Goal: Task Accomplishment & Management: Use online tool/utility

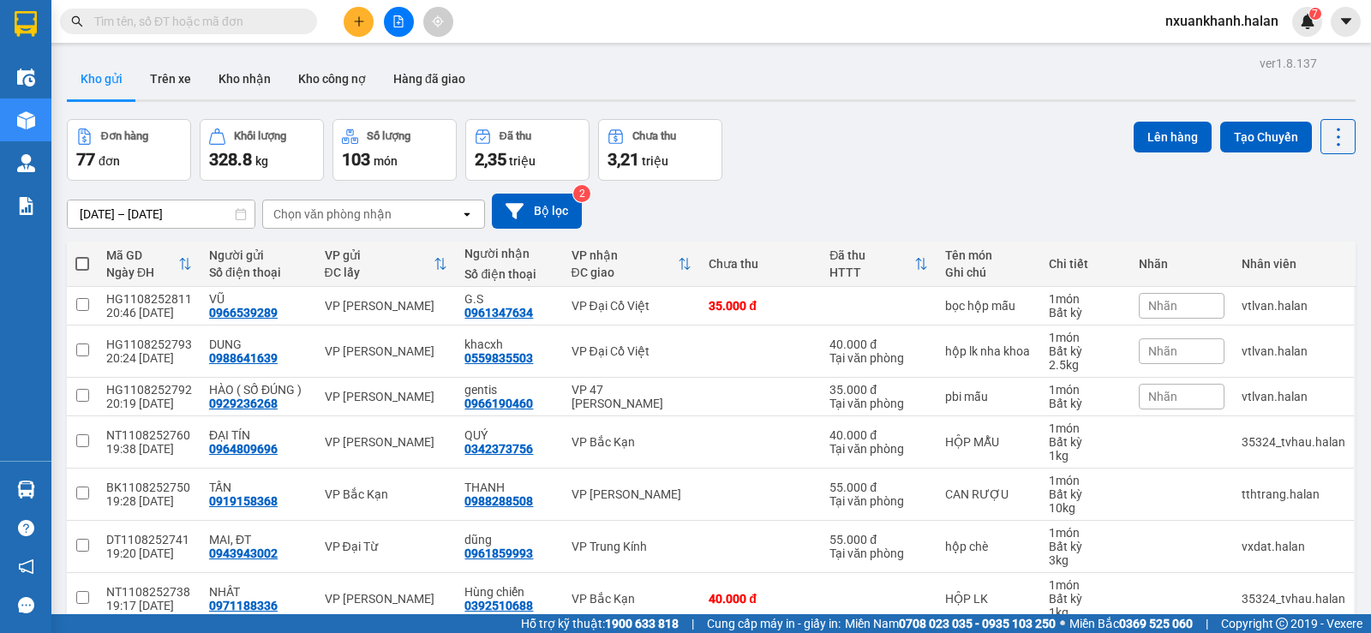
scroll to position [225, 0]
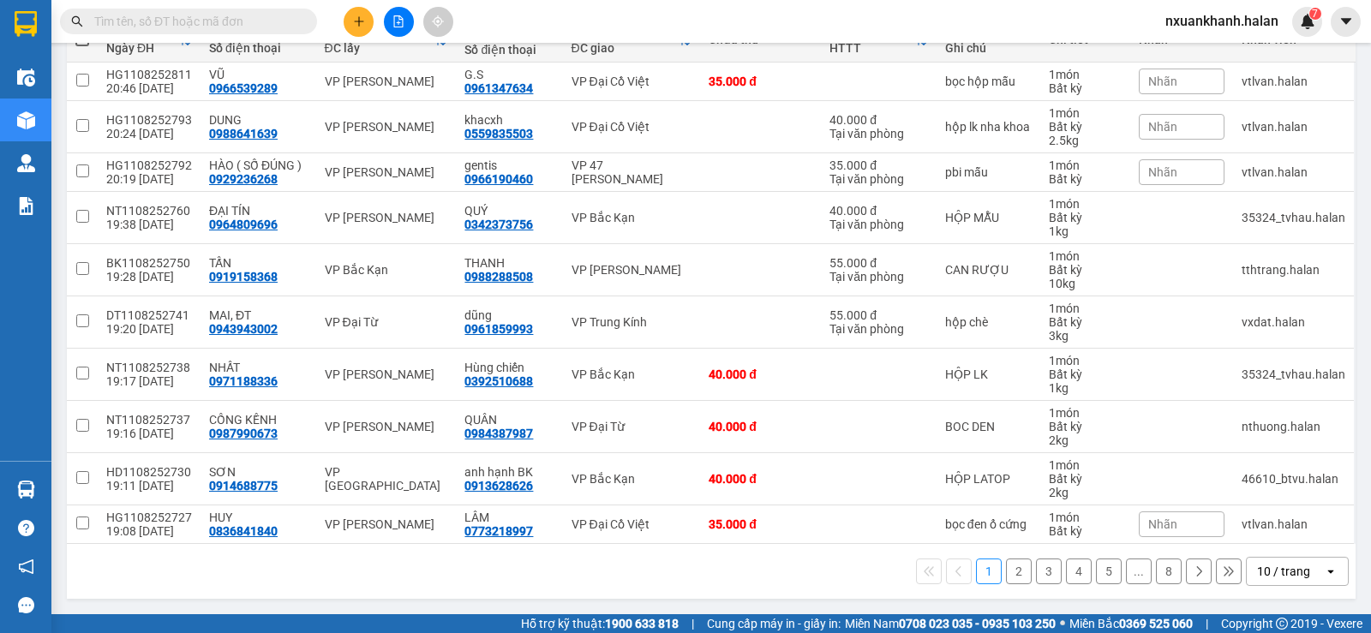
click at [1287, 568] on div "10 / trang" at bounding box center [1283, 571] width 53 height 17
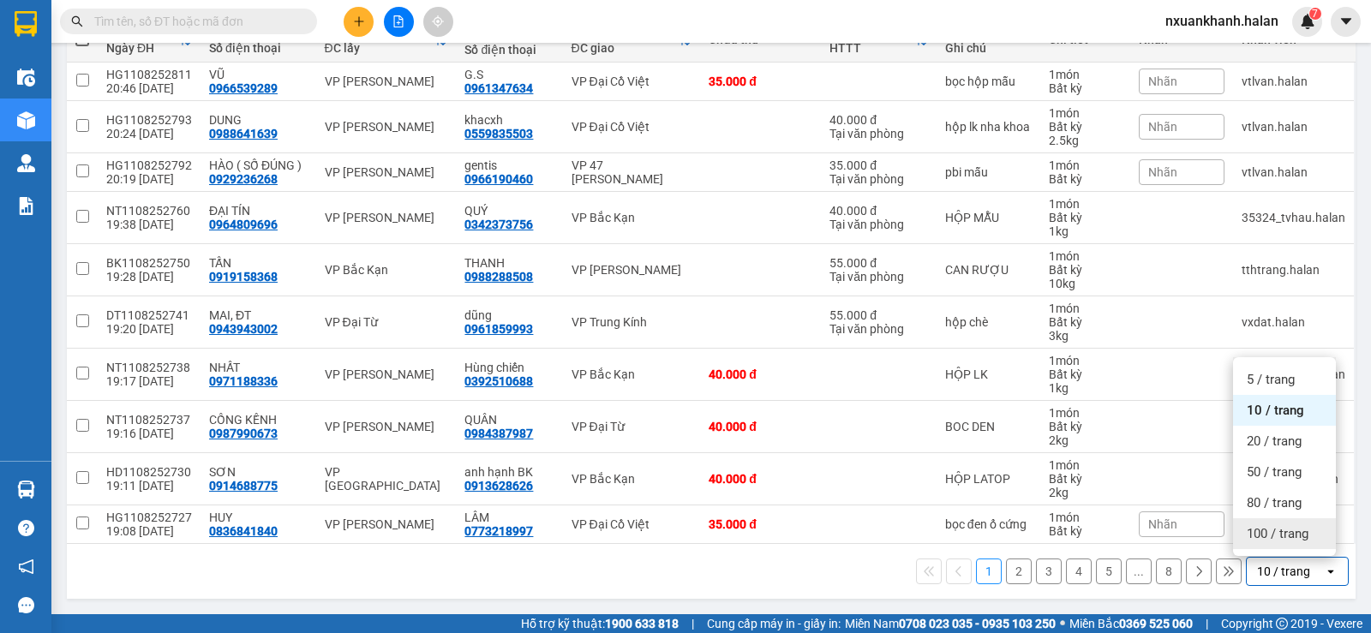
drag, startPoint x: 1296, startPoint y: 548, endPoint x: 1300, endPoint y: 538, distance: 10.4
click at [1296, 547] on div "100 / trang" at bounding box center [1284, 534] width 103 height 31
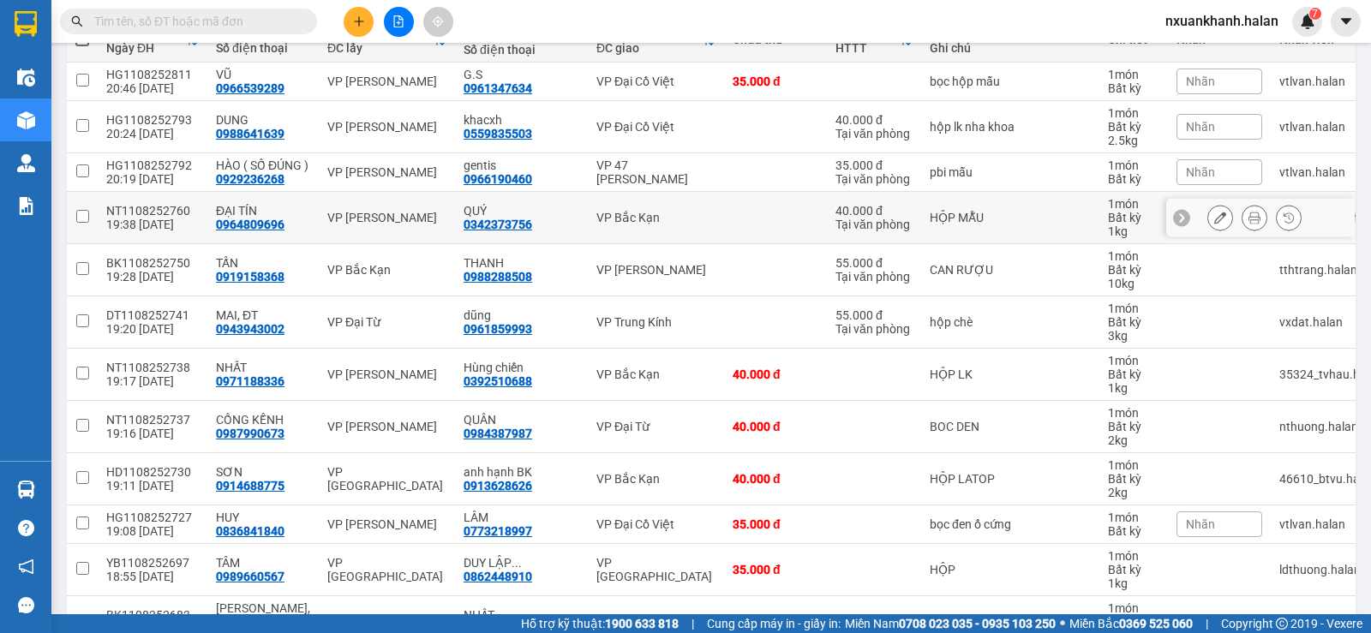
scroll to position [0, 0]
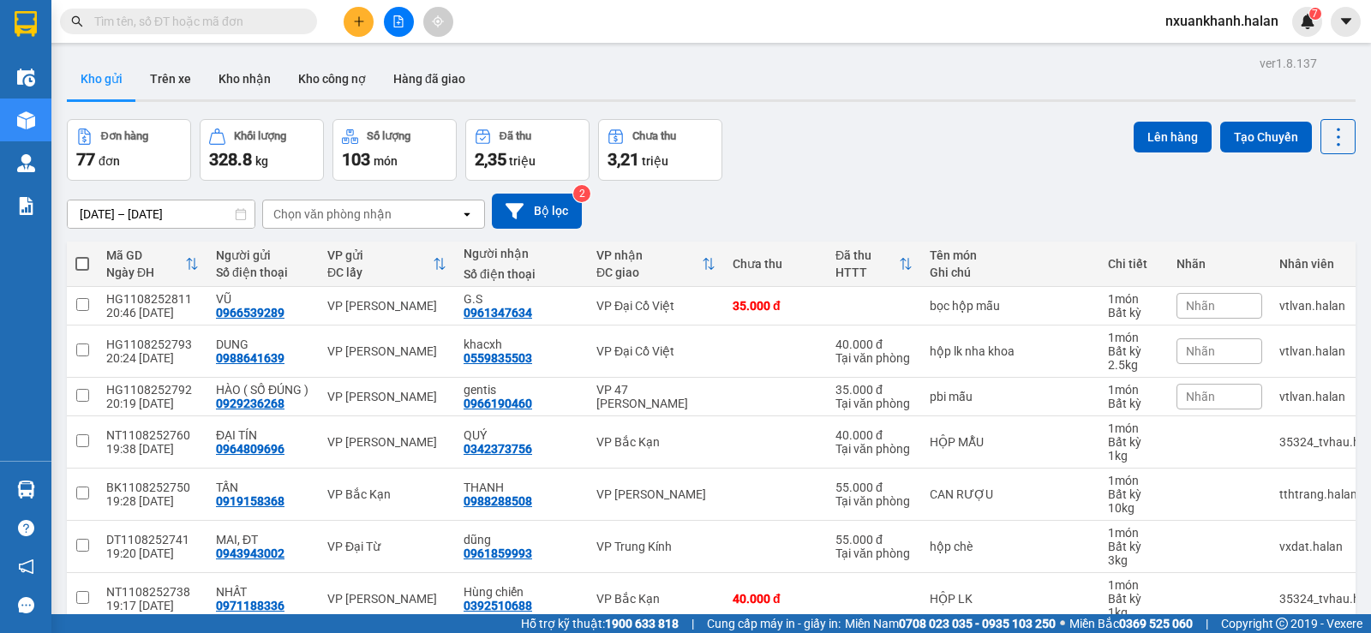
click at [285, 224] on div "Chọn văn phòng nhận" at bounding box center [361, 214] width 197 height 27
type input "tc"
click at [381, 246] on div "VP [GEOGRAPHIC_DATA]" at bounding box center [373, 250] width 223 height 31
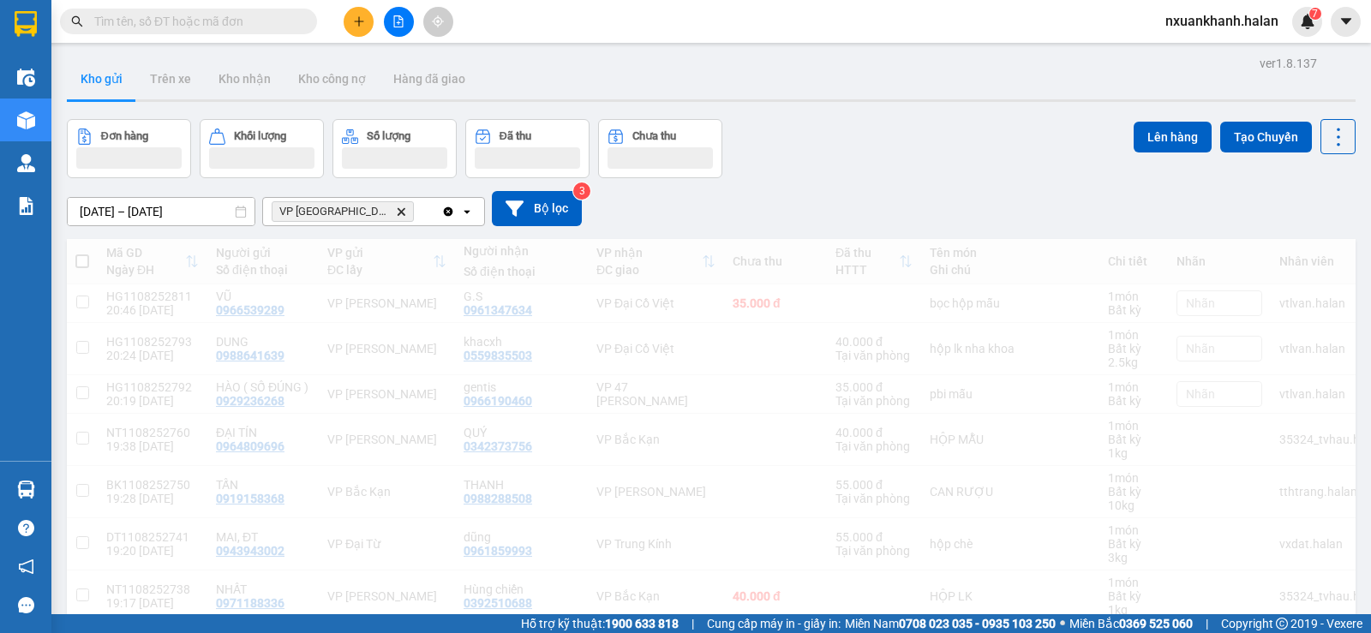
click at [410, 212] on div "VP Trường Chinh Delete" at bounding box center [352, 211] width 178 height 27
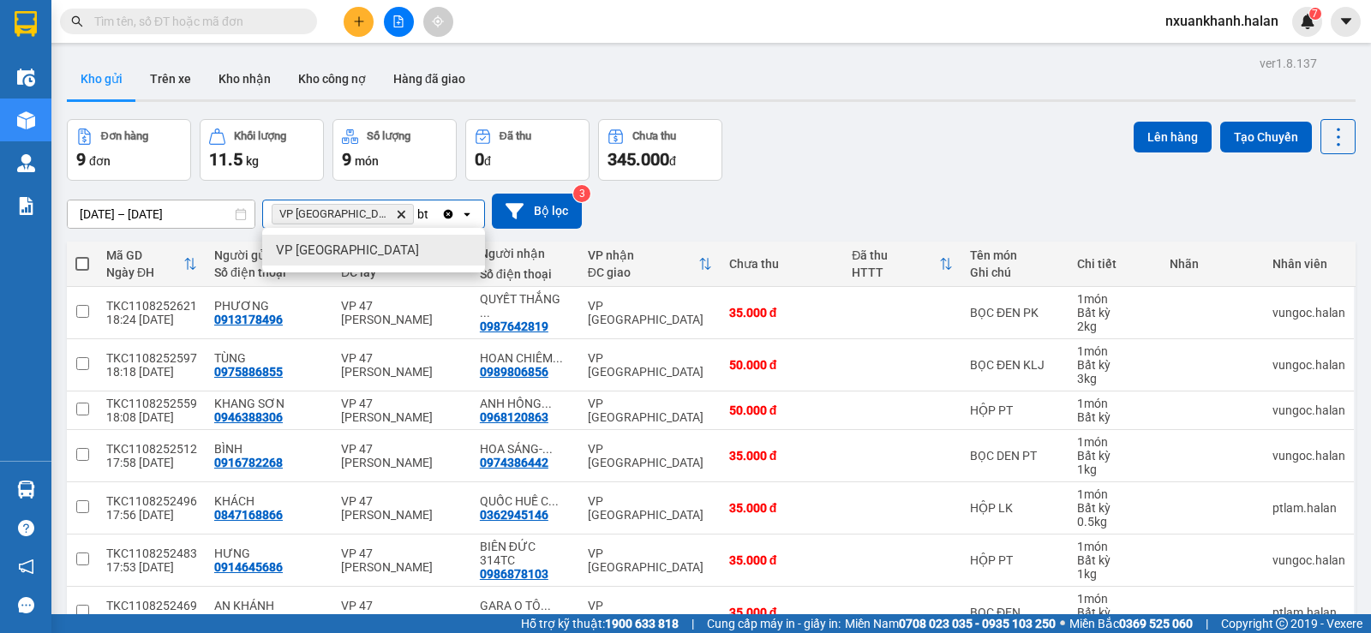
type input "bt"
click at [401, 259] on div "VP [GEOGRAPHIC_DATA]" at bounding box center [373, 250] width 223 height 31
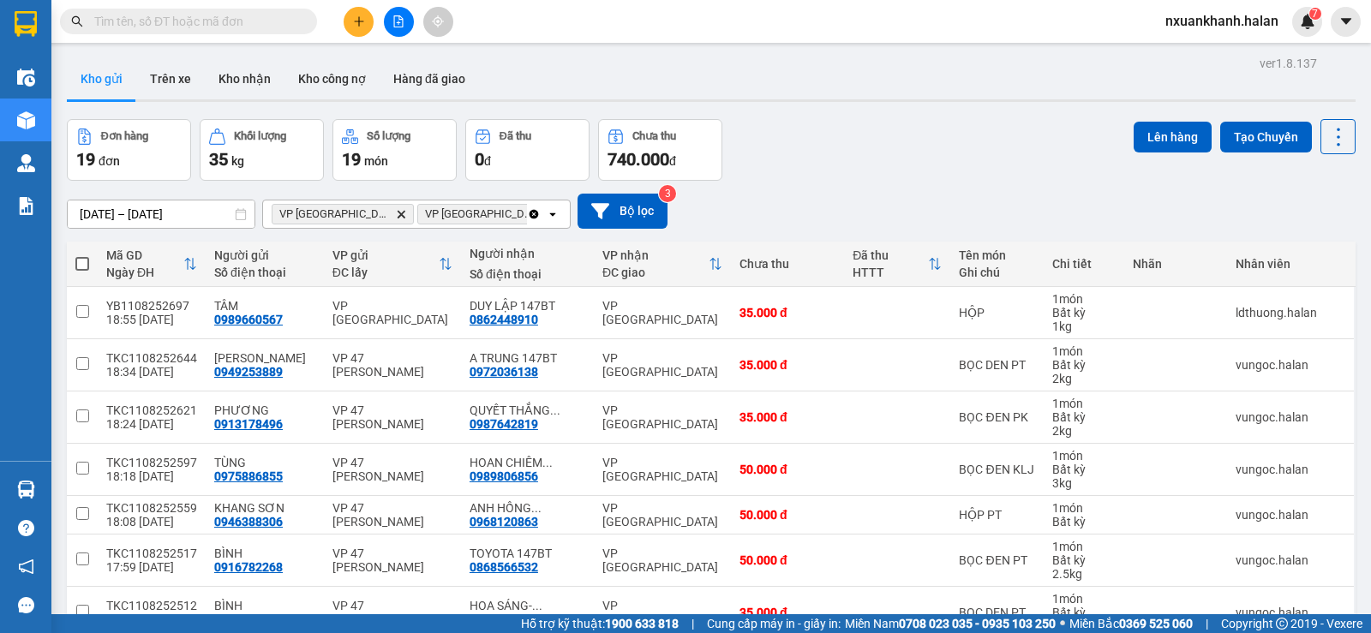
drag, startPoint x: 87, startPoint y: 268, endPoint x: 125, endPoint y: 259, distance: 38.9
click at [87, 267] on span at bounding box center [82, 264] width 14 height 14
click at [82, 255] on input "checkbox" at bounding box center [82, 255] width 0 height 0
checkbox input "true"
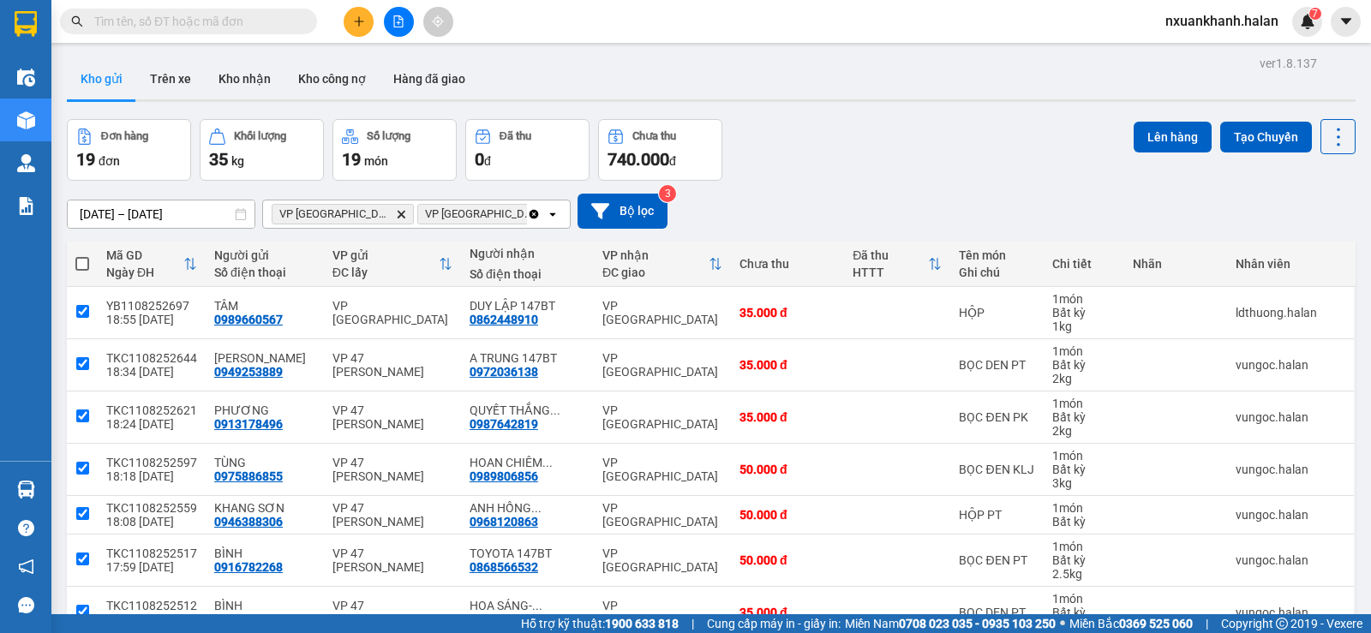
checkbox input "true"
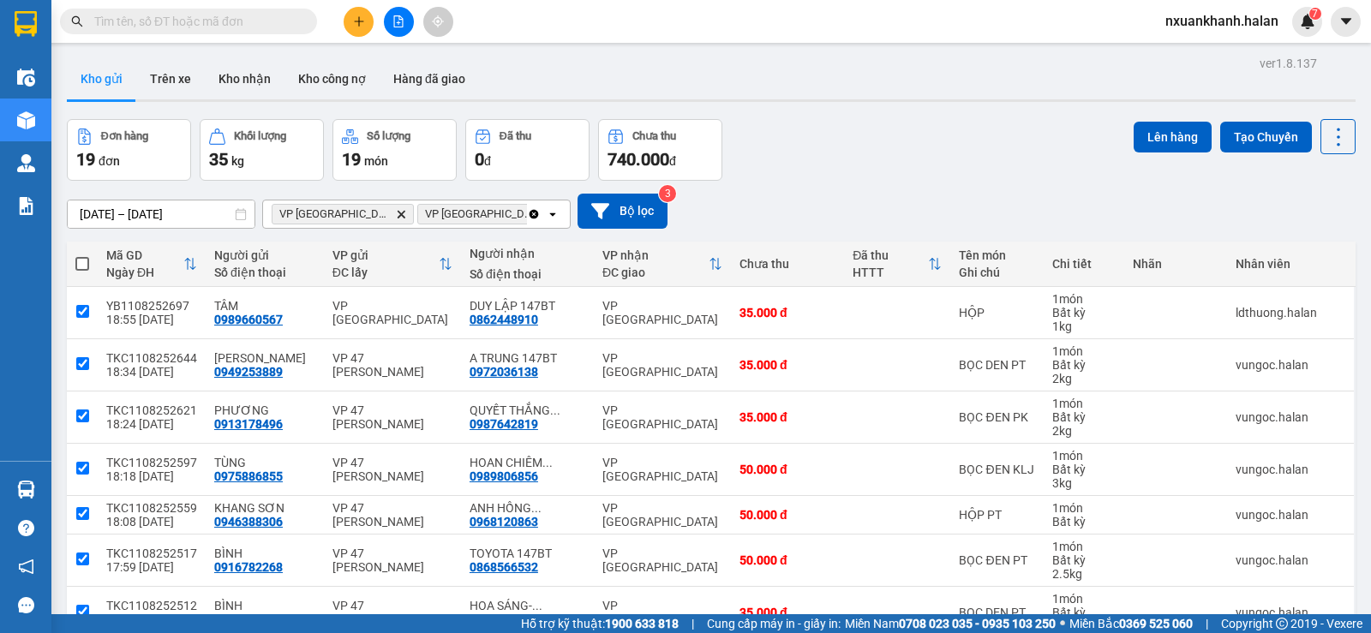
checkbox input "true"
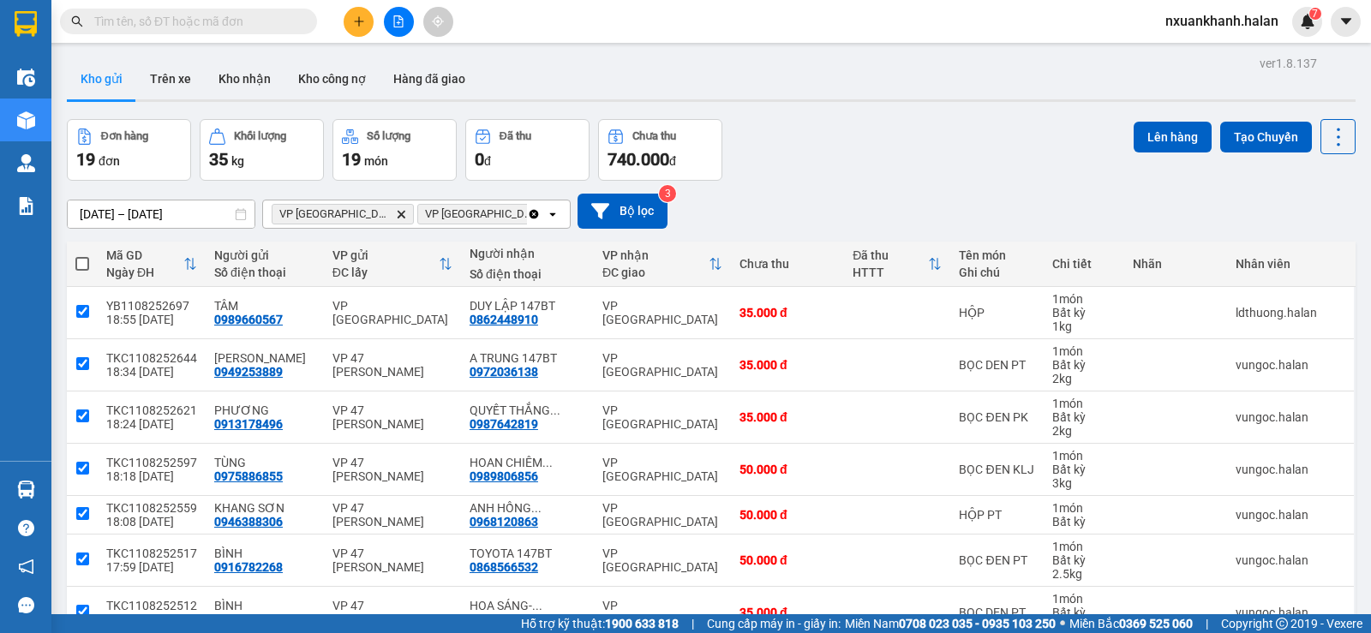
checkbox input "true"
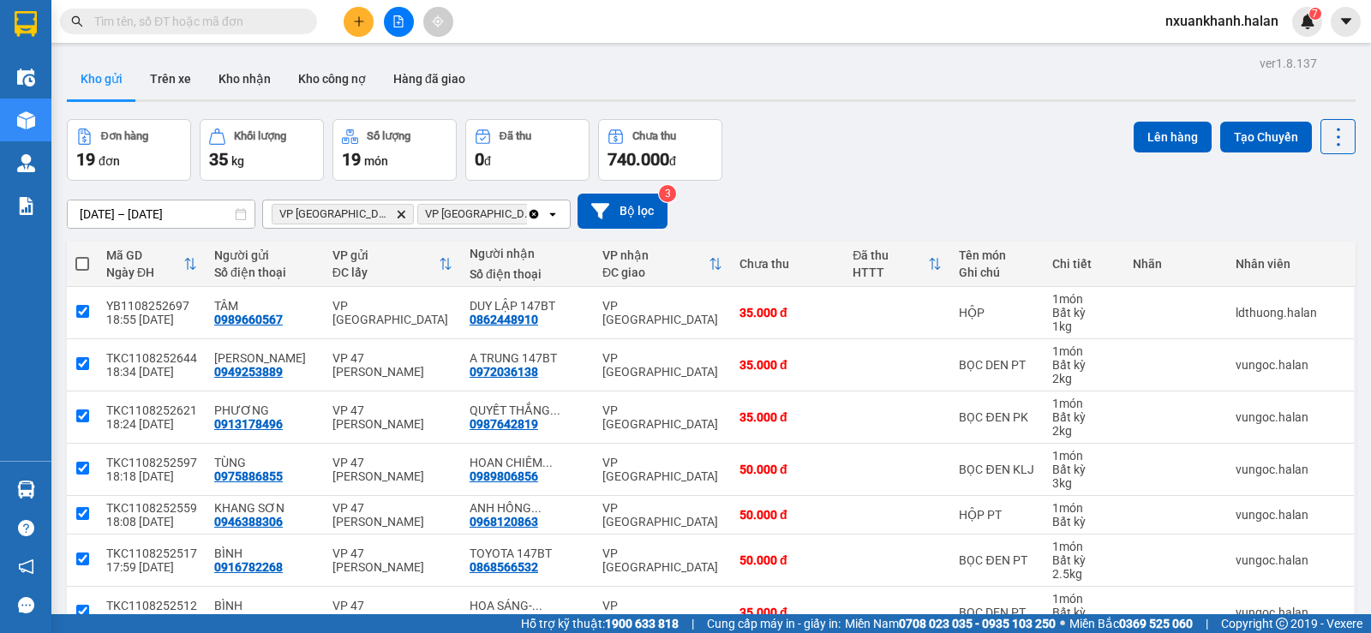
checkbox input "true"
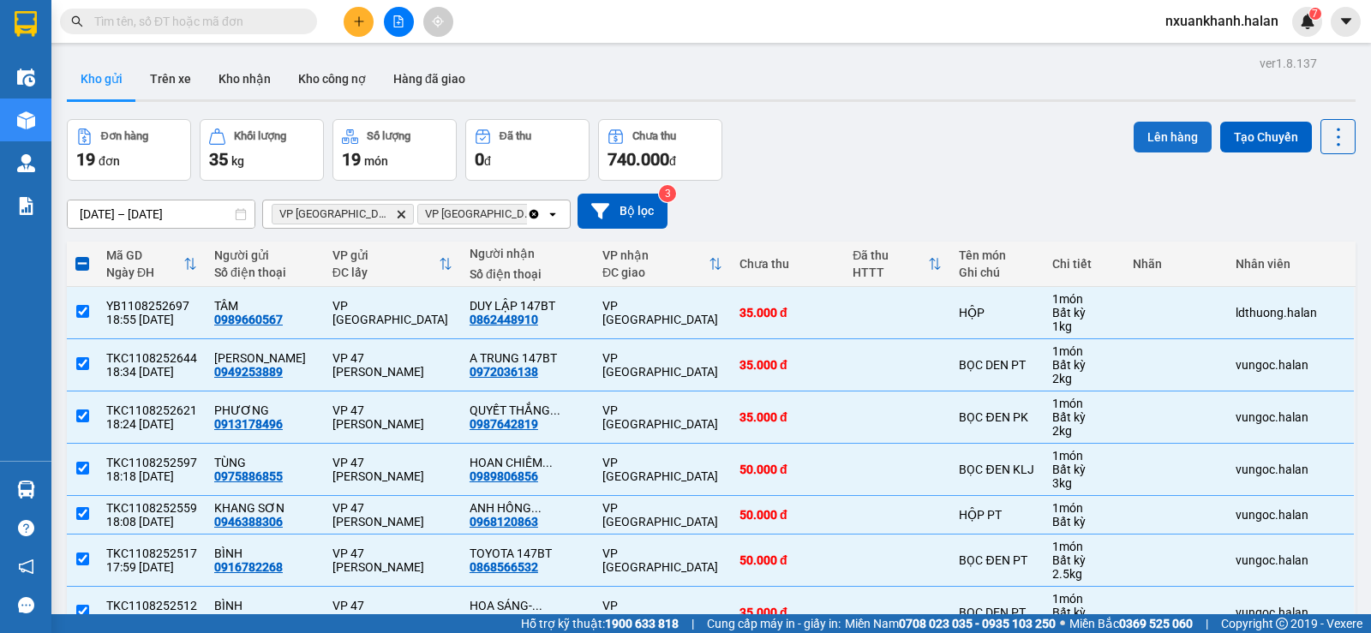
click at [1182, 144] on button "Lên hàng" at bounding box center [1173, 137] width 78 height 31
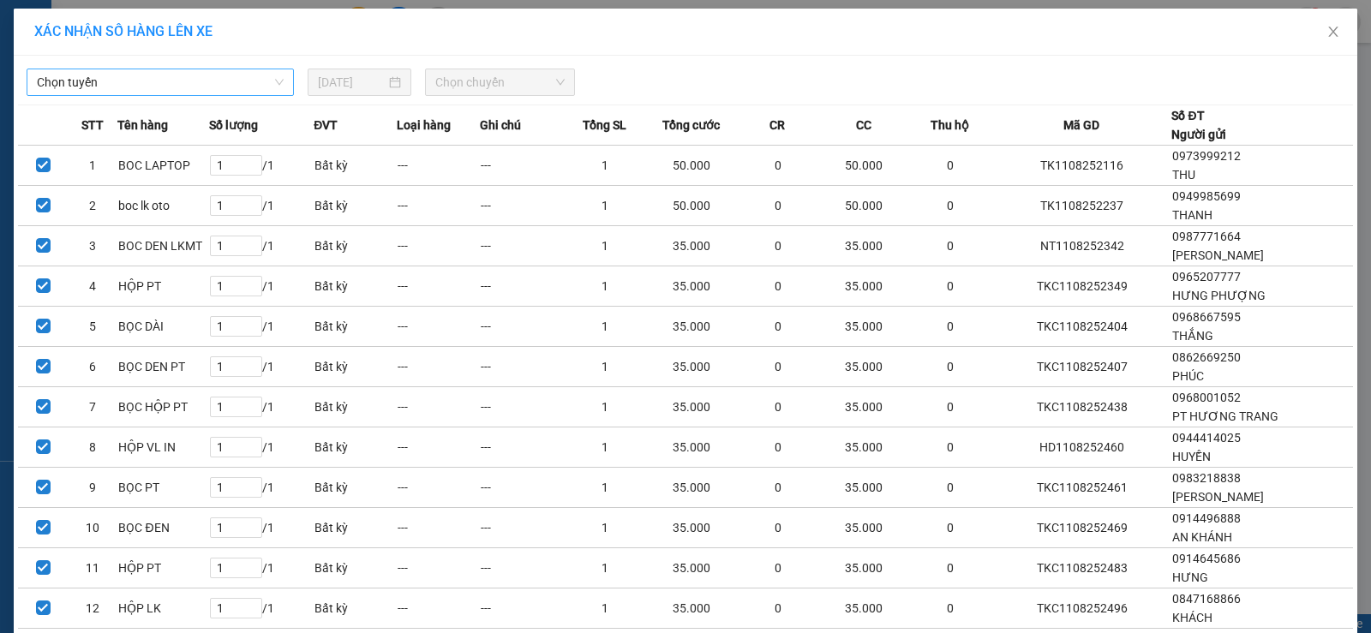
click at [212, 74] on span "Chọn tuyến" at bounding box center [160, 82] width 247 height 26
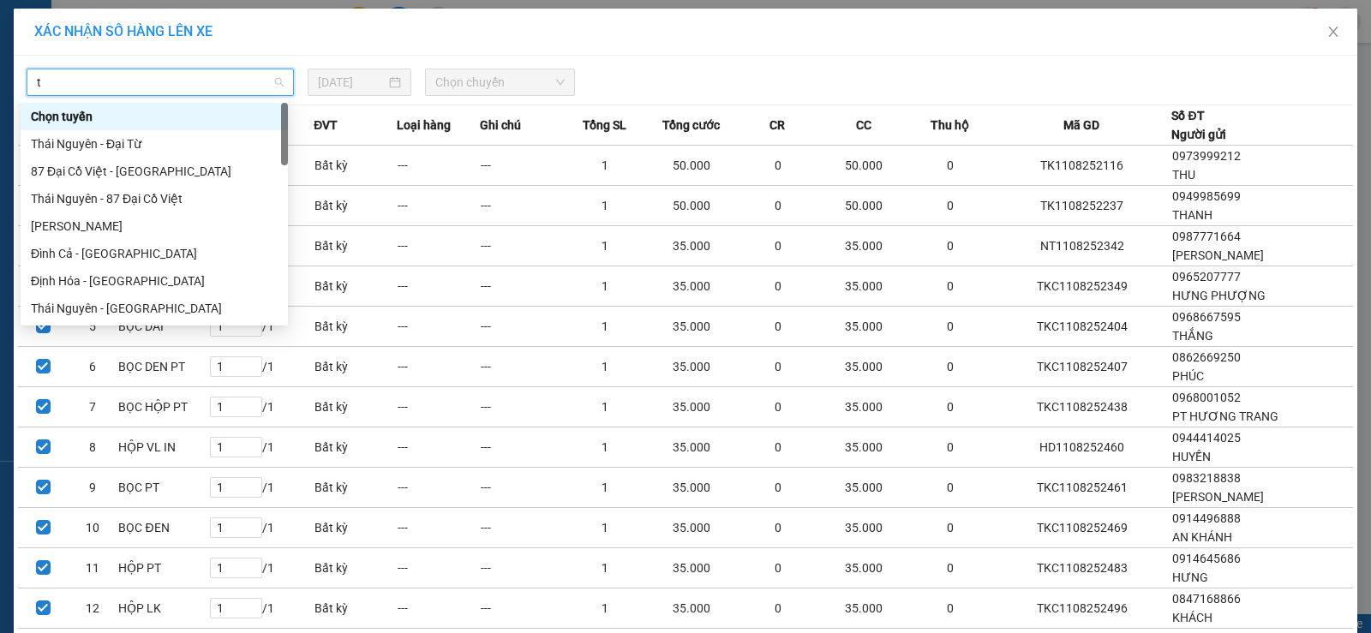
type input "tq"
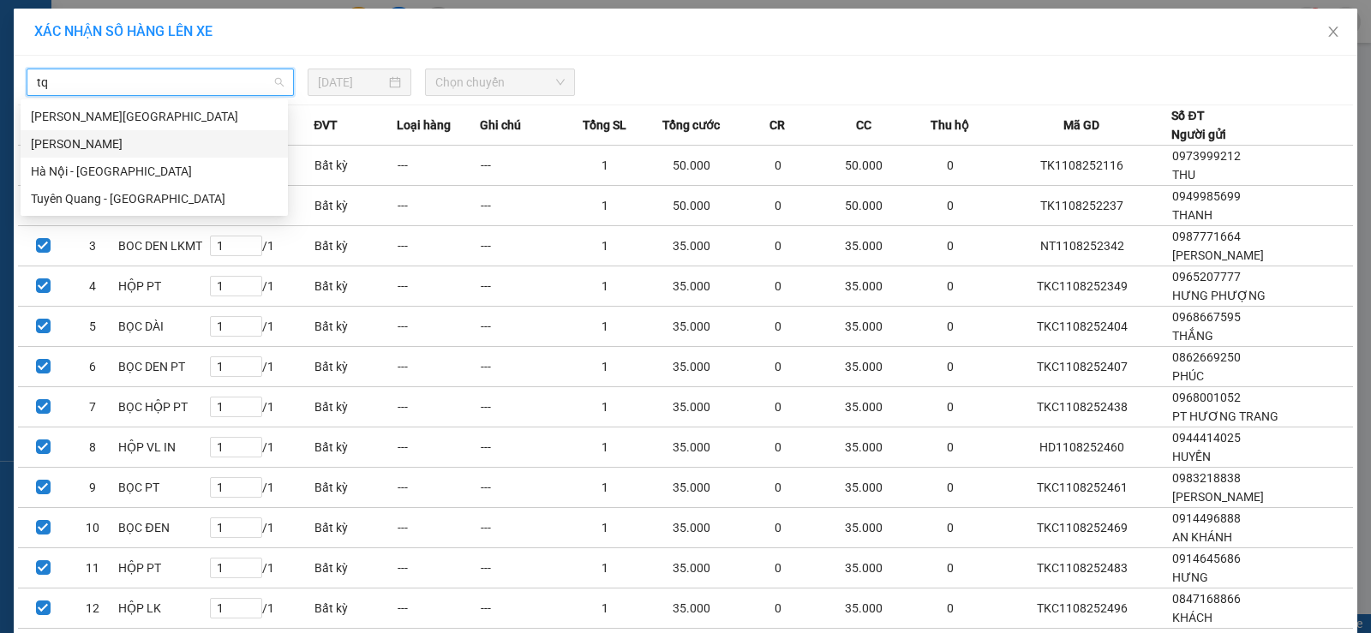
click at [128, 147] on div "[PERSON_NAME]" at bounding box center [154, 144] width 247 height 19
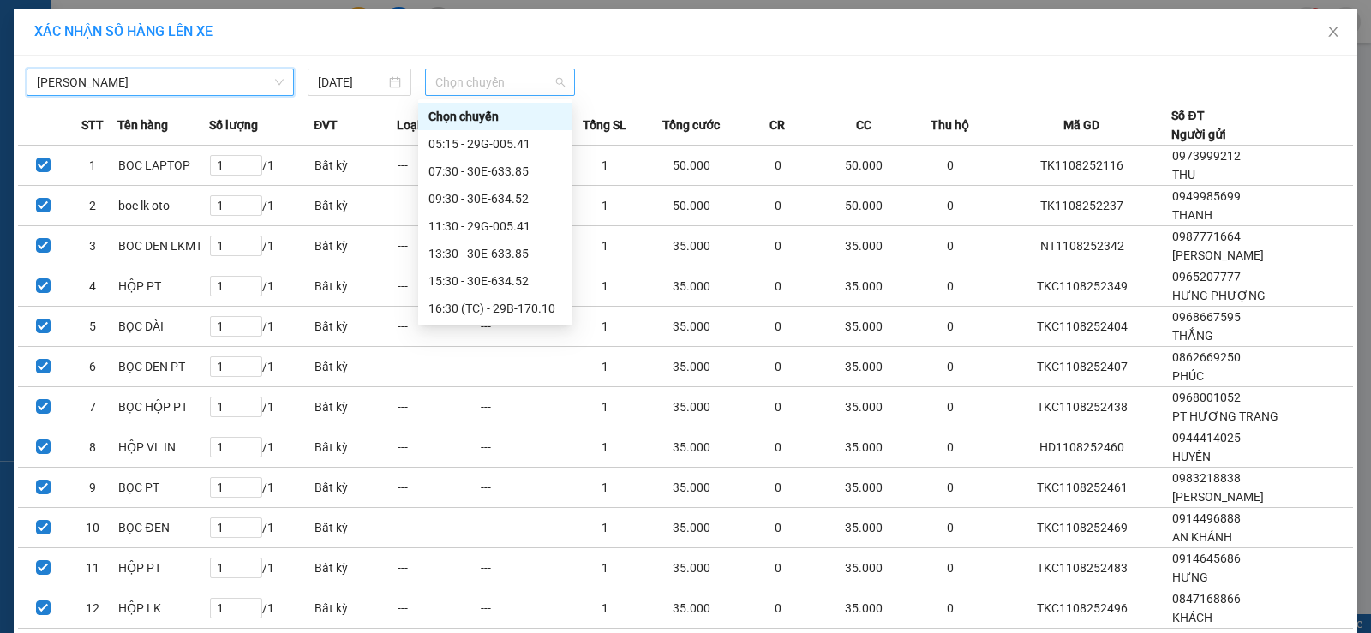
click at [465, 86] on span "Chọn chuyến" at bounding box center [499, 82] width 129 height 26
click at [491, 142] on div "05:15 - 29G-005.41" at bounding box center [496, 144] width 134 height 19
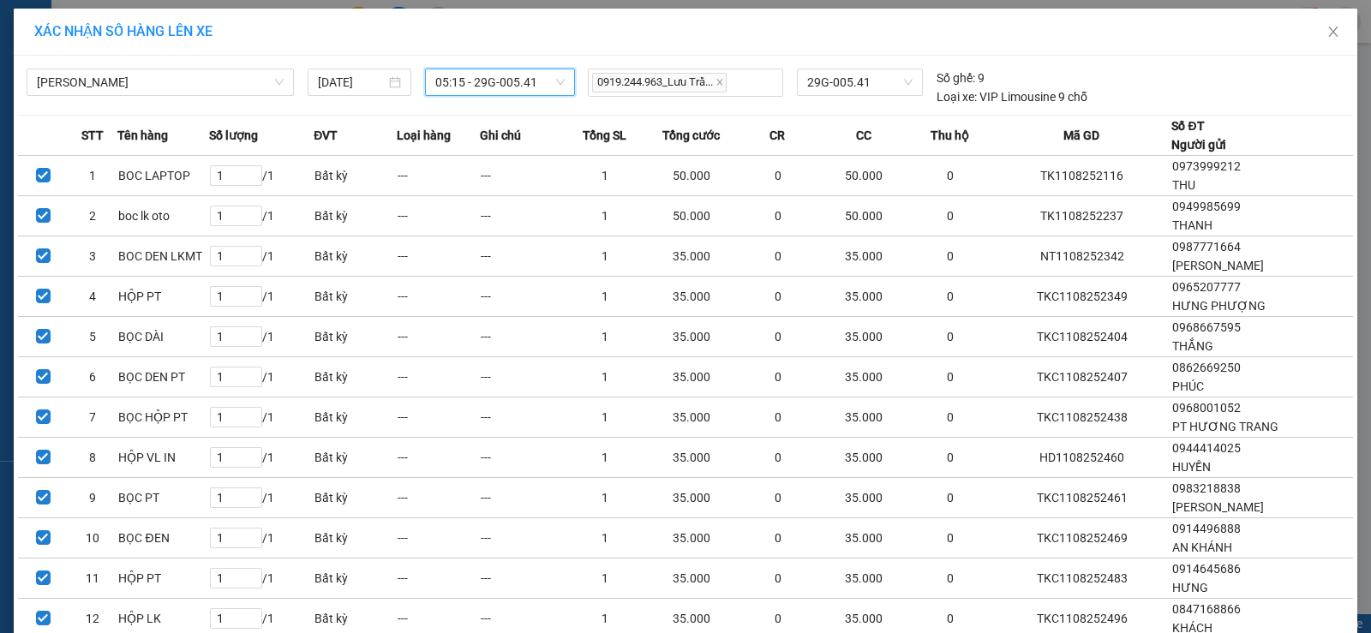
scroll to position [405, 0]
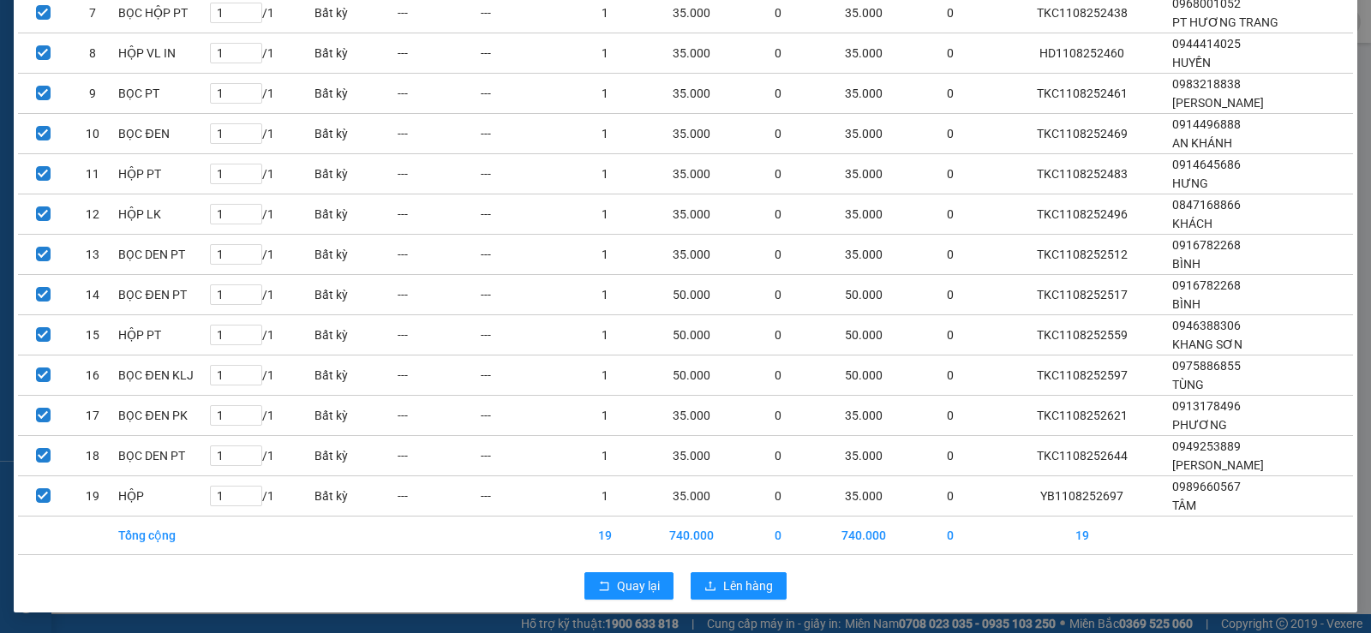
click at [750, 570] on div "Quay lại Lên hàng" at bounding box center [685, 586] width 1335 height 45
click at [744, 583] on span "Lên hàng" at bounding box center [748, 586] width 50 height 19
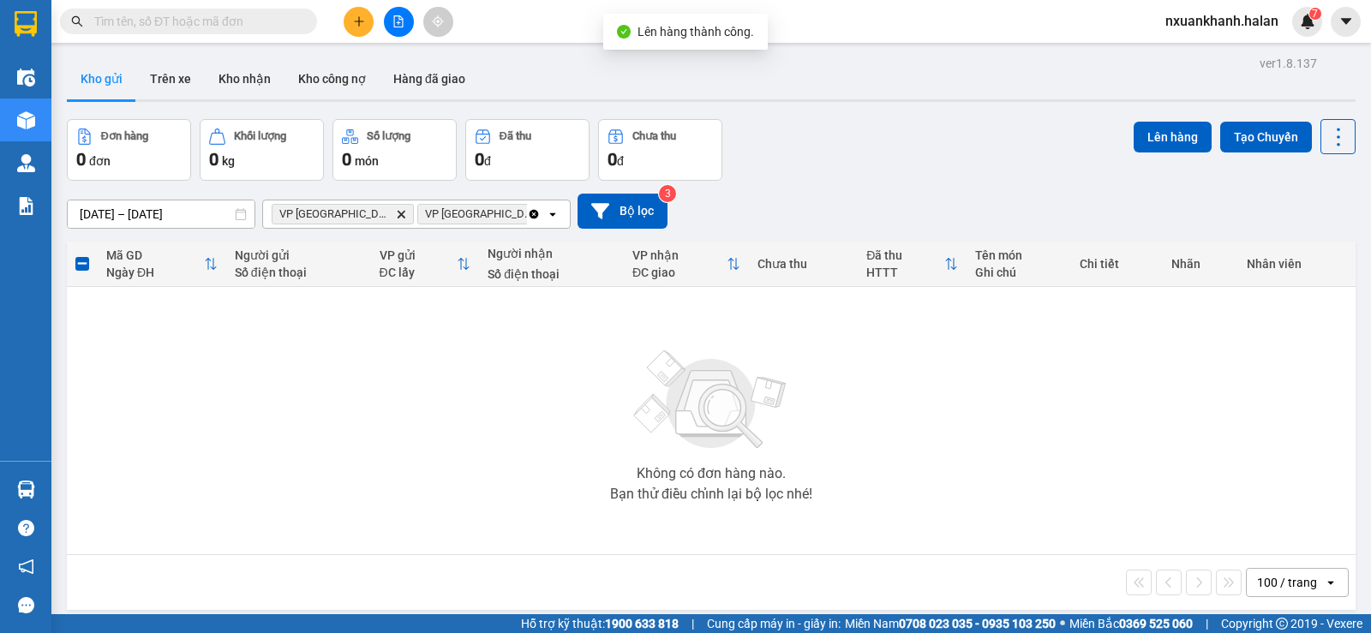
click at [530, 218] on icon "Clear all" at bounding box center [534, 213] width 9 height 9
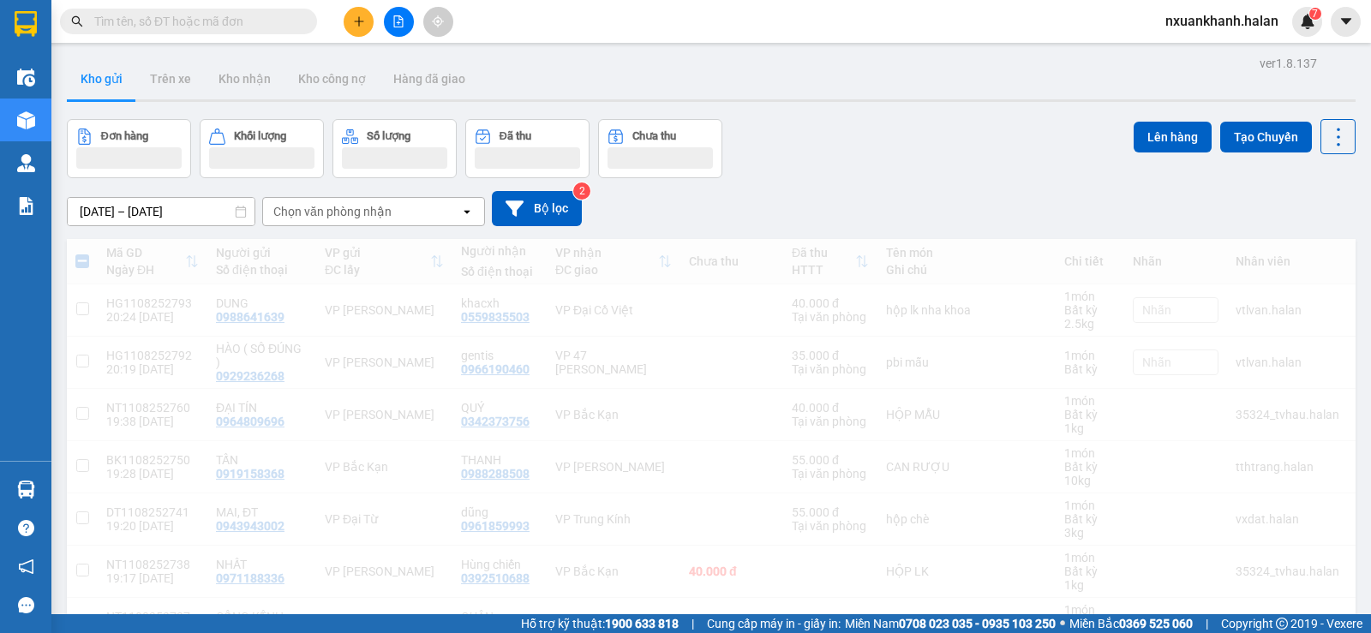
click at [354, 216] on div "Chọn văn phòng nhận" at bounding box center [332, 211] width 118 height 17
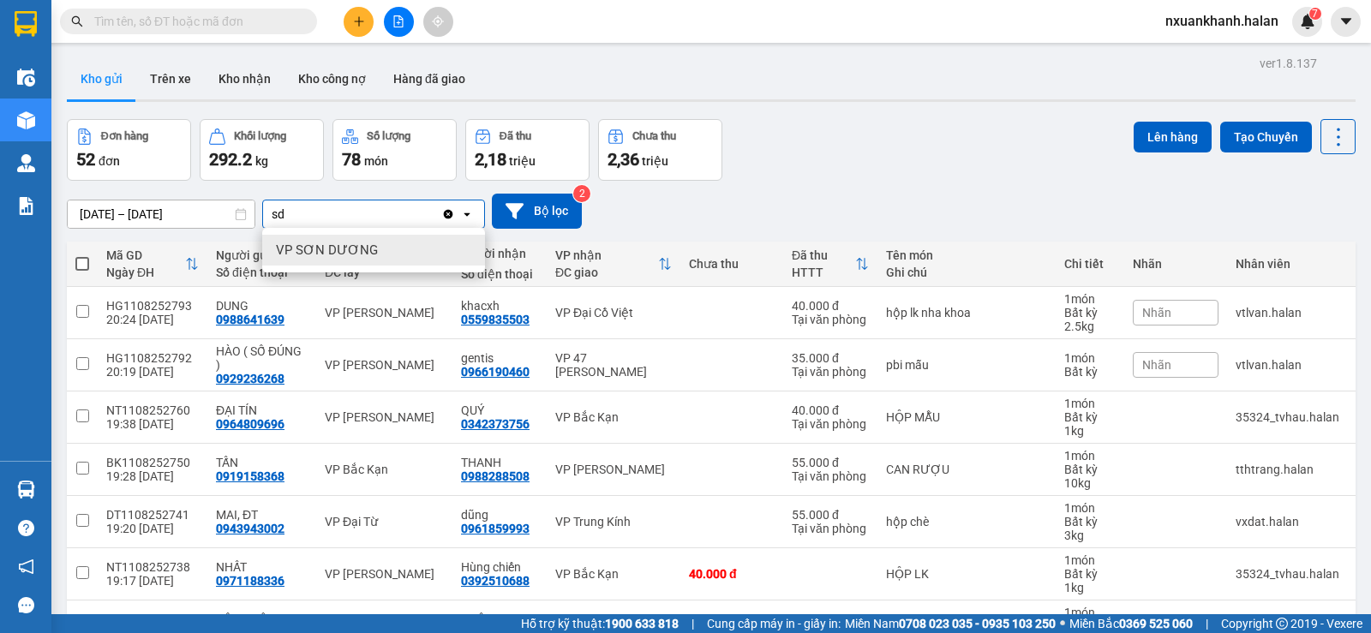
type input "sd"
click at [351, 249] on span "VP SƠN DƯƠNG" at bounding box center [327, 250] width 102 height 17
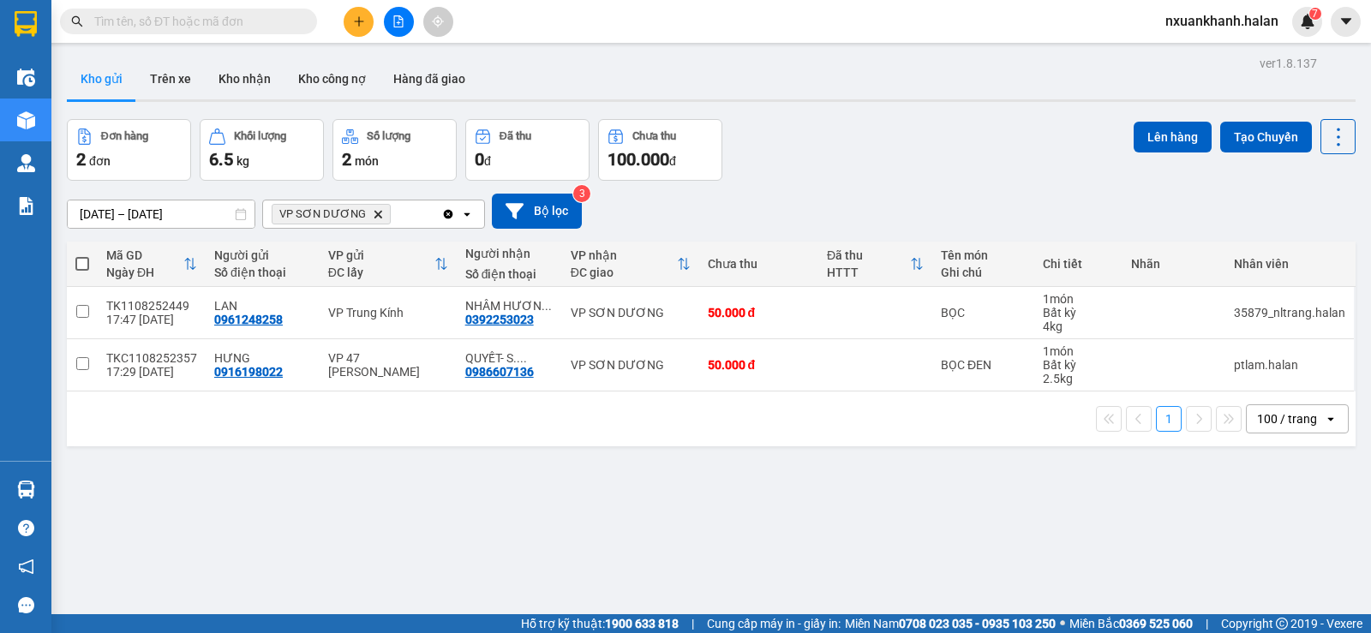
click at [81, 266] on span at bounding box center [82, 264] width 14 height 14
click at [82, 255] on input "checkbox" at bounding box center [82, 255] width 0 height 0
checkbox input "true"
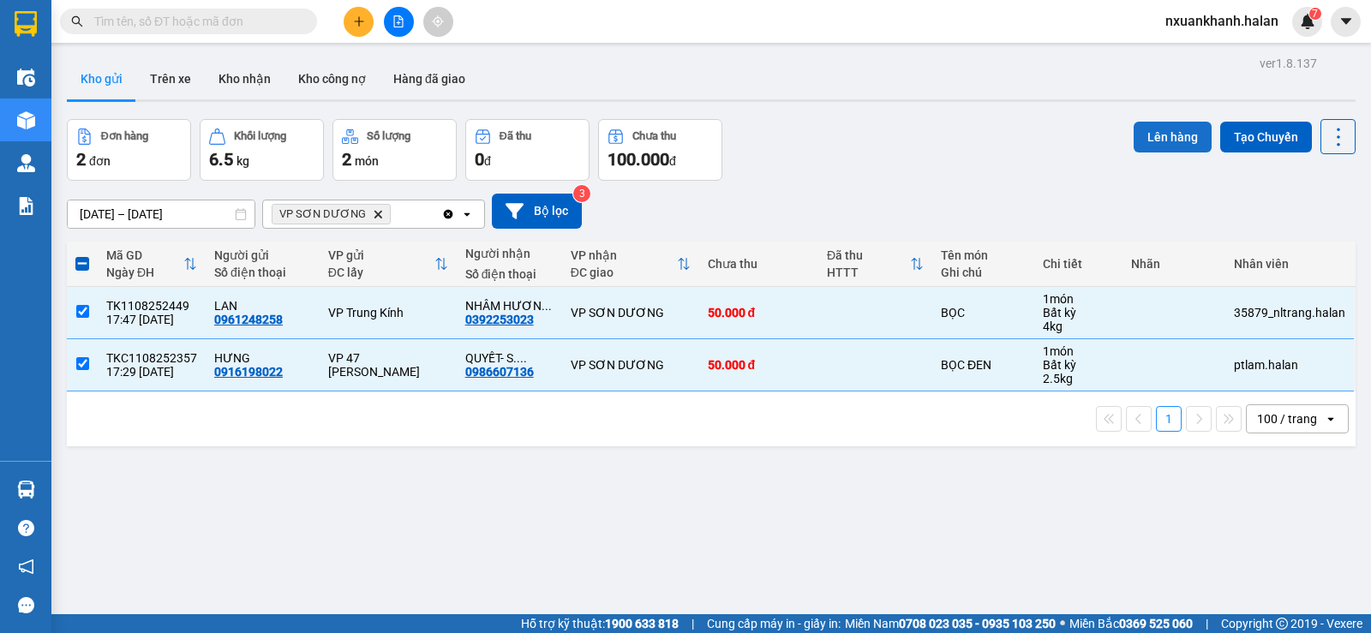
click at [1185, 128] on button "Lên hàng" at bounding box center [1173, 137] width 78 height 31
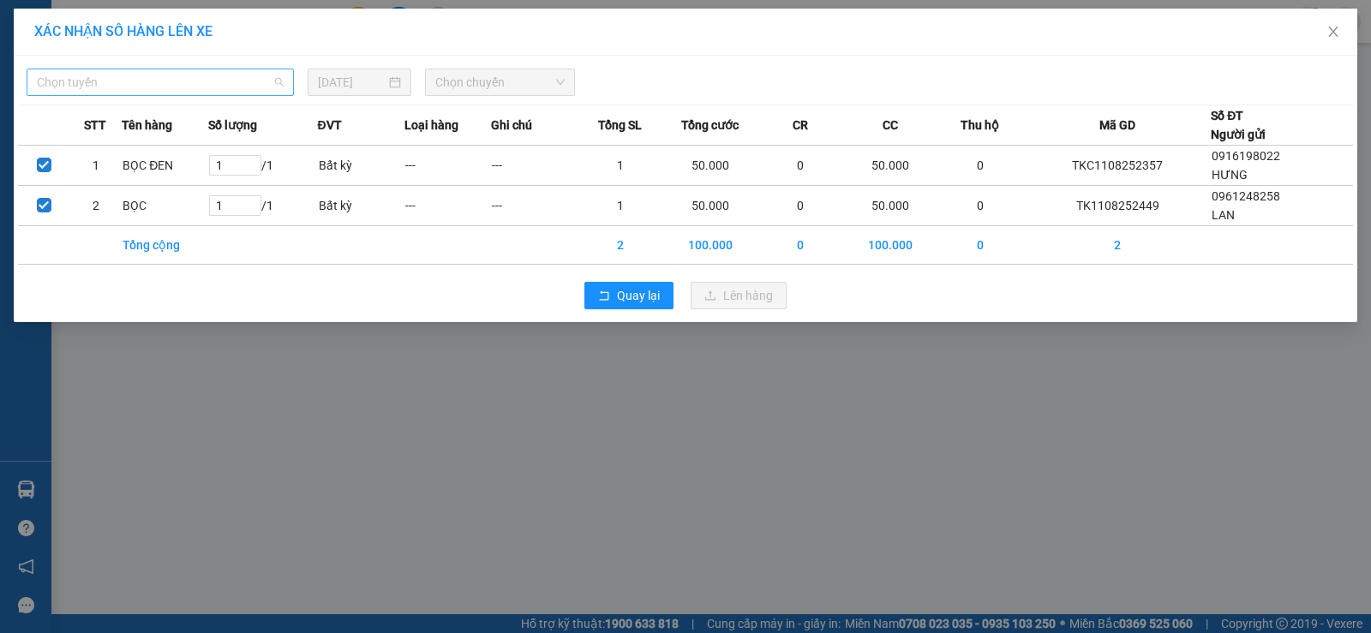
click at [237, 86] on span "Chọn tuyến" at bounding box center [160, 82] width 247 height 26
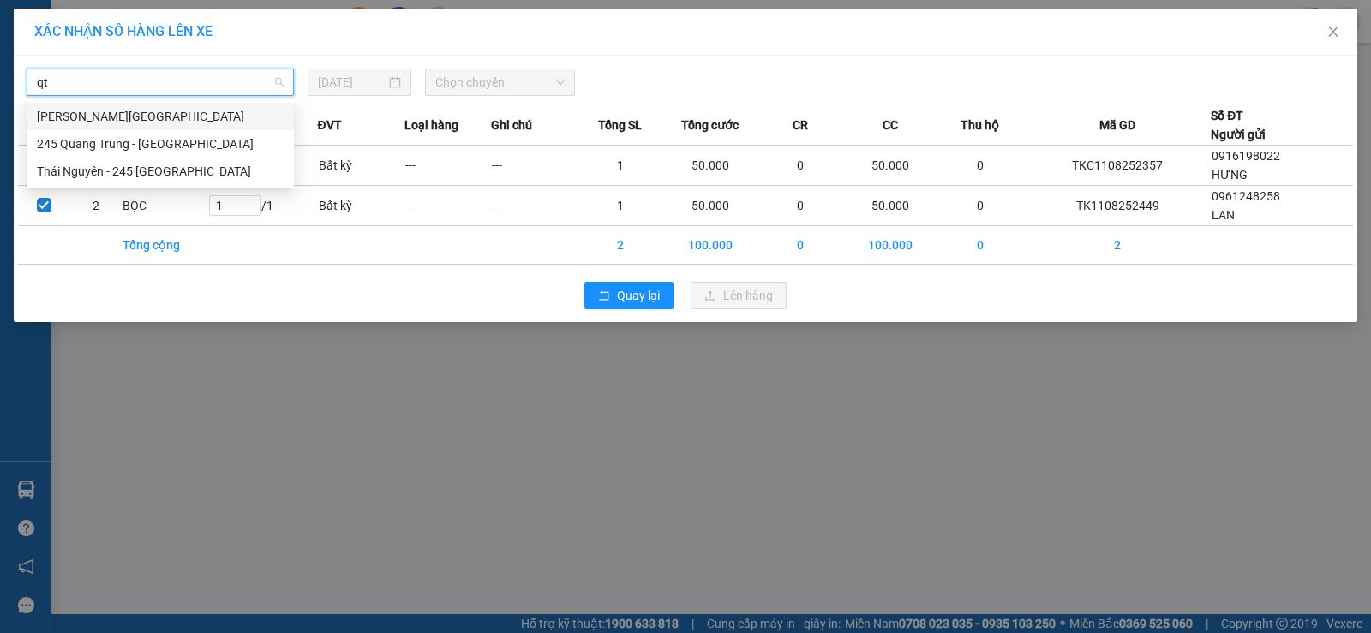
type input "q"
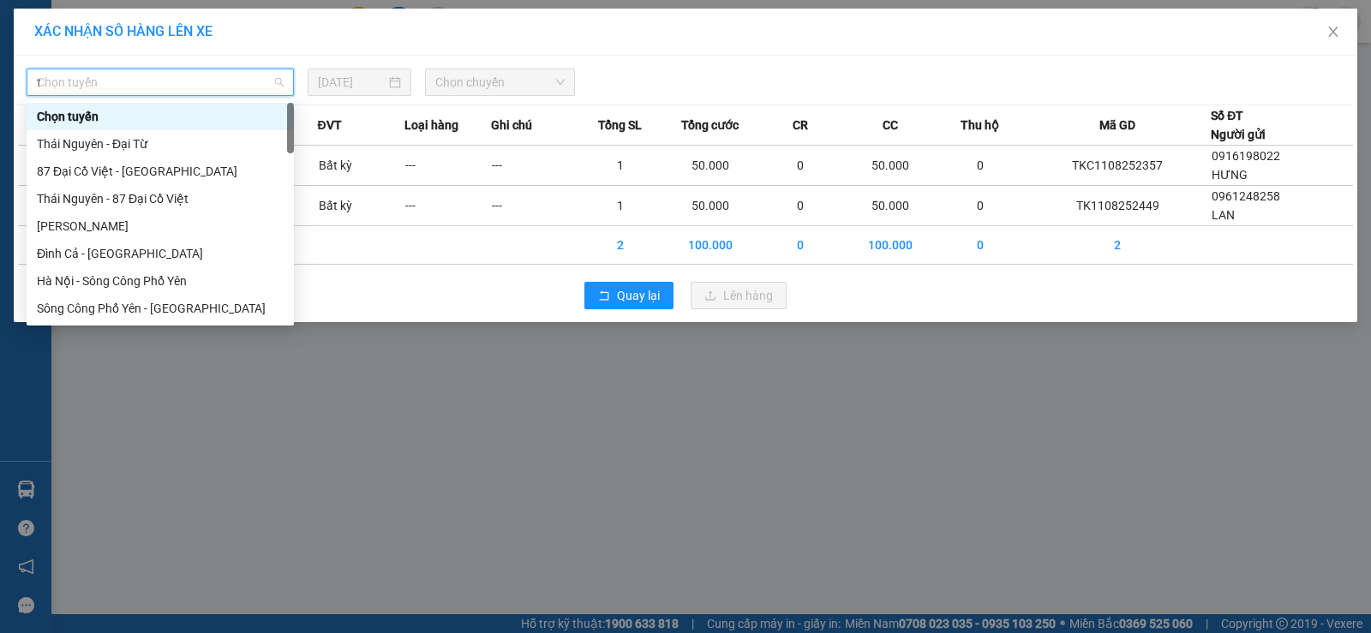
type input "tq"
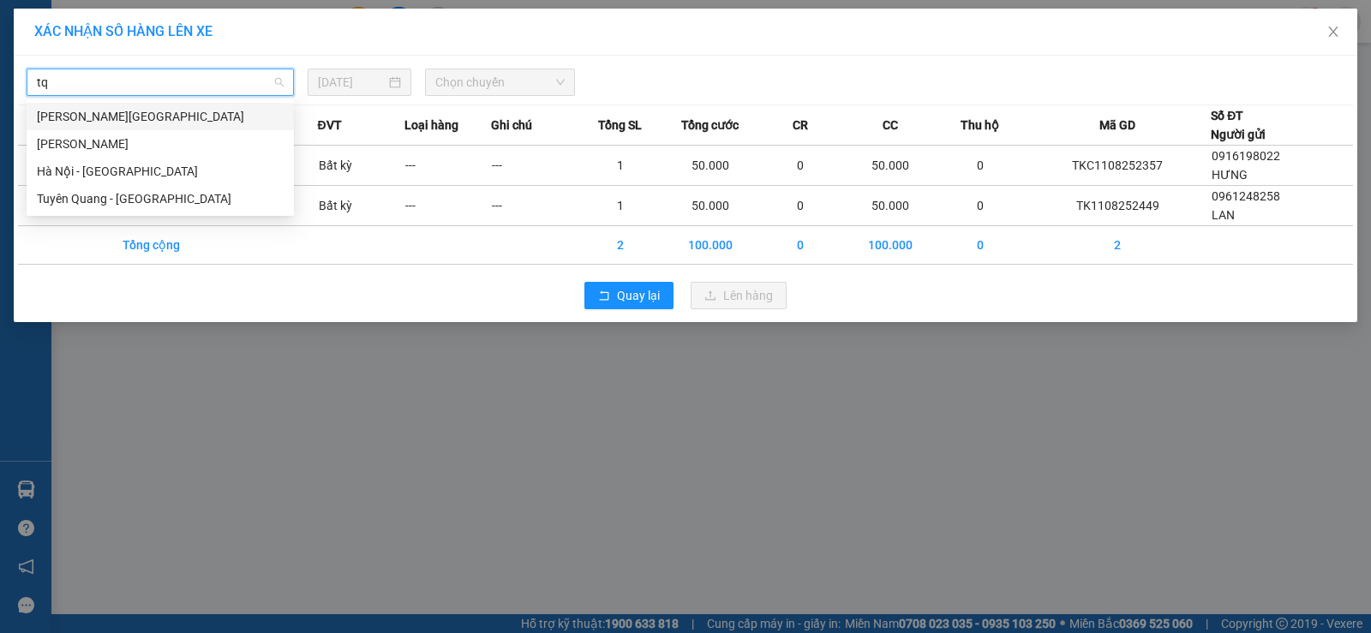
click at [202, 116] on div "[PERSON_NAME][GEOGRAPHIC_DATA]" at bounding box center [160, 116] width 247 height 19
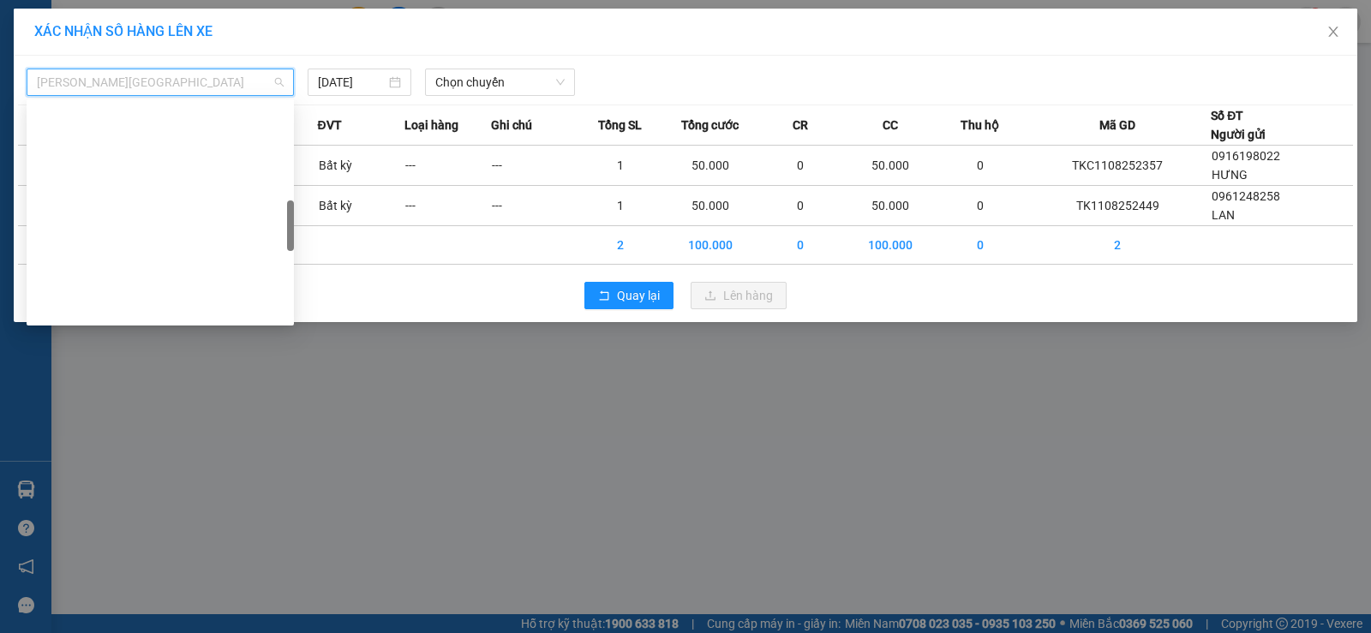
click at [183, 77] on span "[PERSON_NAME][GEOGRAPHIC_DATA]" at bounding box center [160, 82] width 247 height 26
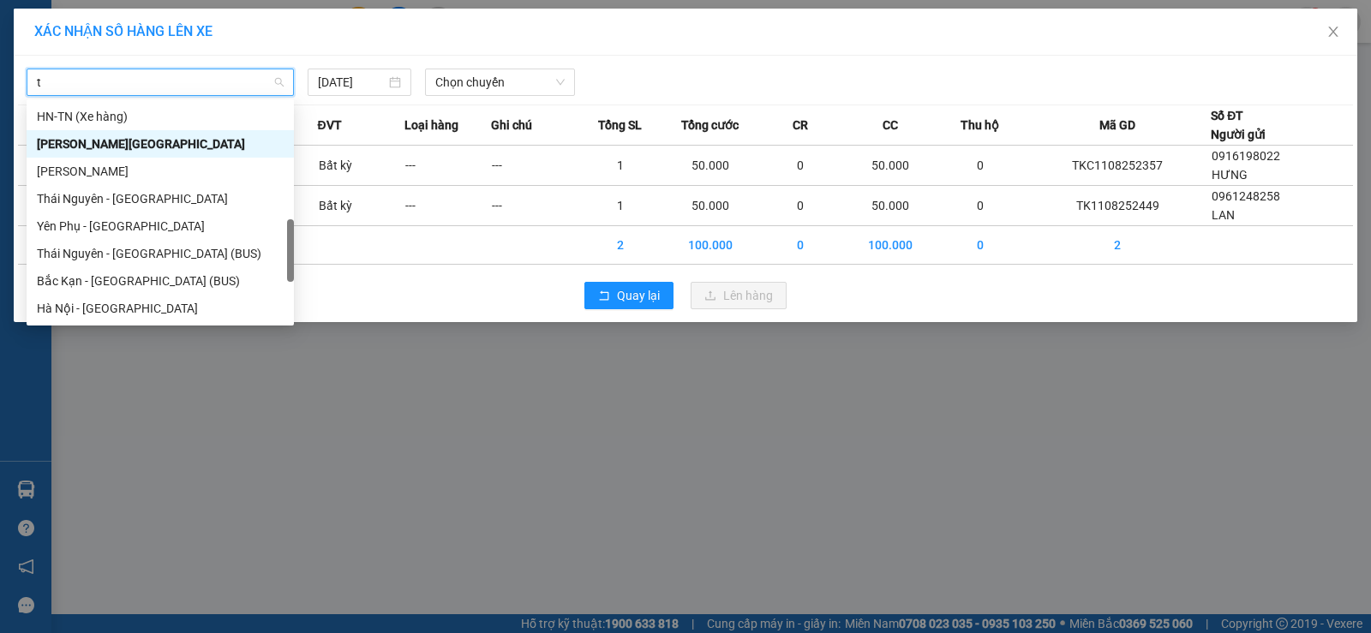
type input "tq"
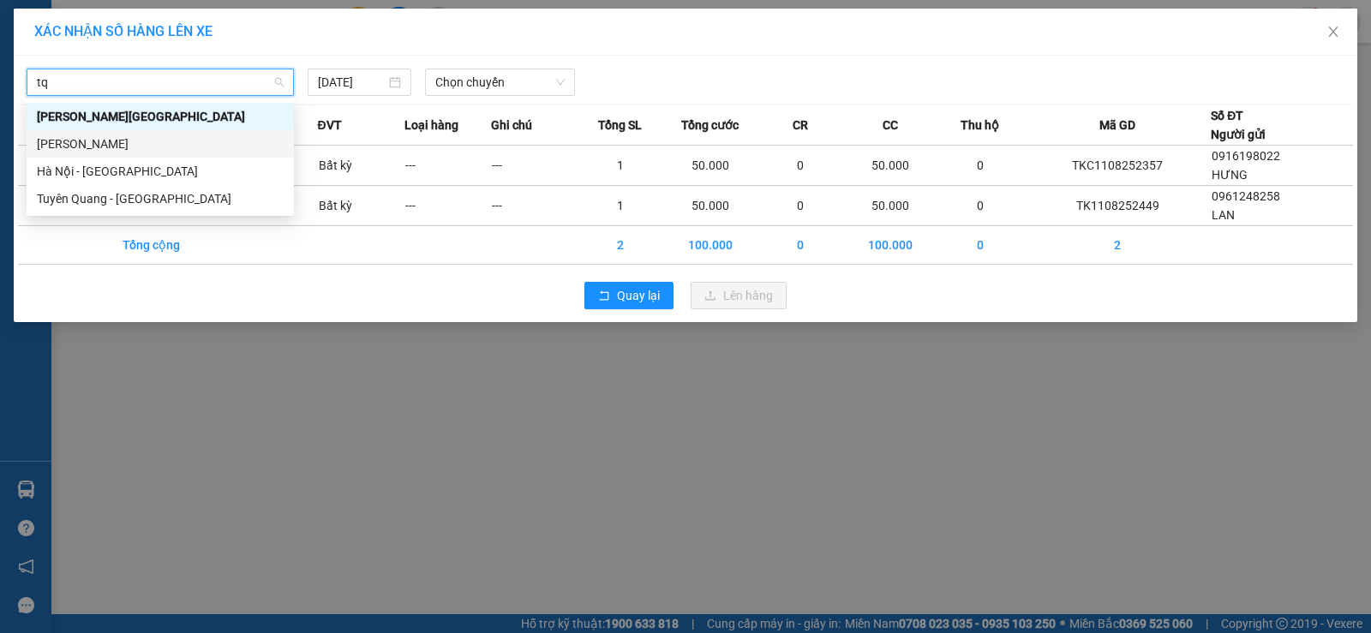
click at [179, 142] on div "[PERSON_NAME]" at bounding box center [160, 144] width 247 height 19
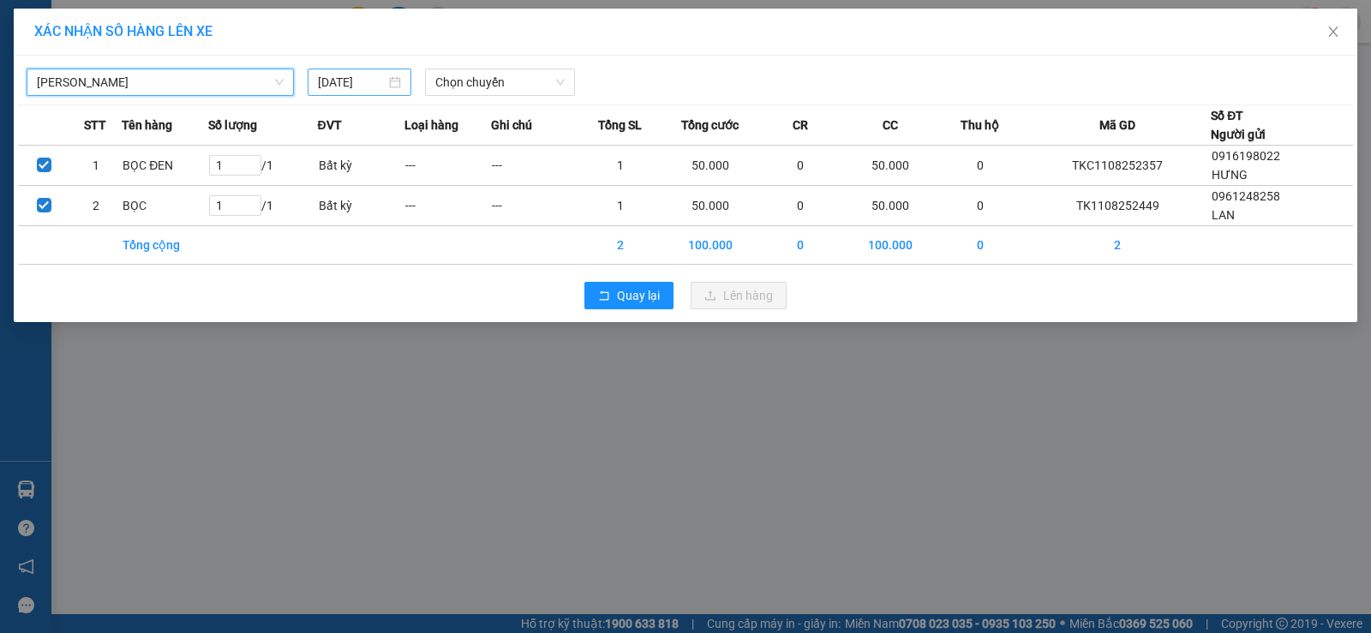
click at [366, 85] on input "[DATE]" at bounding box center [352, 82] width 68 height 19
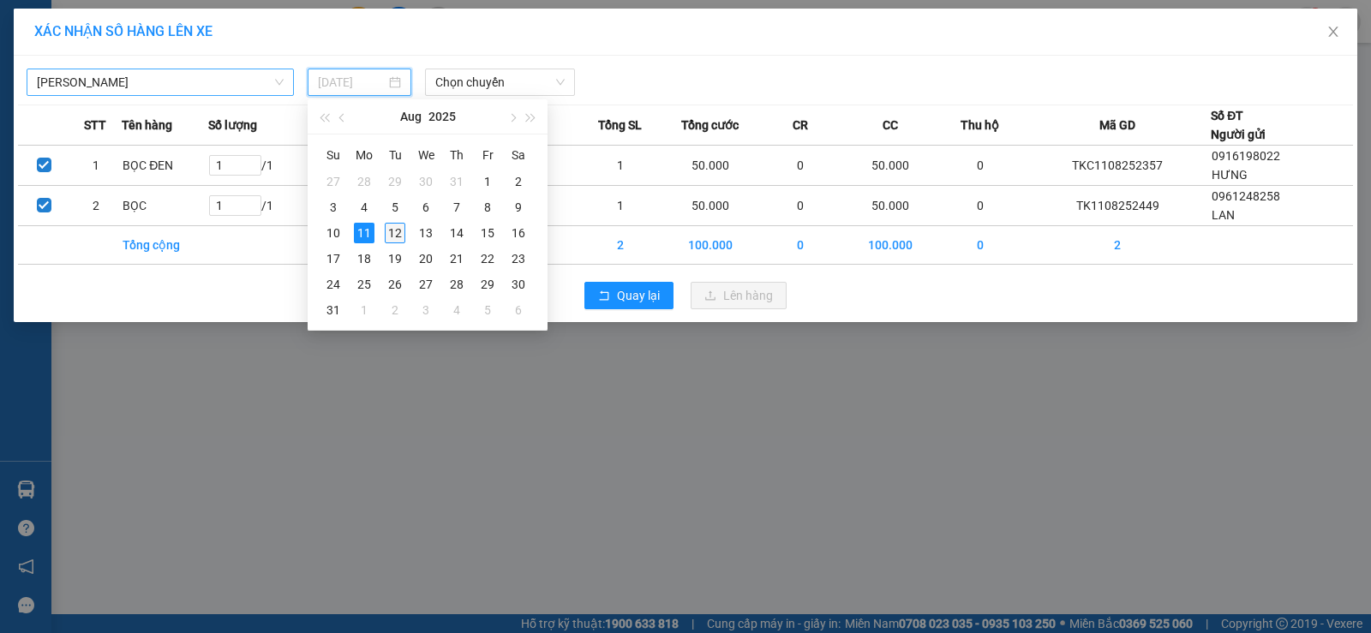
click at [395, 241] on div "12" at bounding box center [395, 233] width 21 height 21
type input "[DATE]"
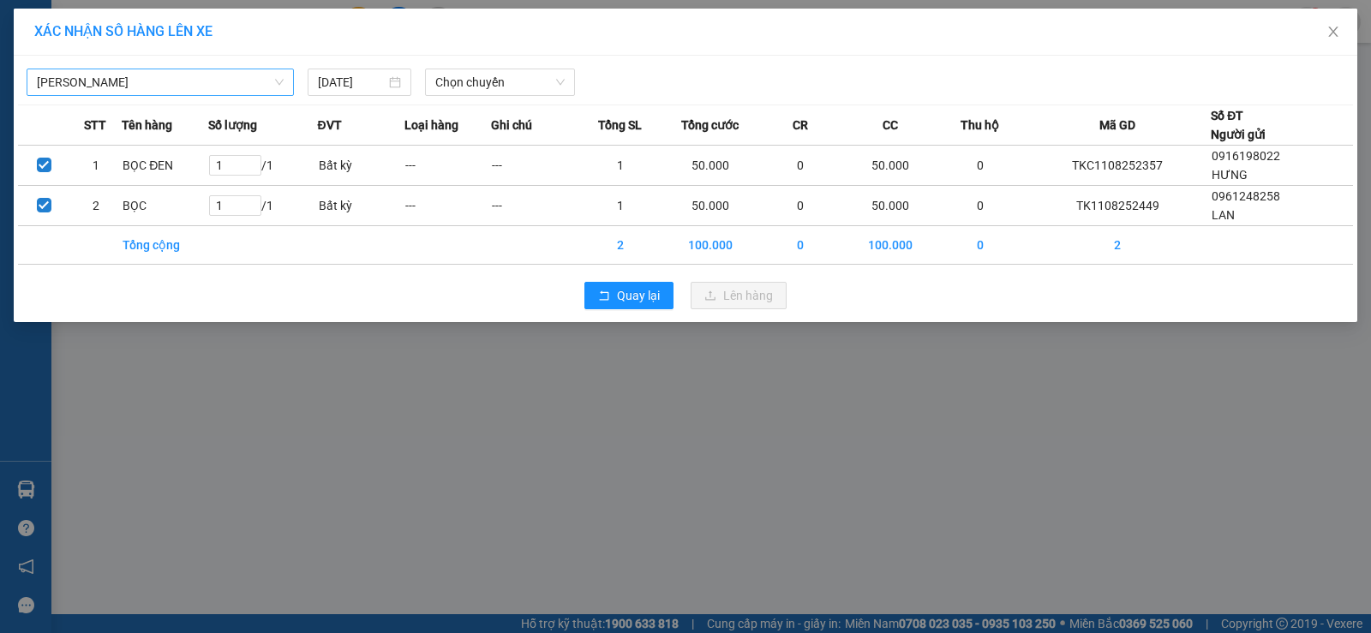
click at [469, 67] on div "Thái Nguyên - Tuyên Quang 12/08/2025 Chọn chuyến" at bounding box center [685, 78] width 1335 height 36
click at [470, 79] on span "Chọn chuyến" at bounding box center [499, 82] width 129 height 26
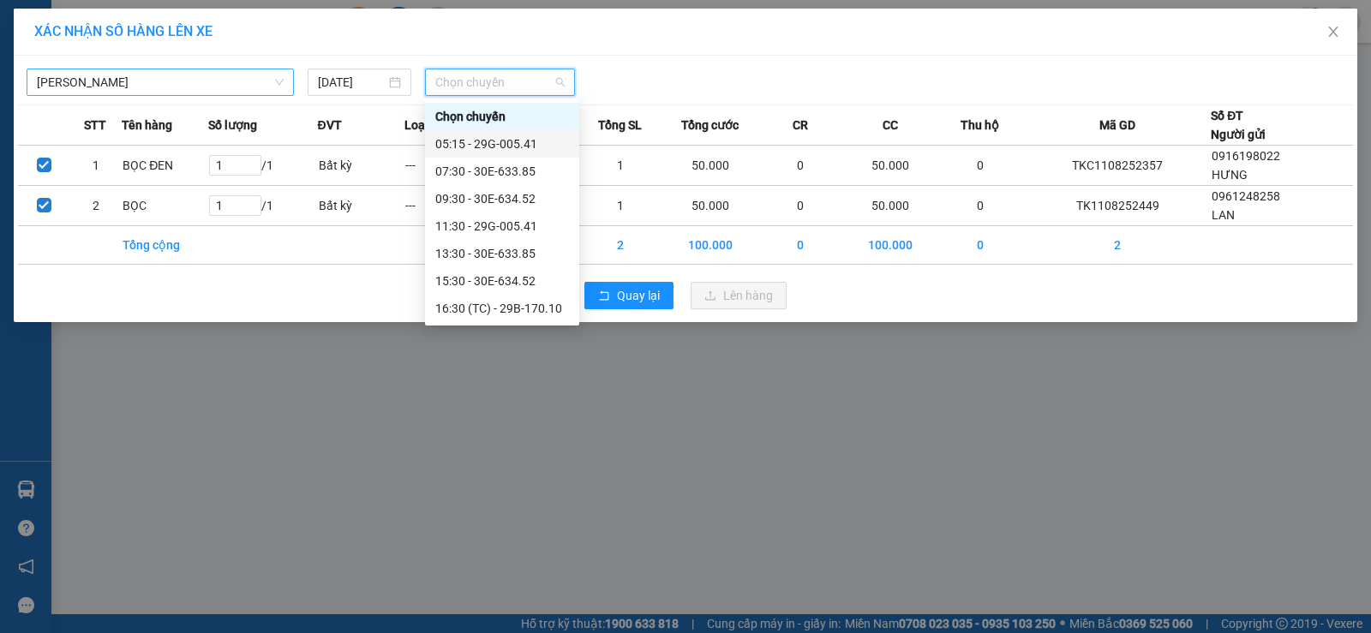
click at [520, 153] on div "05:15 - 29G-005.41" at bounding box center [502, 143] width 154 height 27
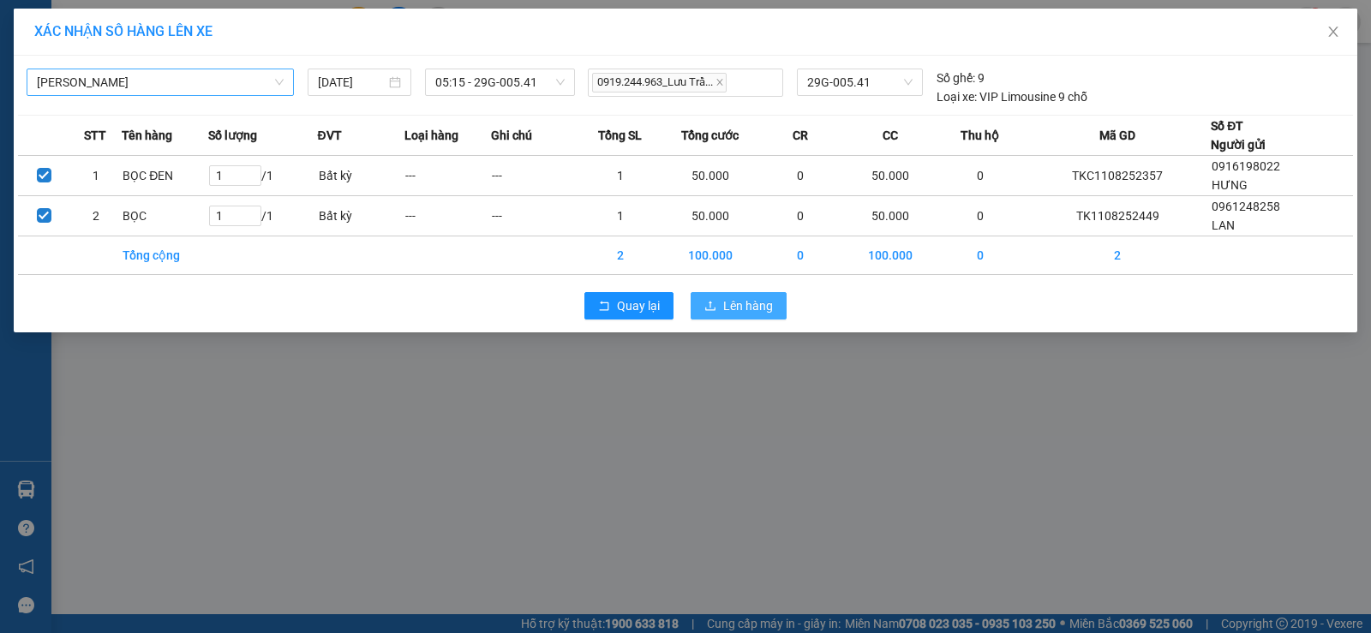
click at [725, 308] on span "Lên hàng" at bounding box center [748, 306] width 50 height 19
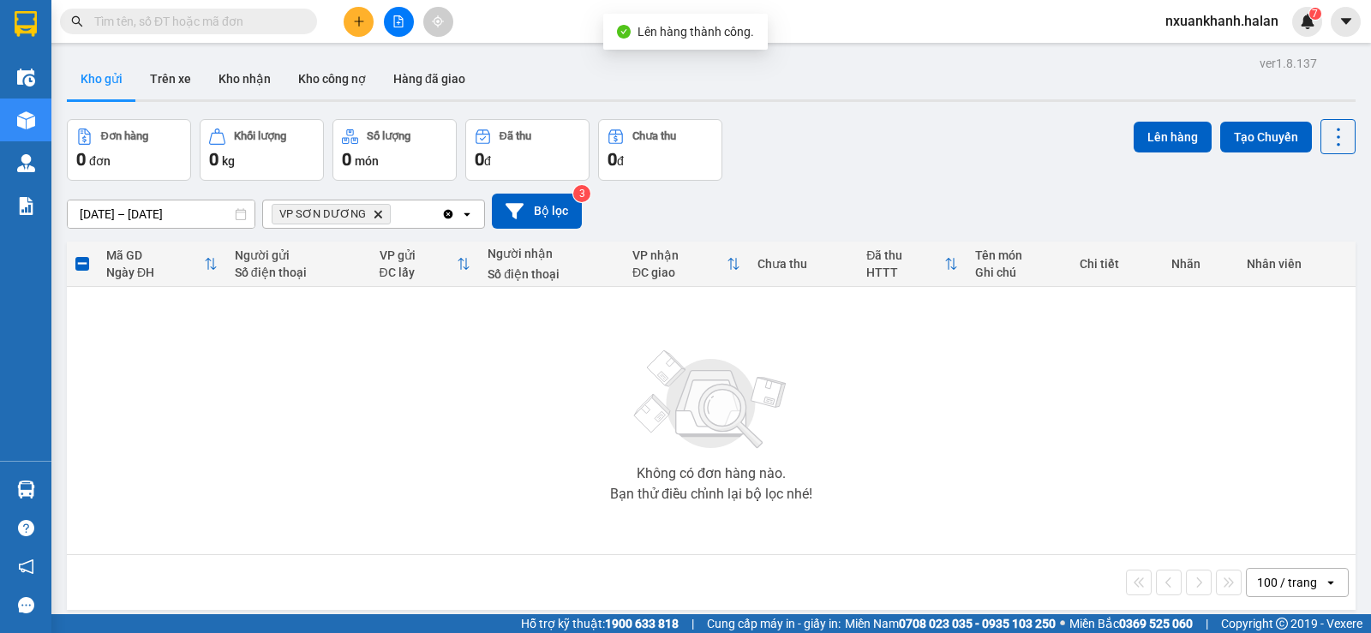
click at [450, 222] on div "Clear all open" at bounding box center [462, 214] width 43 height 27
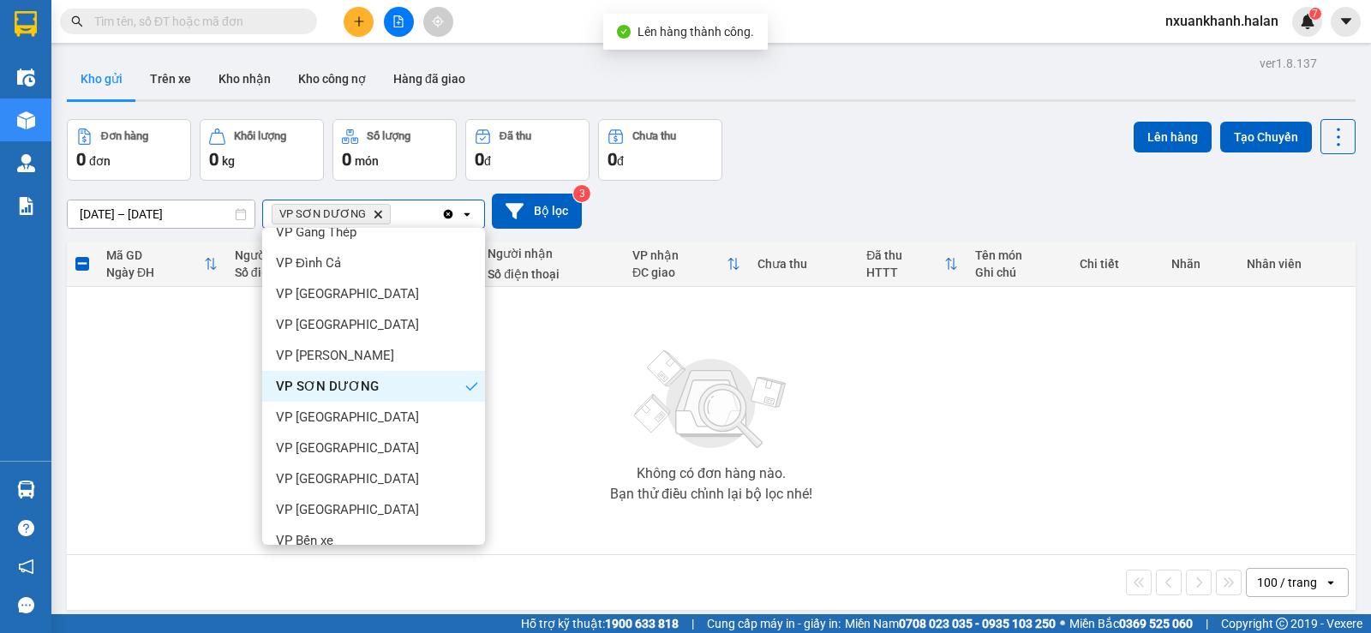
click at [450, 216] on icon "Clear all" at bounding box center [448, 213] width 9 height 9
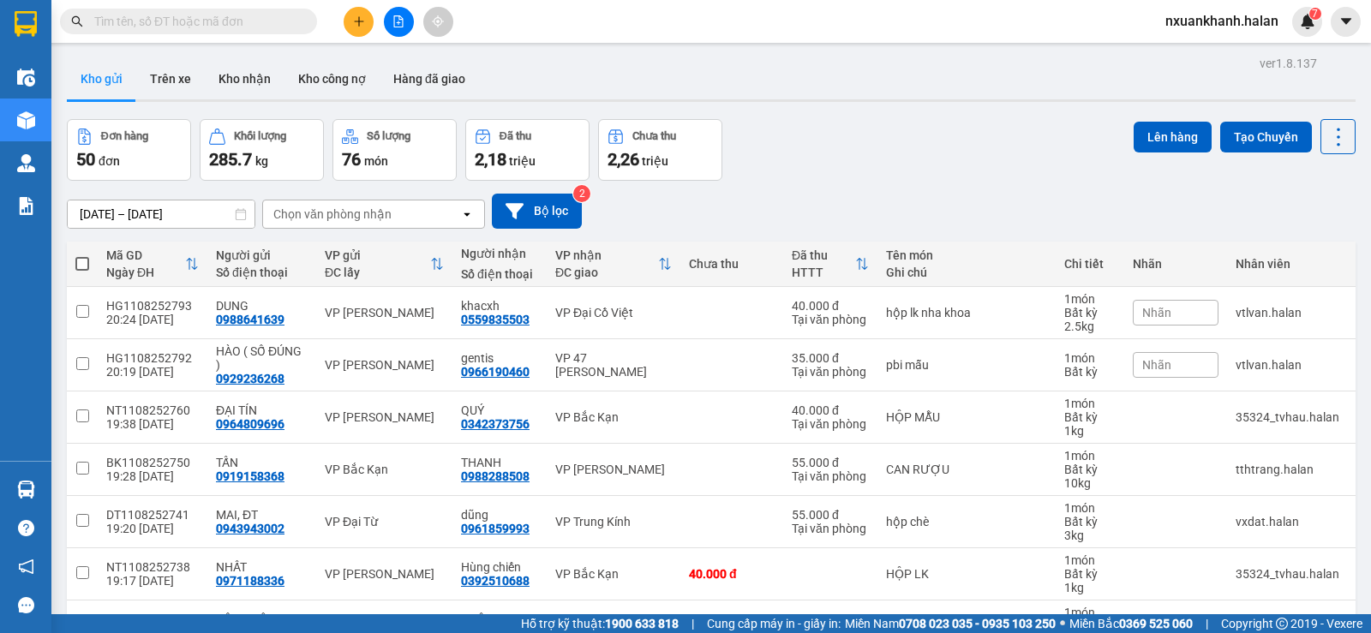
click at [327, 221] on div "Chọn văn phòng nhận" at bounding box center [332, 214] width 118 height 17
type input "dt"
click at [307, 254] on span "VP Đại Từ" at bounding box center [305, 250] width 59 height 17
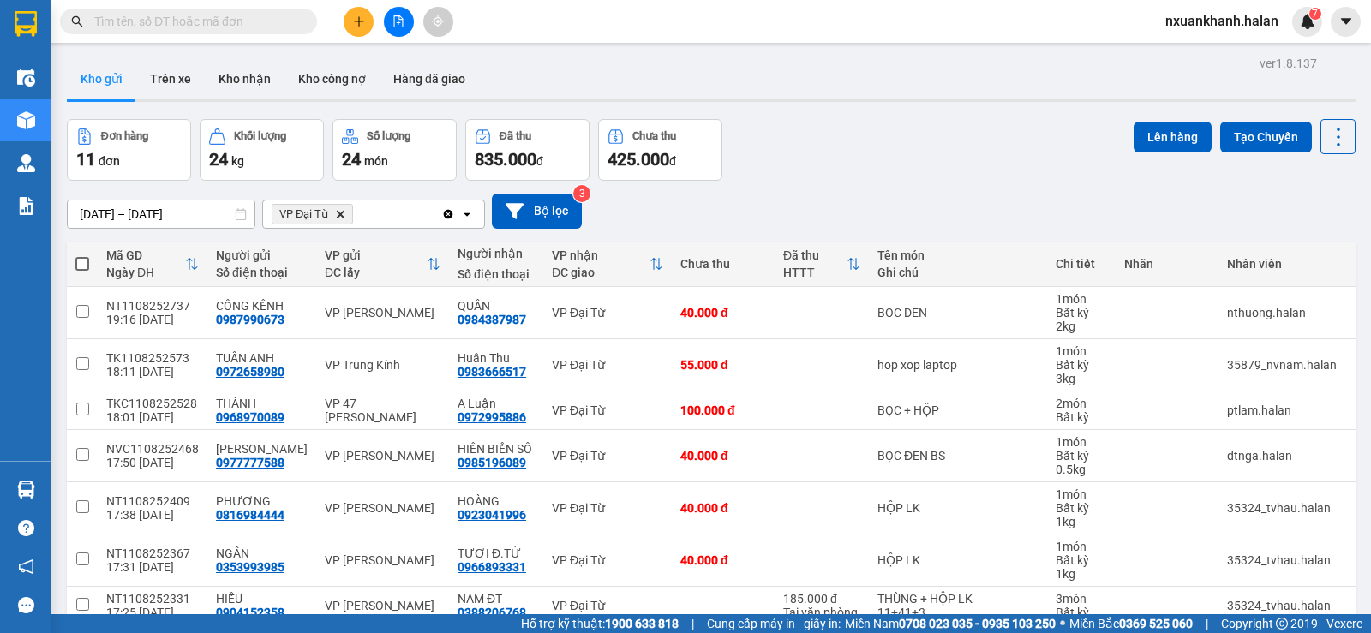
click at [81, 265] on span at bounding box center [82, 264] width 14 height 14
click at [82, 255] on input "checkbox" at bounding box center [82, 255] width 0 height 0
checkbox input "true"
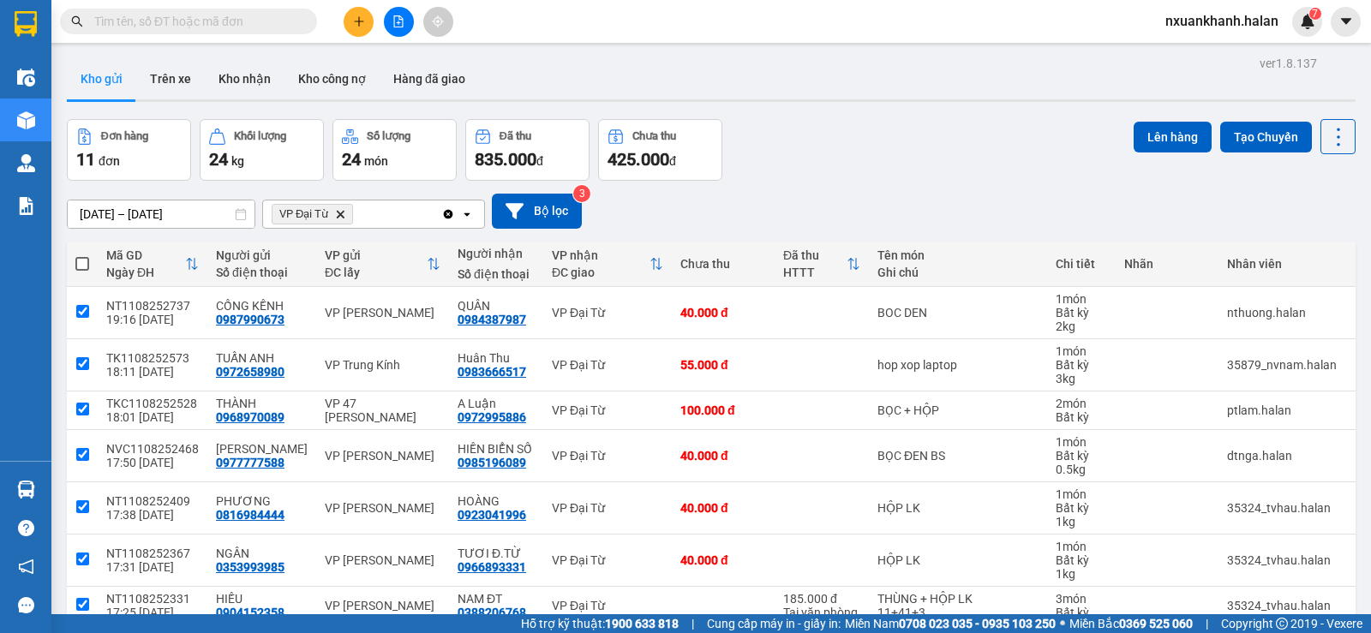
checkbox input "true"
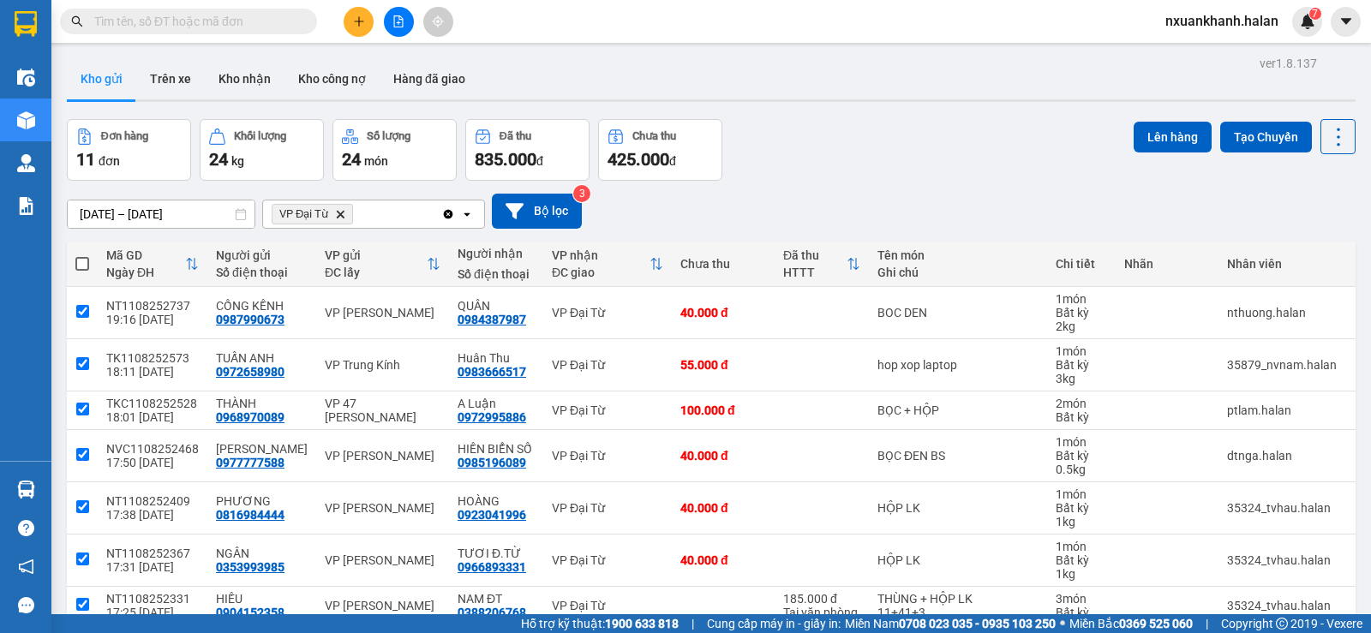
checkbox input "true"
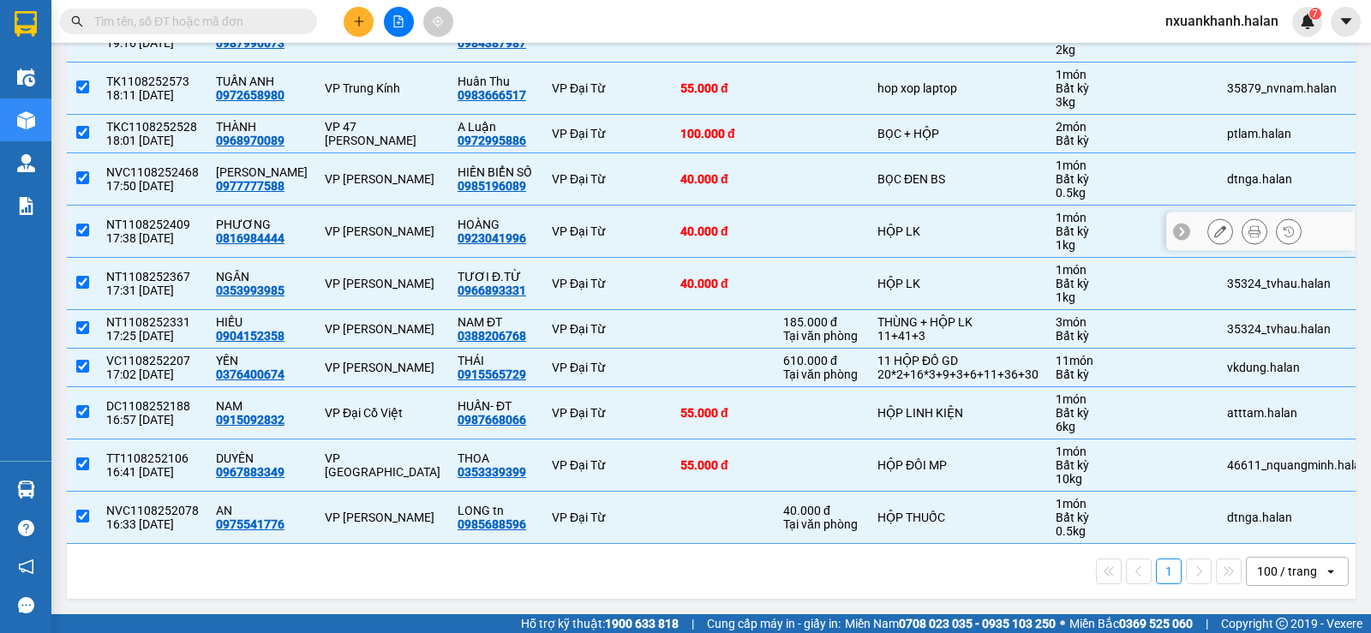
scroll to position [198, 0]
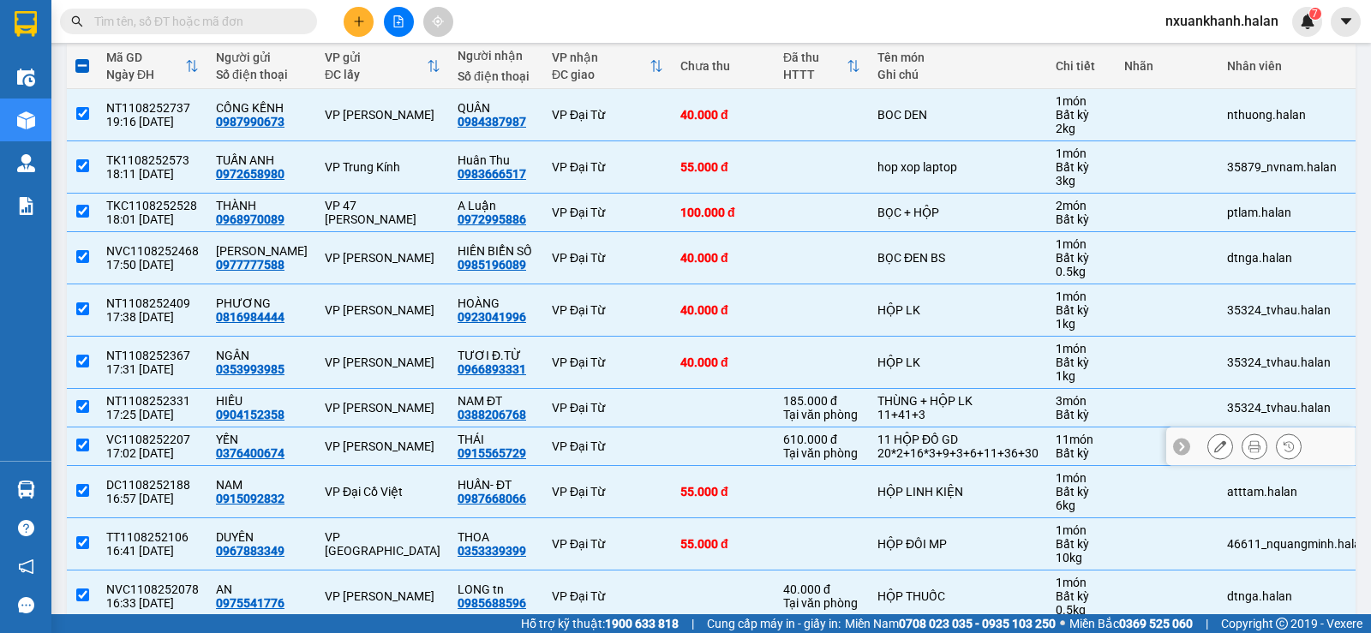
click at [81, 444] on input "checkbox" at bounding box center [82, 445] width 13 height 13
checkbox input "false"
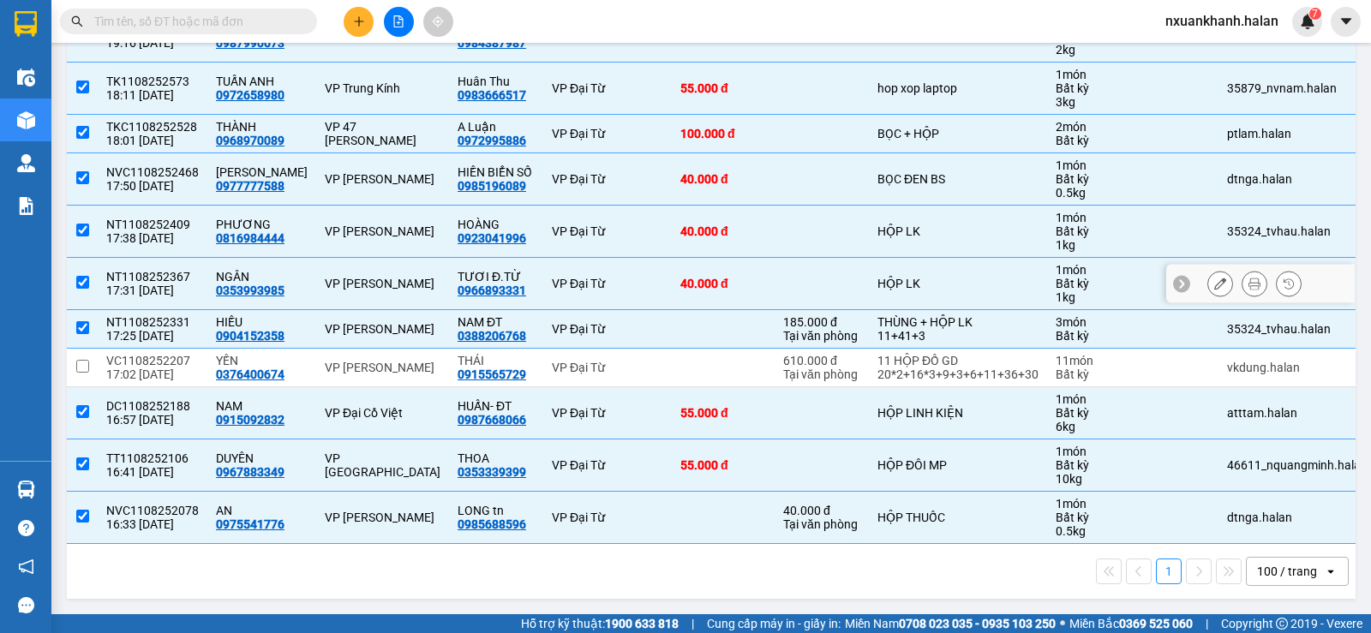
scroll to position [0, 0]
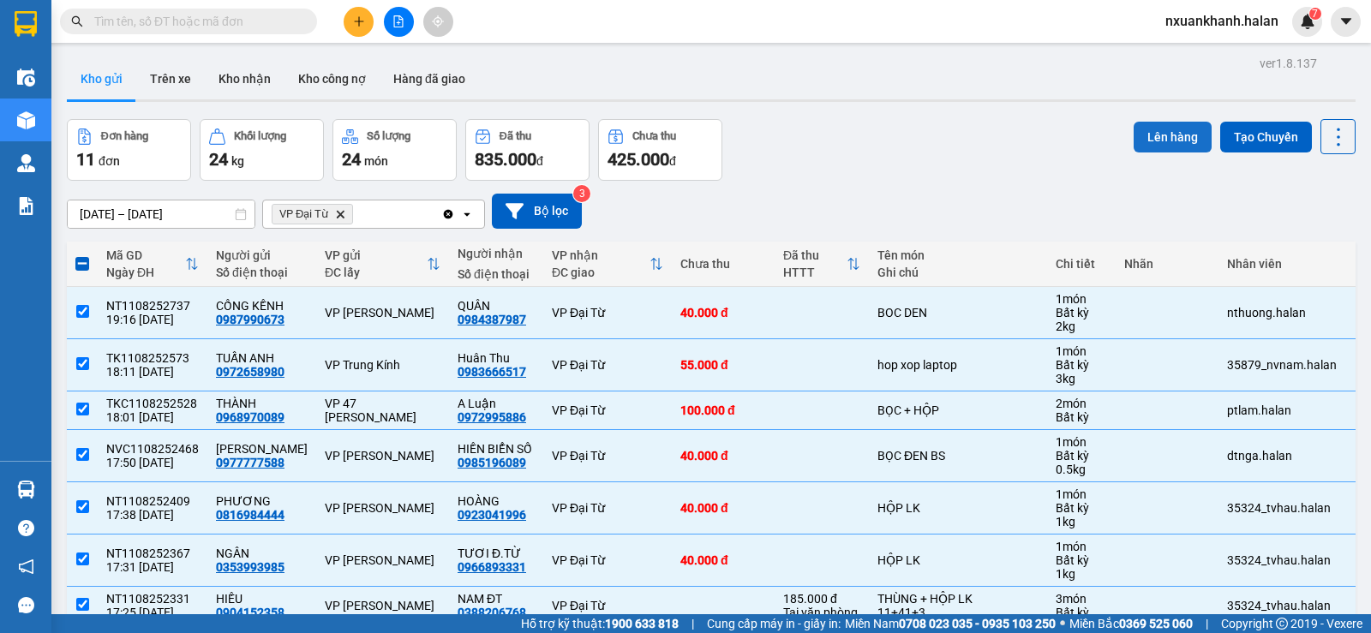
click at [1139, 144] on button "Lên hàng" at bounding box center [1173, 137] width 78 height 31
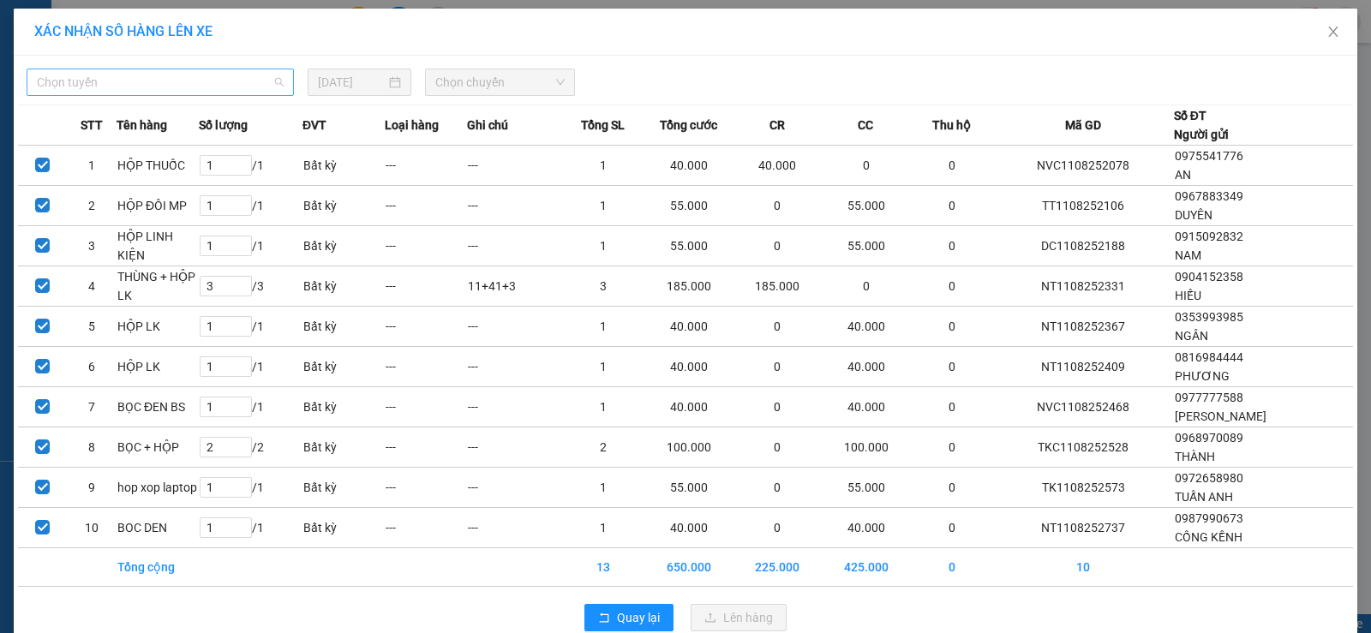
click at [203, 74] on span "Chọn tuyến" at bounding box center [160, 82] width 247 height 26
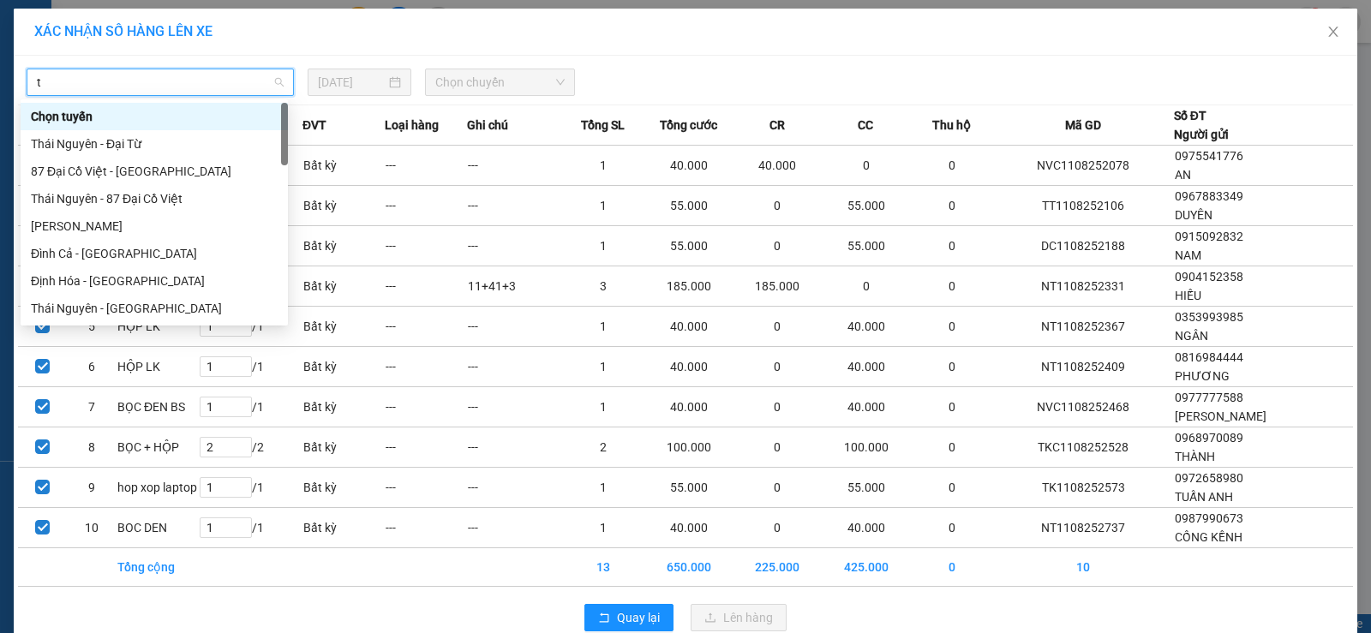
type input "tq"
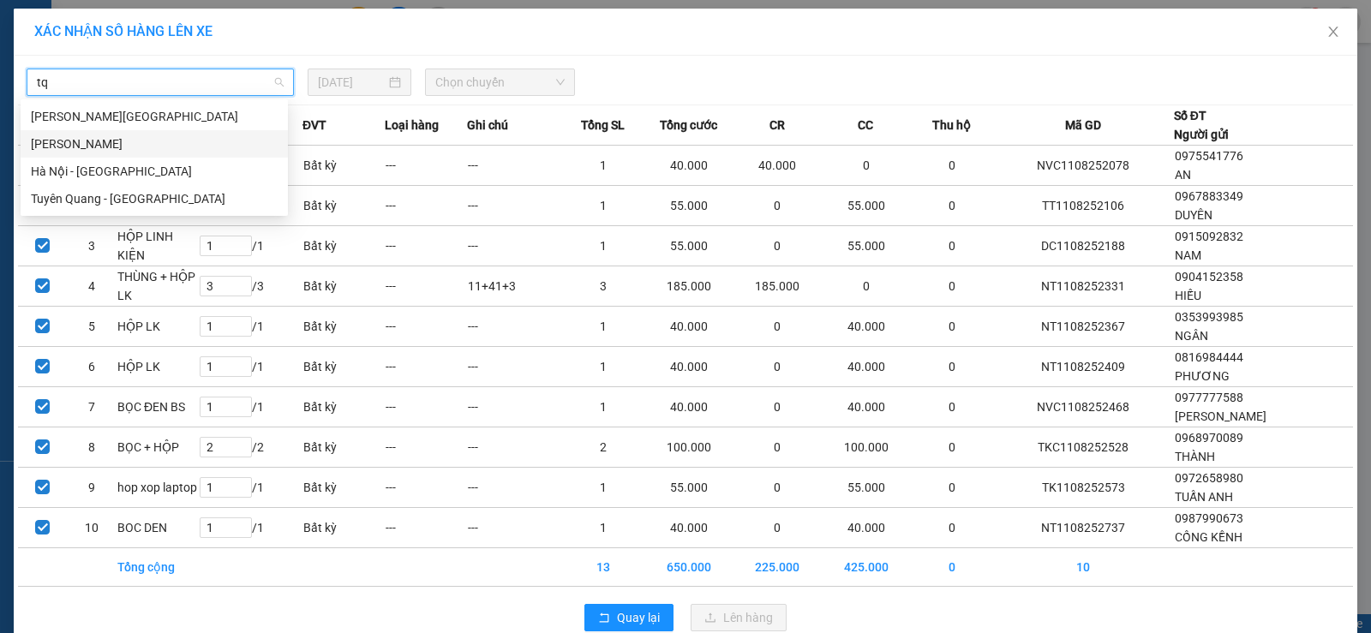
drag, startPoint x: 145, startPoint y: 141, endPoint x: 243, endPoint y: 105, distance: 104.9
click at [149, 138] on div "[PERSON_NAME]" at bounding box center [154, 144] width 247 height 19
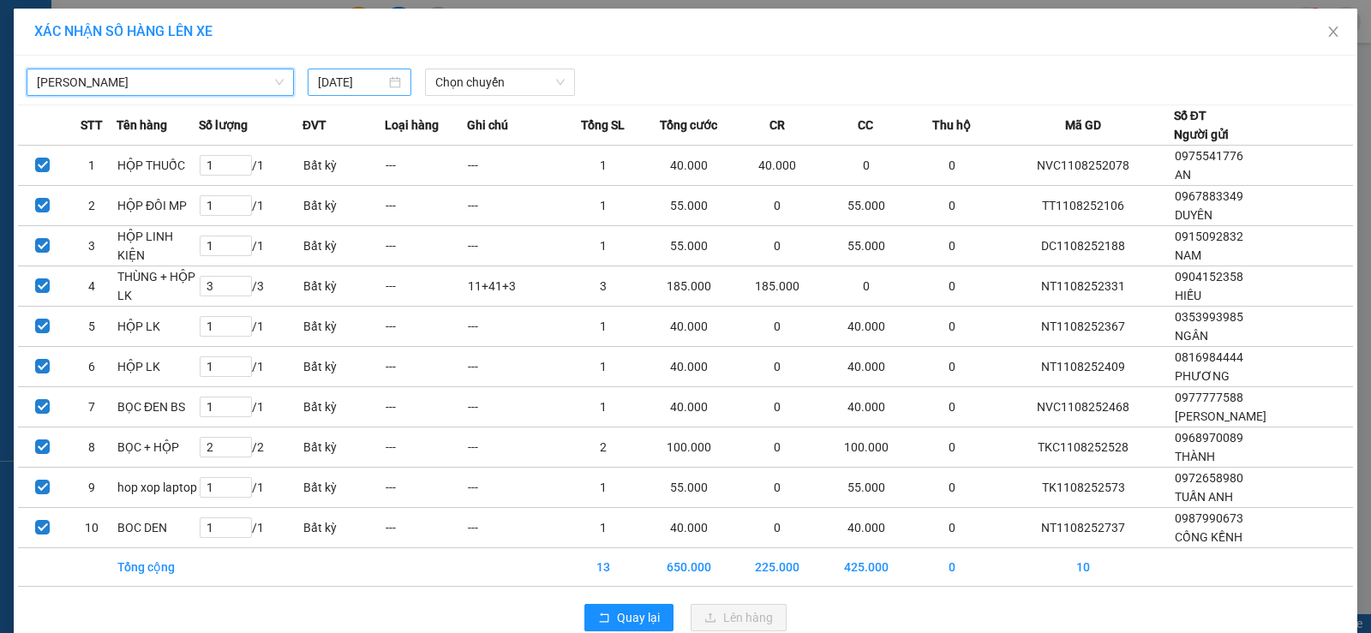
click at [383, 81] on div "[DATE]" at bounding box center [359, 82] width 83 height 19
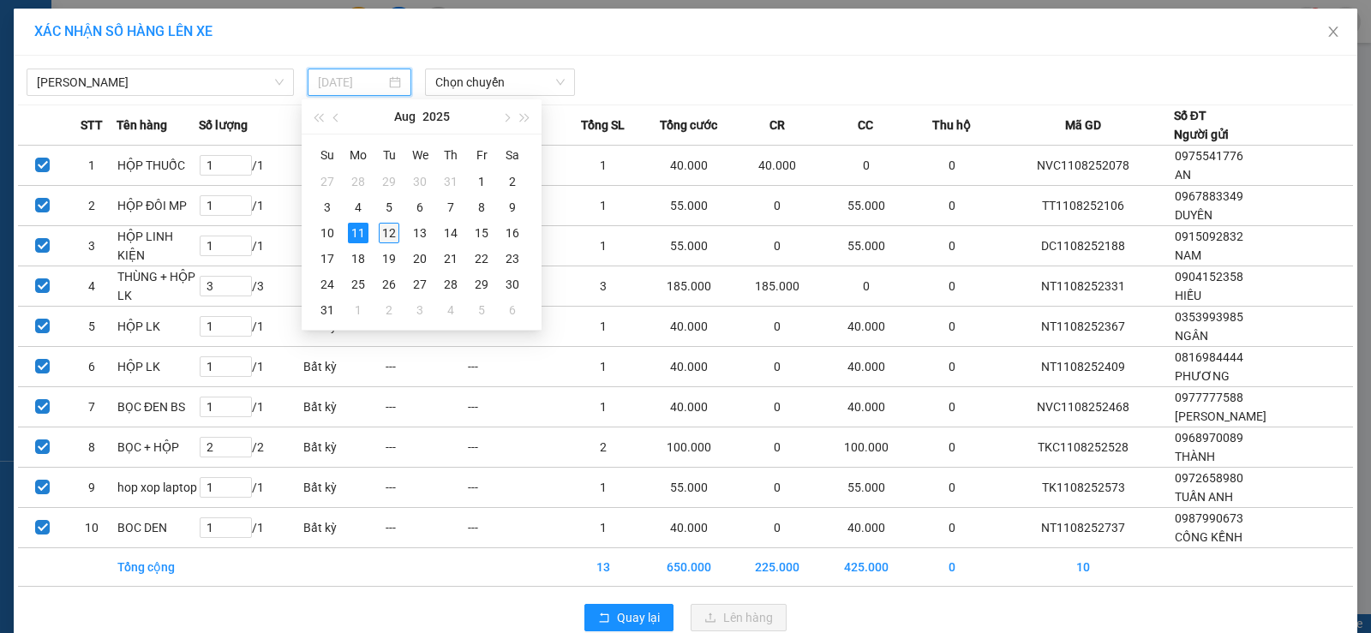
click at [392, 232] on div "12" at bounding box center [389, 233] width 21 height 21
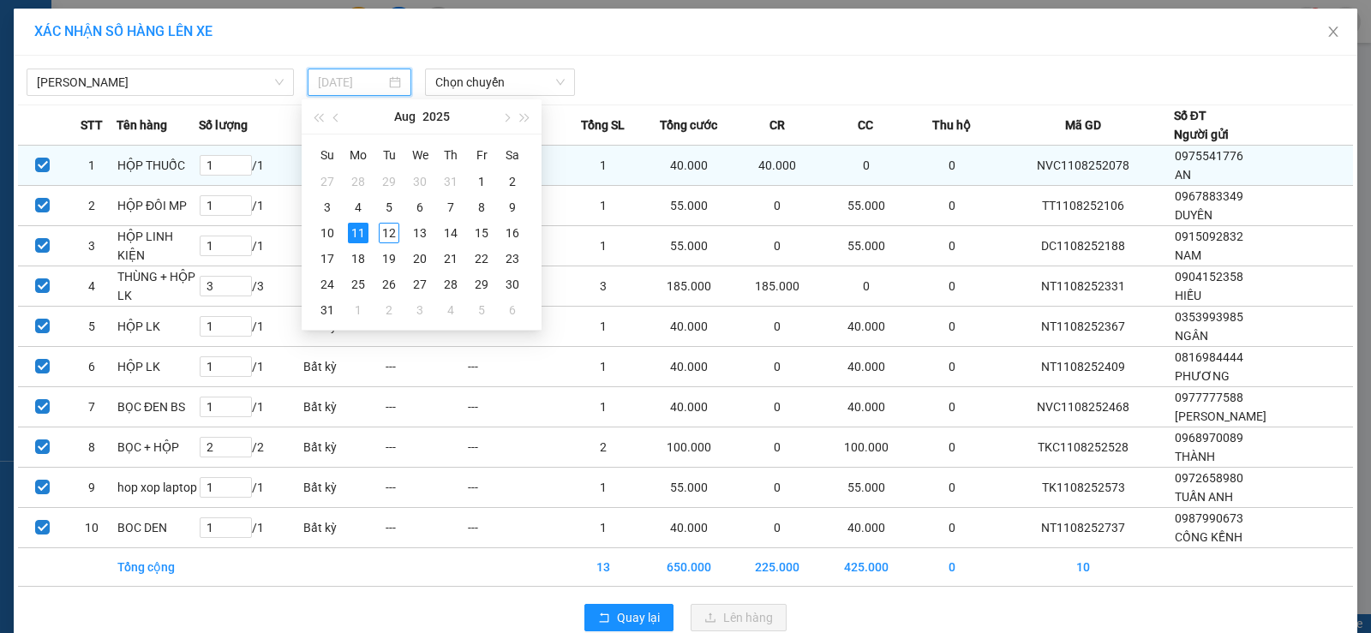
type input "[DATE]"
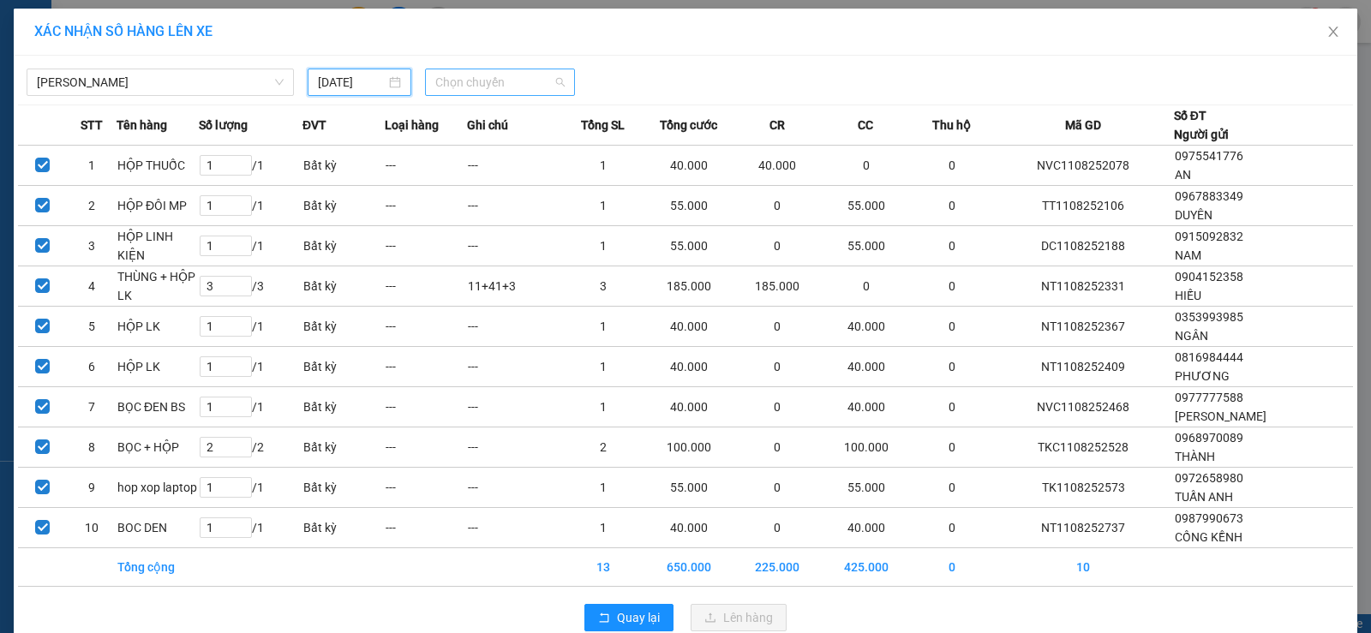
click at [478, 94] on span "Chọn chuyến" at bounding box center [499, 82] width 129 height 26
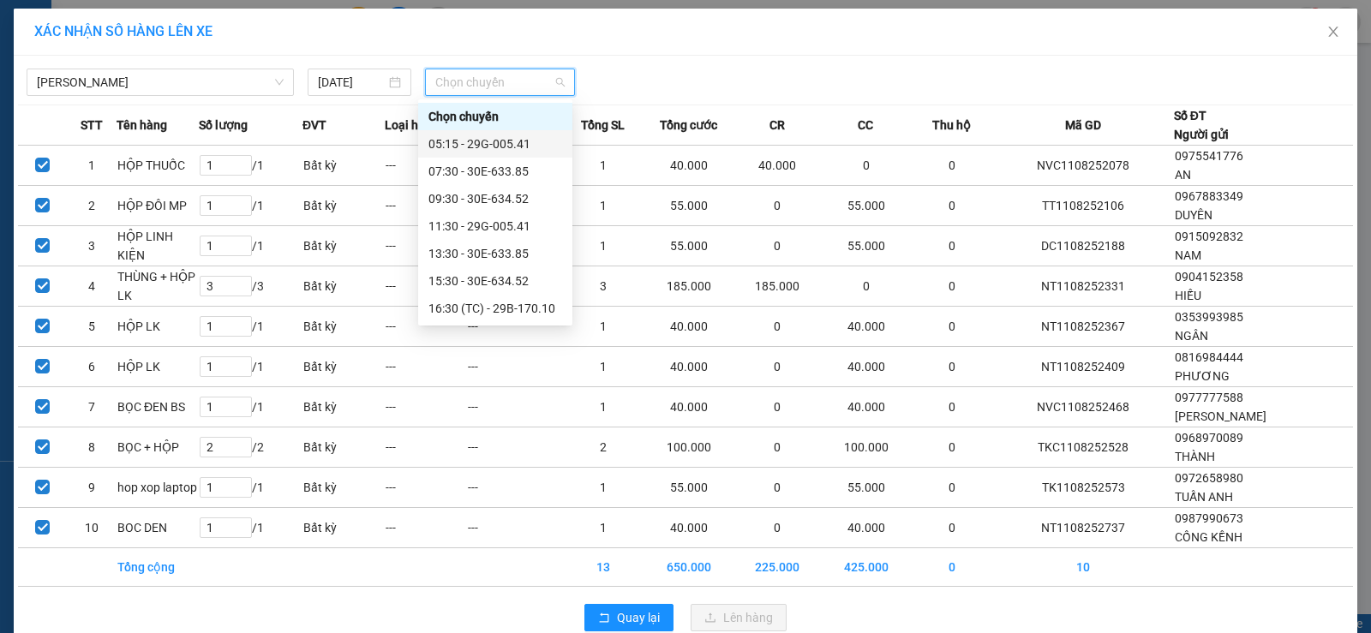
drag, startPoint x: 484, startPoint y: 145, endPoint x: 525, endPoint y: 169, distance: 47.6
click at [486, 146] on div "05:15 - 29G-005.41" at bounding box center [496, 144] width 134 height 19
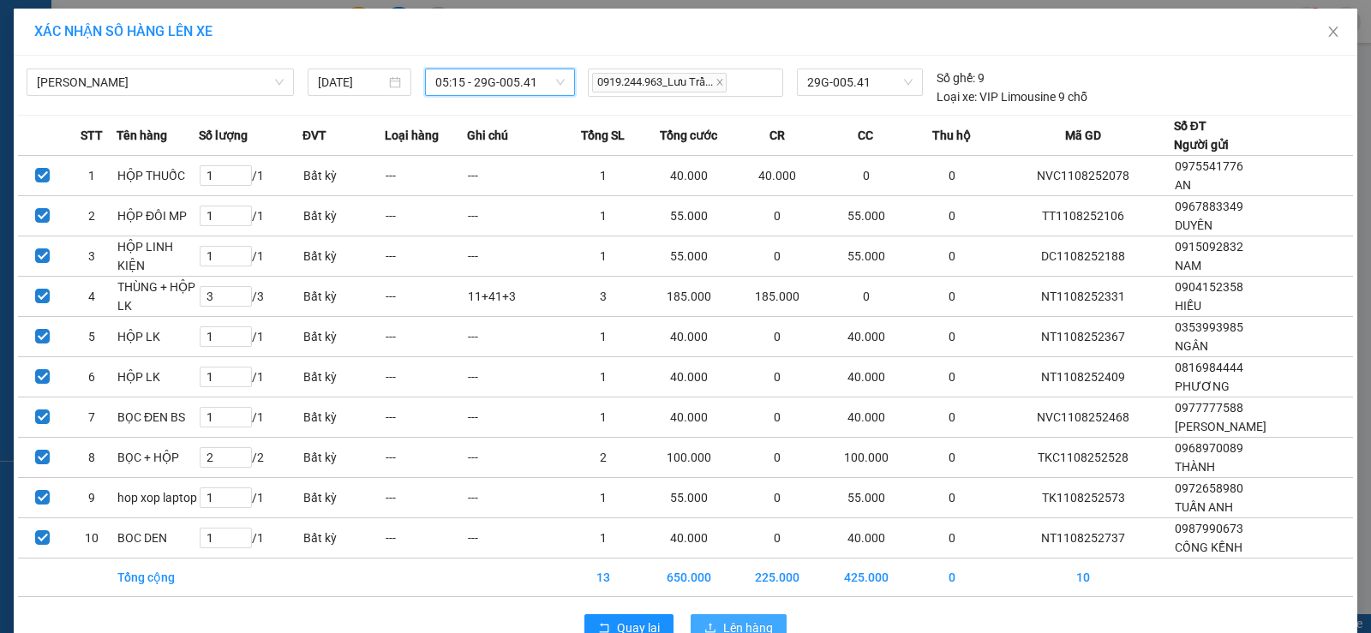
click at [739, 625] on span "Lên hàng" at bounding box center [748, 628] width 50 height 19
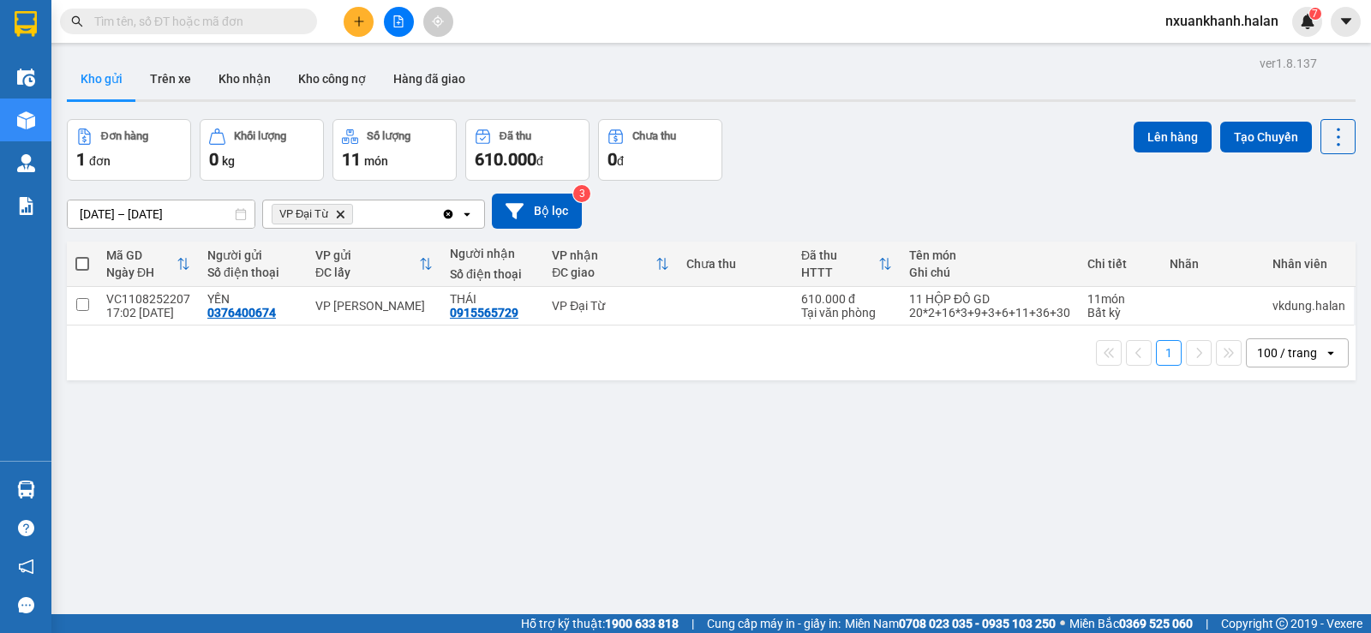
click at [189, 21] on input "text" at bounding box center [195, 21] width 202 height 19
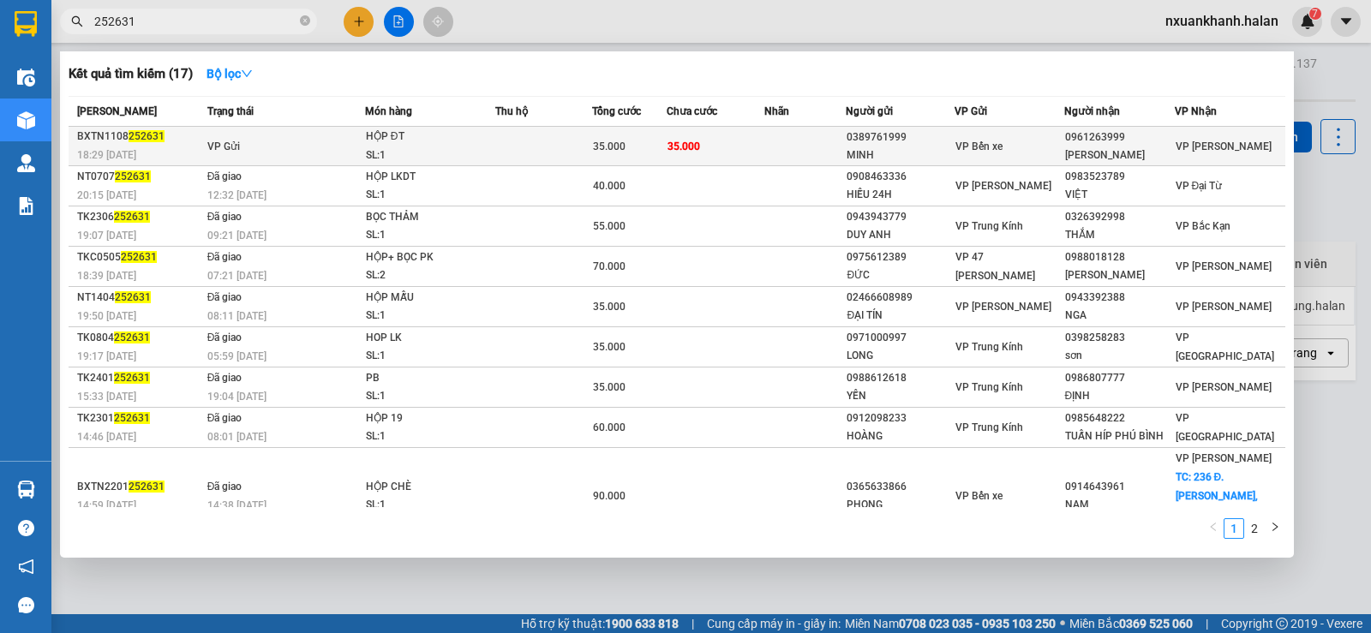
type input "252631"
click at [405, 140] on div "HỘP ĐT" at bounding box center [430, 137] width 129 height 19
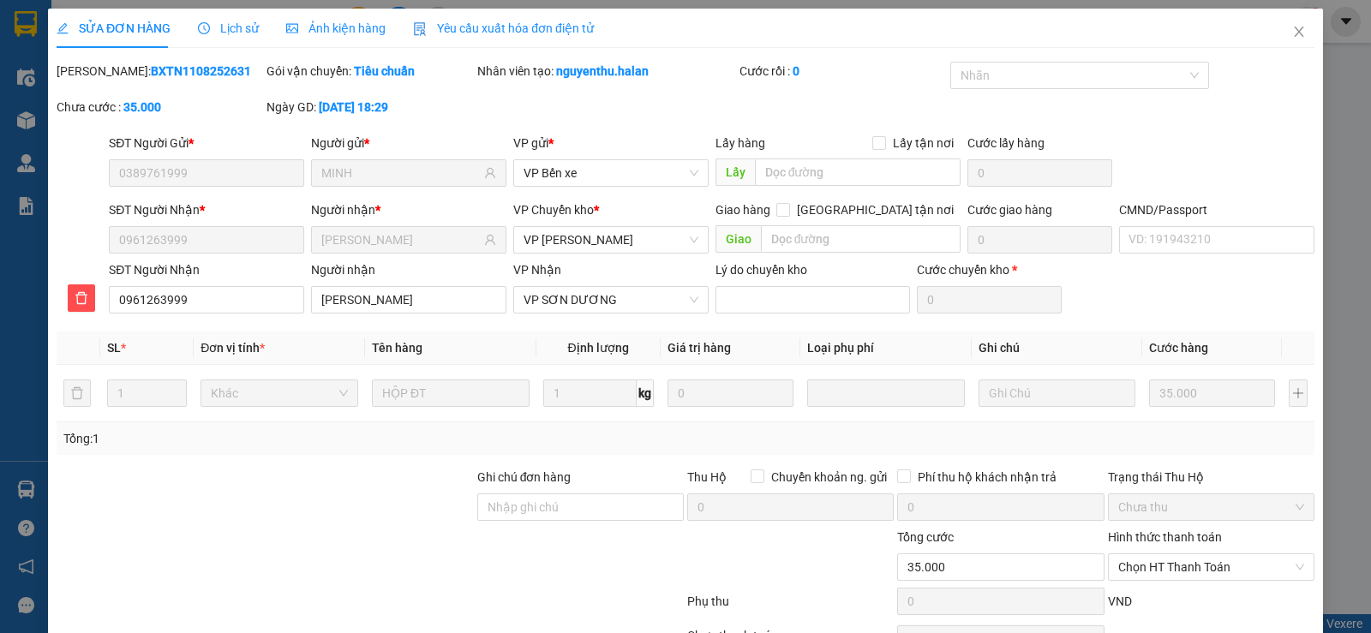
type input "0389761999"
type input "MINH"
type input "0961263999"
type input "GIANG ANH"
type input "35.000"
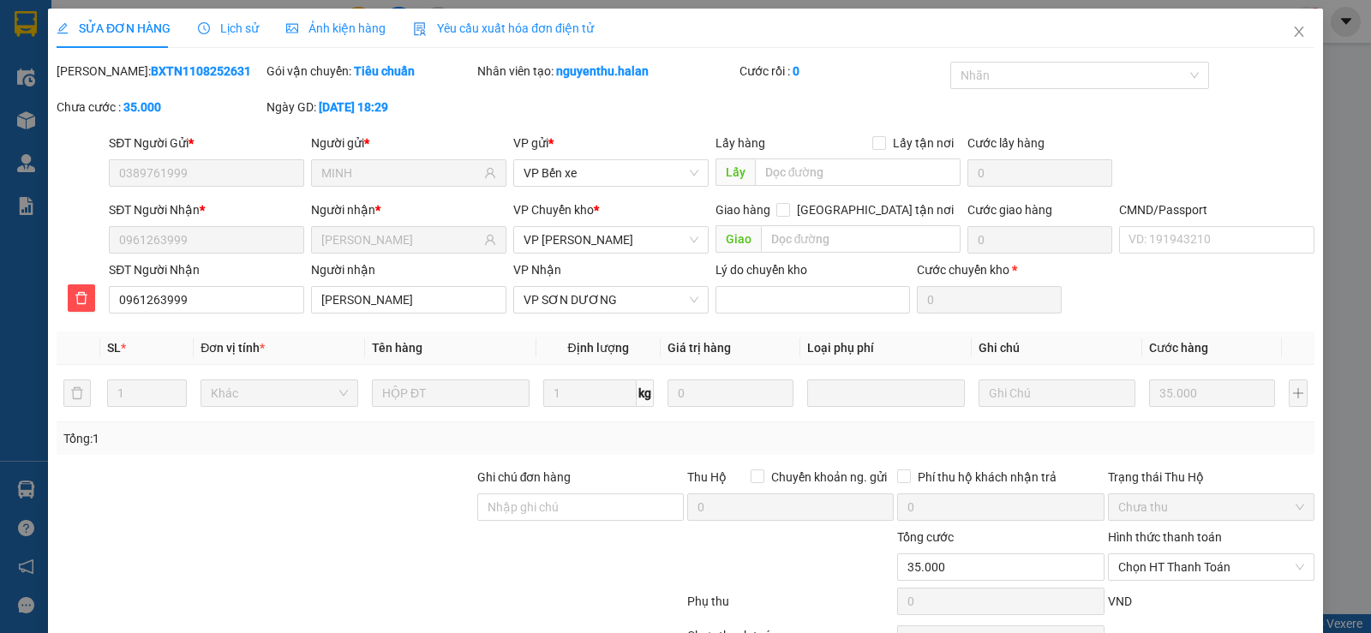
type input "35.000"
click at [1286, 23] on span "Close" at bounding box center [1299, 33] width 48 height 48
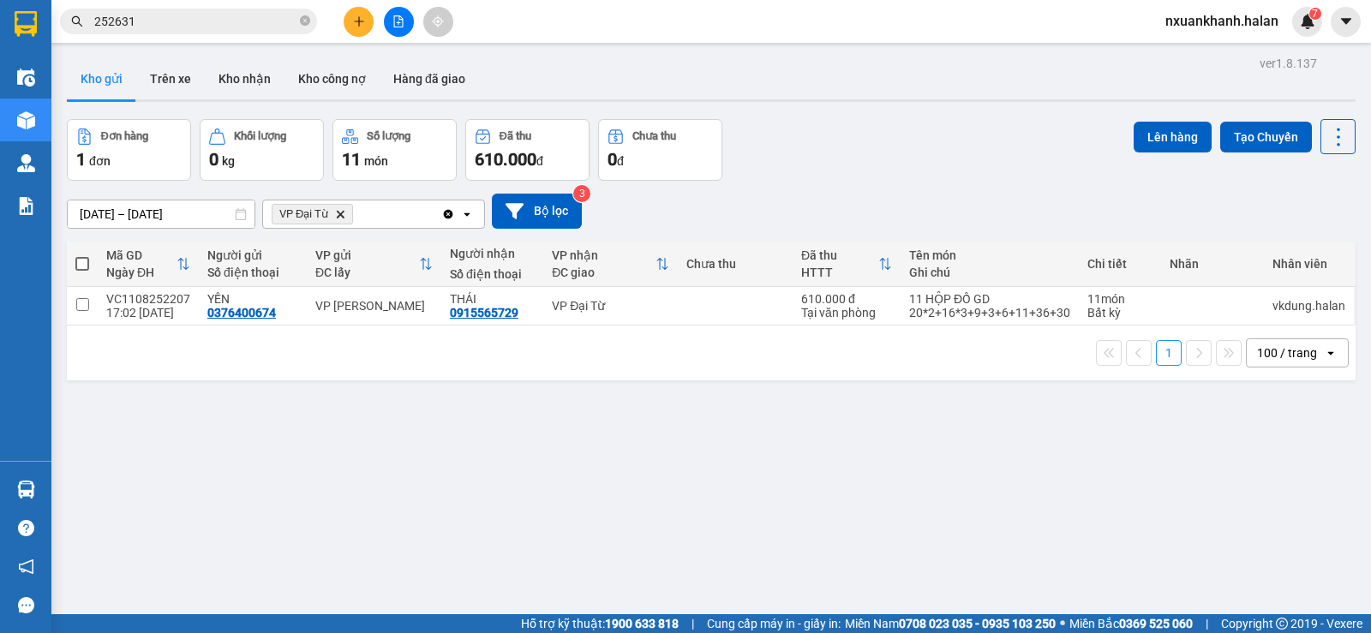
click at [193, 30] on input "252631" at bounding box center [195, 21] width 202 height 19
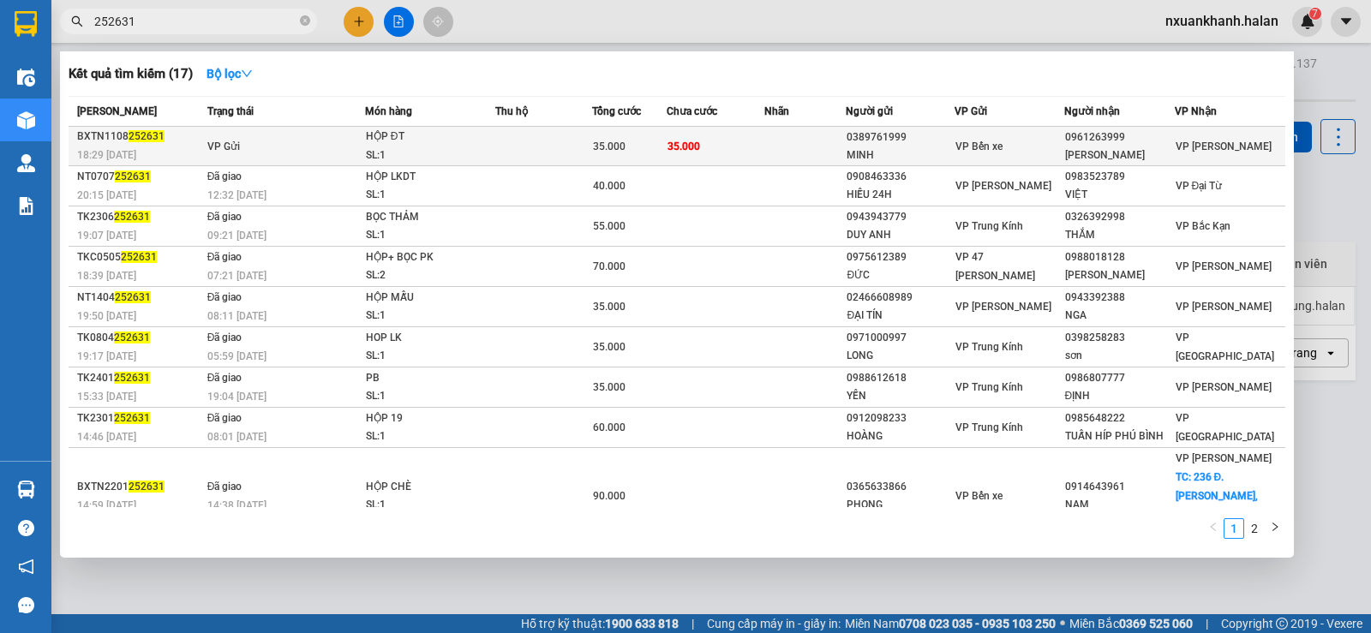
click at [207, 143] on span "VP Gửi" at bounding box center [223, 147] width 33 height 12
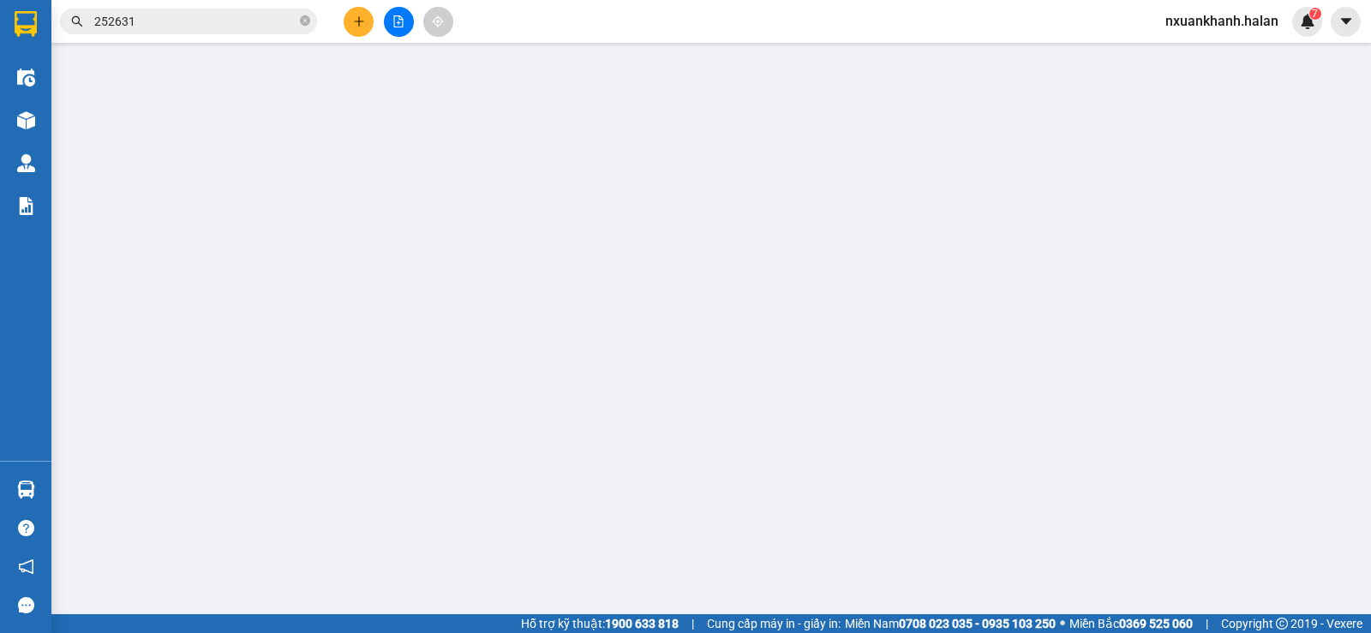
type input "0389761999"
type input "MINH"
type input "0961263999"
type input "GIANG ANH"
type input "35.000"
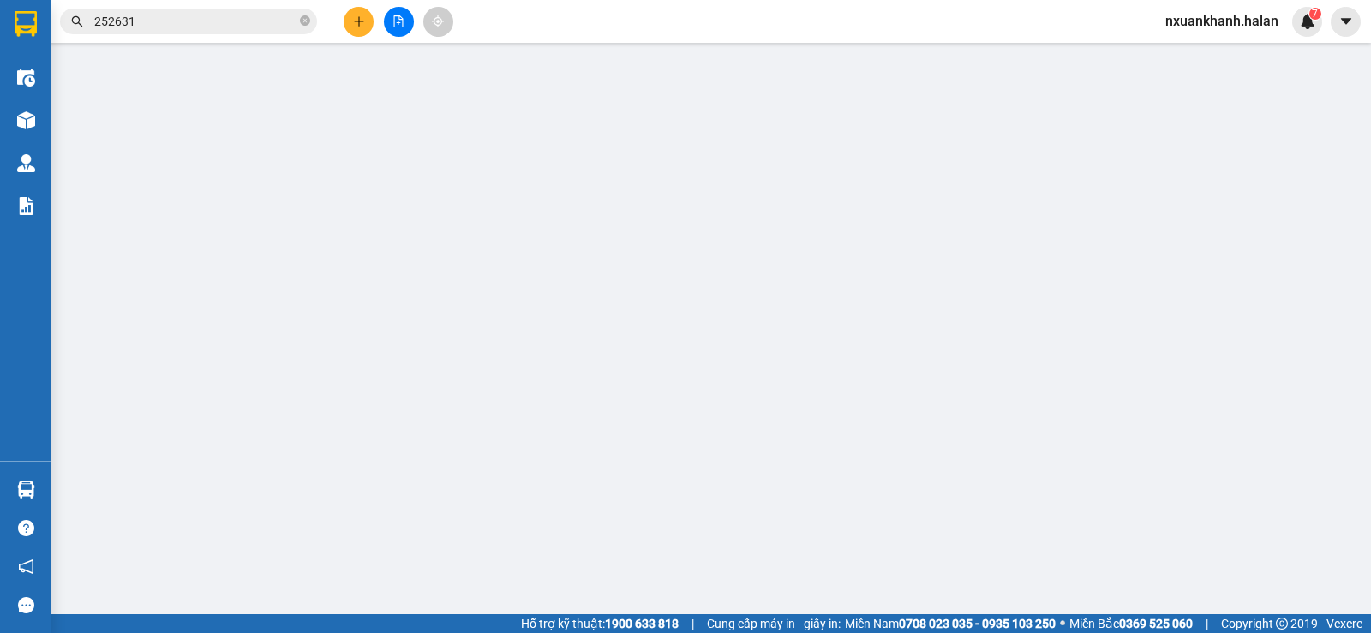
type input "35.000"
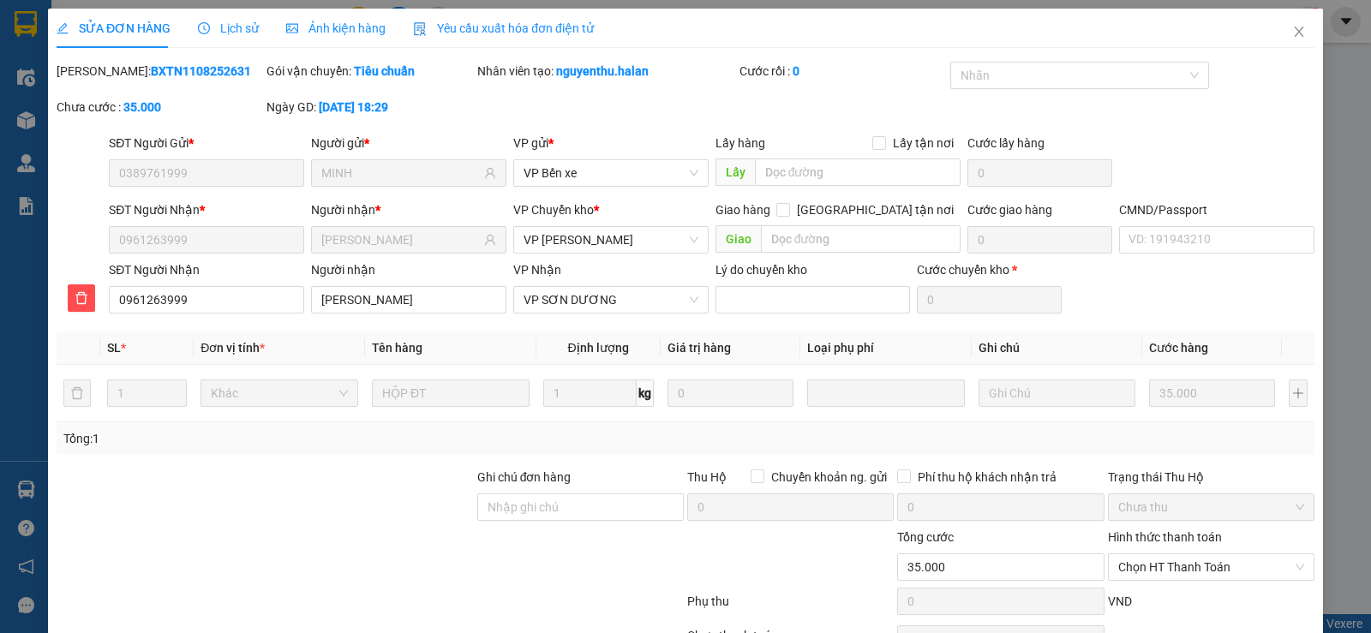
click at [255, 14] on div "SỬA ĐƠN HÀNG Lịch sử Ảnh kiện hàng Yêu cầu xuất hóa đơn điện tử" at bounding box center [325, 28] width 537 height 39
click at [253, 21] on span "Lịch sử" at bounding box center [228, 28] width 61 height 14
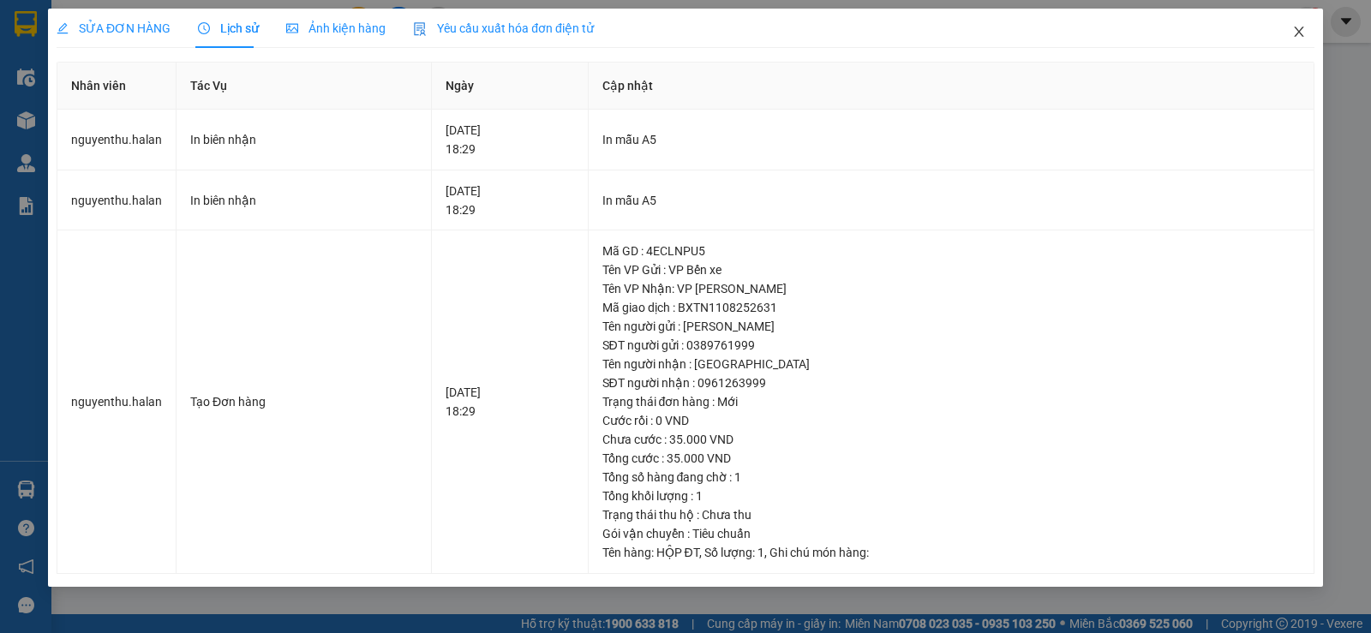
click at [1300, 32] on icon "close" at bounding box center [1298, 32] width 9 height 10
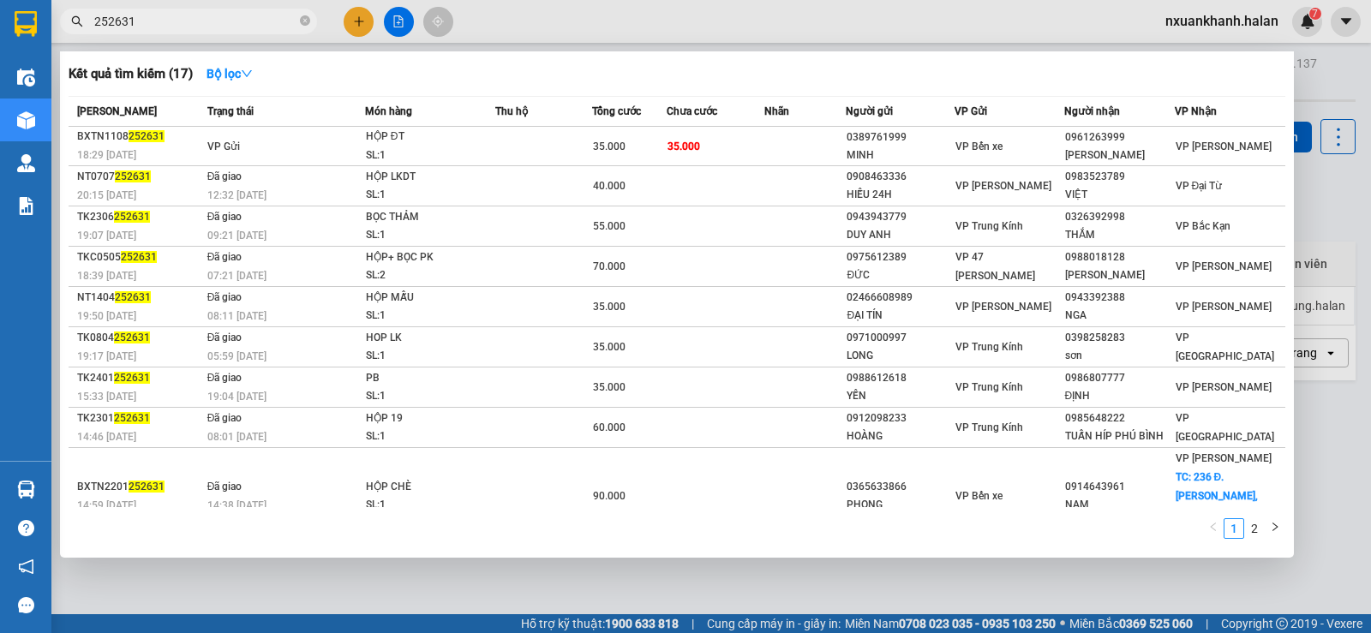
click at [170, 18] on input "252631" at bounding box center [195, 21] width 202 height 19
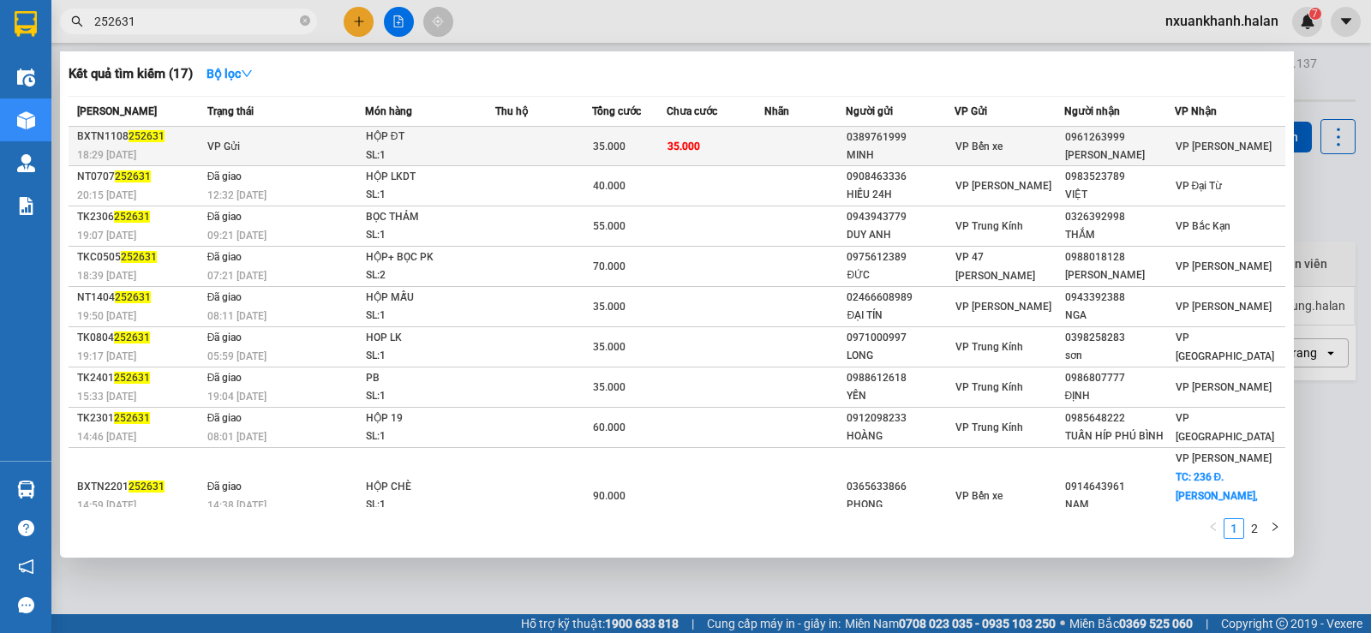
click at [244, 135] on td "VP Gửi" at bounding box center [284, 146] width 162 height 39
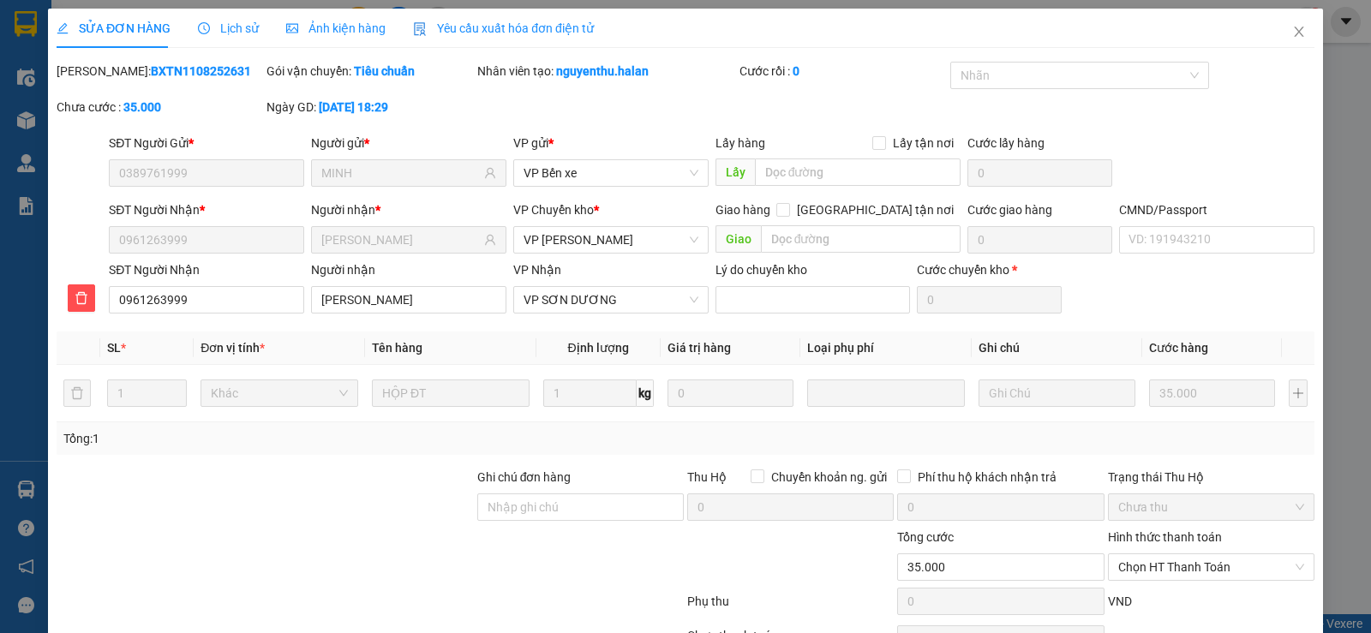
click at [225, 23] on span "Lịch sử" at bounding box center [228, 28] width 61 height 14
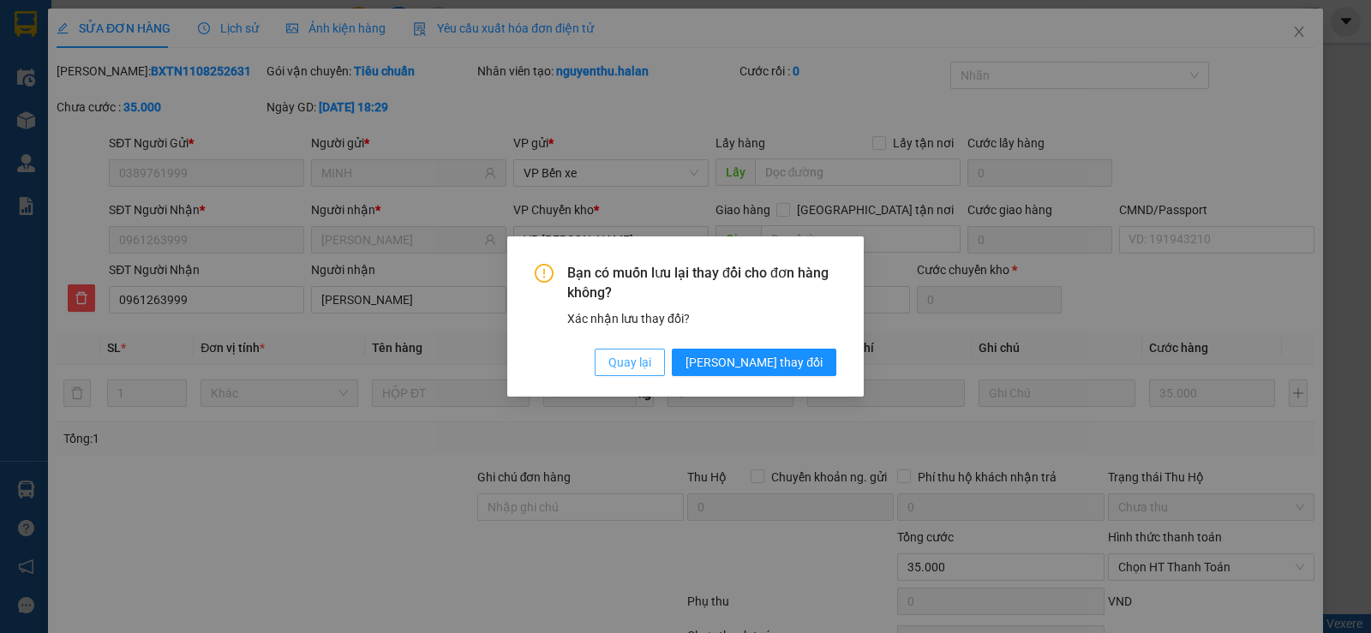
click at [651, 363] on span "Quay lại" at bounding box center [630, 362] width 43 height 19
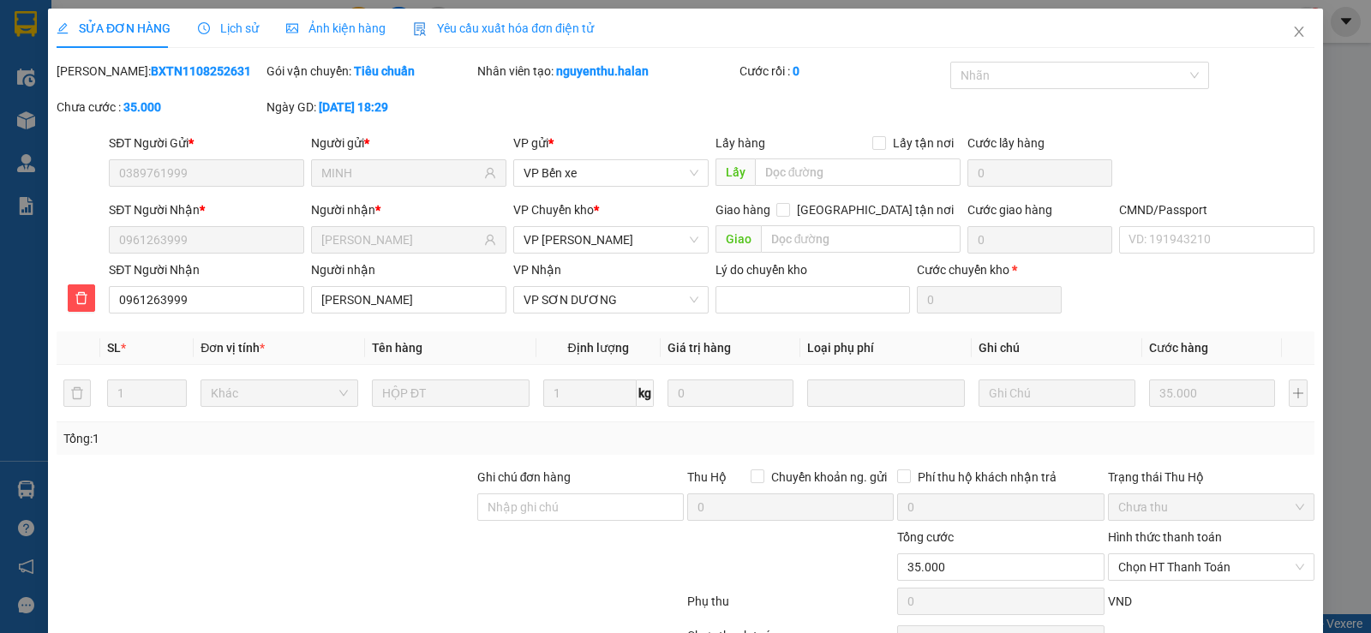
click at [226, 32] on span "Lịch sử" at bounding box center [228, 28] width 61 height 14
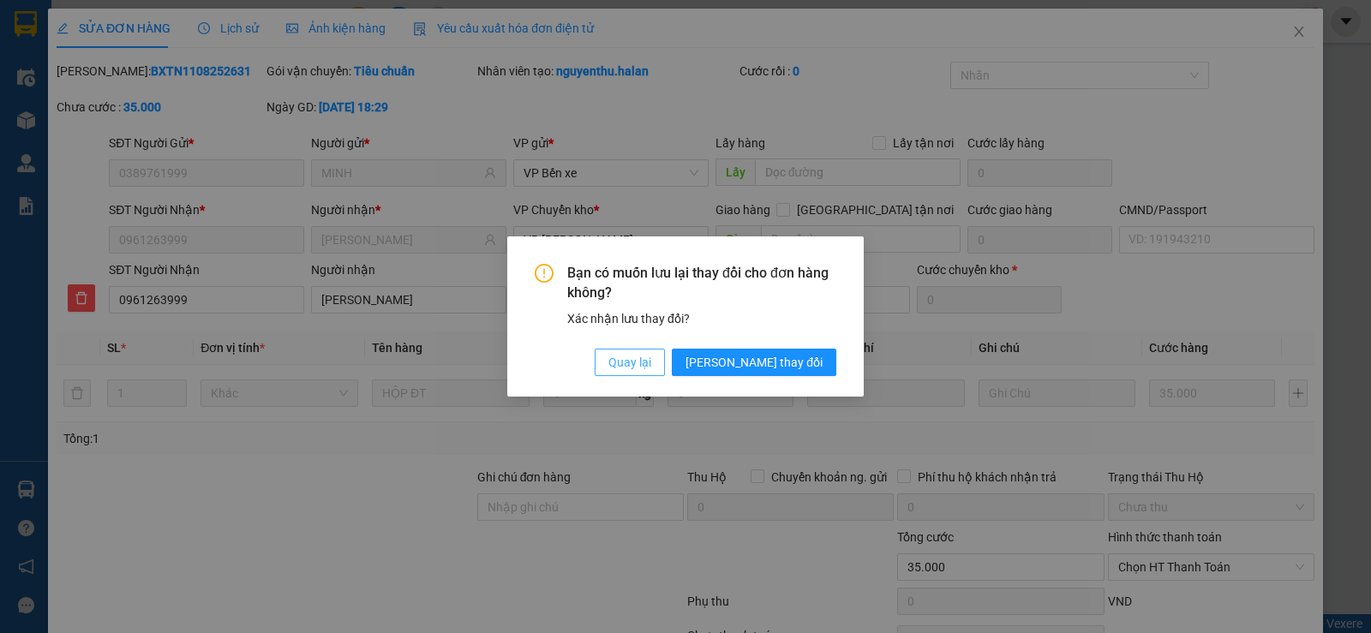
click at [651, 369] on span "Quay lại" at bounding box center [630, 362] width 43 height 19
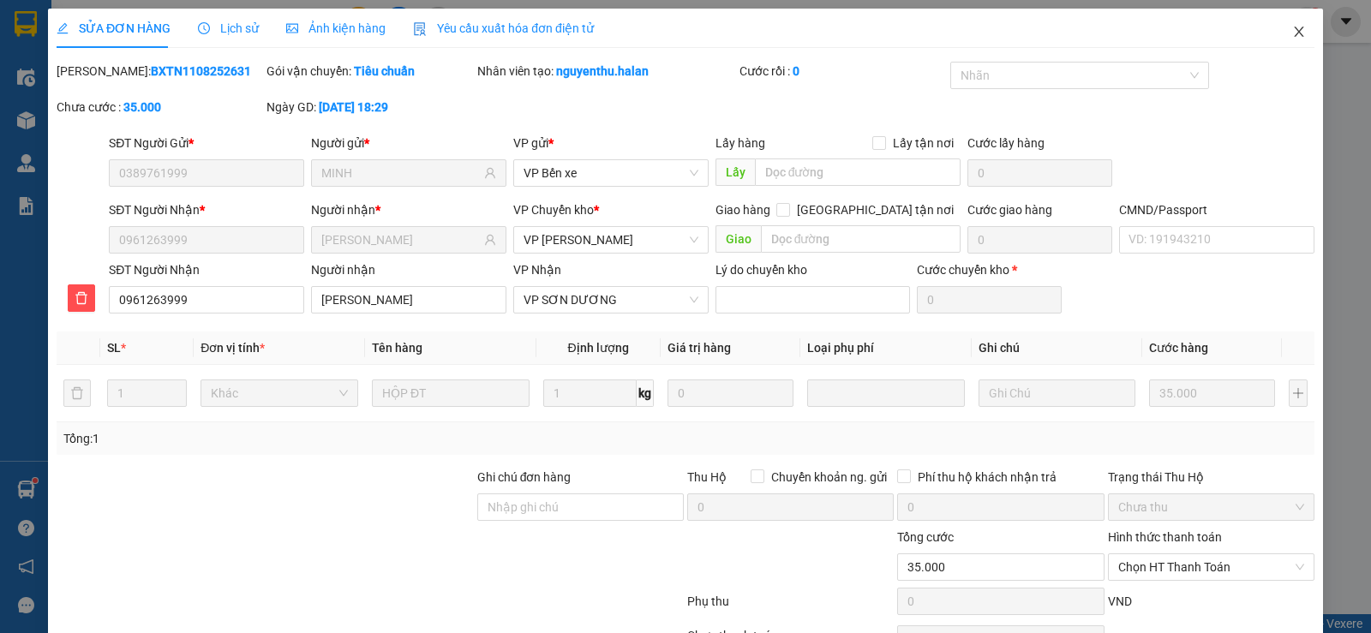
click at [1293, 37] on icon "close" at bounding box center [1300, 32] width 14 height 14
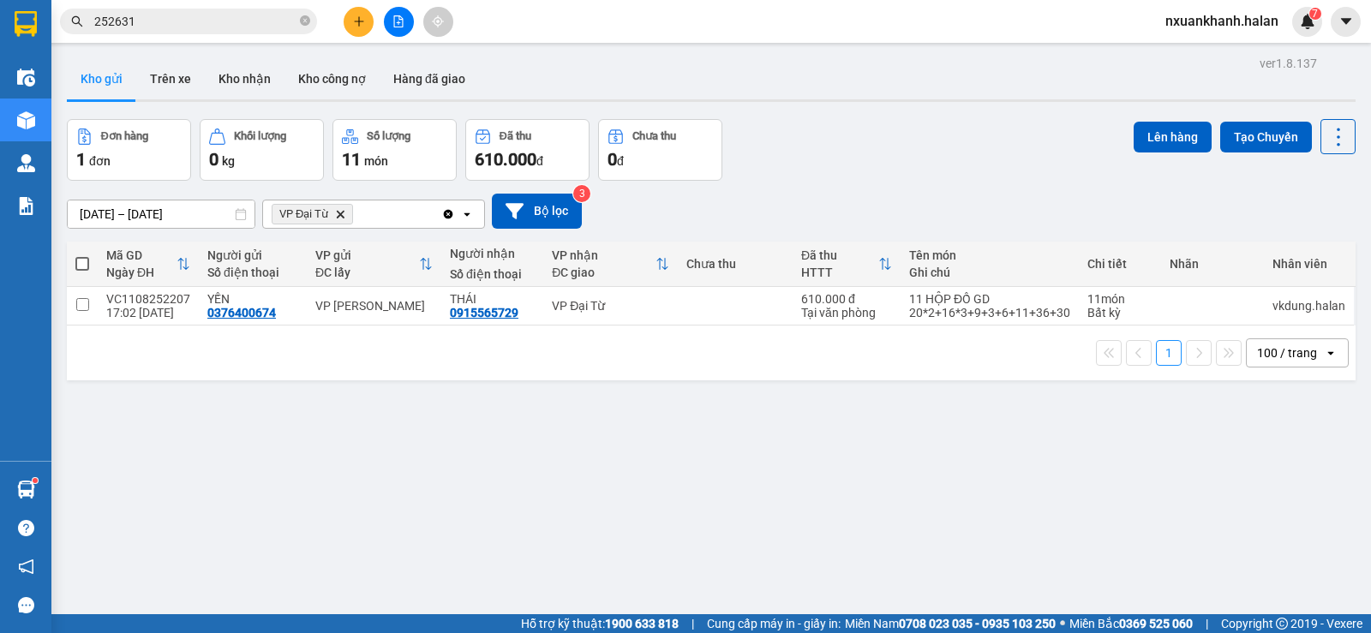
click at [447, 215] on icon "Clear all" at bounding box center [448, 214] width 14 height 14
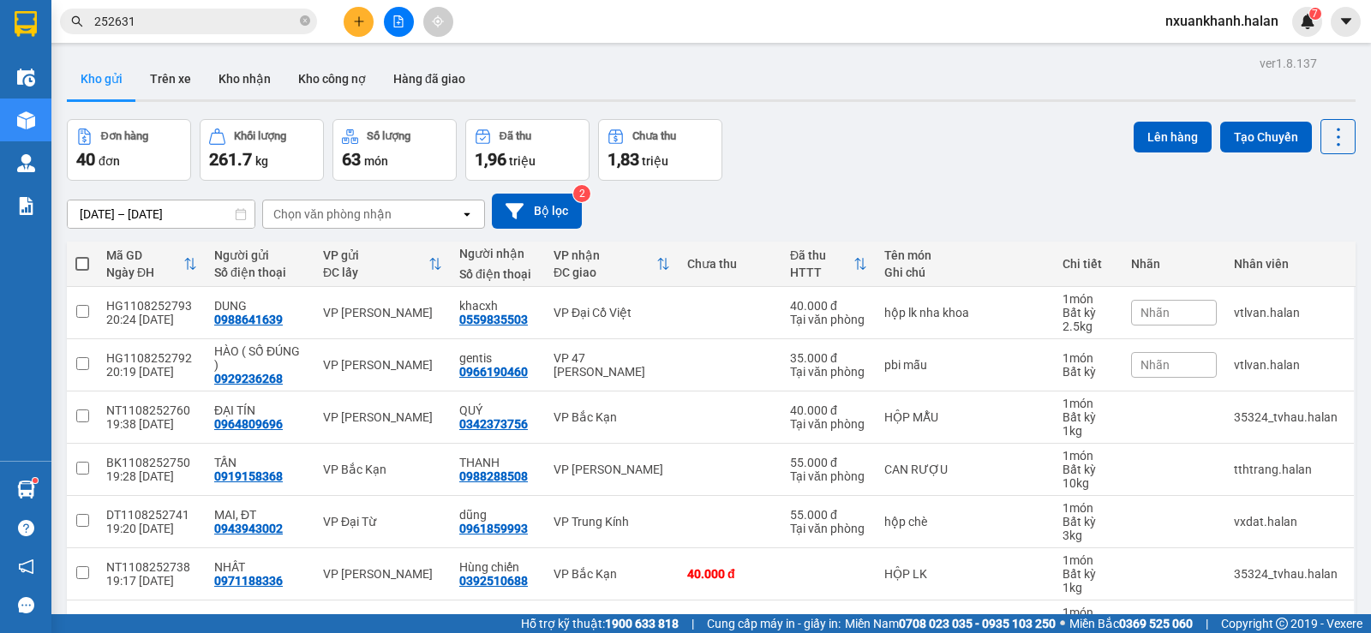
click at [358, 30] on button at bounding box center [359, 22] width 30 height 30
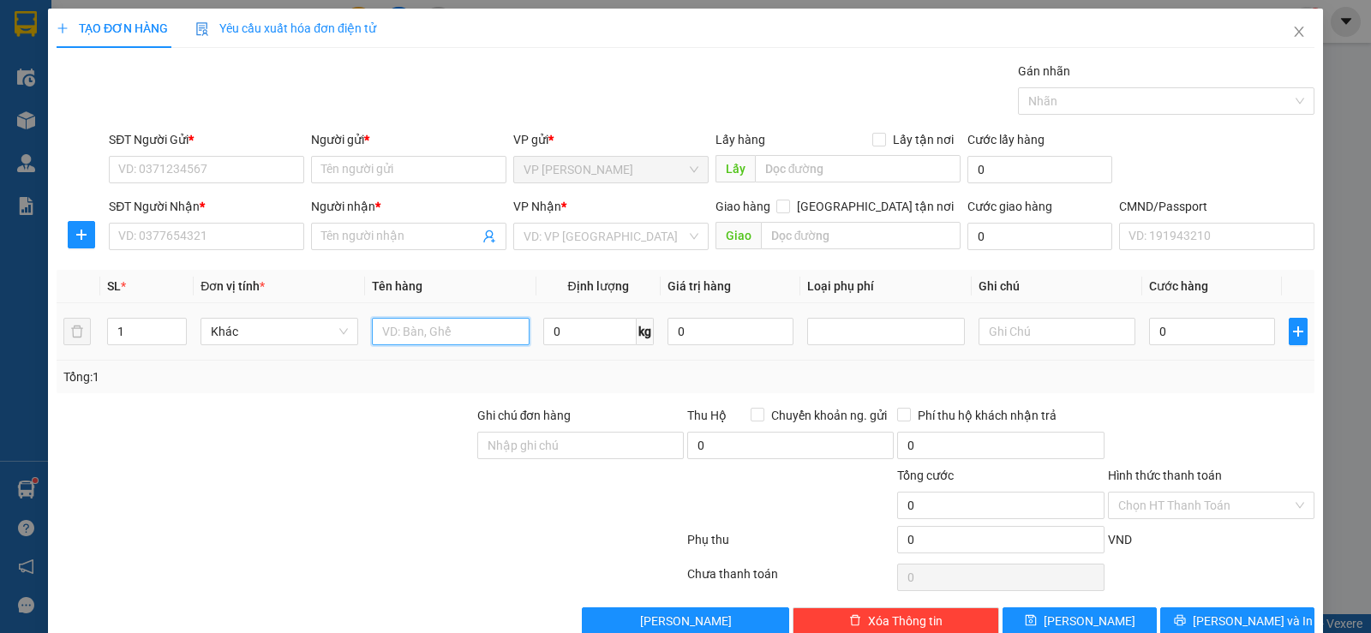
click at [399, 322] on input "text" at bounding box center [451, 331] width 158 height 27
type input "x"
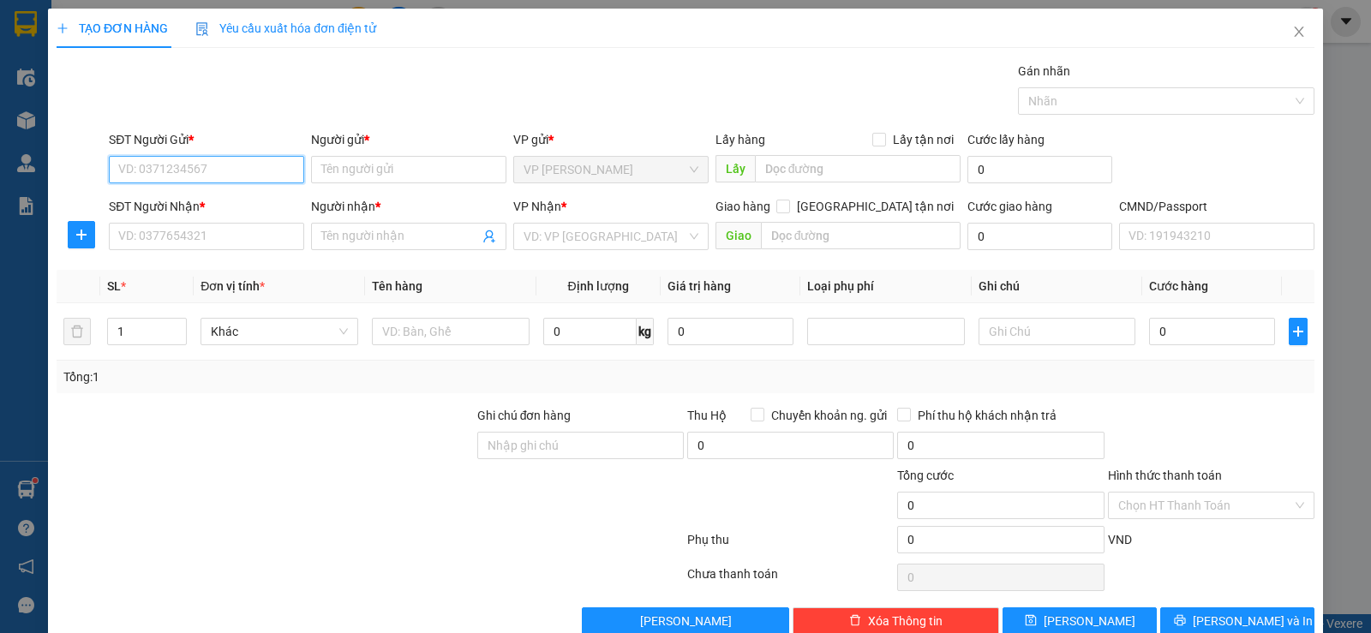
click at [225, 164] on input "SĐT Người Gửi *" at bounding box center [206, 169] width 195 height 27
type input "0984264369"
click at [235, 207] on div "0984264369 - VIỆT" at bounding box center [204, 204] width 173 height 19
type input "VIỆT"
type input "0984264369"
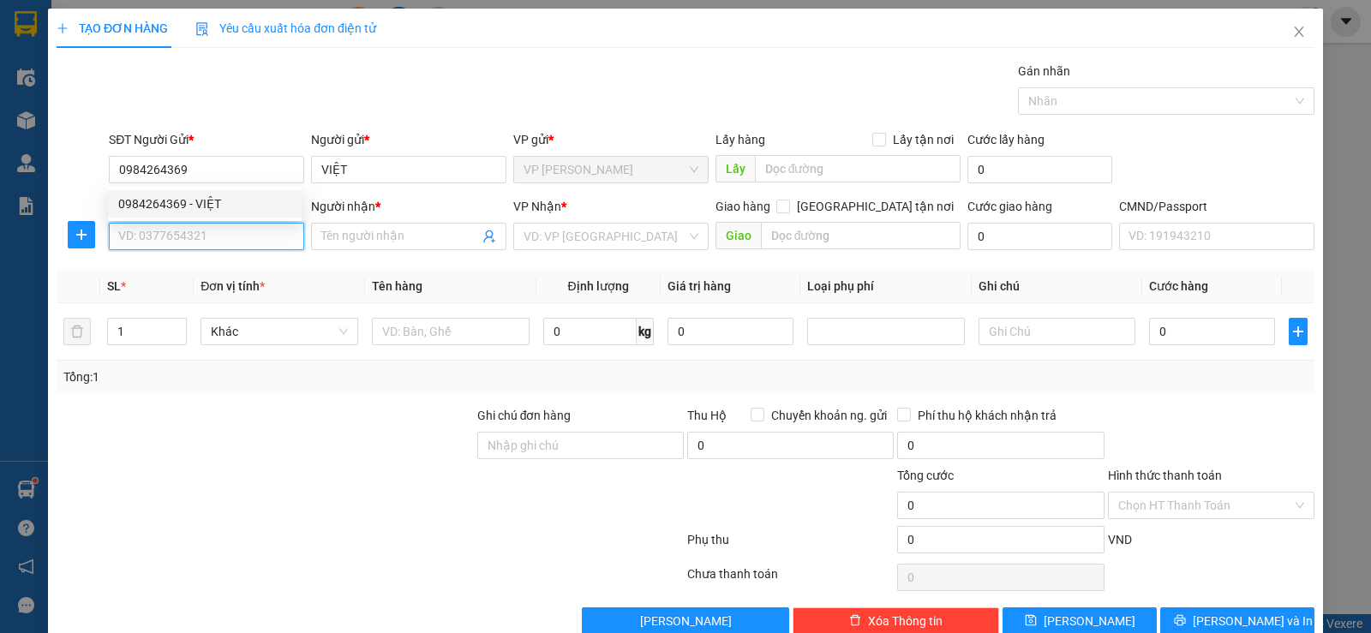
click at [231, 237] on input "SĐT Người Nhận *" at bounding box center [206, 236] width 195 height 27
type input "0989996533"
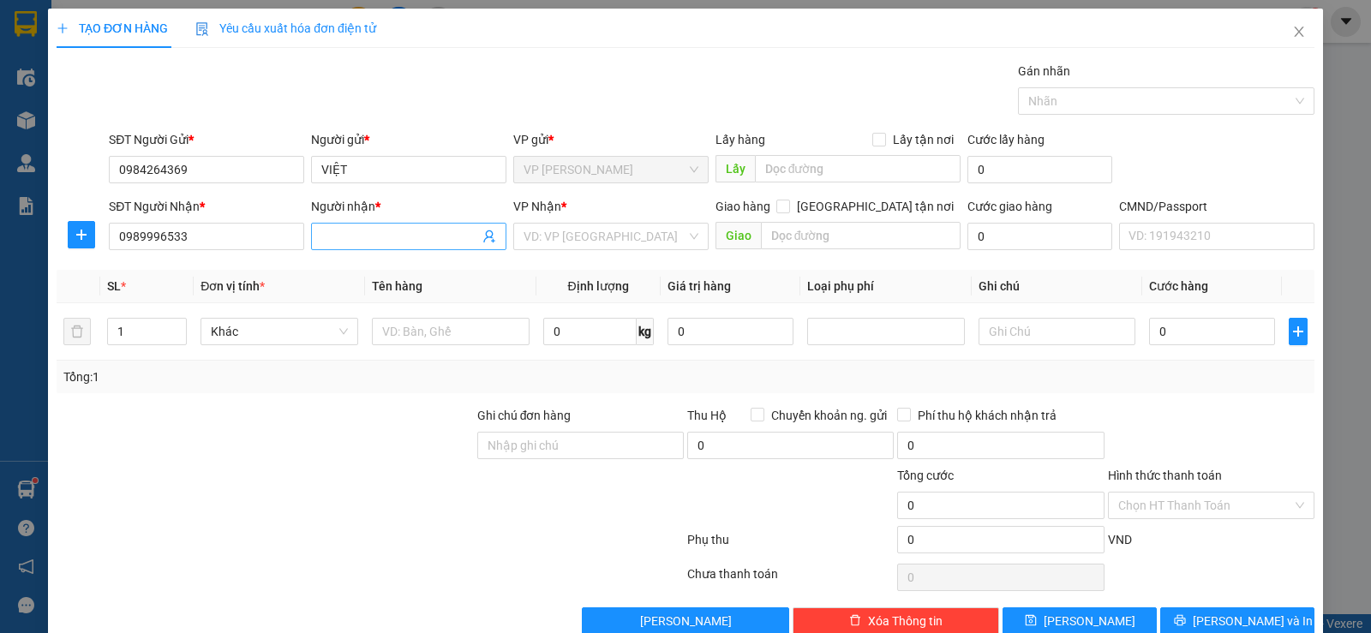
click at [363, 233] on input "Người nhận *" at bounding box center [400, 236] width 158 height 19
type input "k"
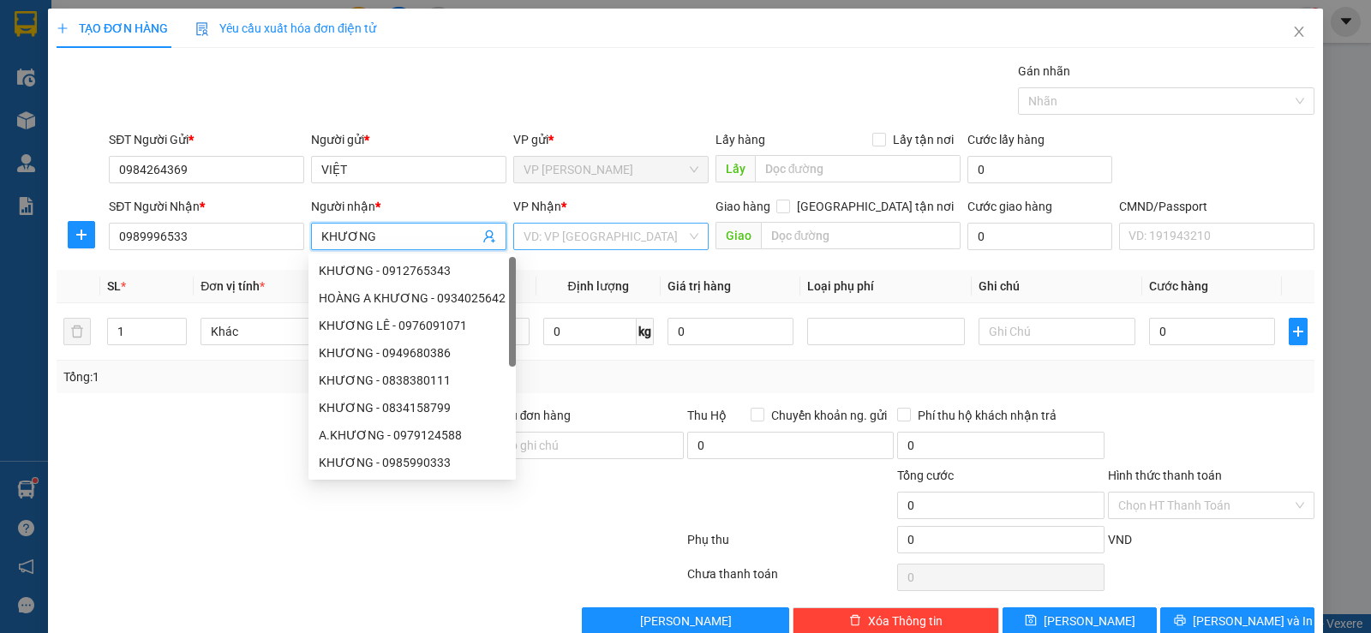
type input "KHƯƠNG"
click at [533, 237] on input "search" at bounding box center [605, 237] width 163 height 26
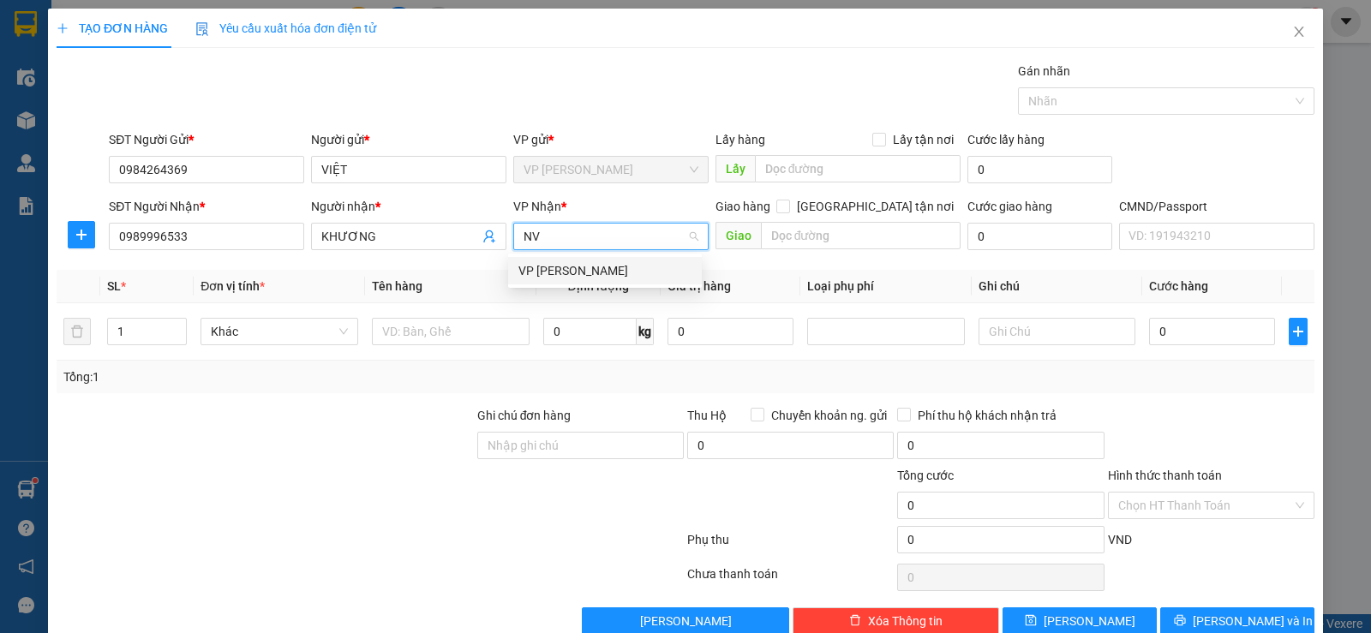
type input "NVC"
click at [559, 271] on div "VP [PERSON_NAME]" at bounding box center [605, 270] width 173 height 19
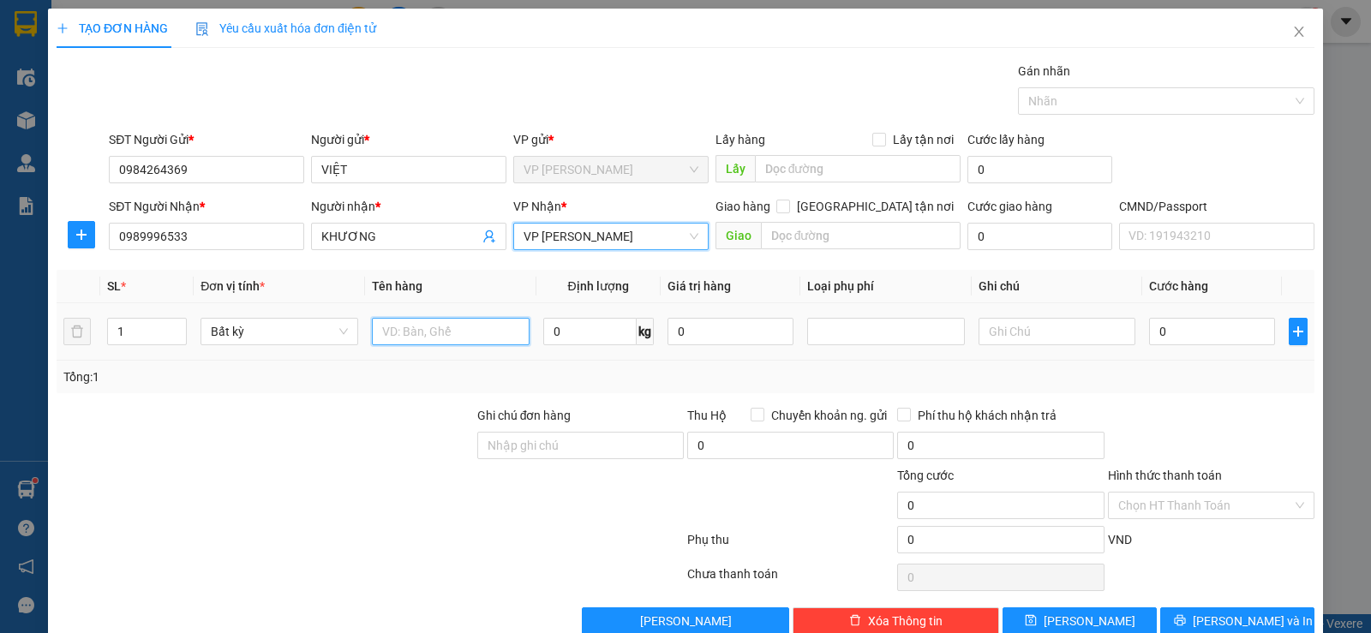
click at [442, 318] on input "text" at bounding box center [451, 331] width 158 height 27
type input "XỐP TB ĐIỆN"
click at [567, 335] on input "0" at bounding box center [589, 331] width 93 height 27
type input "3"
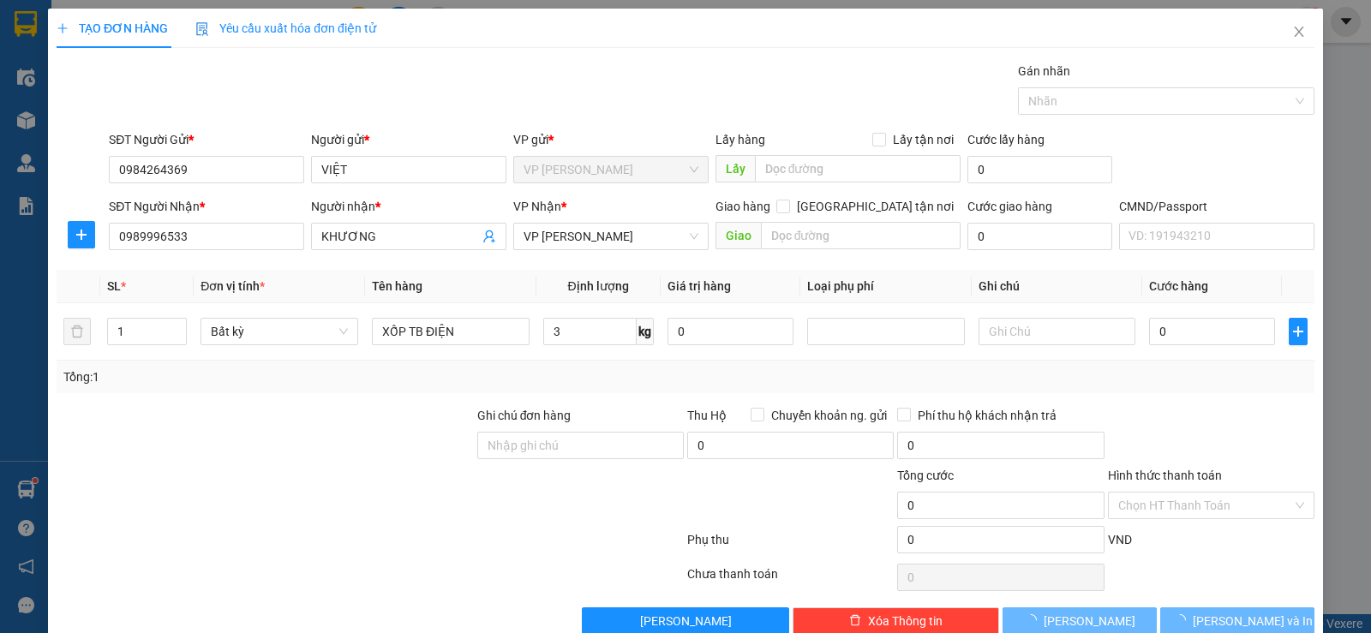
drag, startPoint x: 621, startPoint y: 372, endPoint x: 1367, endPoint y: 567, distance: 771.5
click at [634, 376] on div "Tổng: 1" at bounding box center [685, 377] width 1245 height 19
type input "40.000"
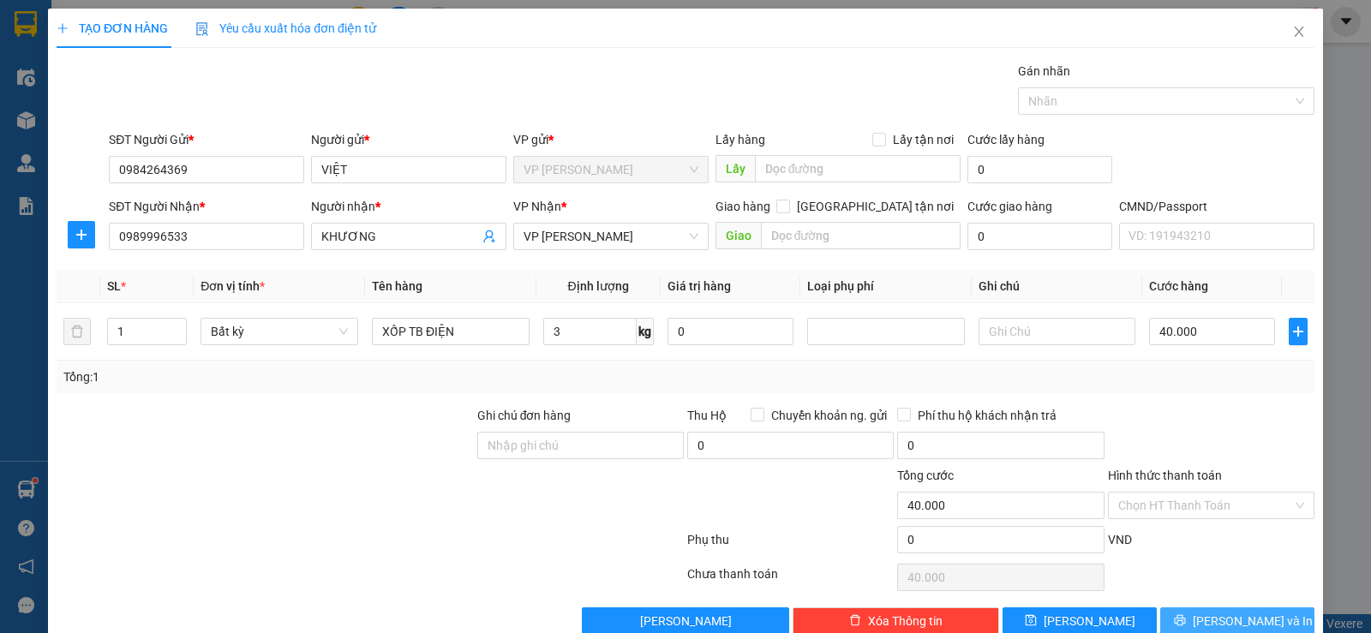
click at [1242, 615] on span "Lưu và In" at bounding box center [1253, 621] width 120 height 19
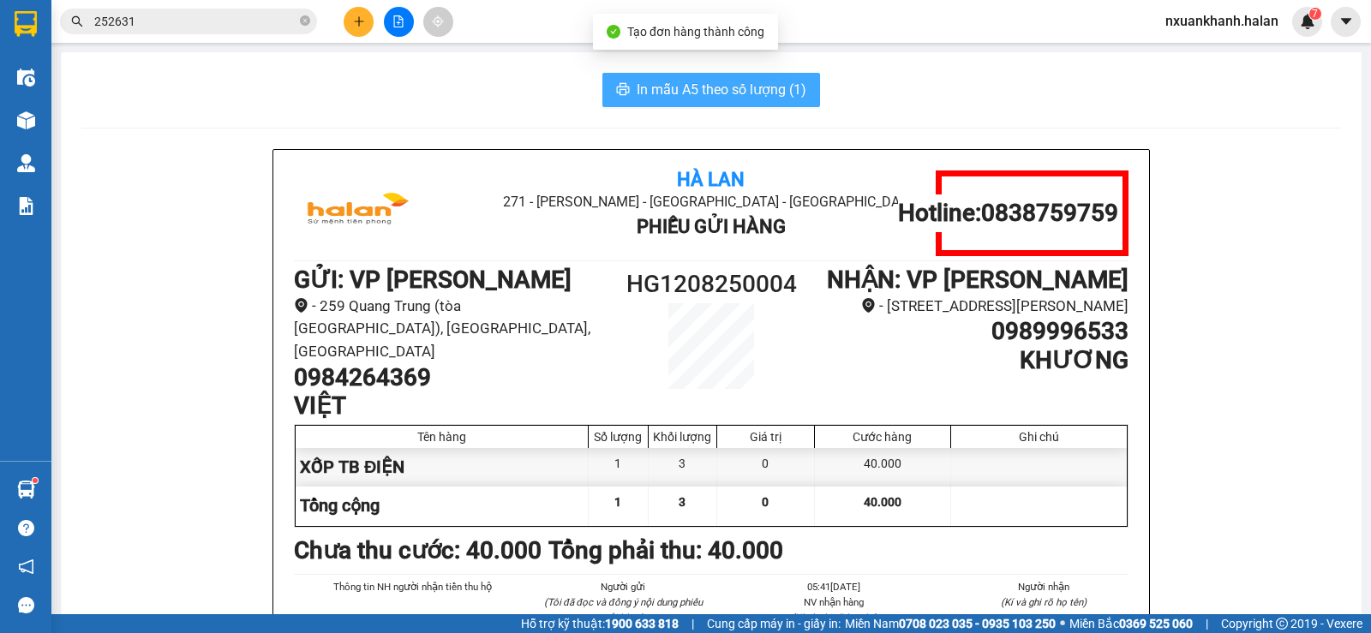
click at [629, 82] on button "In mẫu A5 theo số lượng (1)" at bounding box center [712, 90] width 218 height 34
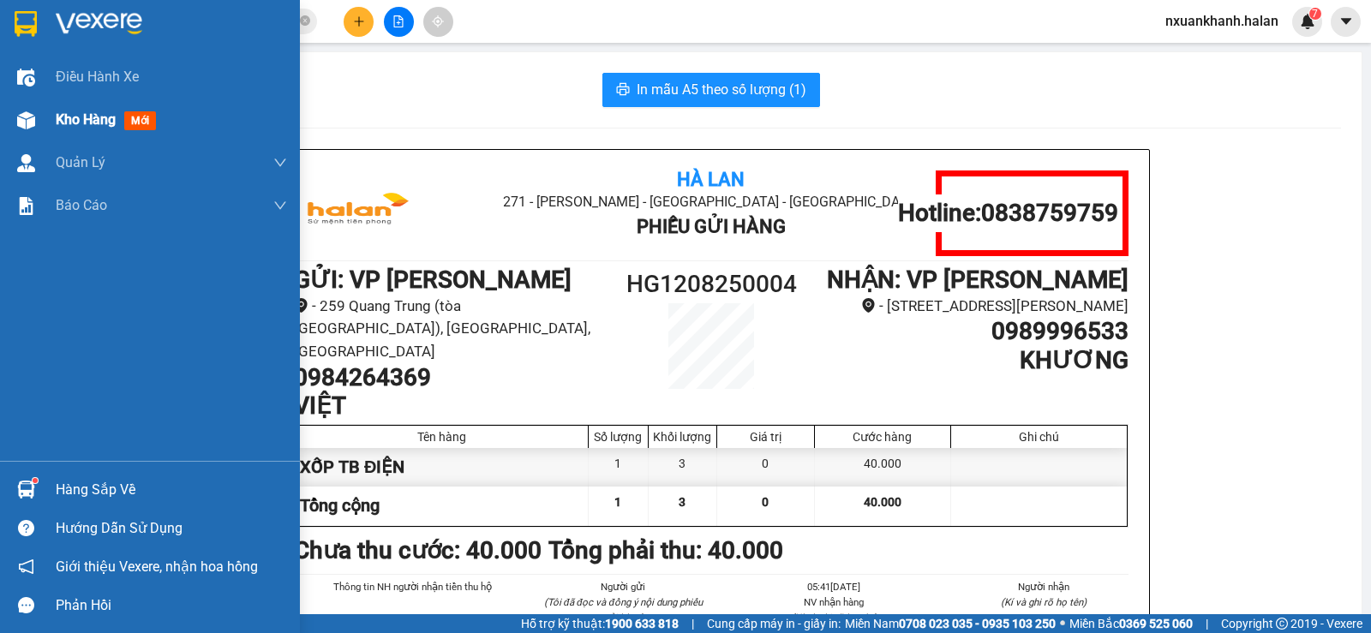
click at [43, 119] on div "Kho hàng mới" at bounding box center [150, 120] width 300 height 43
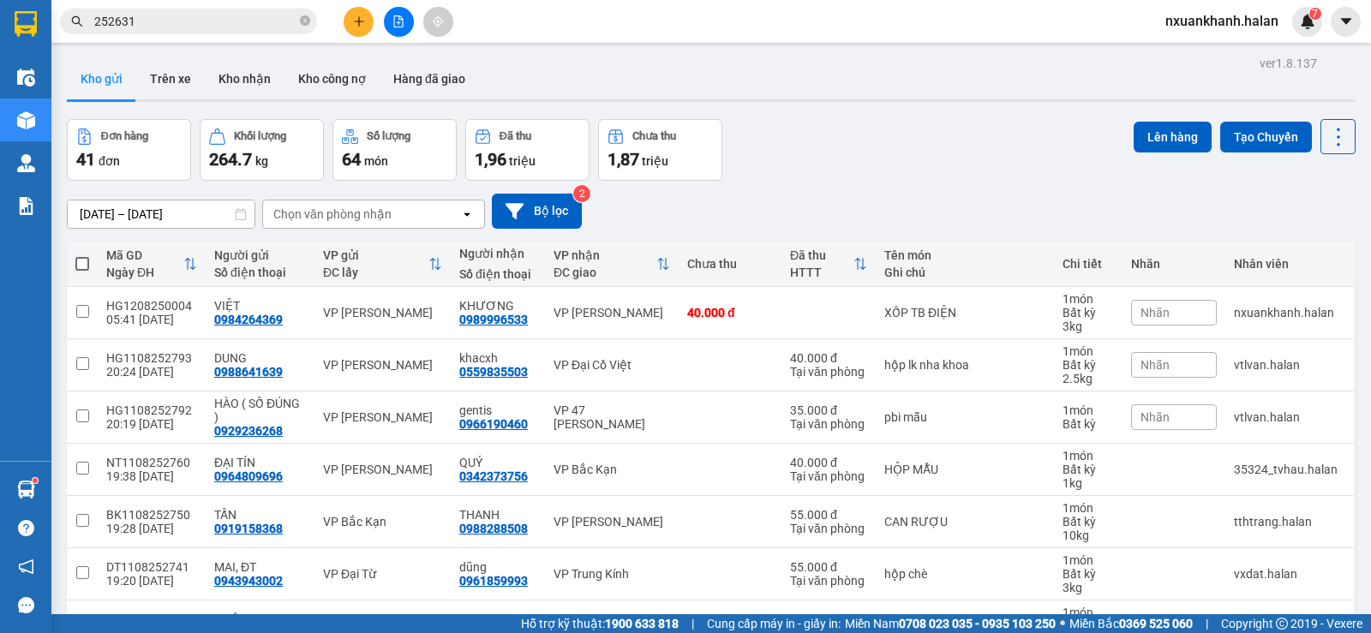
click at [761, 145] on div "Đơn hàng 41 đơn Khối lượng 264.7 kg Số lượng 64 món Đã thu 1,96 triệu Chưa thu …" at bounding box center [711, 150] width 1289 height 62
click at [308, 217] on div "Chọn văn phòng nhận" at bounding box center [332, 214] width 118 height 17
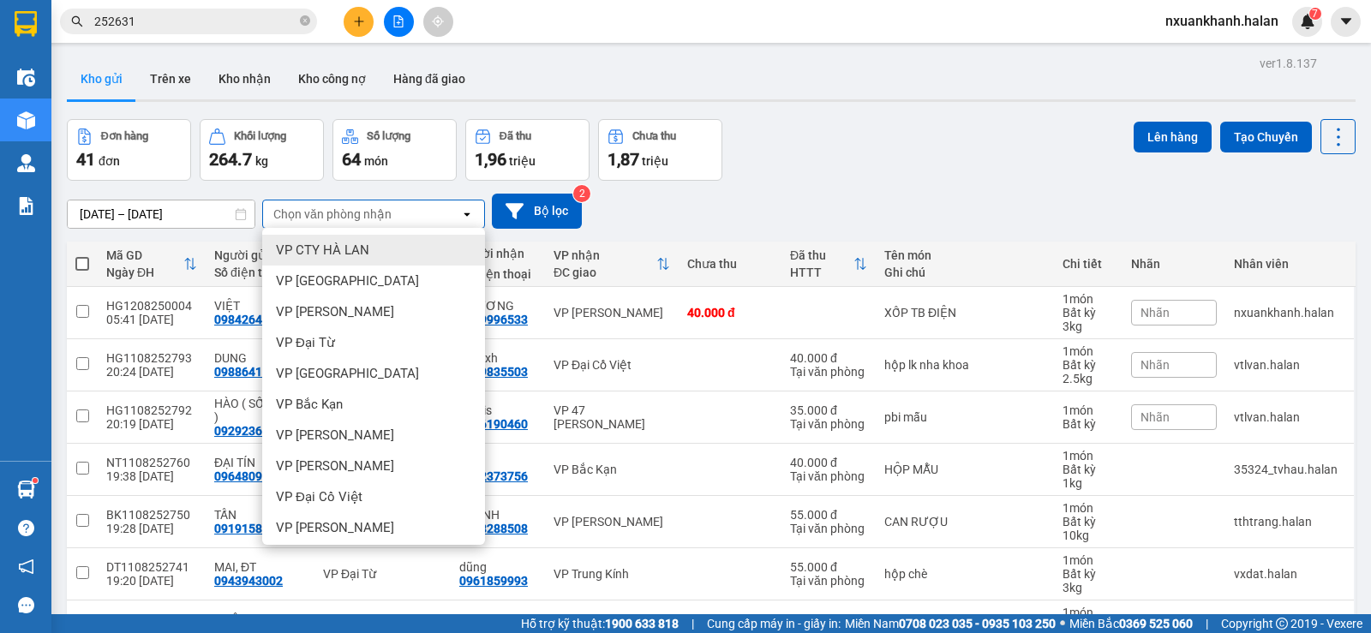
type input "N"
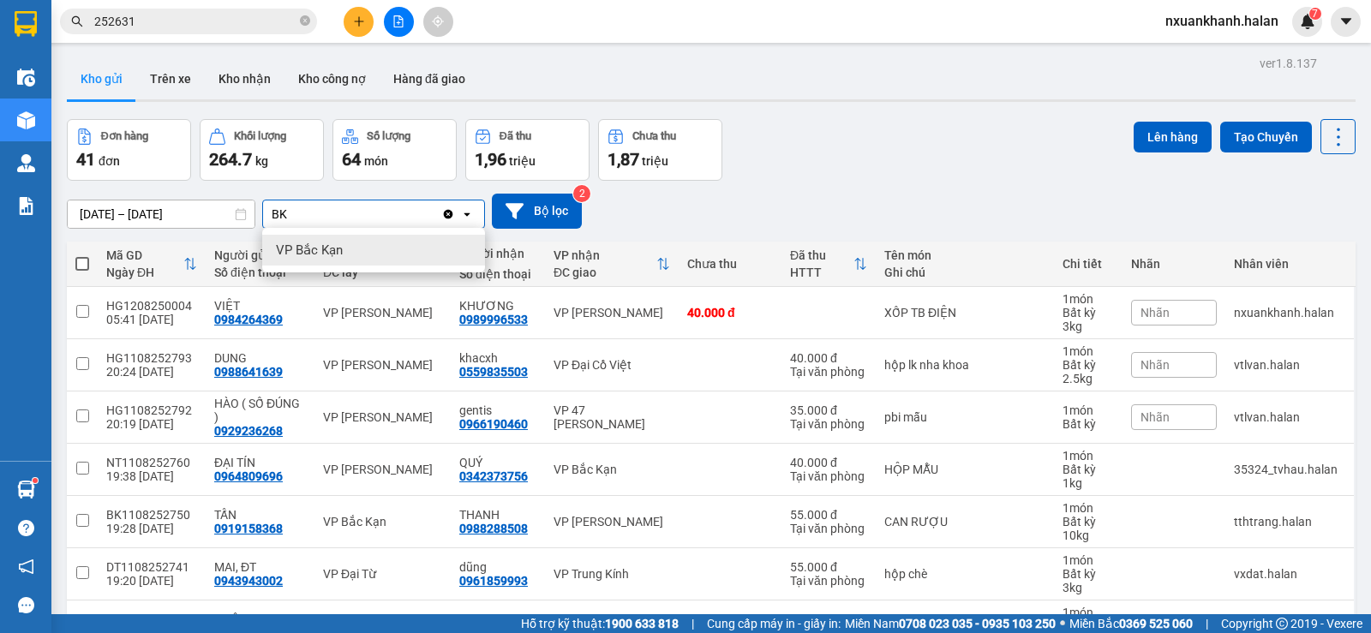
type input "BK"
click at [363, 255] on div "VP Bắc Kạn" at bounding box center [373, 250] width 223 height 31
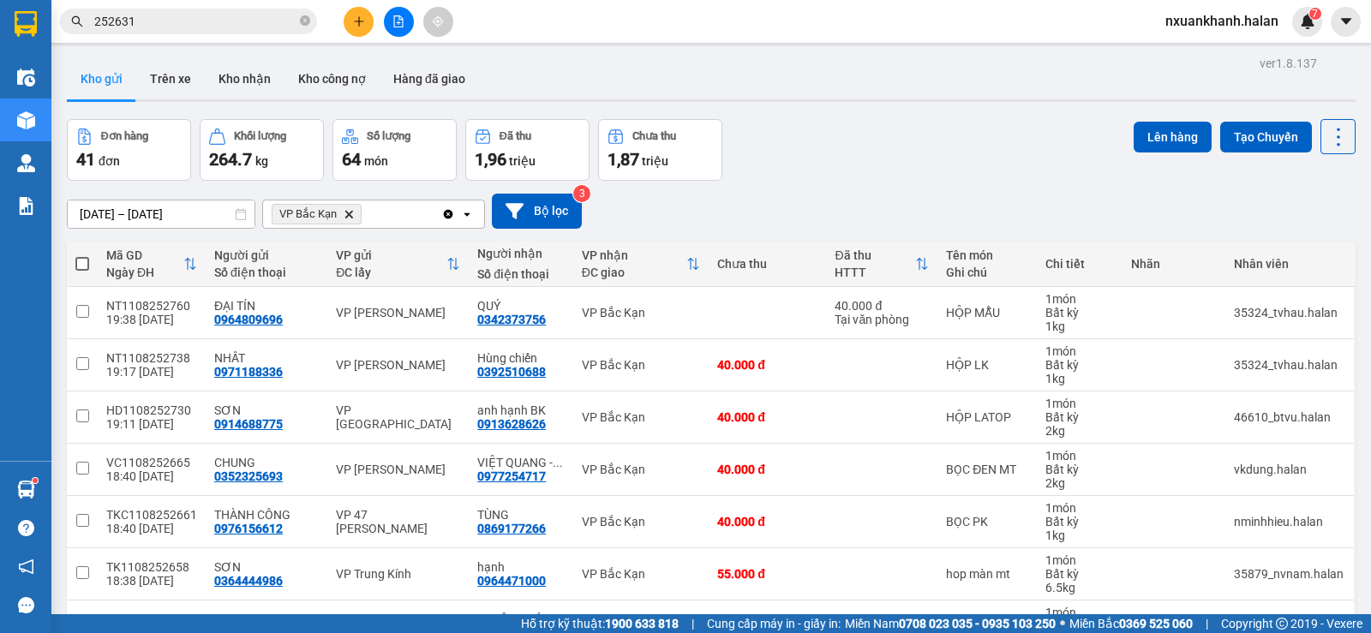
click at [83, 266] on span at bounding box center [82, 264] width 14 height 14
click at [82, 255] on input "checkbox" at bounding box center [82, 255] width 0 height 0
checkbox input "true"
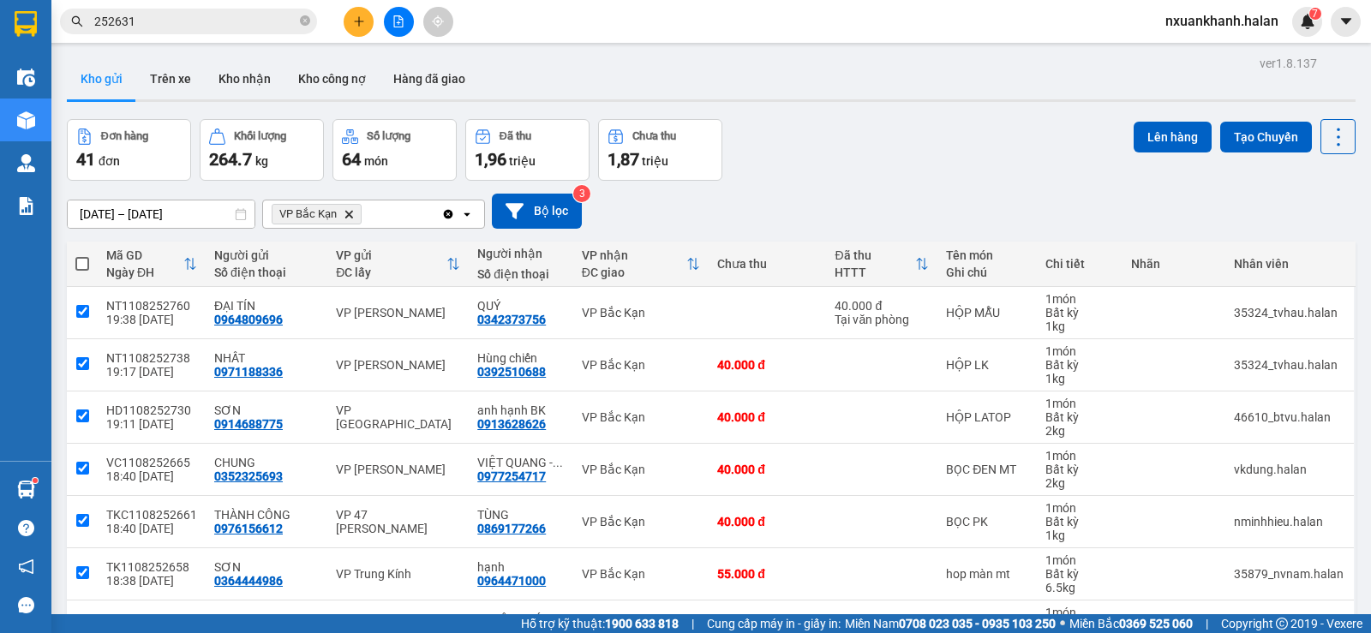
checkbox input "true"
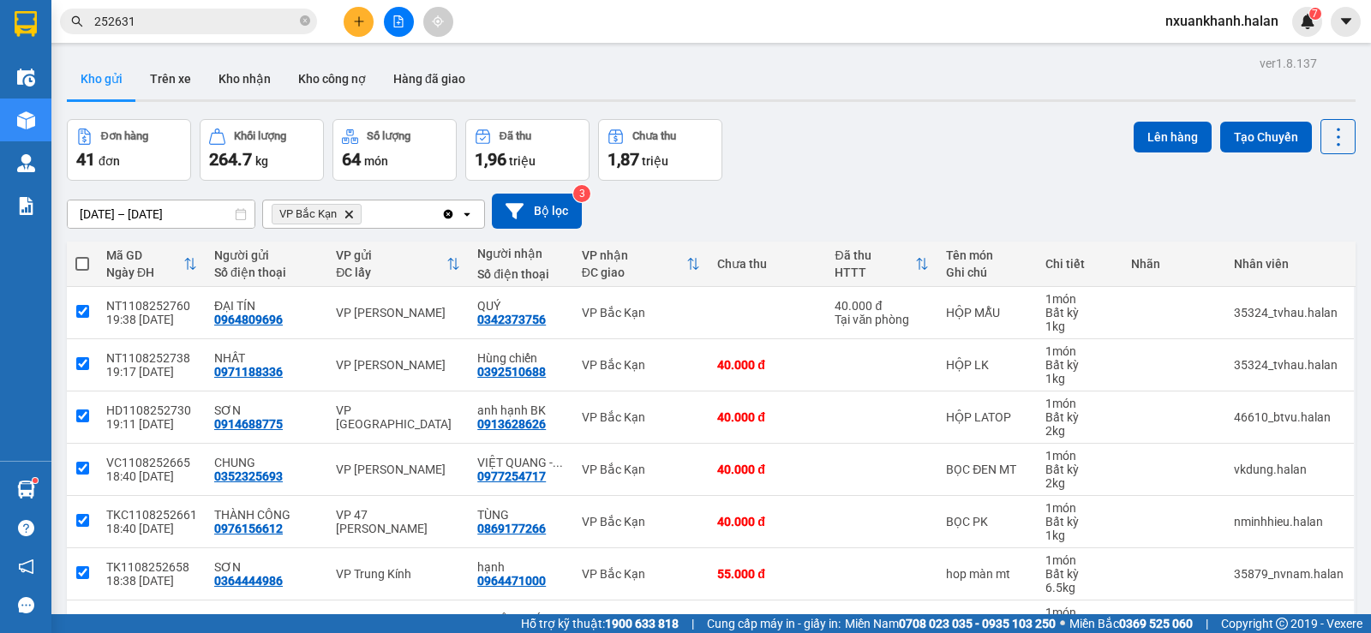
checkbox input "true"
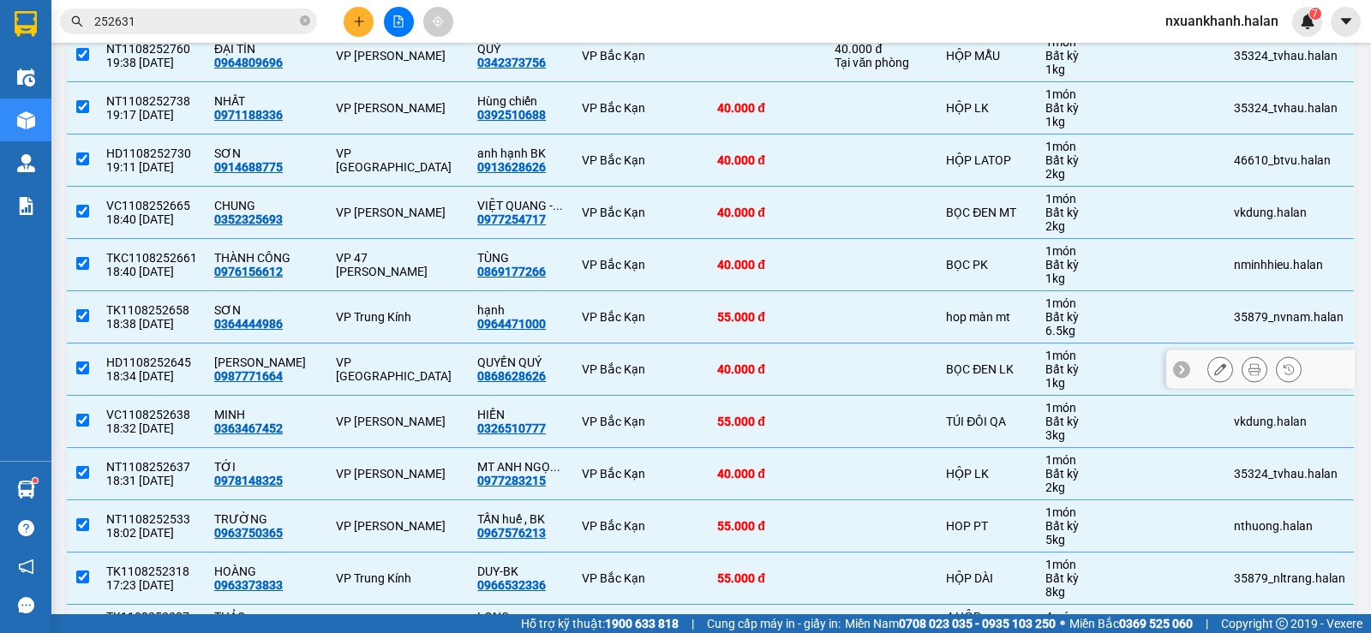
scroll to position [409, 0]
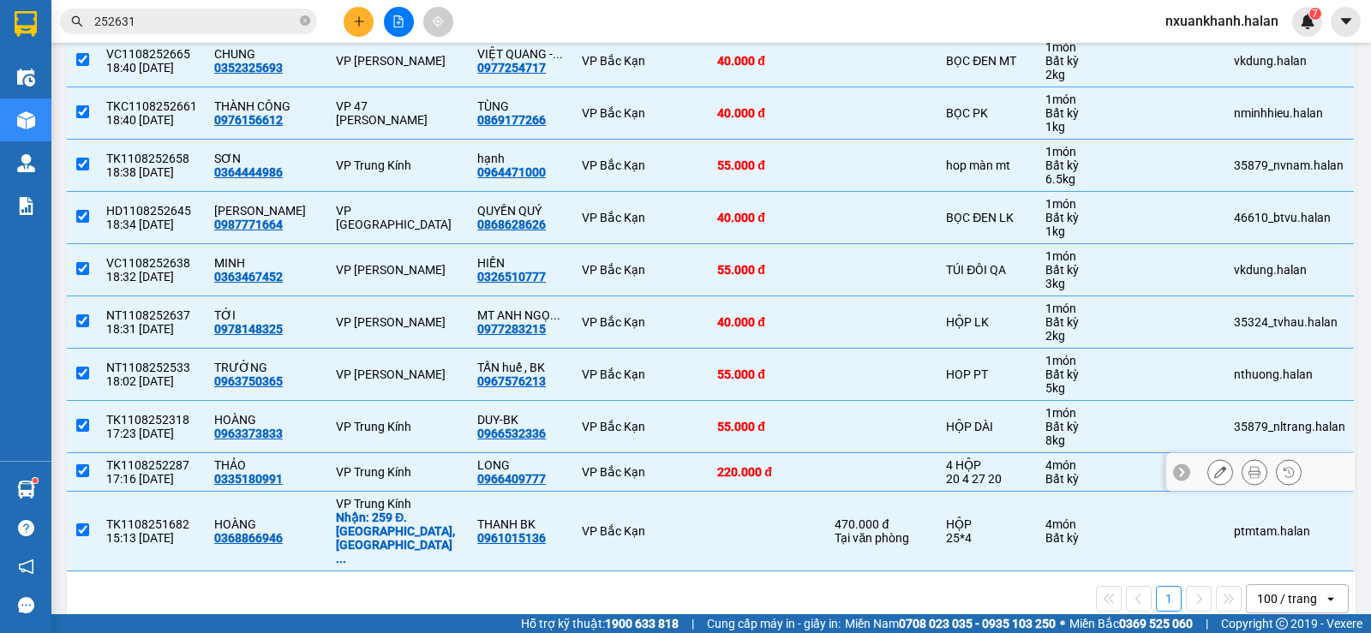
click at [91, 466] on td at bounding box center [82, 472] width 31 height 39
checkbox input "false"
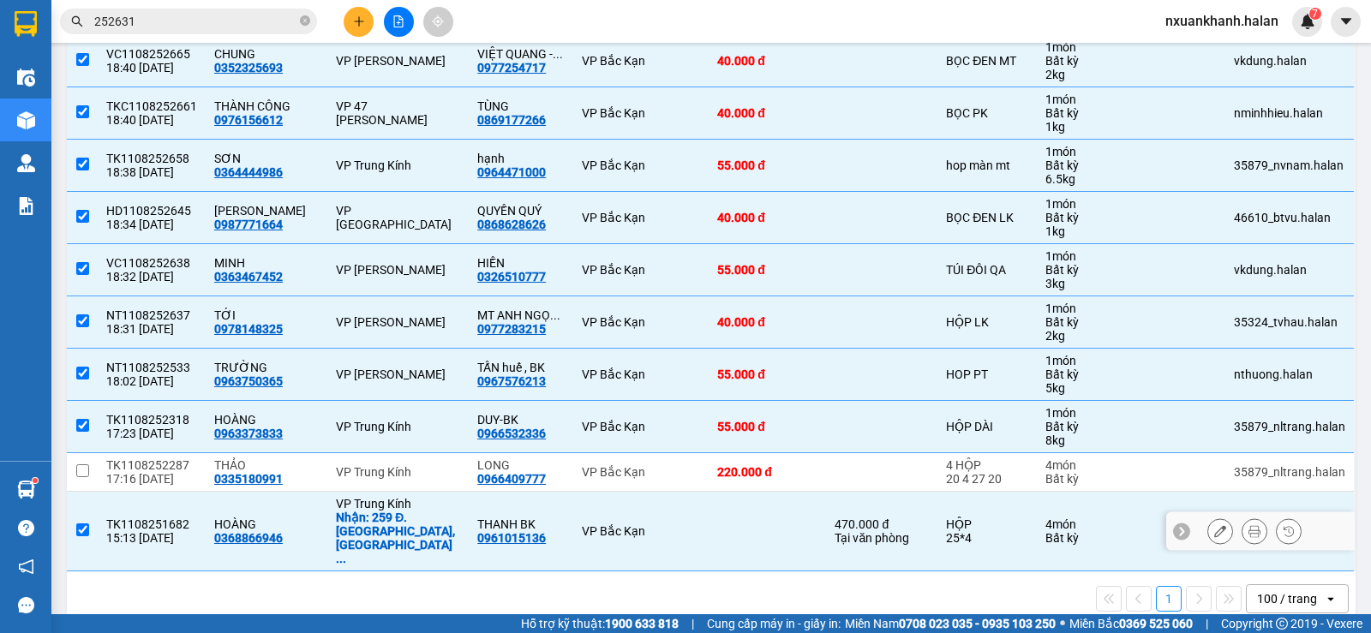
click at [83, 524] on input "checkbox" at bounding box center [82, 530] width 13 height 13
checkbox input "false"
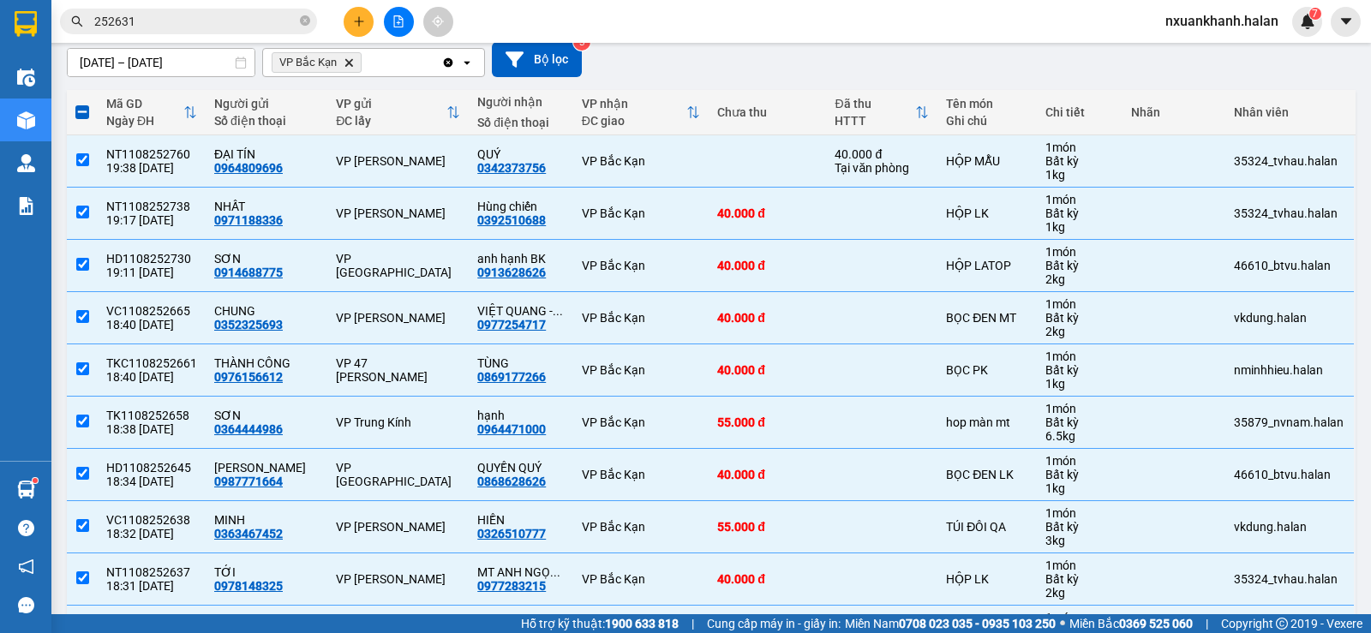
scroll to position [0, 0]
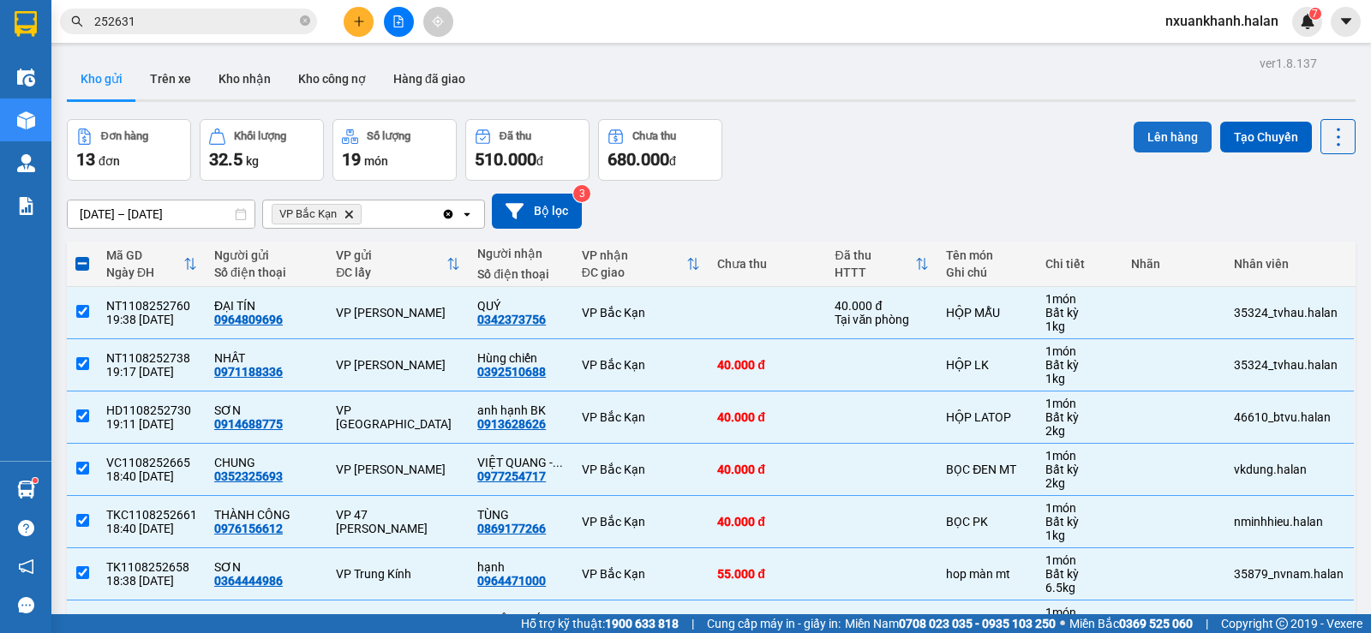
click at [1177, 141] on button "Lên hàng" at bounding box center [1173, 137] width 78 height 31
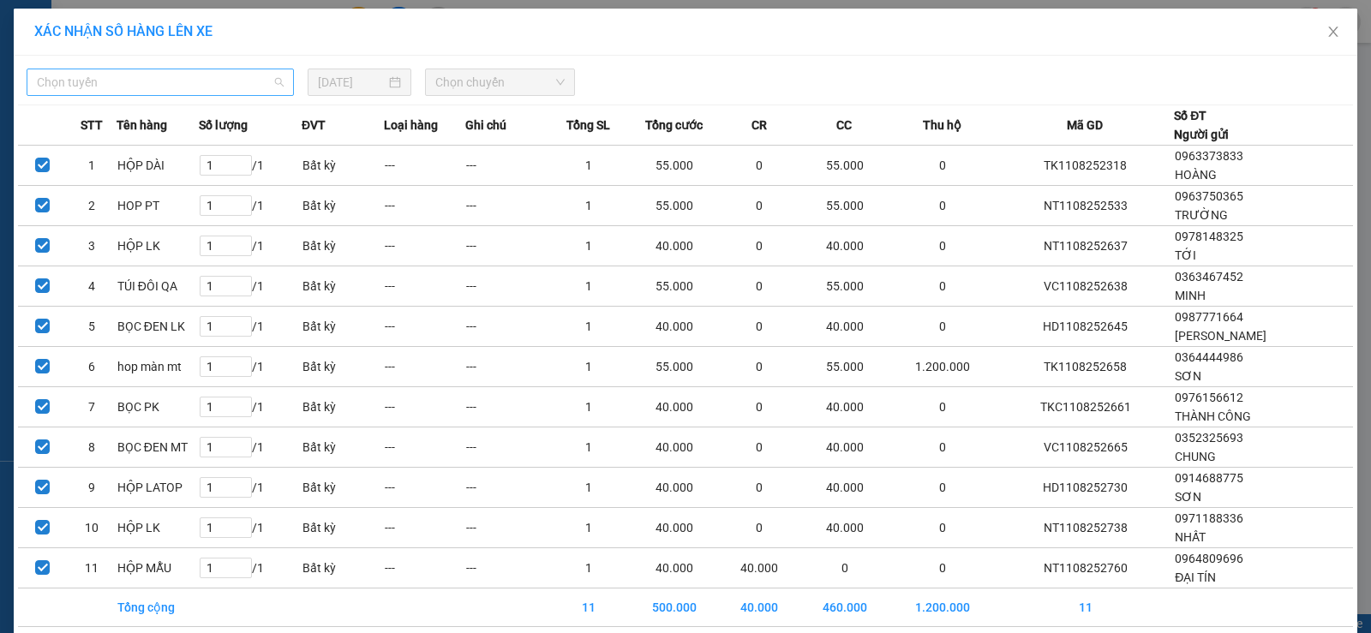
click at [124, 87] on span "Chọn tuyến" at bounding box center [160, 82] width 247 height 26
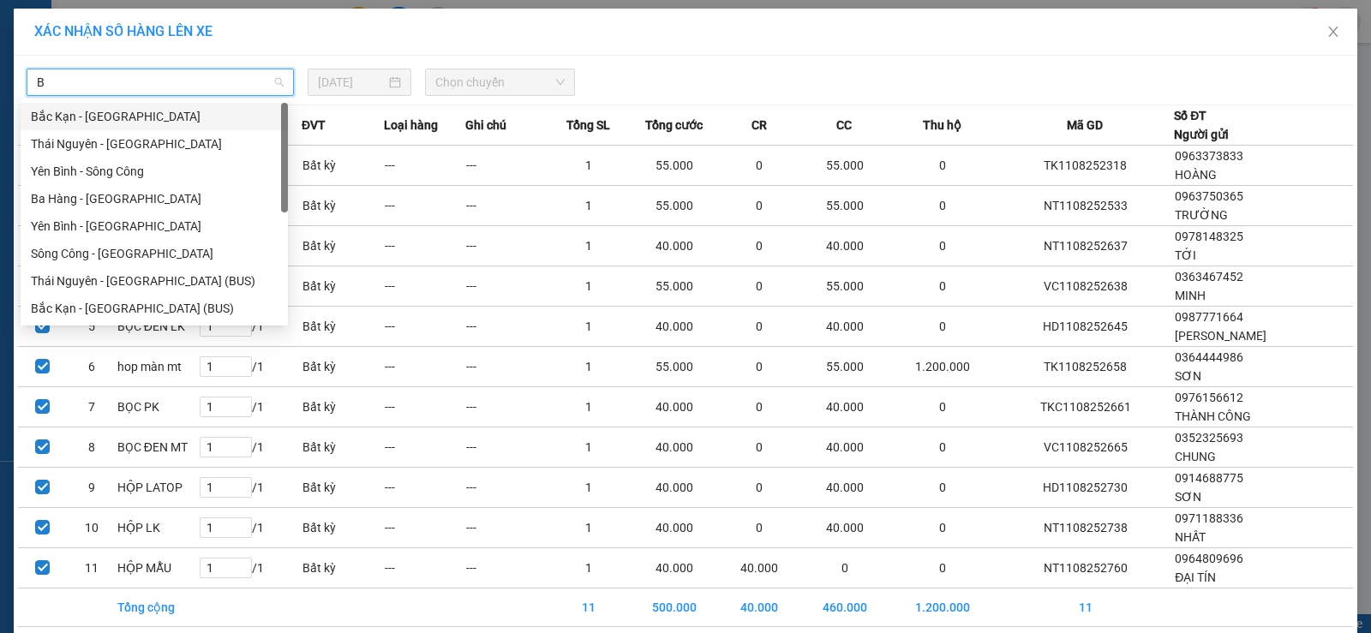
type input "BK"
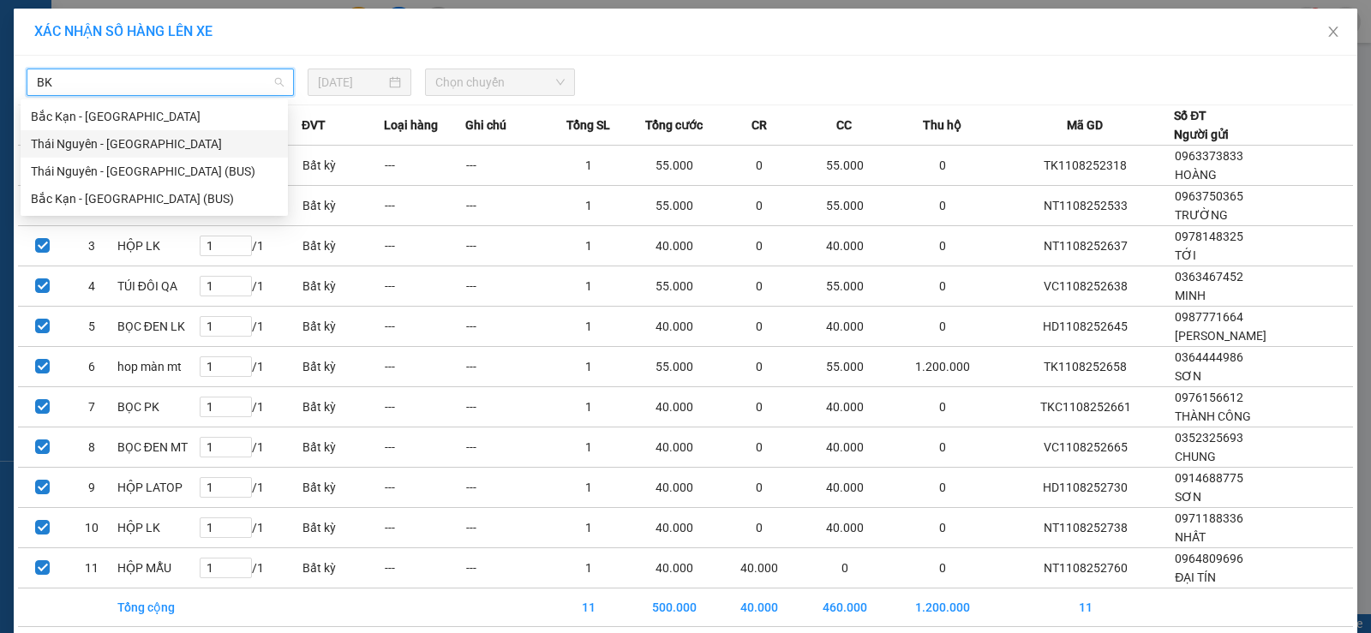
click at [130, 138] on div "Thái Nguyên - Bắc Kạn" at bounding box center [154, 144] width 247 height 19
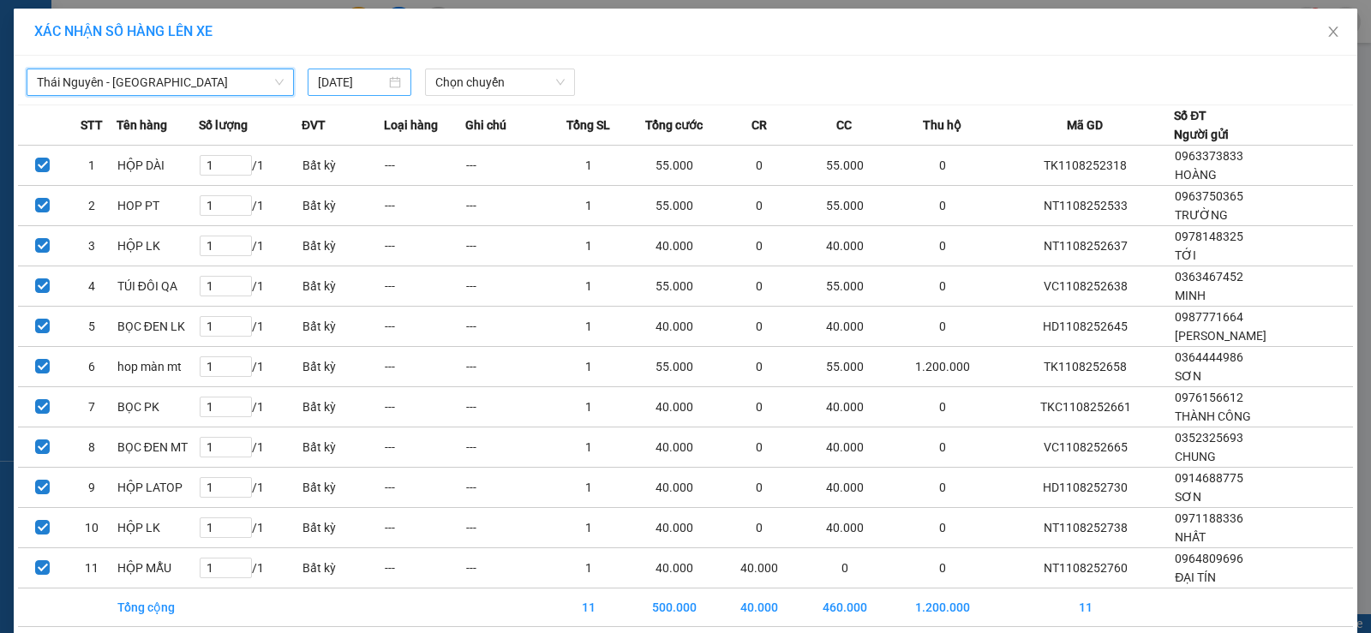
click at [373, 75] on input "[DATE]" at bounding box center [352, 82] width 68 height 19
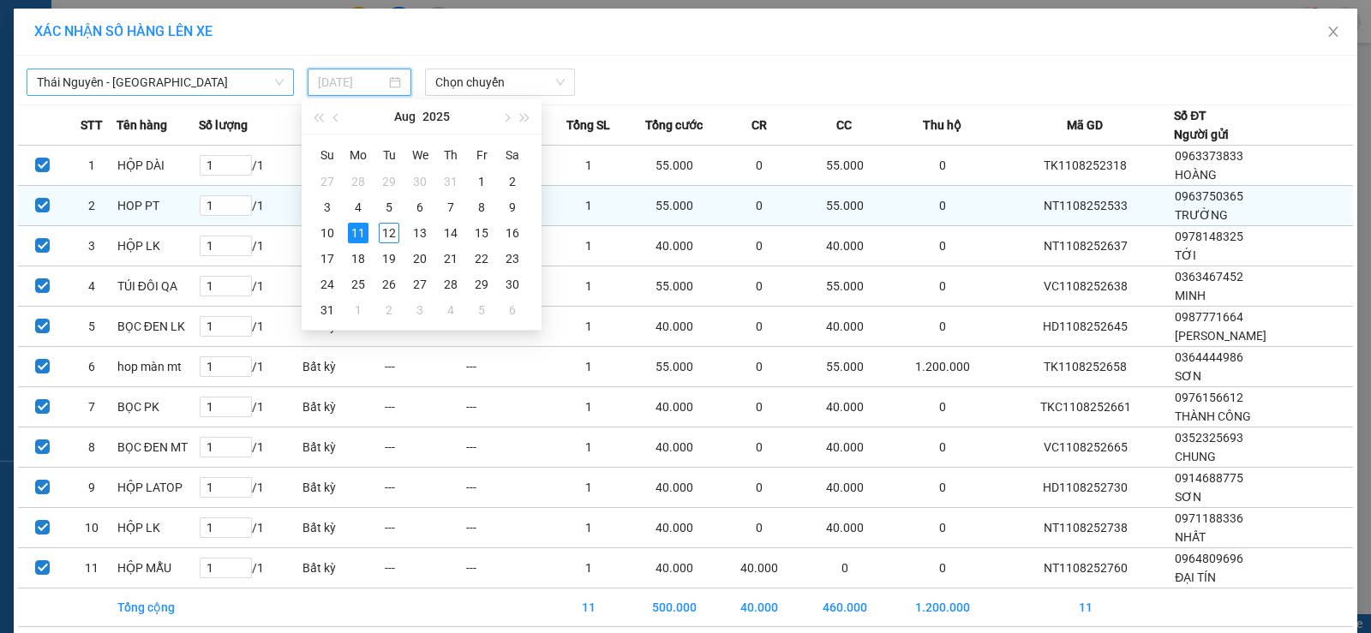
click at [398, 226] on div "12" at bounding box center [389, 233] width 21 height 21
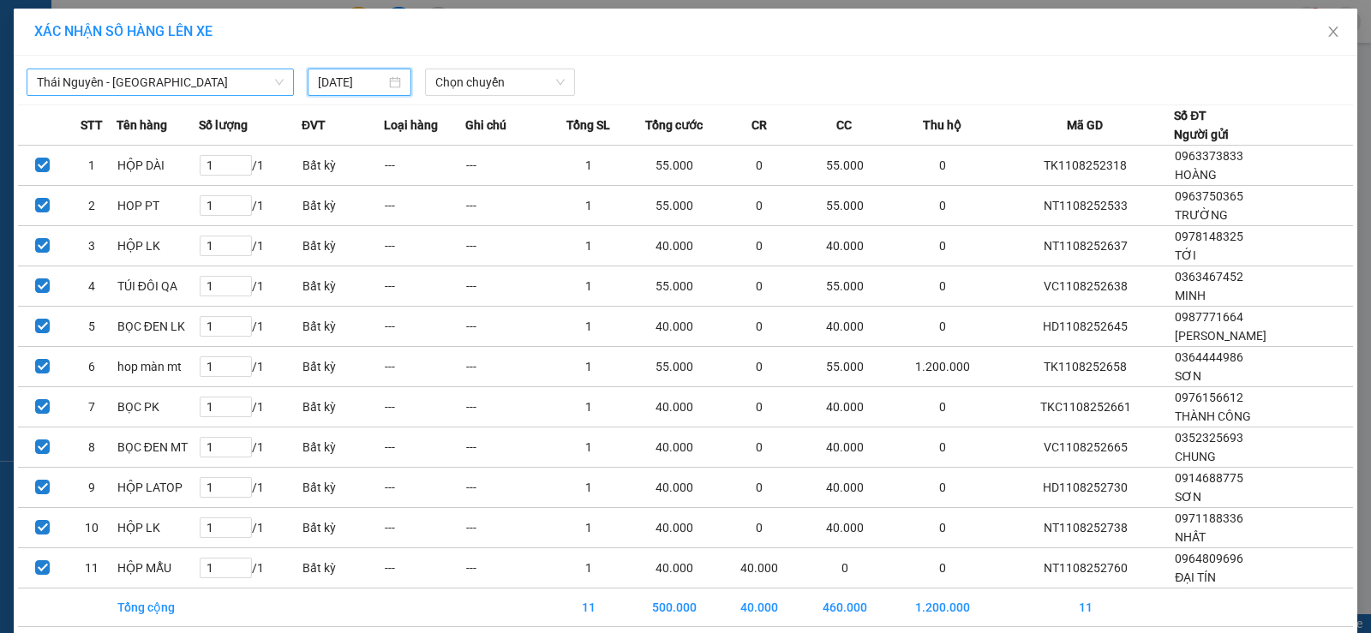
type input "[DATE]"
click at [510, 71] on span "Chọn chuyến" at bounding box center [499, 82] width 129 height 26
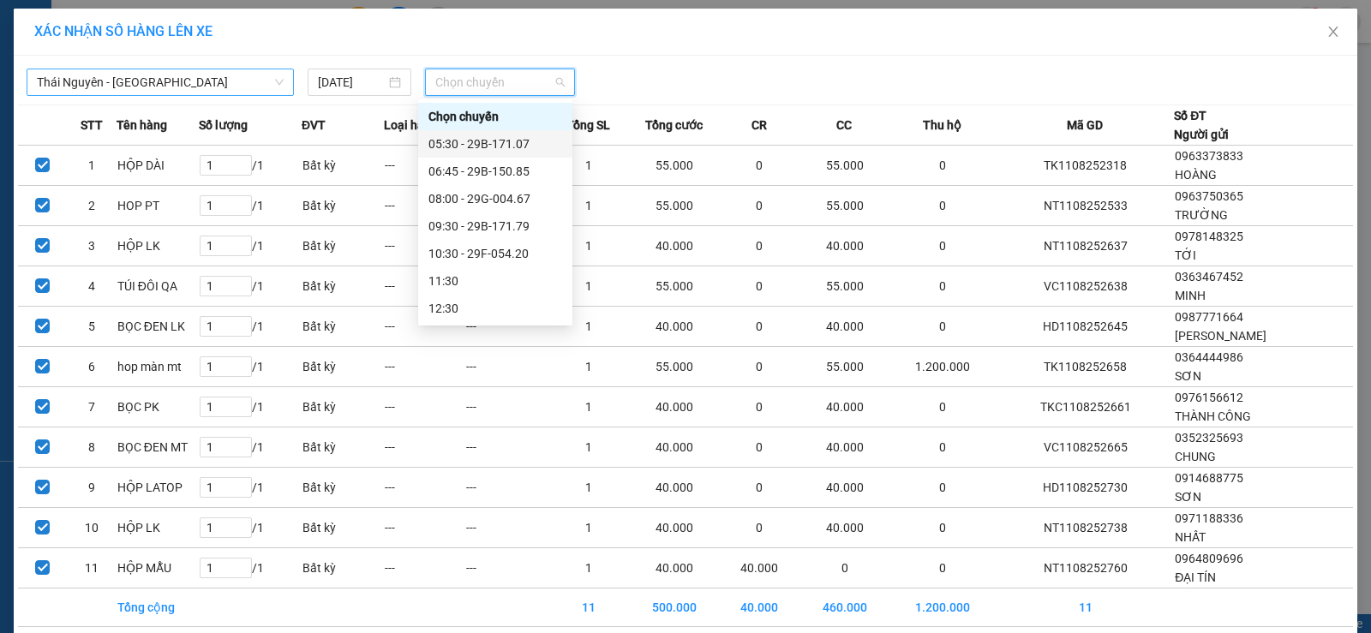
click at [531, 148] on div "05:30 - 29B-171.07" at bounding box center [496, 144] width 134 height 19
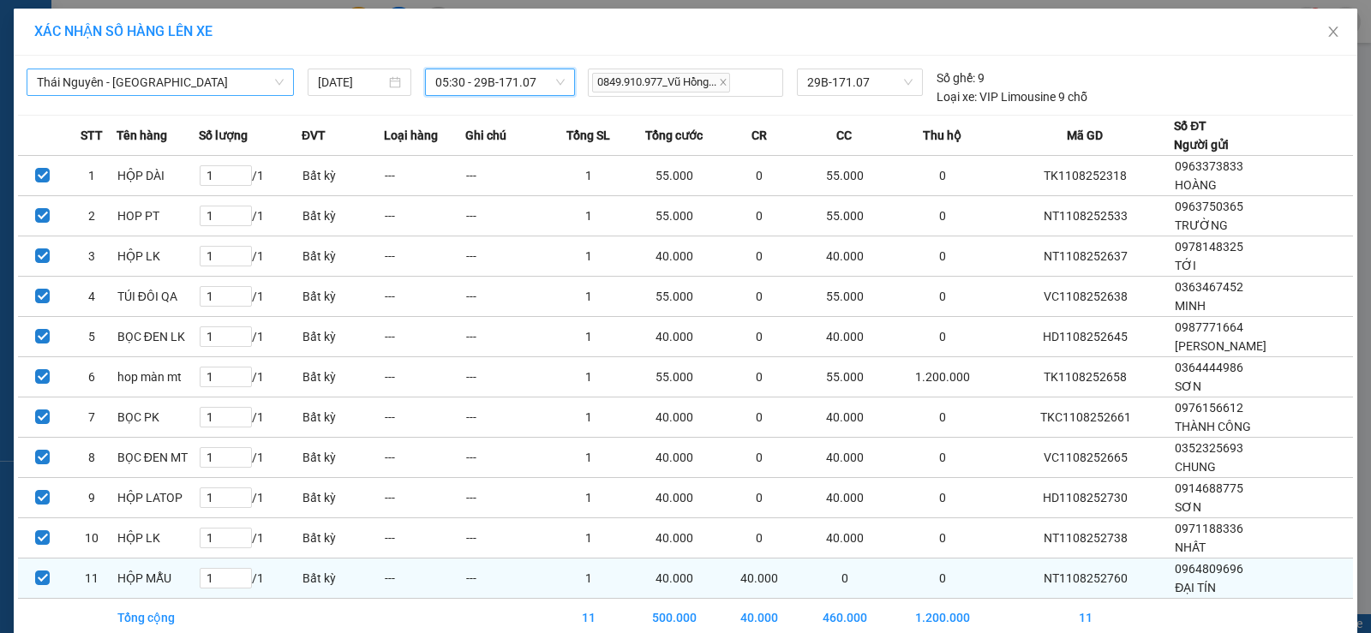
scroll to position [82, 0]
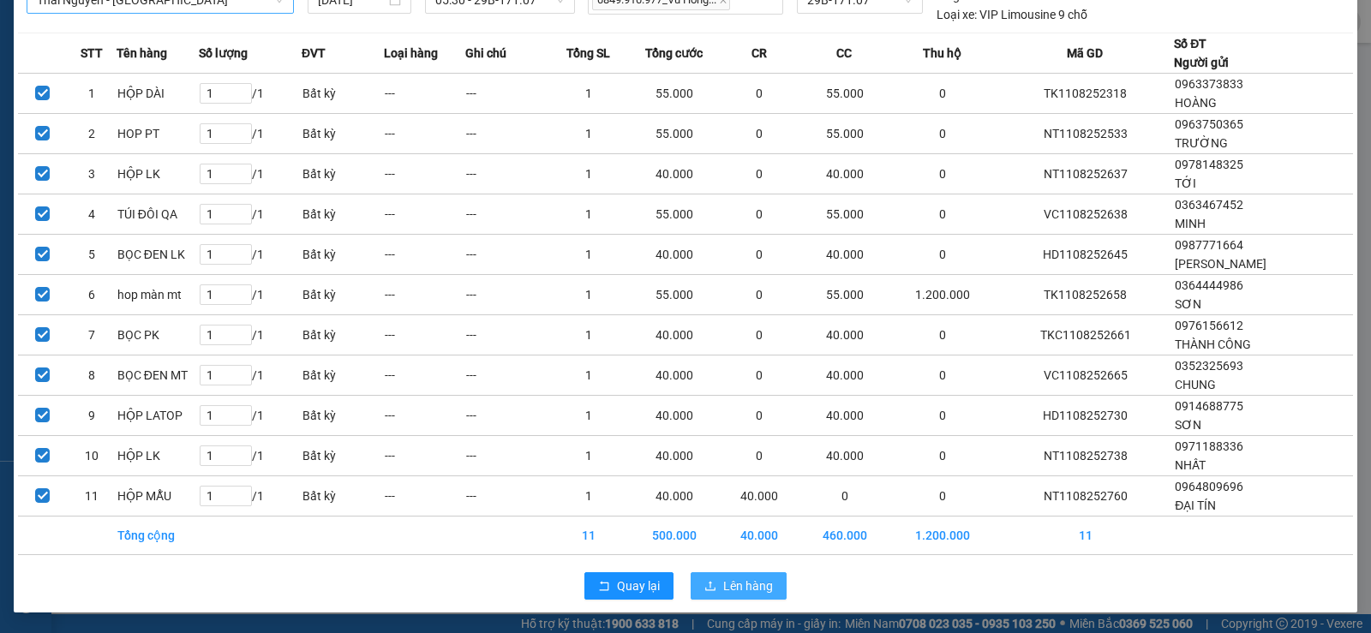
click at [752, 581] on span "Lên hàng" at bounding box center [748, 586] width 50 height 19
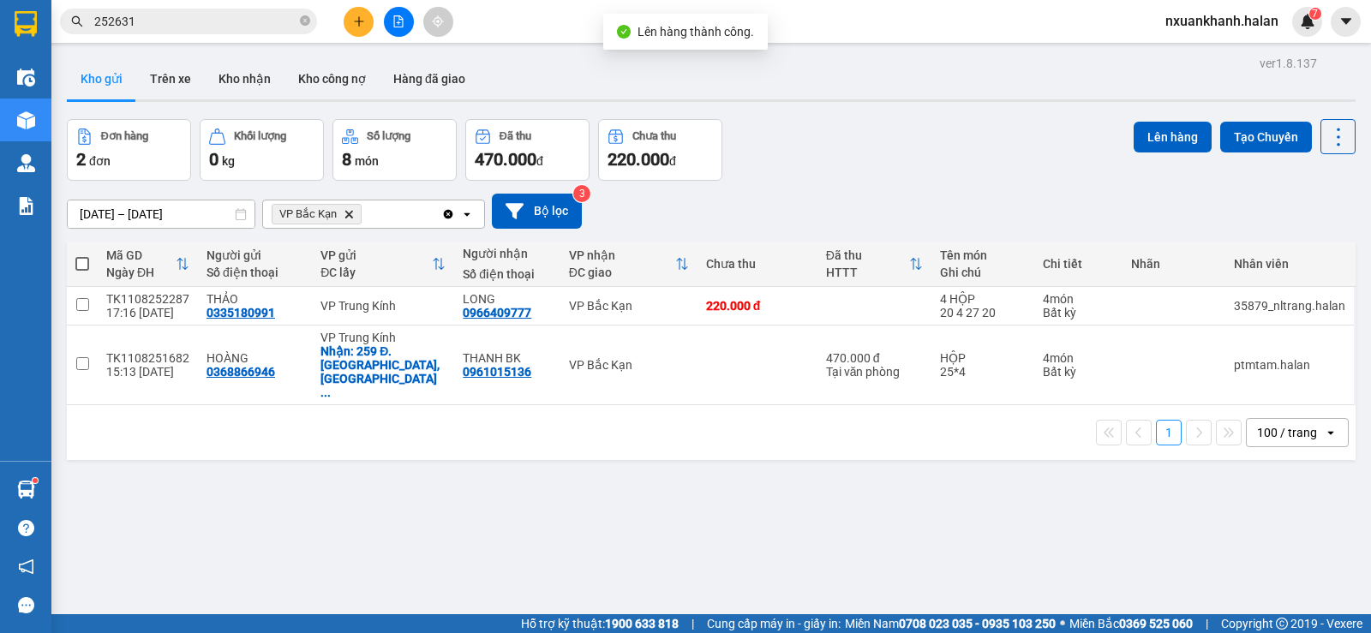
click at [453, 213] on icon "Clear all" at bounding box center [448, 213] width 9 height 9
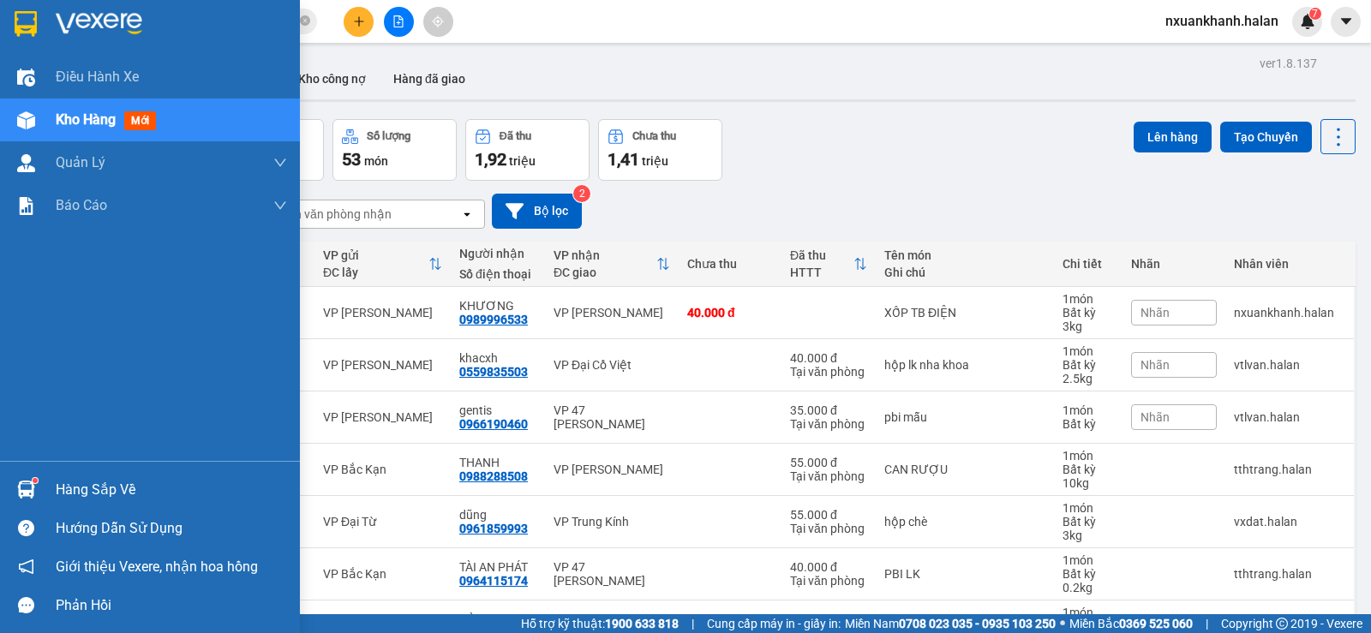
click at [39, 475] on div at bounding box center [26, 490] width 30 height 30
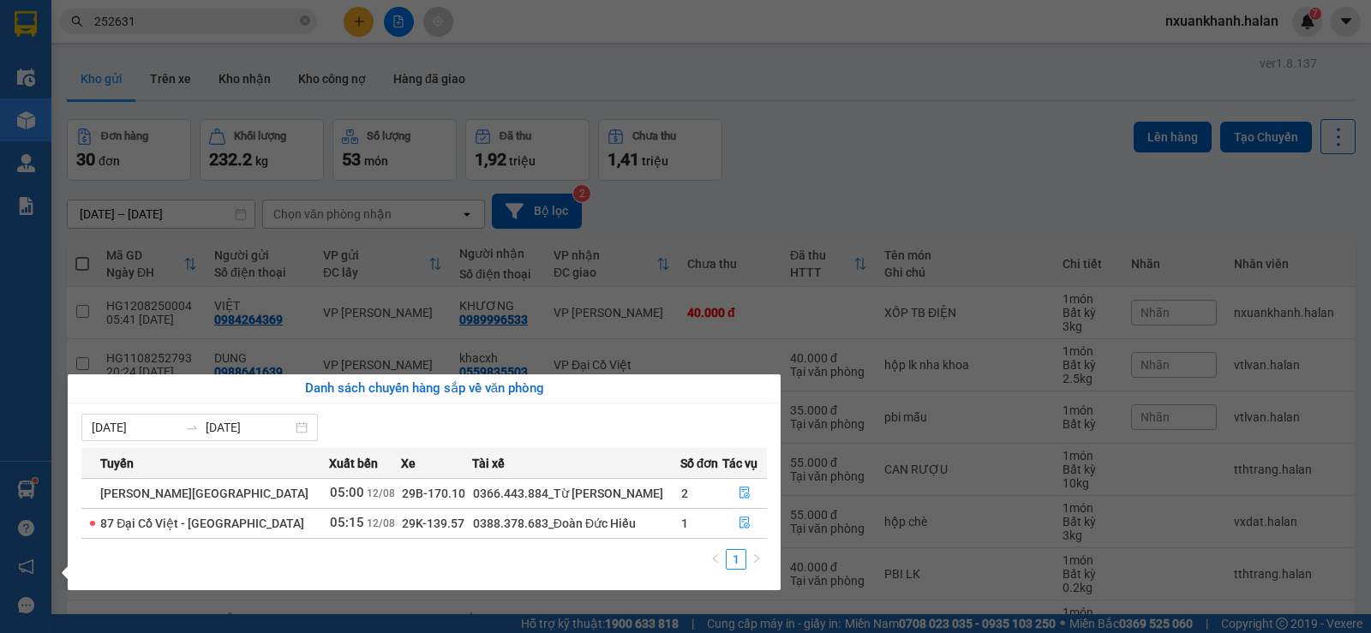
click at [245, 23] on section "Kết quả tìm kiếm ( 17 ) Bộ lọc Mã ĐH Trạng thái Món hàng Thu hộ Tổng cước Chưa …" at bounding box center [685, 316] width 1371 height 633
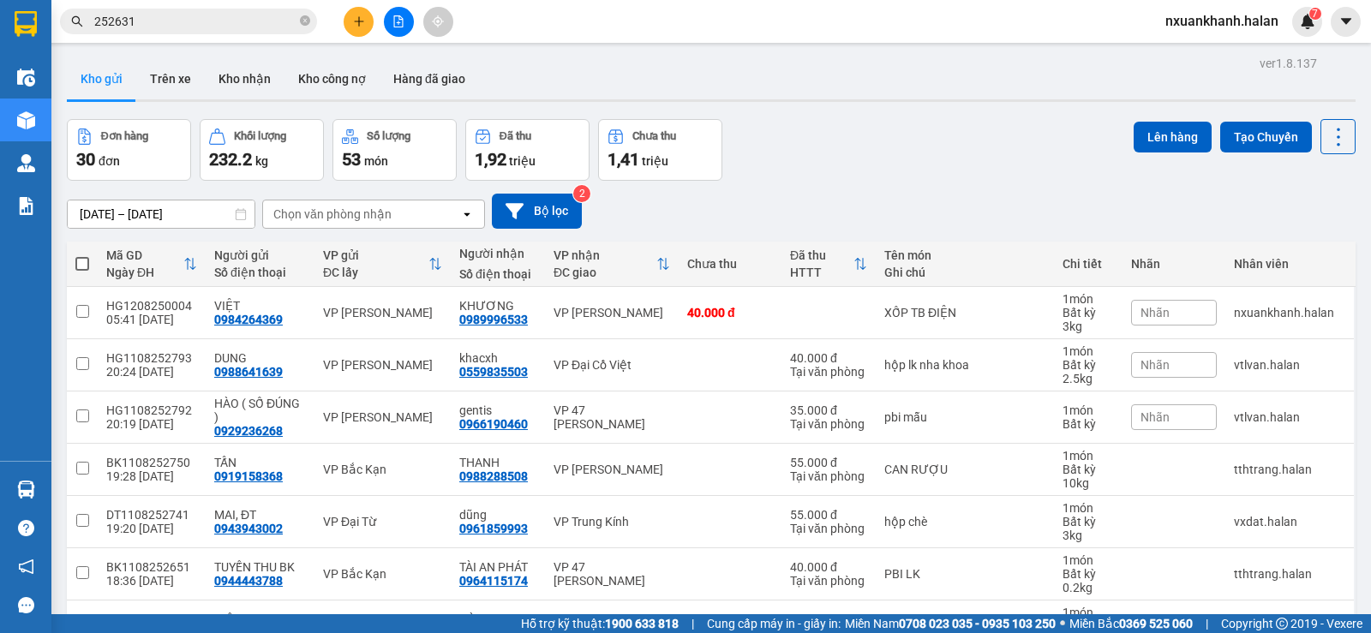
click at [245, 23] on input "252631" at bounding box center [195, 21] width 202 height 19
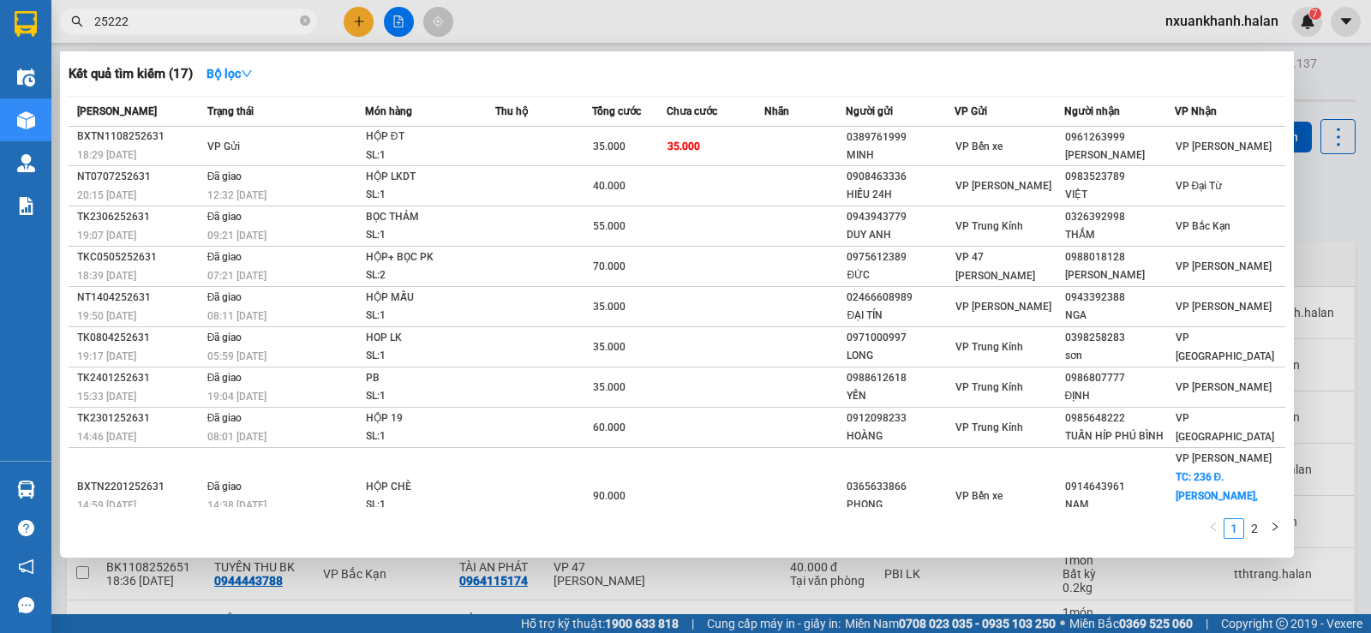
type input "252228"
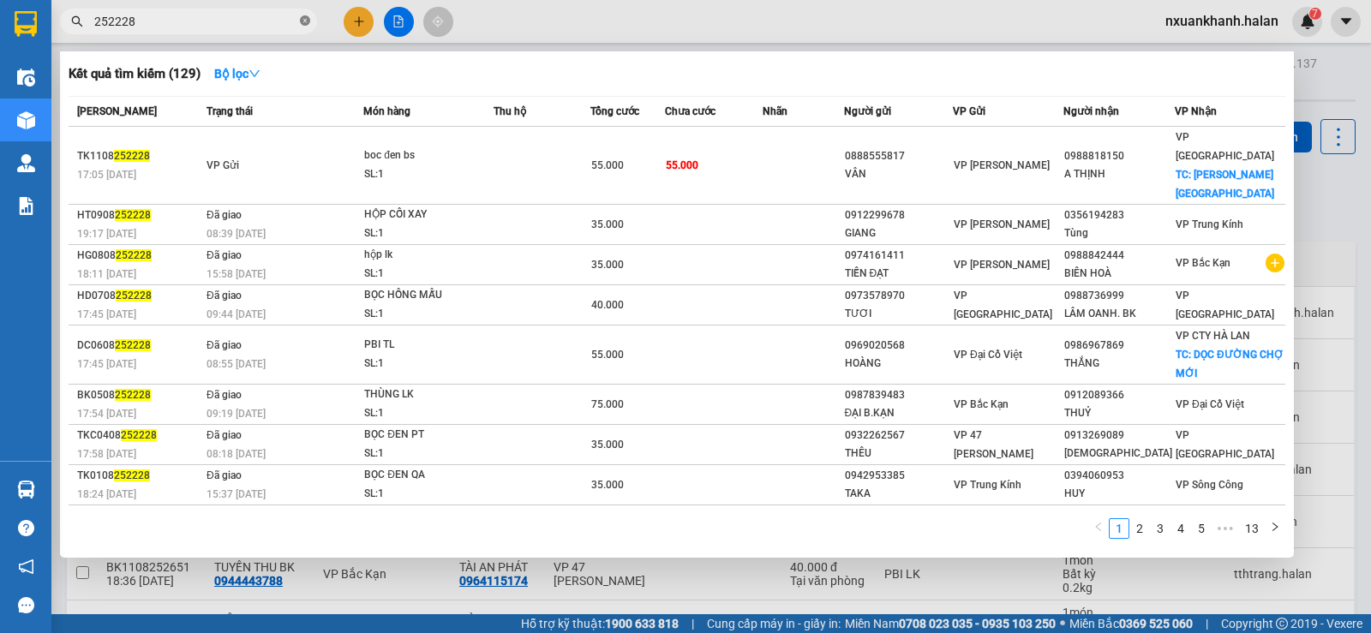
click at [305, 20] on icon "close-circle" at bounding box center [305, 20] width 10 height 10
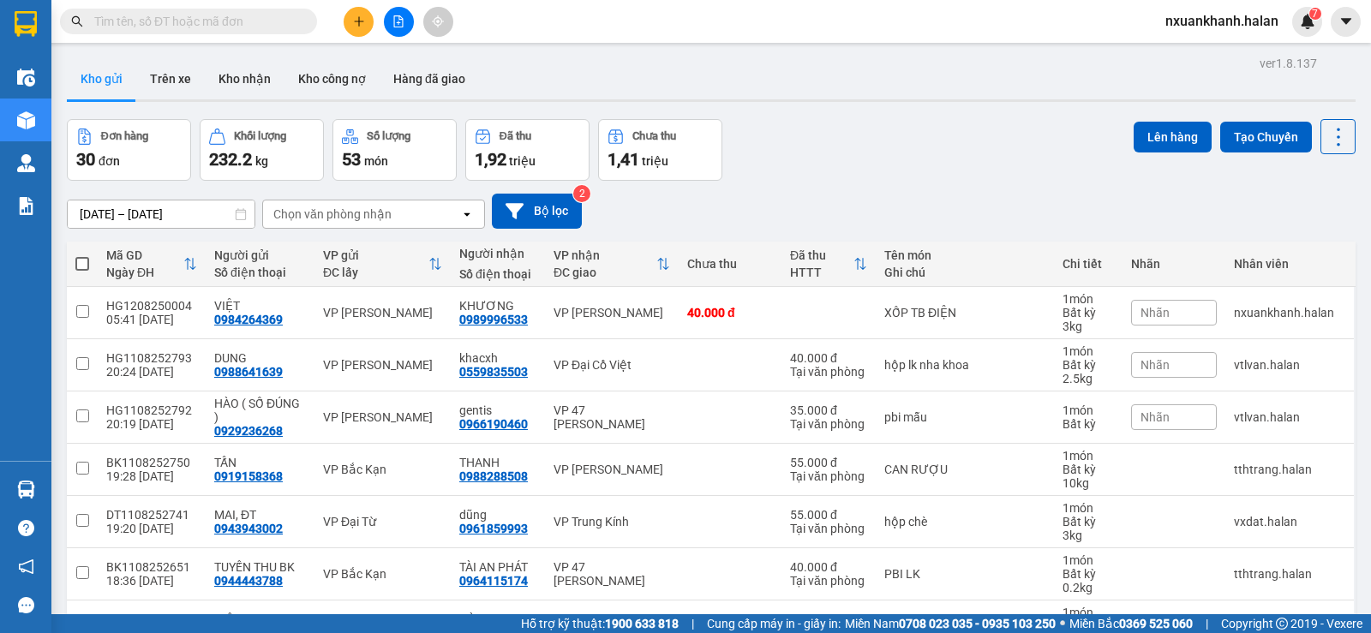
click at [321, 220] on div "Chọn văn phòng nhận" at bounding box center [332, 214] width 118 height 17
type input "DH"
click at [333, 265] on div "VP [GEOGRAPHIC_DATA]" at bounding box center [373, 250] width 223 height 31
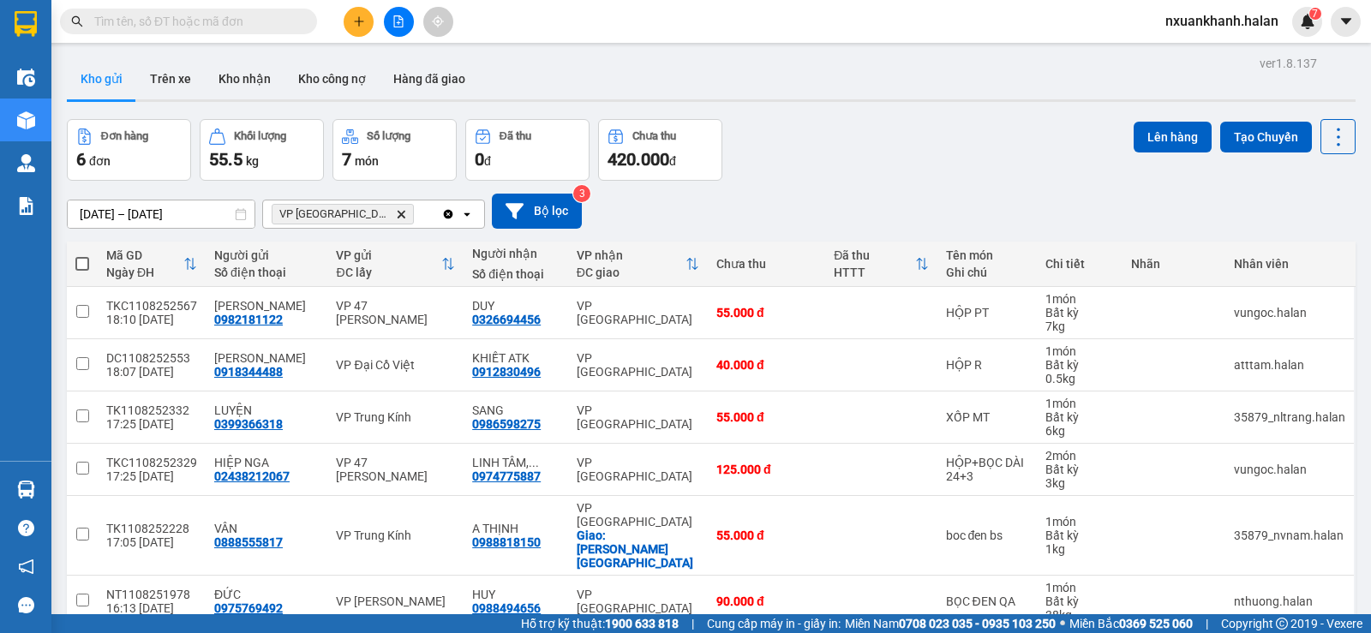
click at [84, 259] on span at bounding box center [82, 264] width 14 height 14
click at [82, 255] on input "checkbox" at bounding box center [82, 255] width 0 height 0
checkbox input "true"
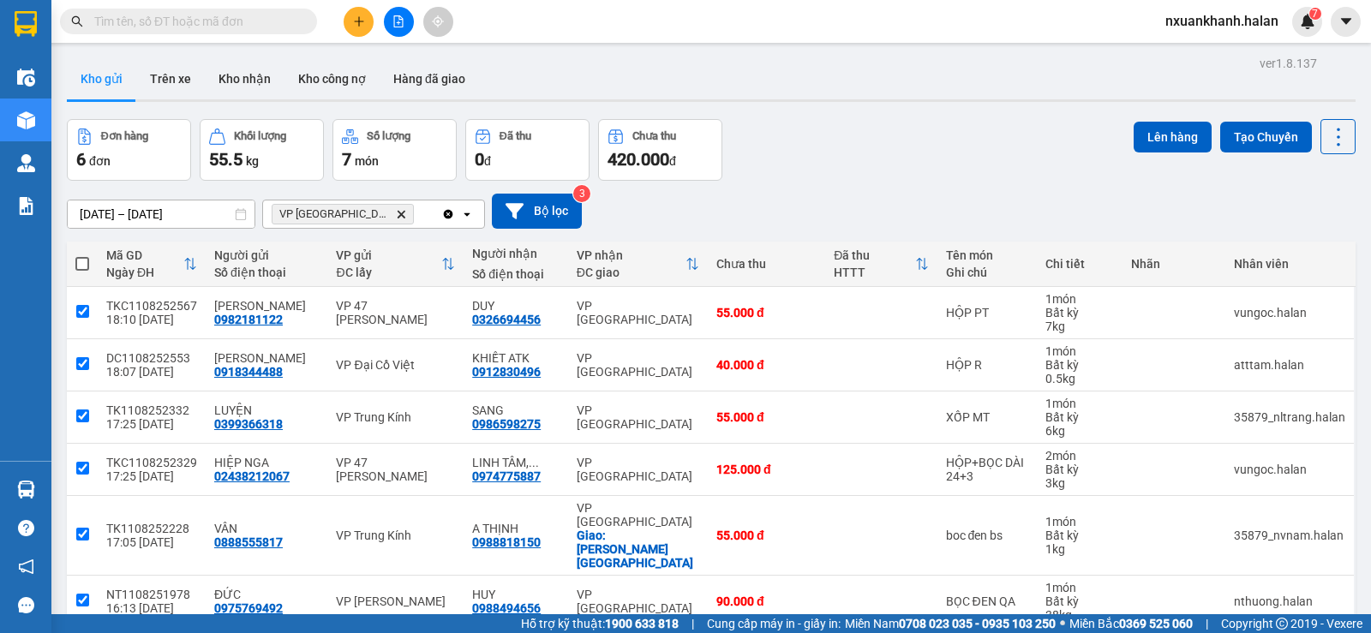
checkbox input "true"
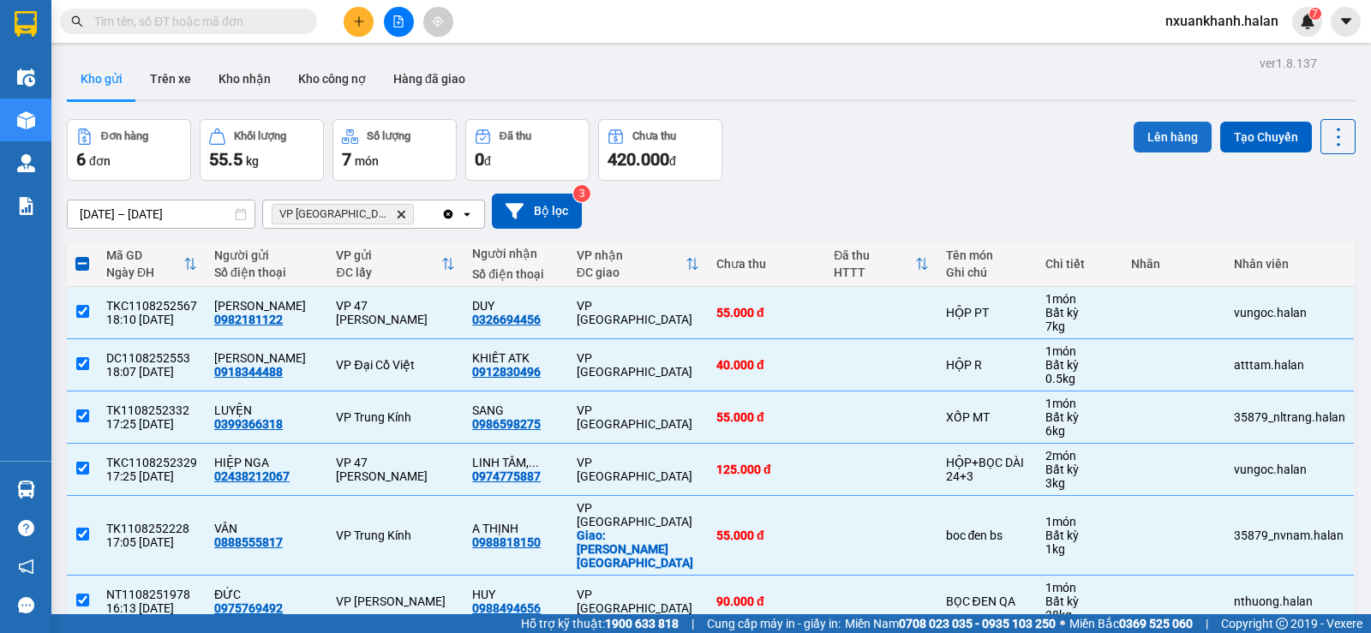
click at [1150, 128] on button "Lên hàng" at bounding box center [1173, 137] width 78 height 31
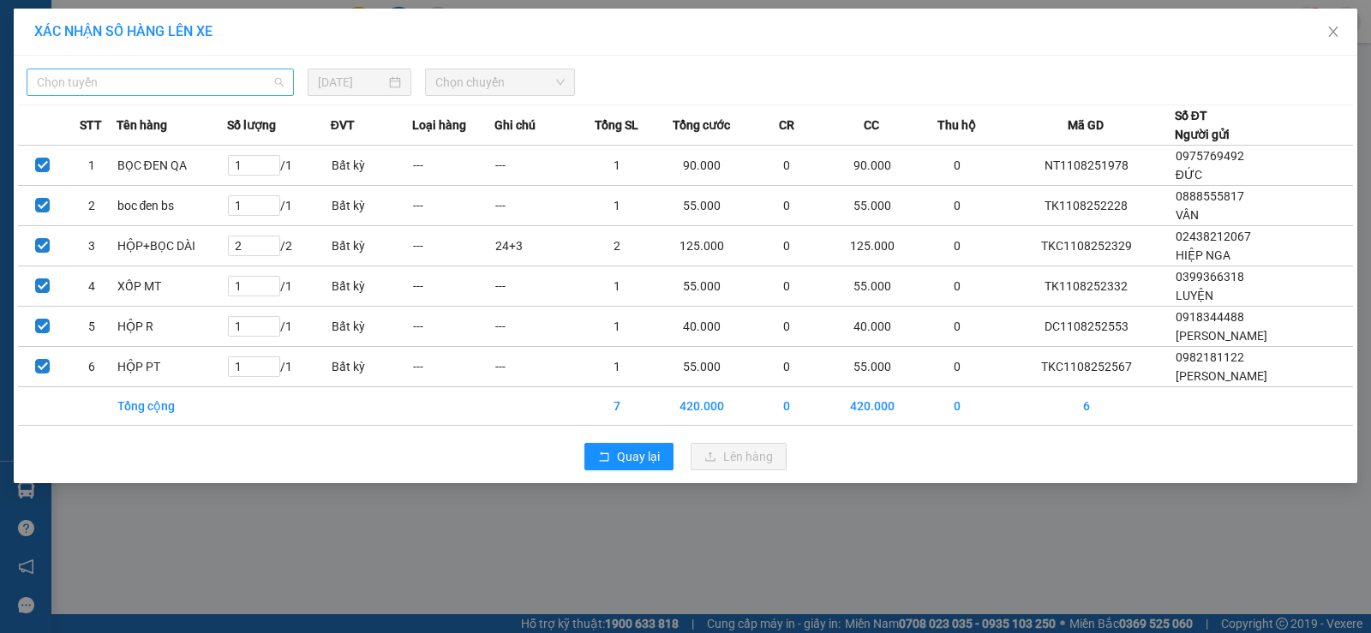
click at [222, 88] on span "Chọn tuyến" at bounding box center [160, 82] width 247 height 26
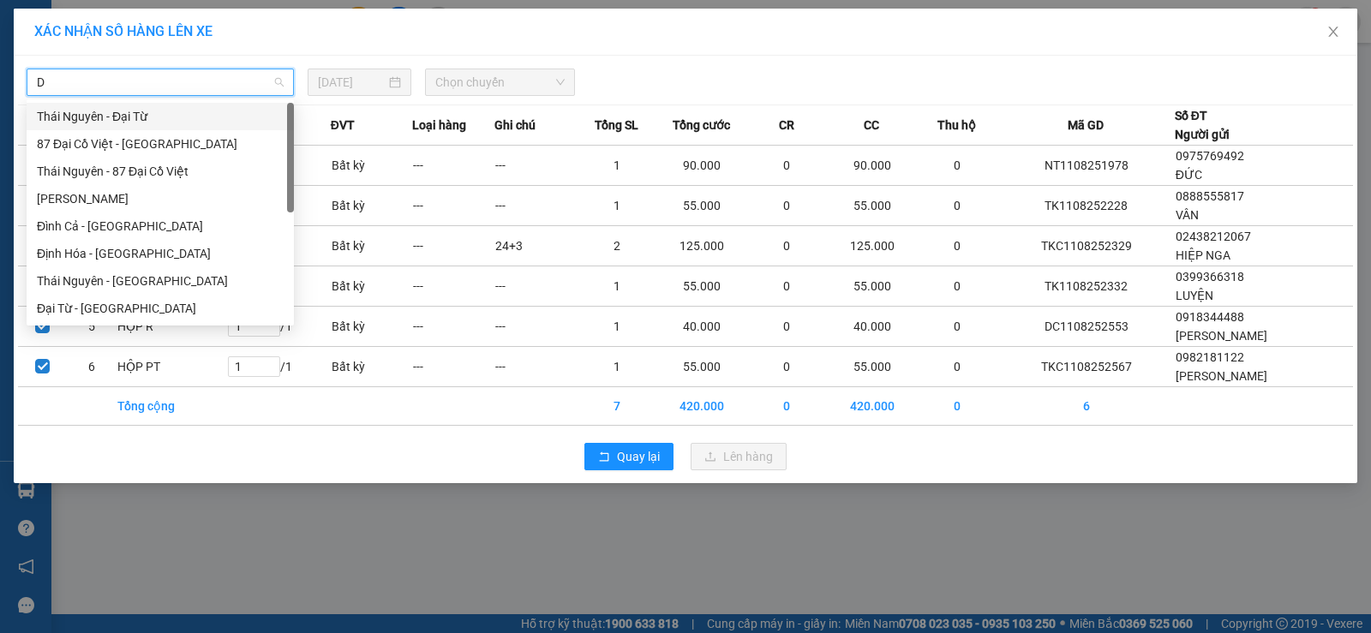
type input "DH"
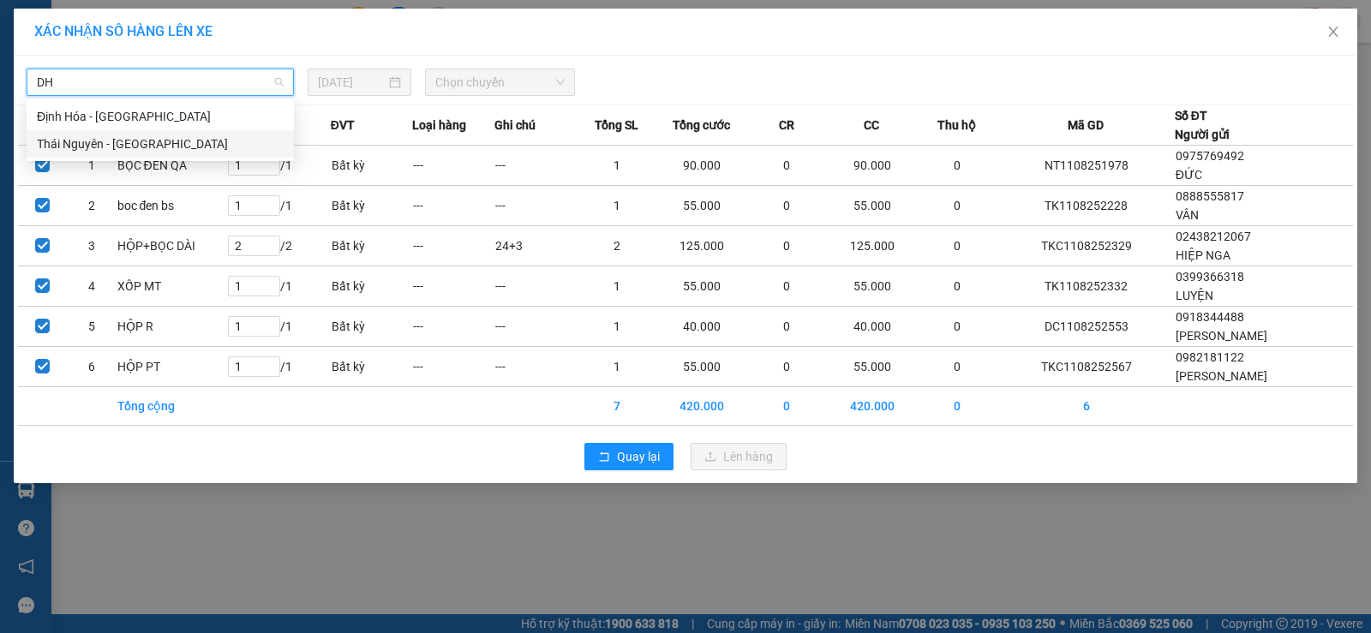
click at [144, 144] on div "Thái Nguyên - [GEOGRAPHIC_DATA]" at bounding box center [160, 144] width 247 height 19
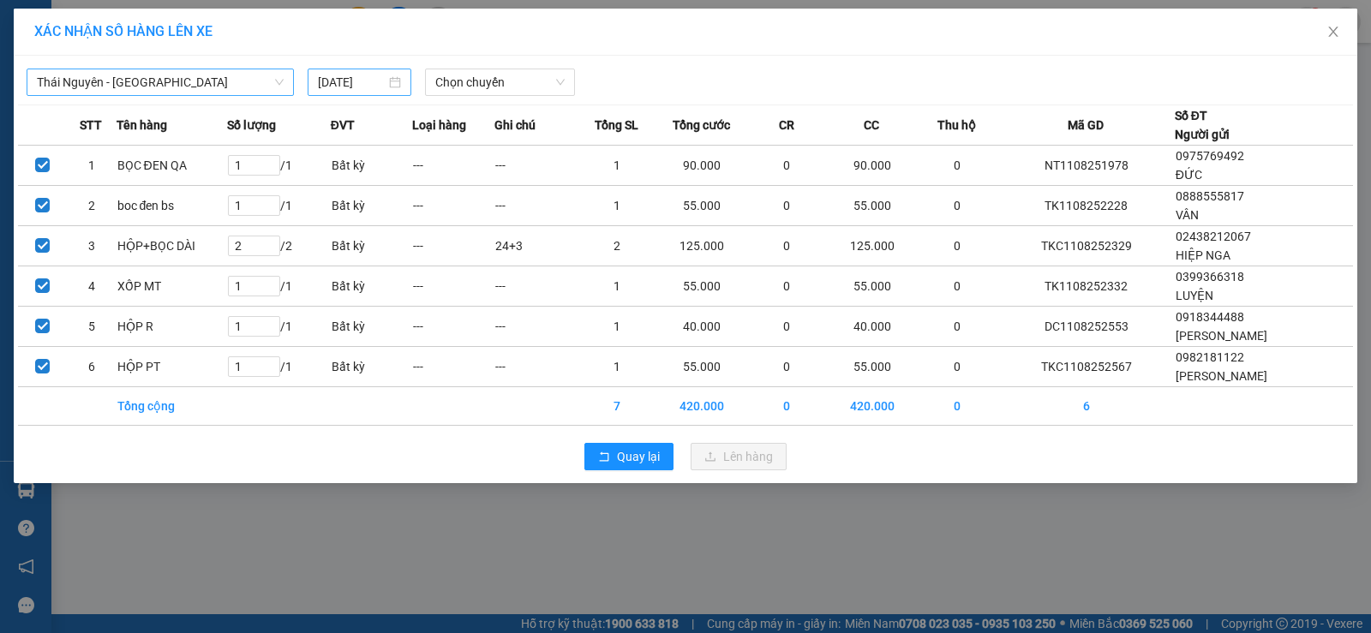
click at [315, 81] on div "[DATE]" at bounding box center [360, 82] width 104 height 27
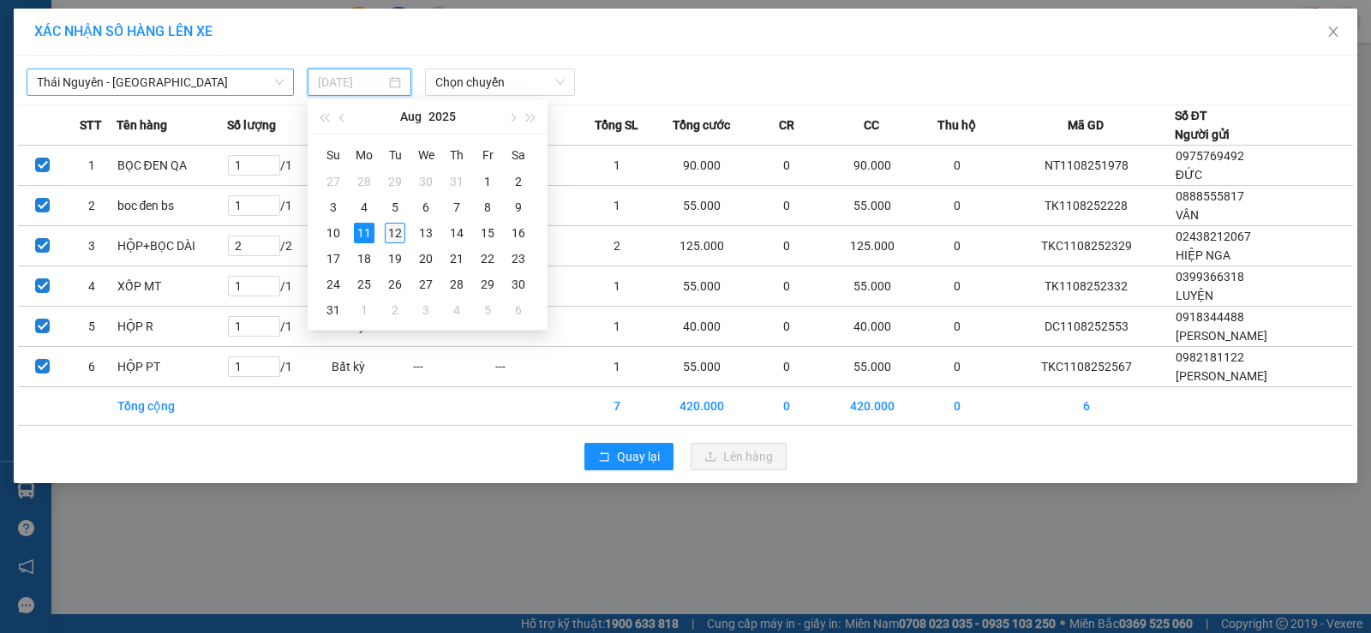
click at [398, 239] on div "12" at bounding box center [395, 233] width 21 height 21
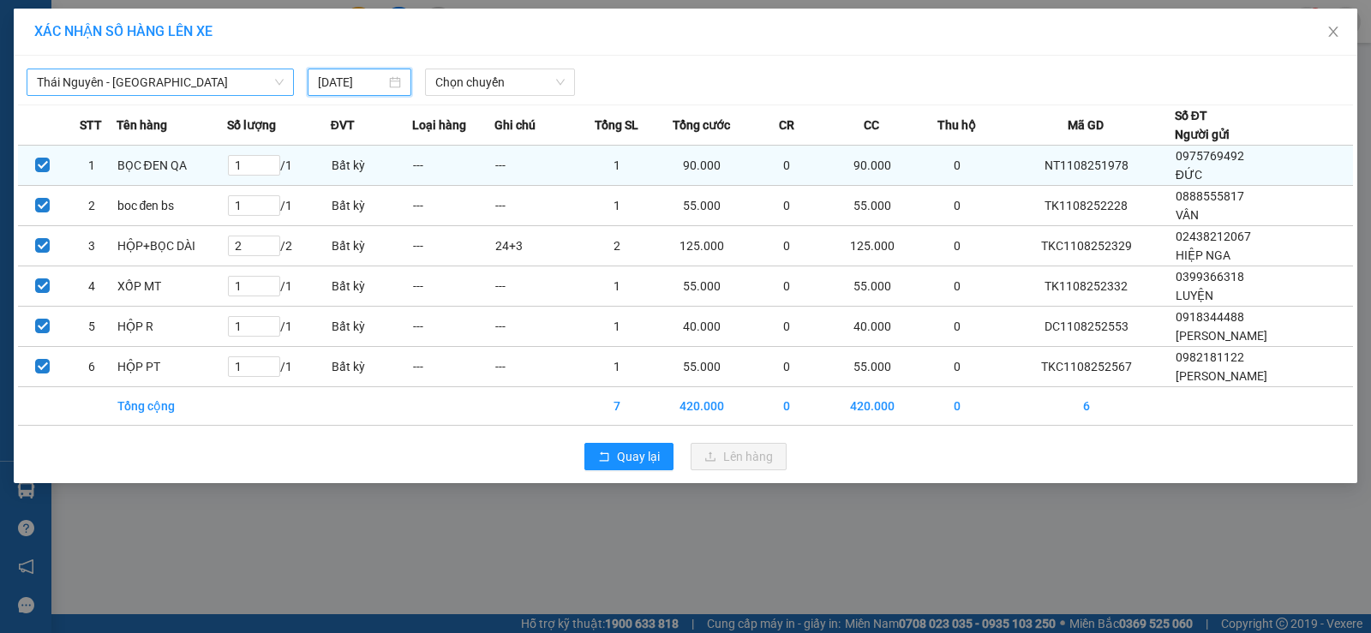
type input "[DATE]"
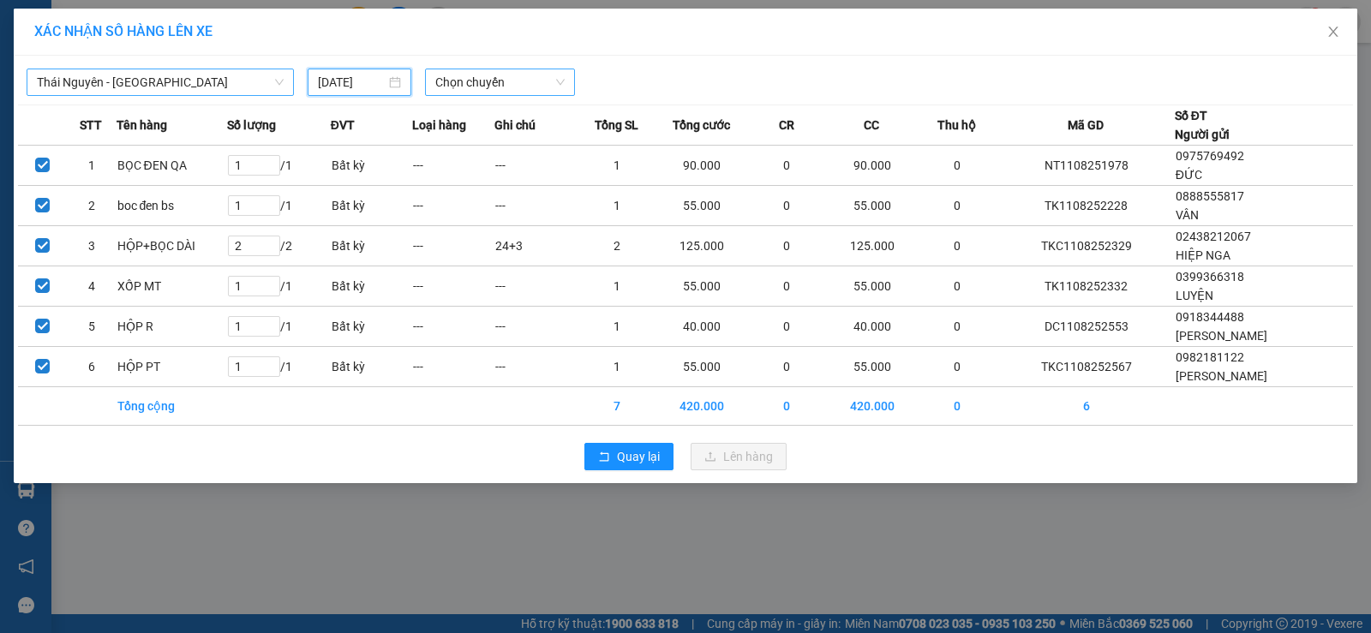
click at [491, 81] on span "Chọn chuyến" at bounding box center [499, 82] width 129 height 26
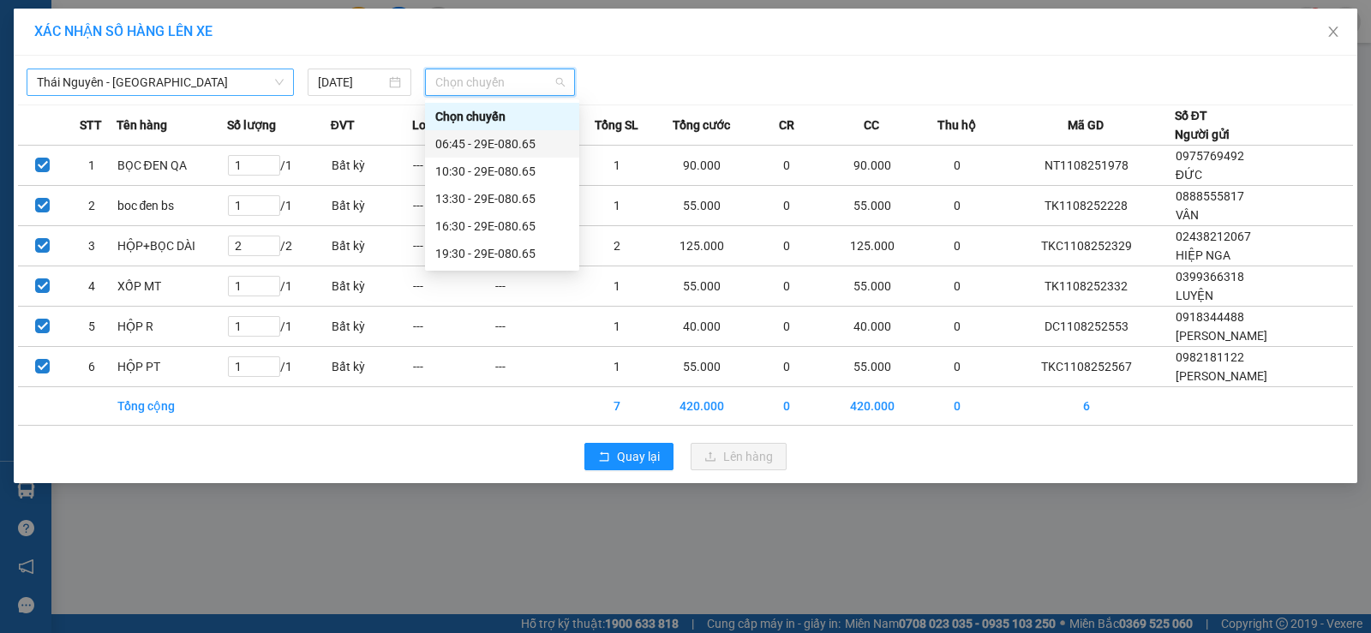
click at [533, 141] on div "06:45 - 29E-080.65" at bounding box center [502, 144] width 134 height 19
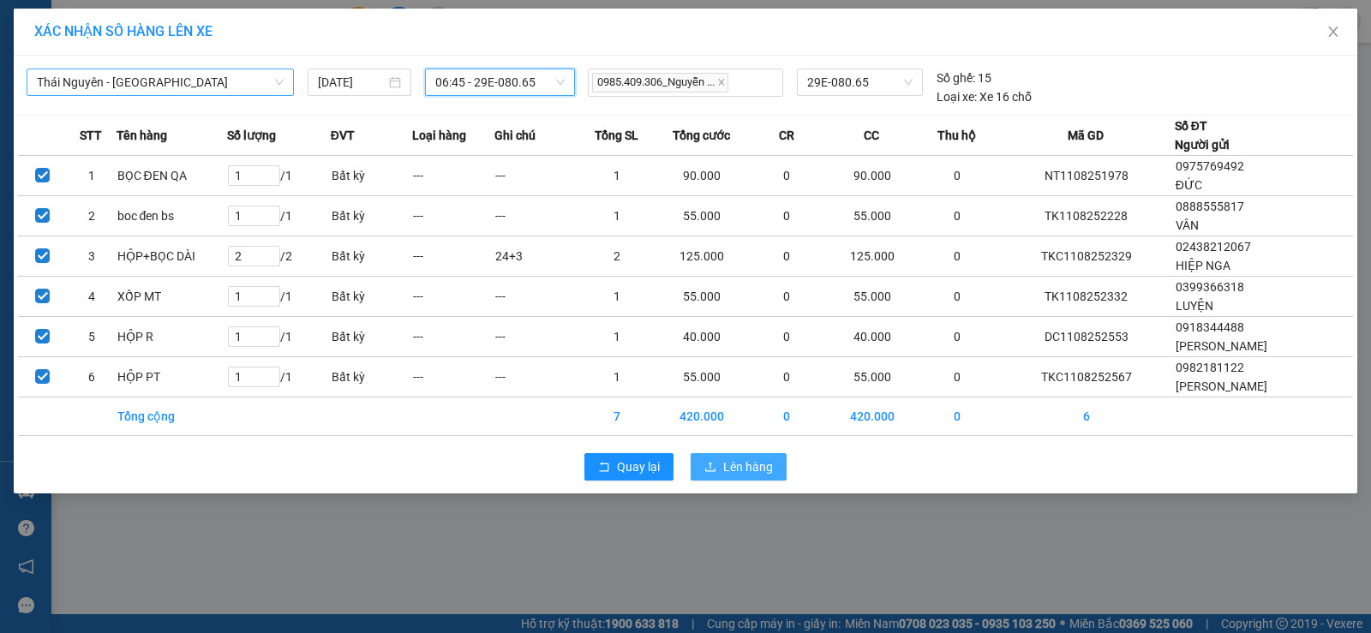
click at [730, 462] on span "Lên hàng" at bounding box center [748, 467] width 50 height 19
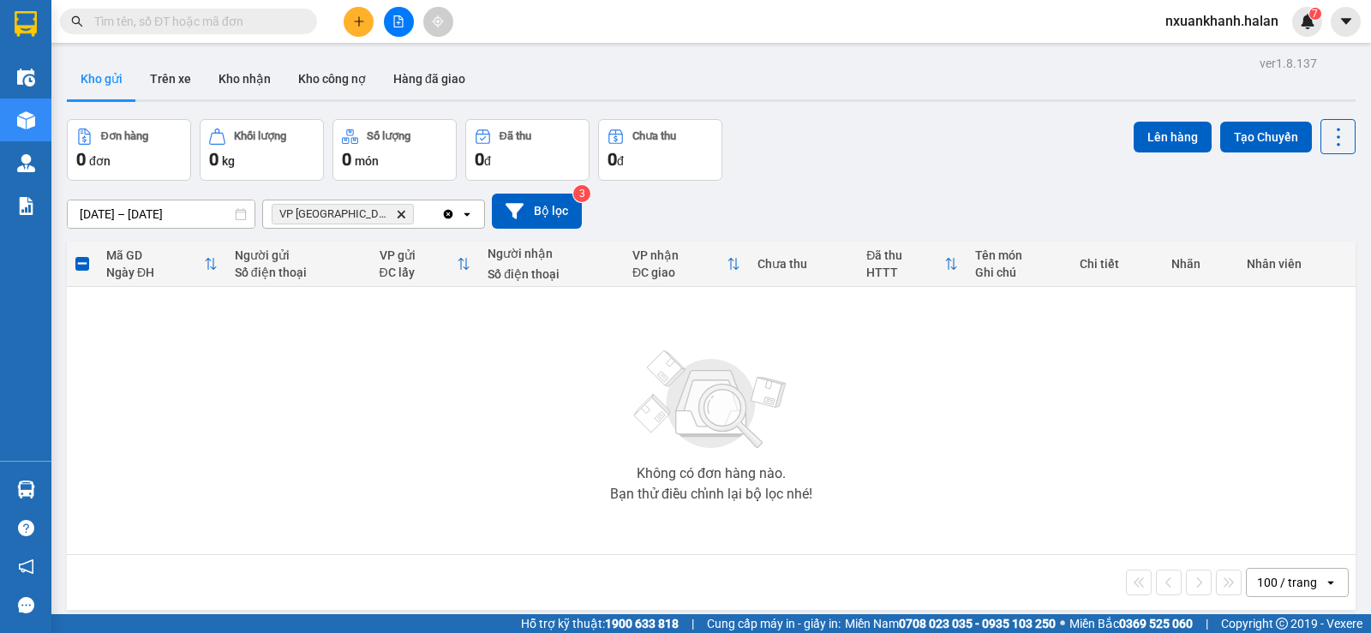
click at [449, 210] on icon "Clear all" at bounding box center [448, 213] width 9 height 9
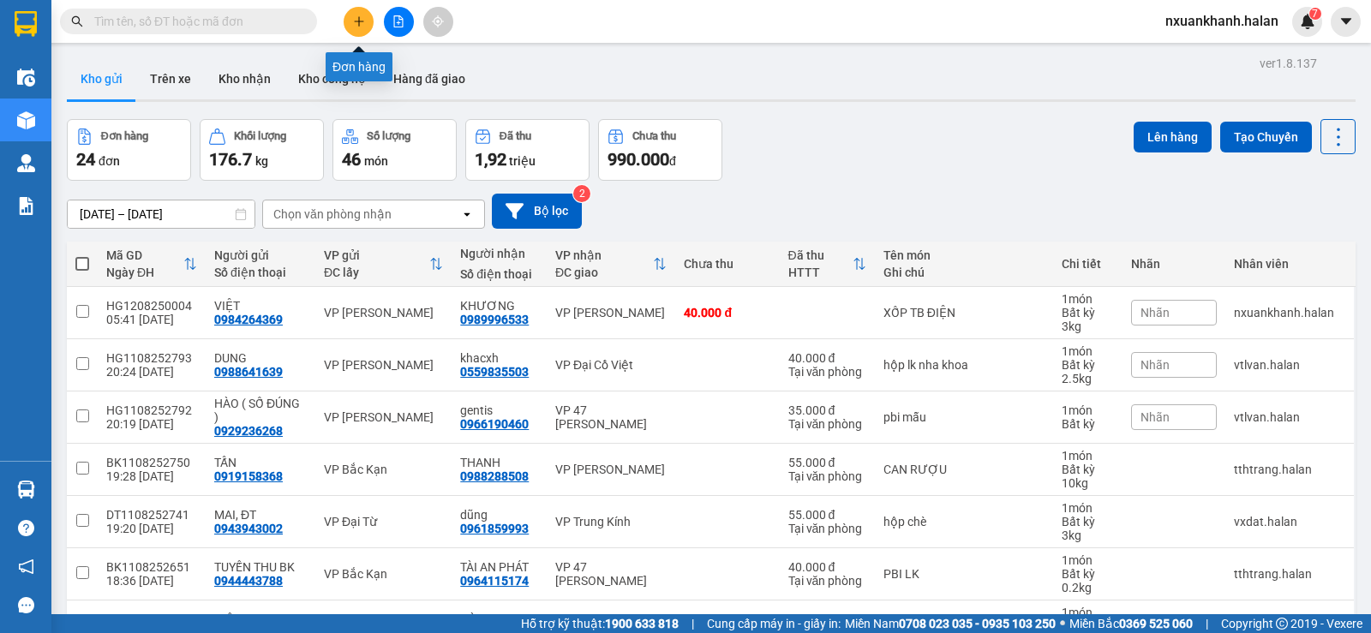
click at [358, 25] on icon "plus" at bounding box center [359, 21] width 12 height 12
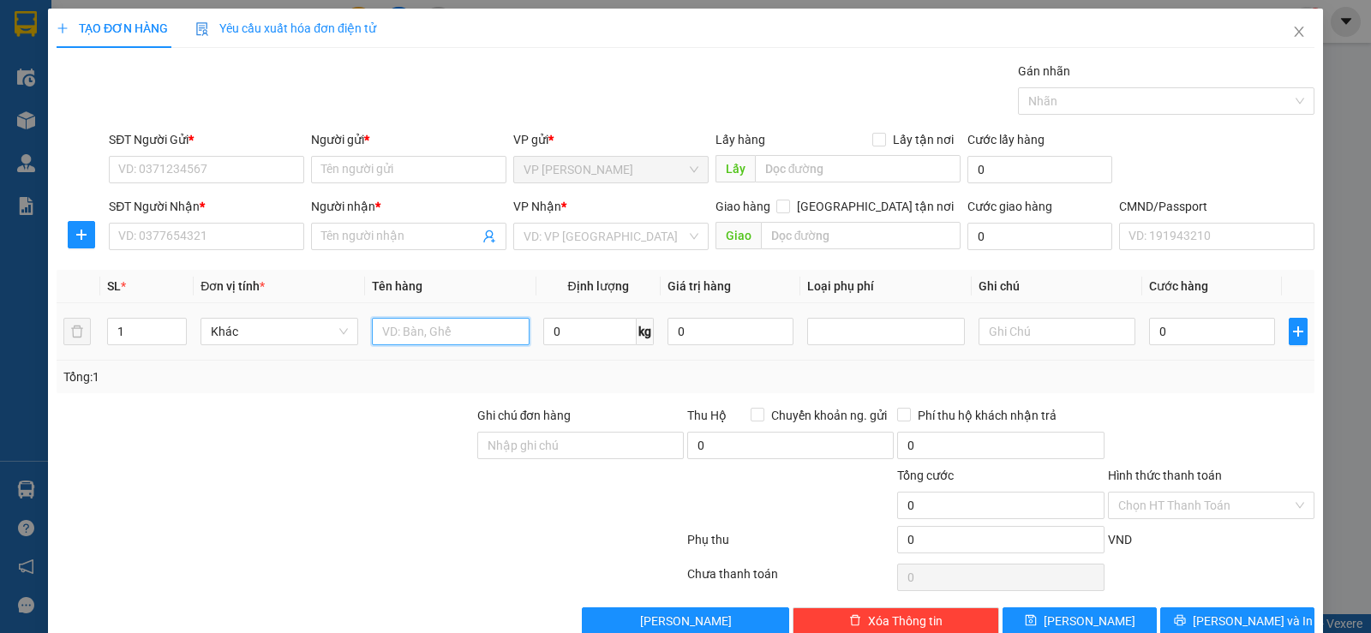
click at [417, 338] on input "text" at bounding box center [451, 331] width 158 height 27
type input "XỐP QUẢ SIM"
type input "43"
click at [981, 329] on input "text" at bounding box center [1058, 331] width 158 height 27
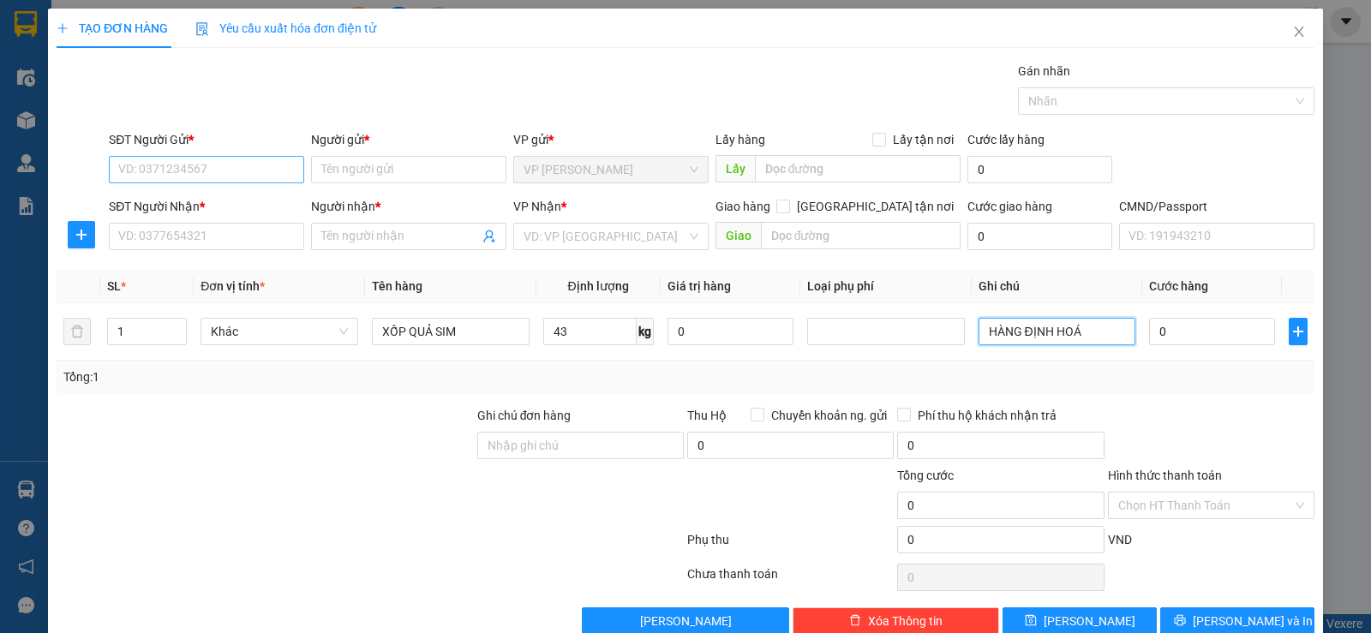
type input "HÀNG ĐỊNH HOÁ"
click at [227, 166] on input "SĐT Người Gửi *" at bounding box center [206, 169] width 195 height 27
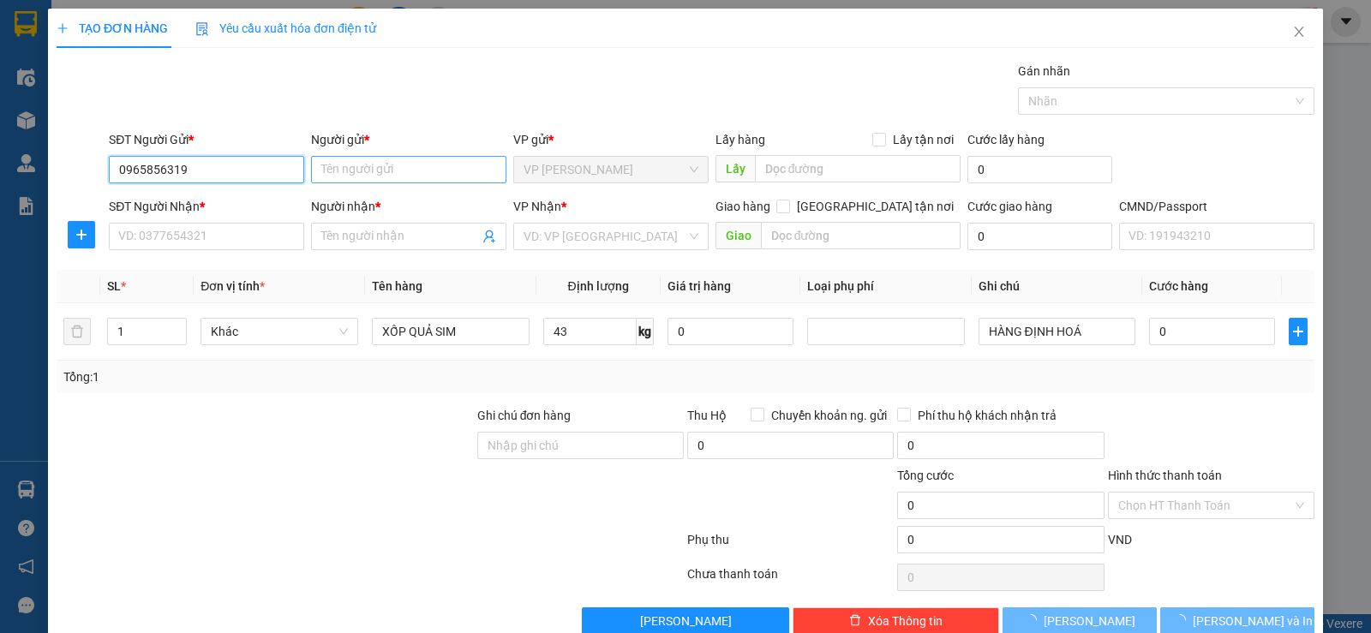
type input "0965856319"
click at [344, 167] on input "Người gửi *" at bounding box center [408, 169] width 195 height 27
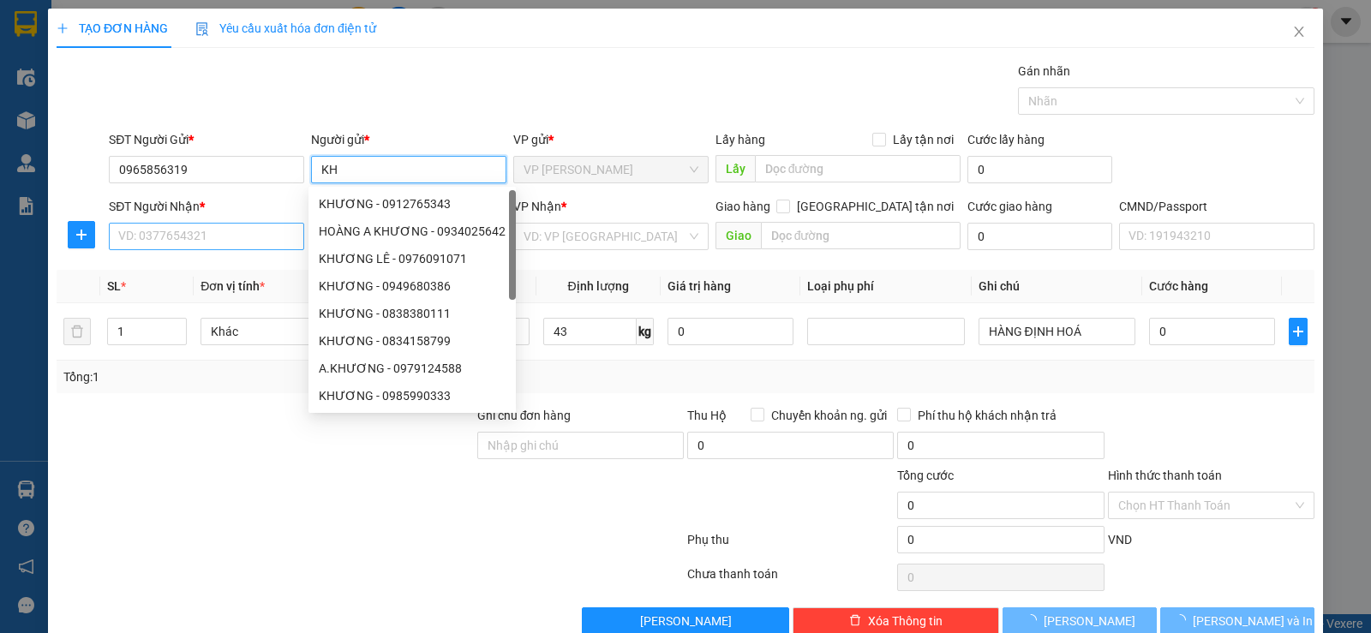
type input "KH"
click at [206, 231] on input "SĐT Người Nhận *" at bounding box center [206, 236] width 195 height 27
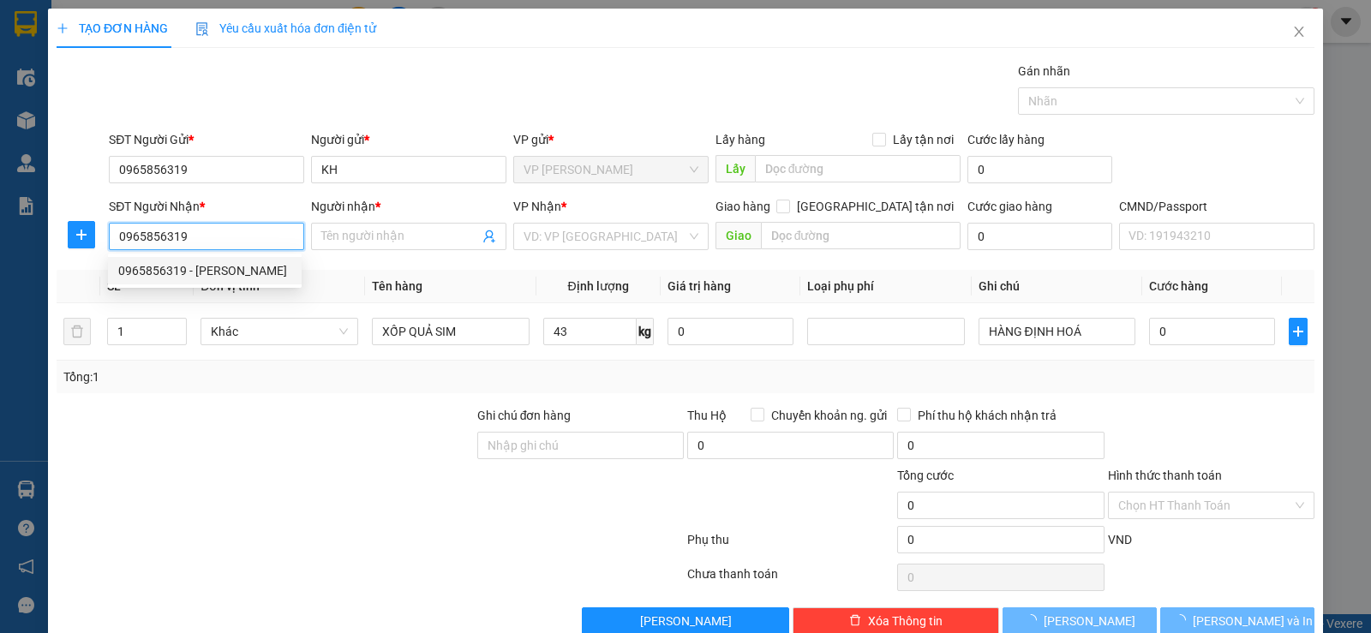
type input "0965856319"
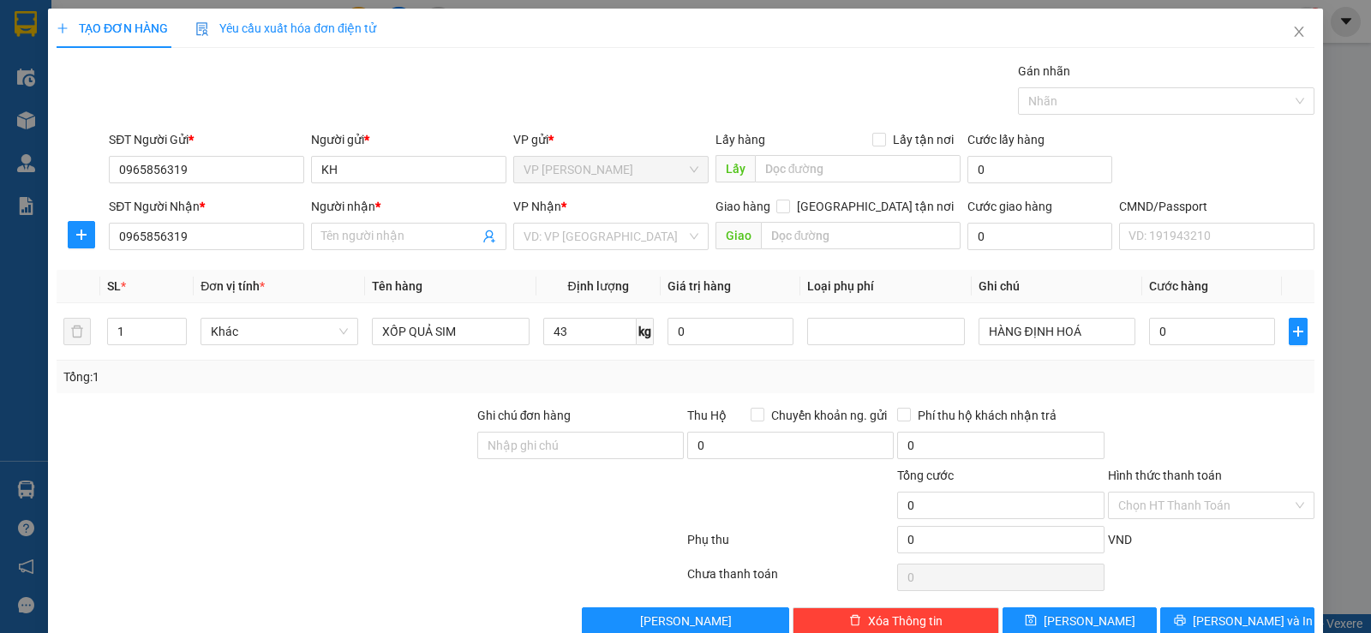
click at [222, 265] on div "Transit Pickup Surcharge Ids Transit Deliver Surcharge Ids Transit Deliver Surc…" at bounding box center [686, 348] width 1258 height 573
click at [224, 245] on input "0965856319" at bounding box center [206, 236] width 195 height 27
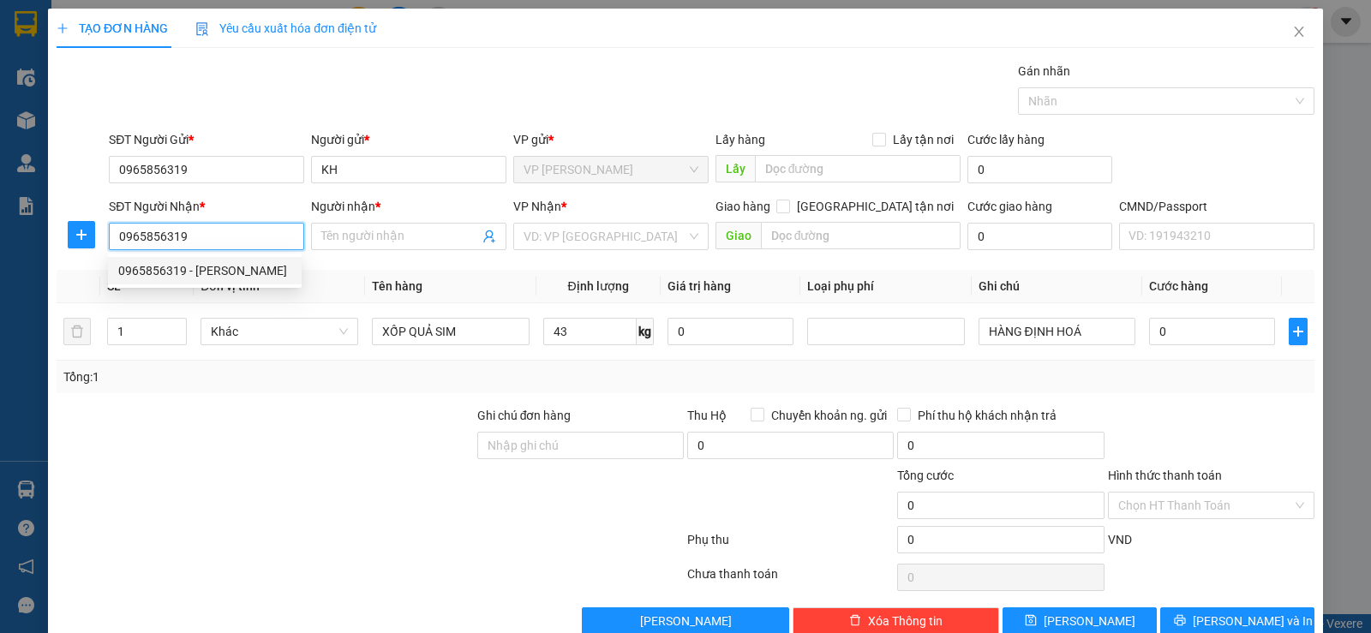
click at [213, 267] on div "0965856319 - KHÁNH LINH" at bounding box center [204, 270] width 173 height 19
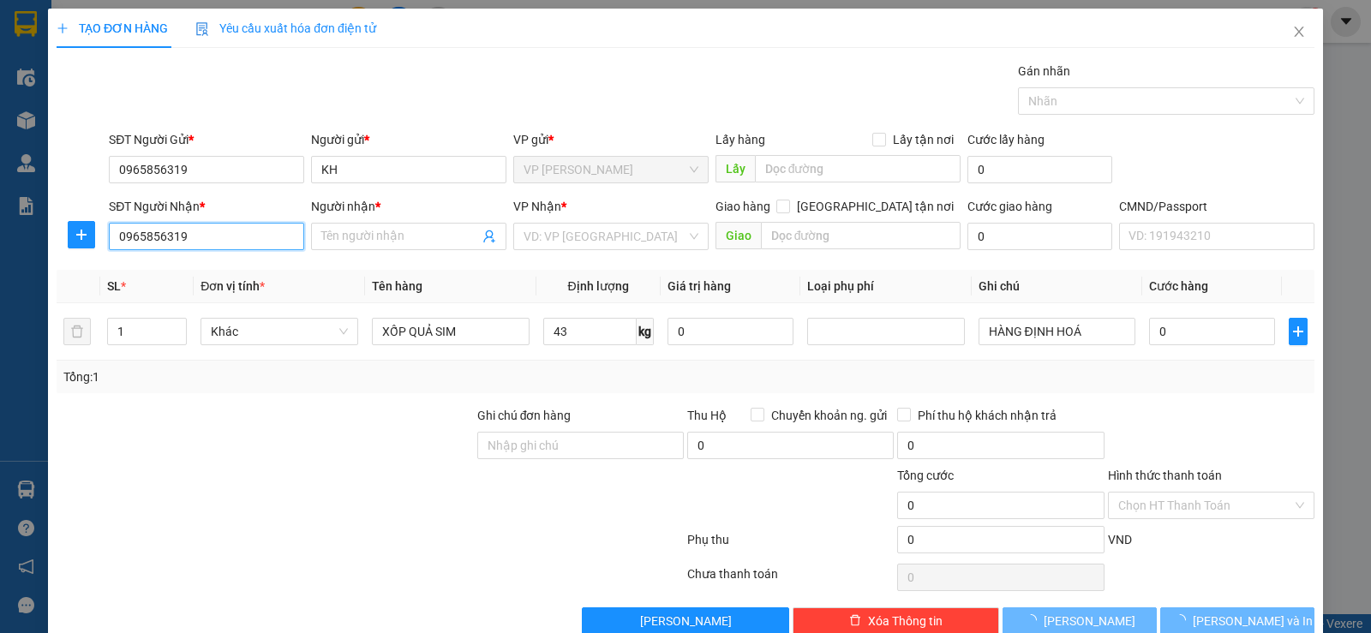
type input "KHÁNH LINH"
click at [230, 239] on input "0965856319" at bounding box center [206, 236] width 195 height 27
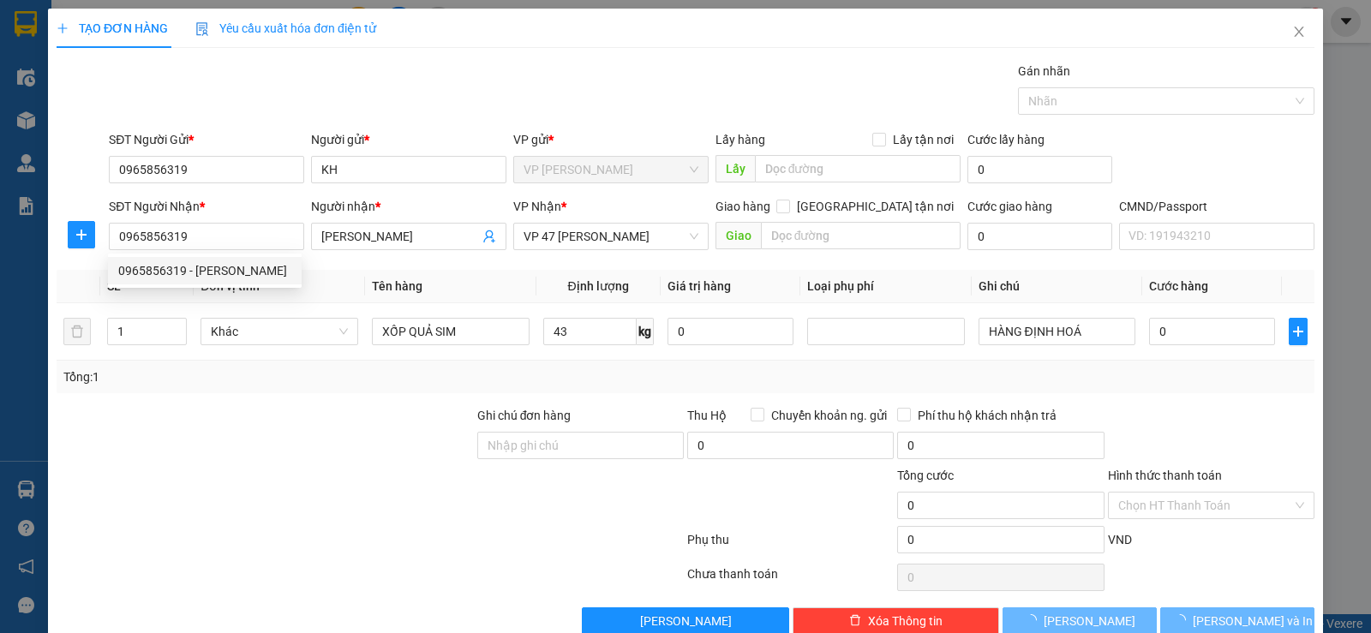
click at [423, 291] on th "Tên hàng" at bounding box center [450, 286] width 171 height 33
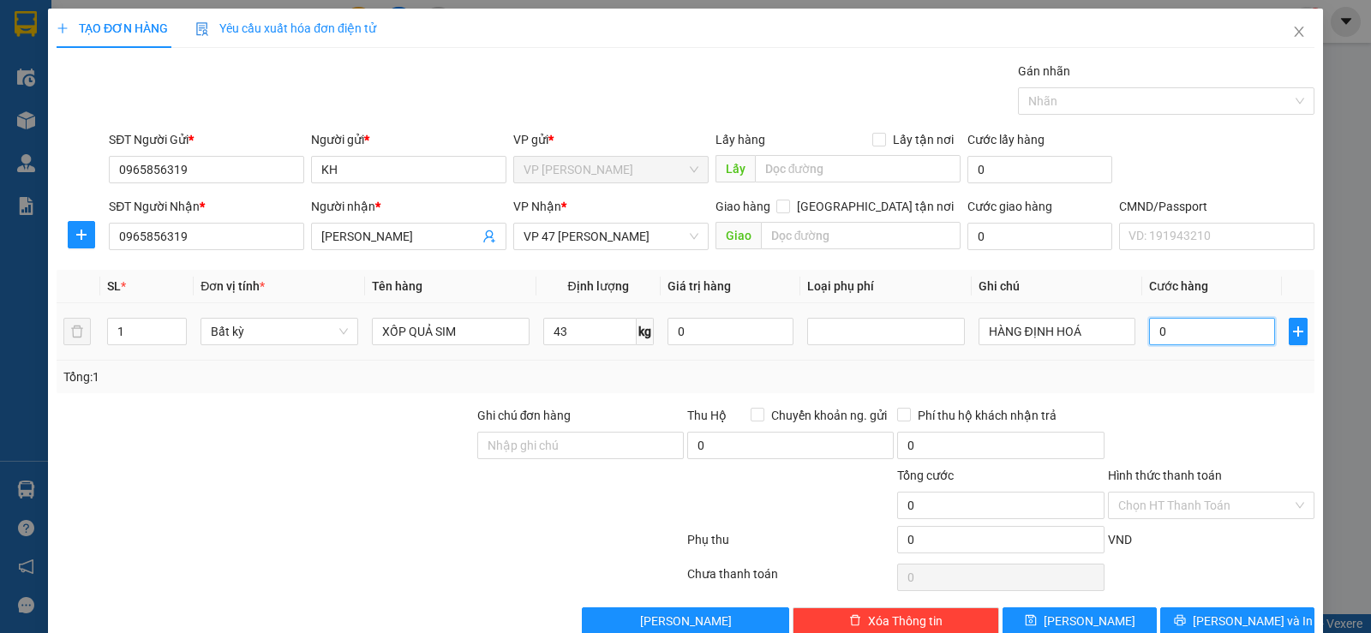
click at [1210, 324] on input "0" at bounding box center [1212, 331] width 126 height 27
type input "9"
type input "95"
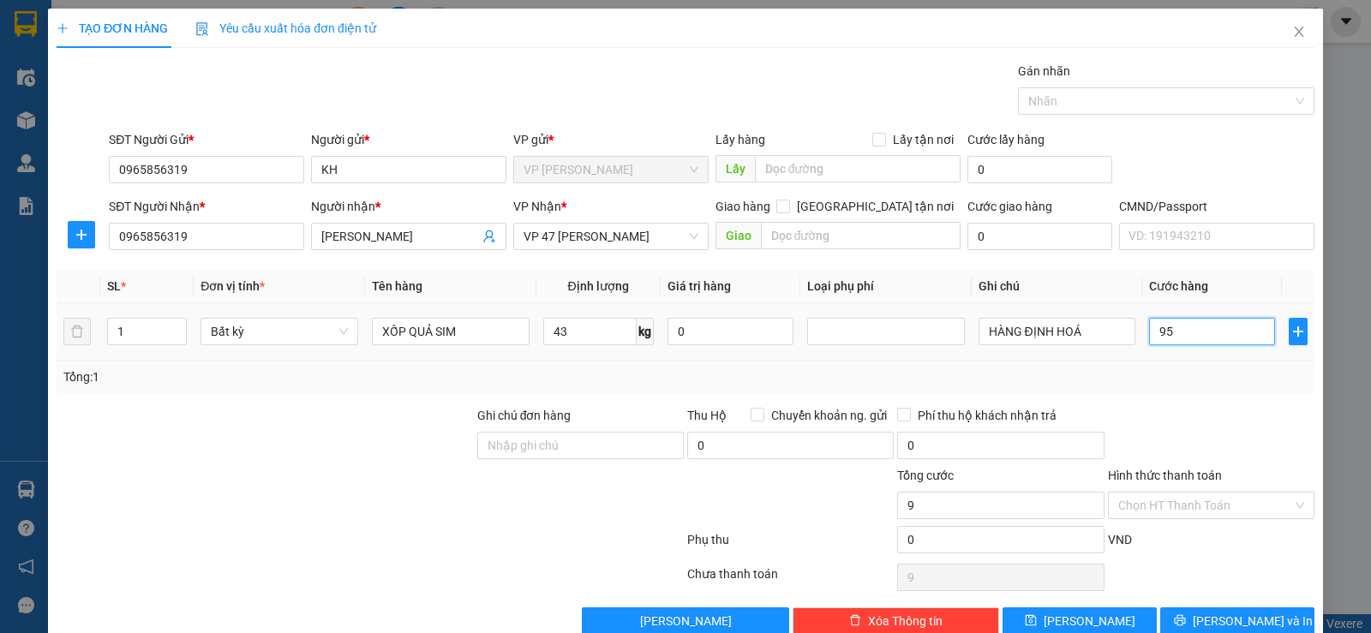
type input "95"
type input "95.000"
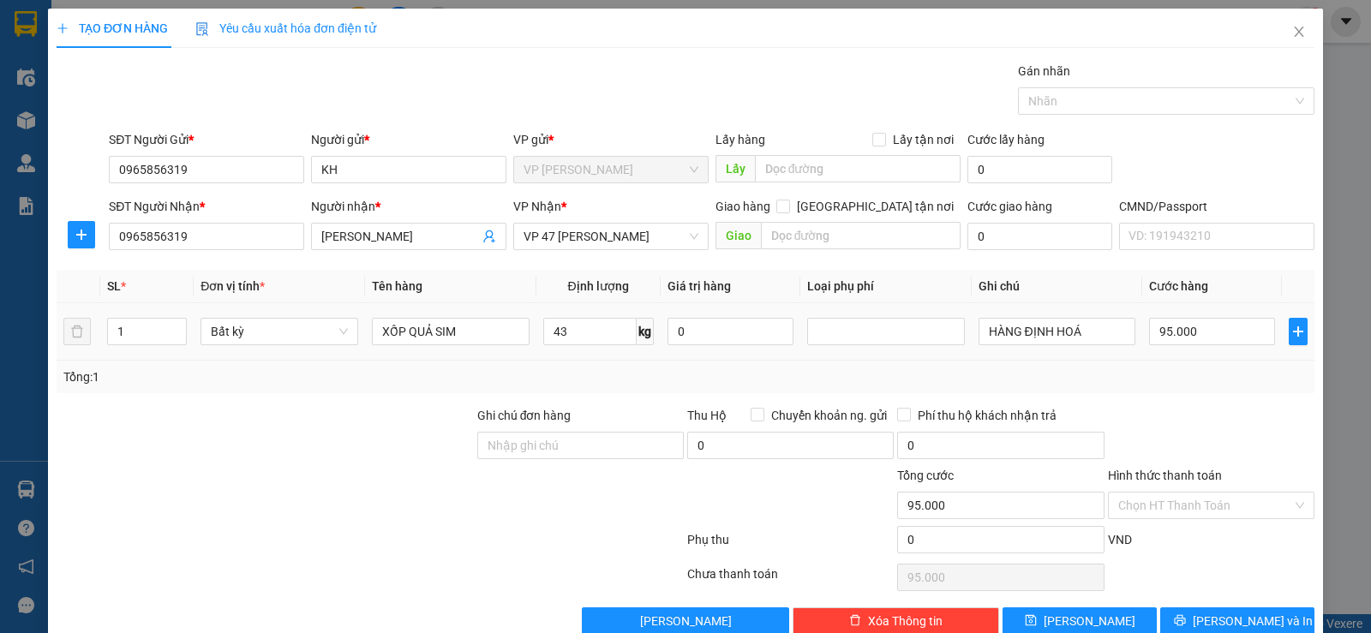
click at [1186, 355] on td "95.000" at bounding box center [1213, 331] width 140 height 57
click at [1208, 621] on button "Lưu và In" at bounding box center [1238, 621] width 154 height 27
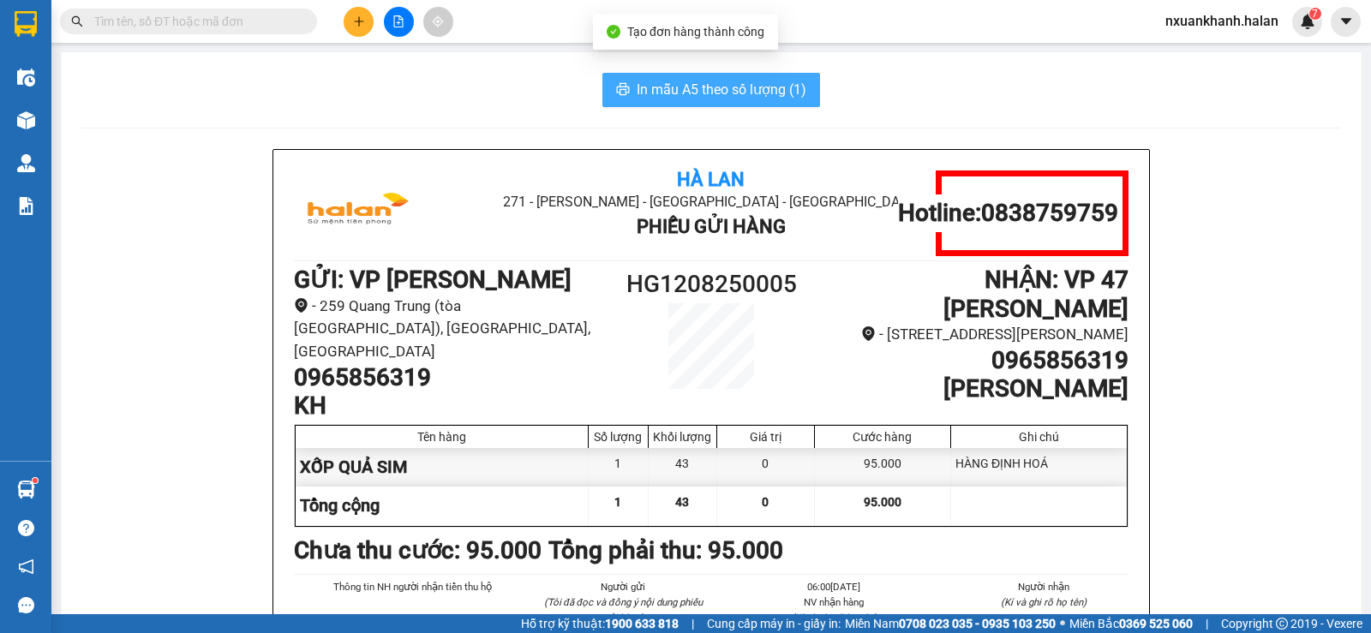
click at [717, 96] on span "In mẫu A5 theo số lượng (1)" at bounding box center [722, 89] width 170 height 21
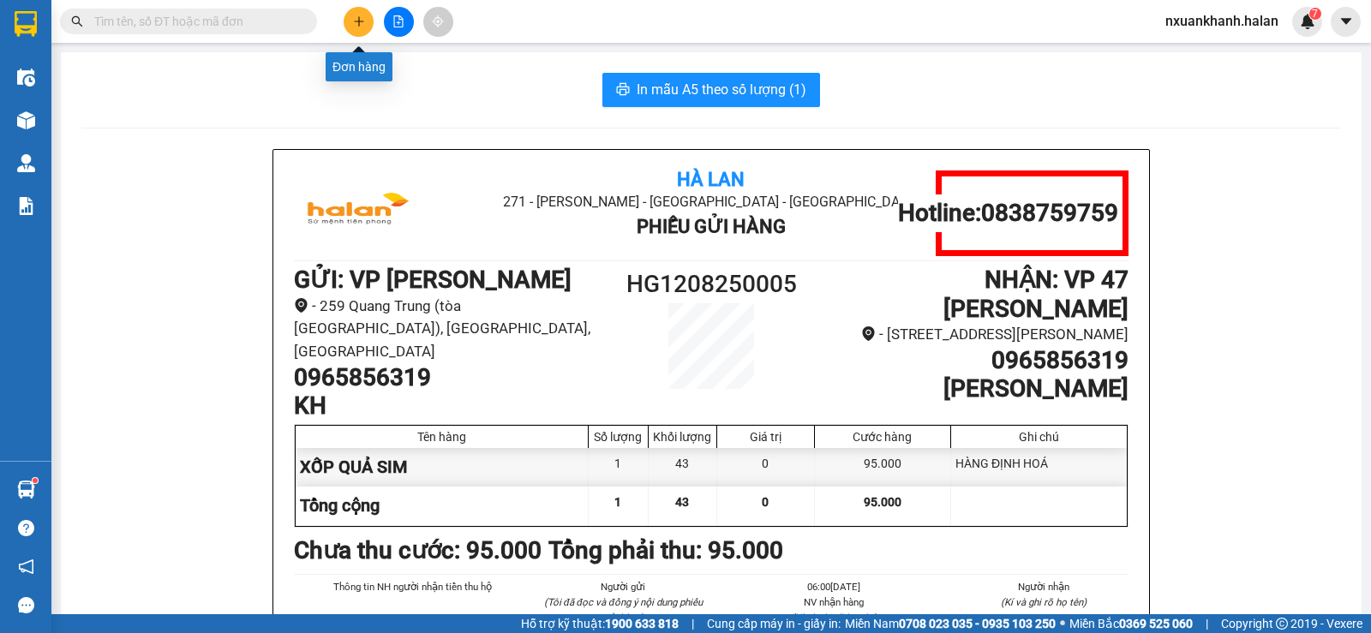
click at [363, 29] on button at bounding box center [359, 22] width 30 height 30
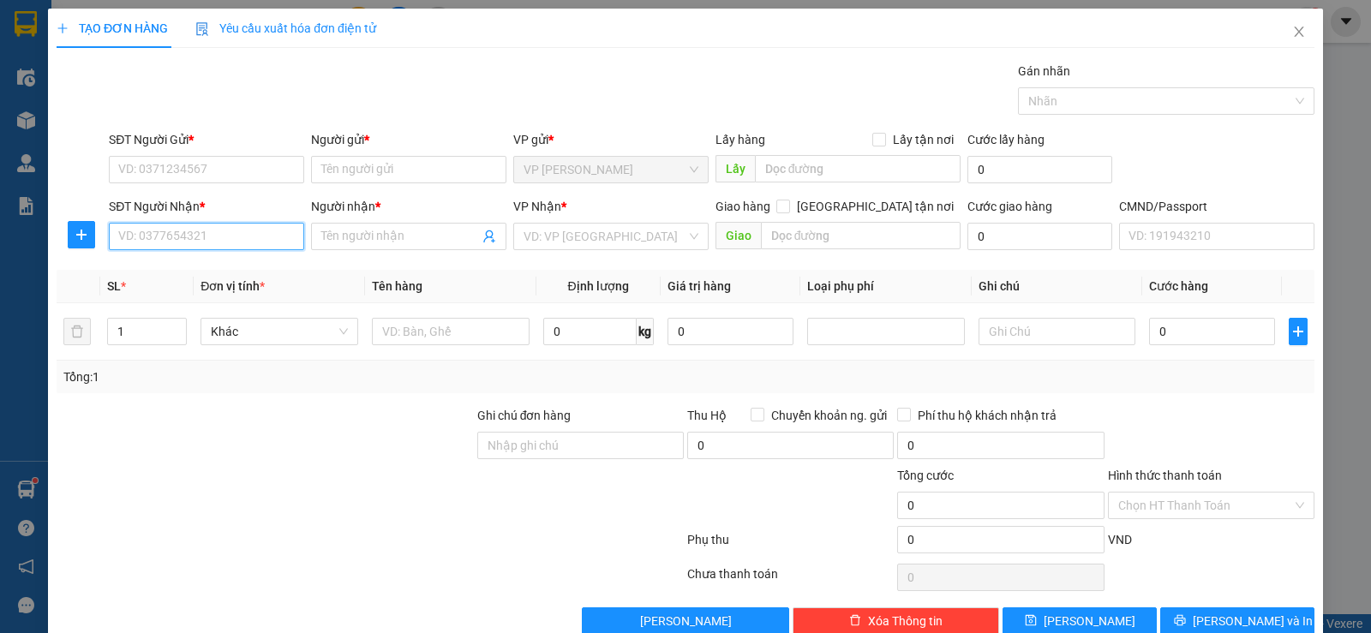
click at [230, 238] on input "SĐT Người Nhận *" at bounding box center [206, 236] width 195 height 27
type input "0975215333"
click at [254, 276] on body "Kết quả tìm kiếm ( 129 ) Bộ lọc Mã ĐH Trạng thái Món hàng Thu hộ Tổng cước Chưa…" at bounding box center [685, 316] width 1371 height 633
click at [224, 266] on div "0975215333 - THƠ" at bounding box center [204, 270] width 173 height 19
type input "THƠ"
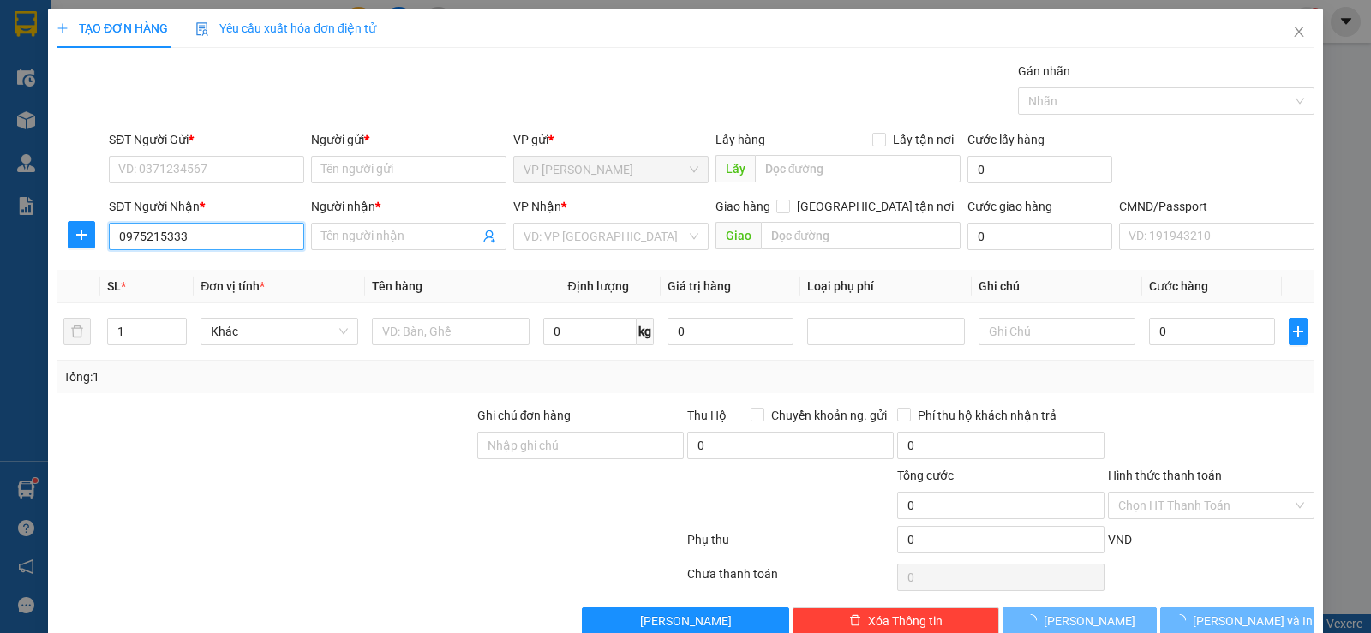
checkbox input "true"
type input "TOÀ D TECCO ĐÁN"
type input "50.000"
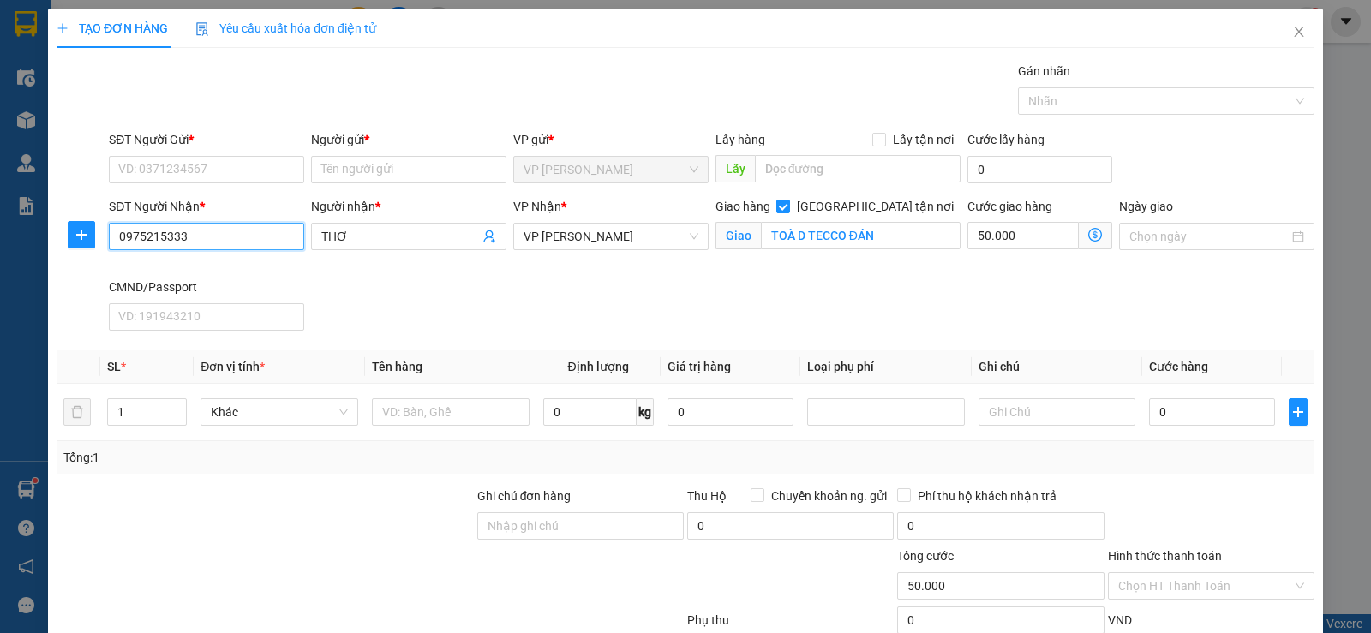
click at [199, 236] on input "0975215333" at bounding box center [206, 236] width 195 height 27
click at [609, 232] on span "VP [PERSON_NAME]" at bounding box center [611, 237] width 175 height 26
type input "0975215333"
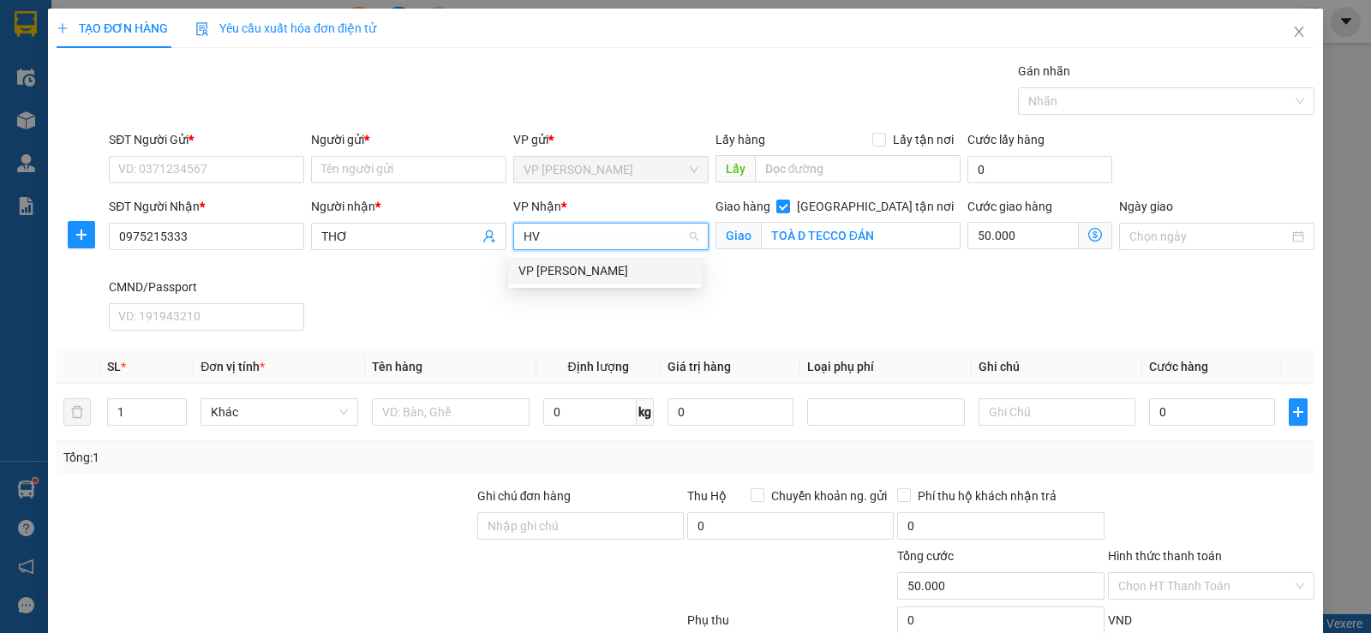
type input "HVT"
click at [605, 282] on div "VP [PERSON_NAME]" at bounding box center [605, 270] width 194 height 27
click at [874, 206] on span "Giao tận nơi" at bounding box center [875, 206] width 171 height 19
click at [789, 206] on input "Giao tận nơi" at bounding box center [783, 206] width 12 height 12
checkbox input "false"
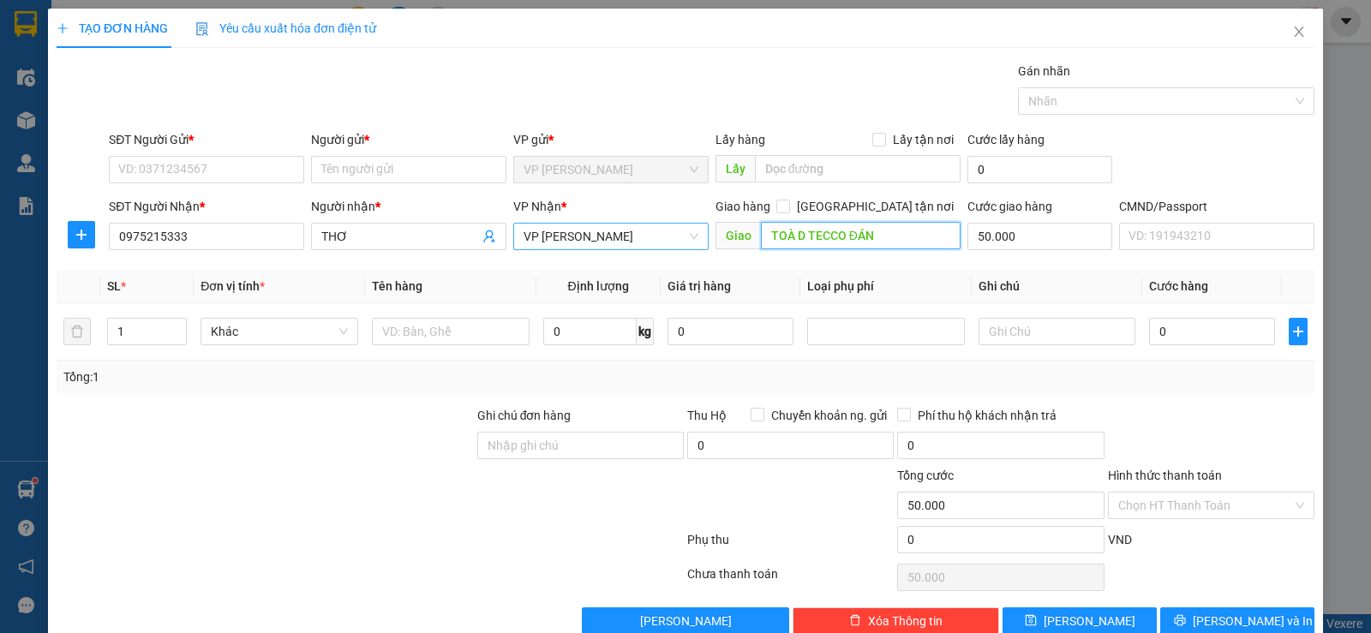
click at [871, 241] on input "TOÀ D TECCO ĐÁN" at bounding box center [861, 235] width 201 height 27
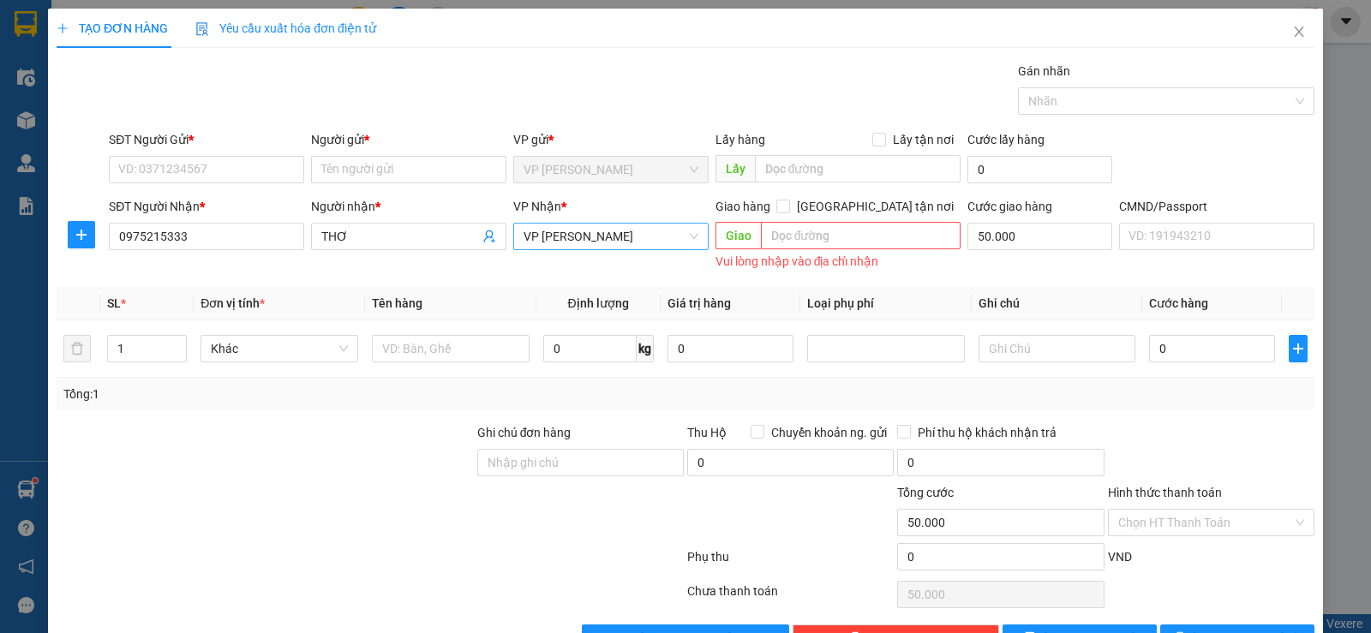
click at [1035, 253] on div "Cước giao hàng 50.000" at bounding box center [1040, 227] width 145 height 60
click at [1035, 239] on input "50.000" at bounding box center [1040, 236] width 145 height 27
type input "0"
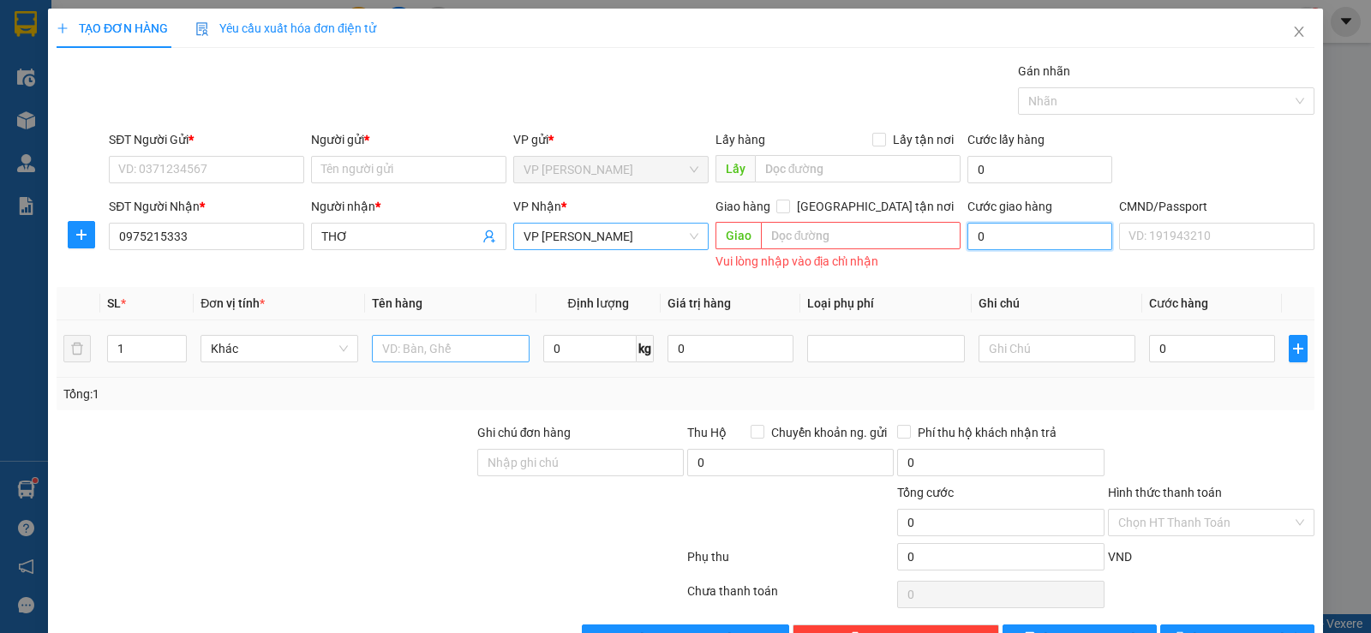
type input "0"
click at [492, 356] on input "text" at bounding box center [451, 348] width 158 height 27
type input "BỌC ĐEN"
click at [616, 359] on input "0" at bounding box center [589, 348] width 93 height 27
type input "0.5"
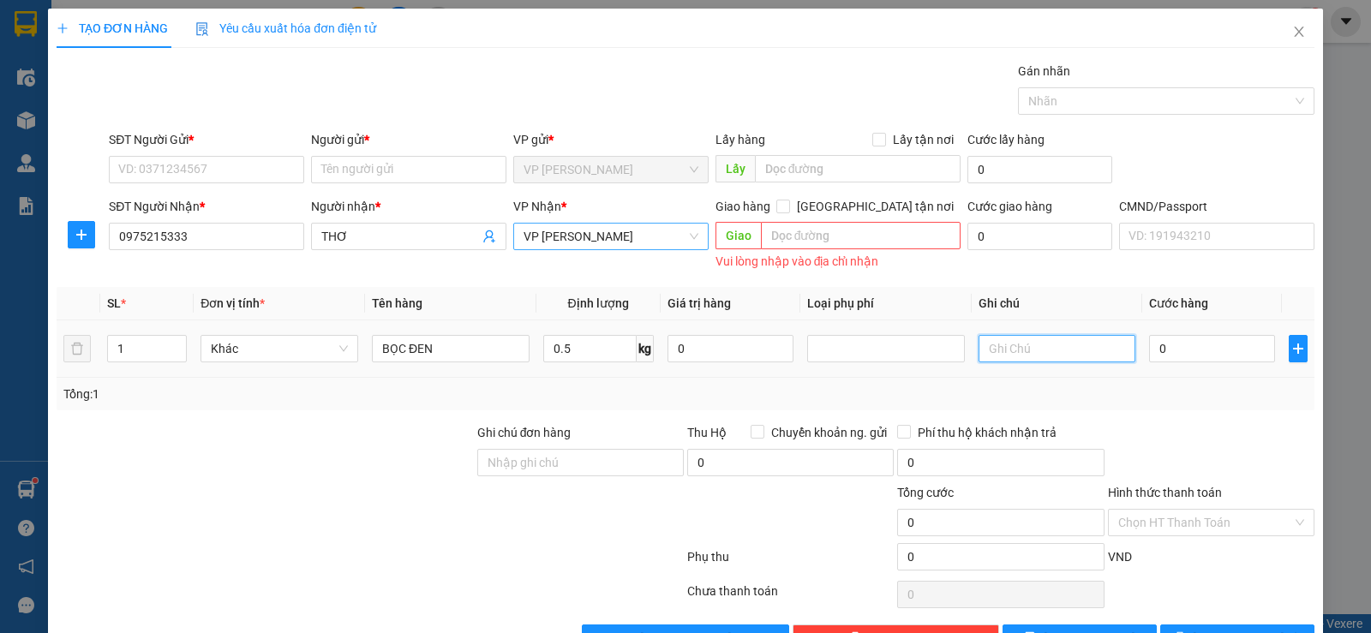
click at [1101, 355] on input "text" at bounding box center [1058, 348] width 158 height 27
type input "HÀNG ĐÌNH CẢ"
click at [1162, 345] on input "0" at bounding box center [1212, 348] width 126 height 27
type input "02"
type input "2"
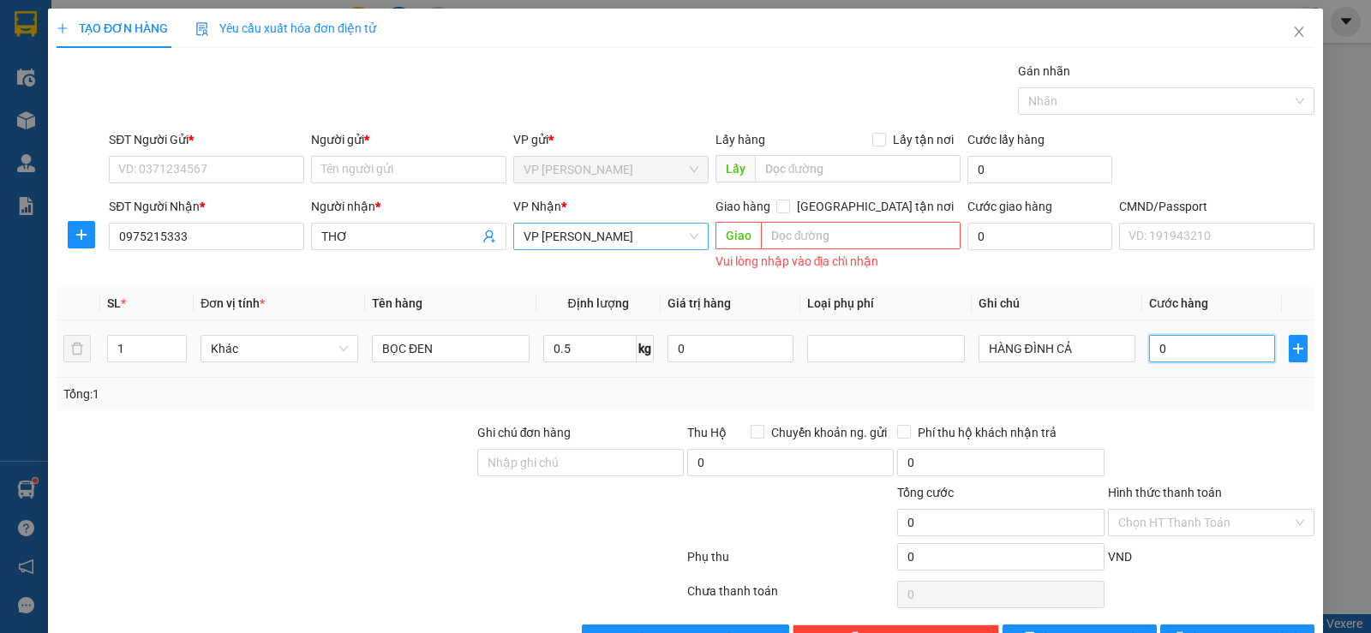
type input "2"
type input "020"
type input "20"
click at [1190, 421] on div "Transit Pickup Surcharge Ids Transit Deliver Surcharge Ids Transit Deliver Surc…" at bounding box center [686, 357] width 1258 height 591
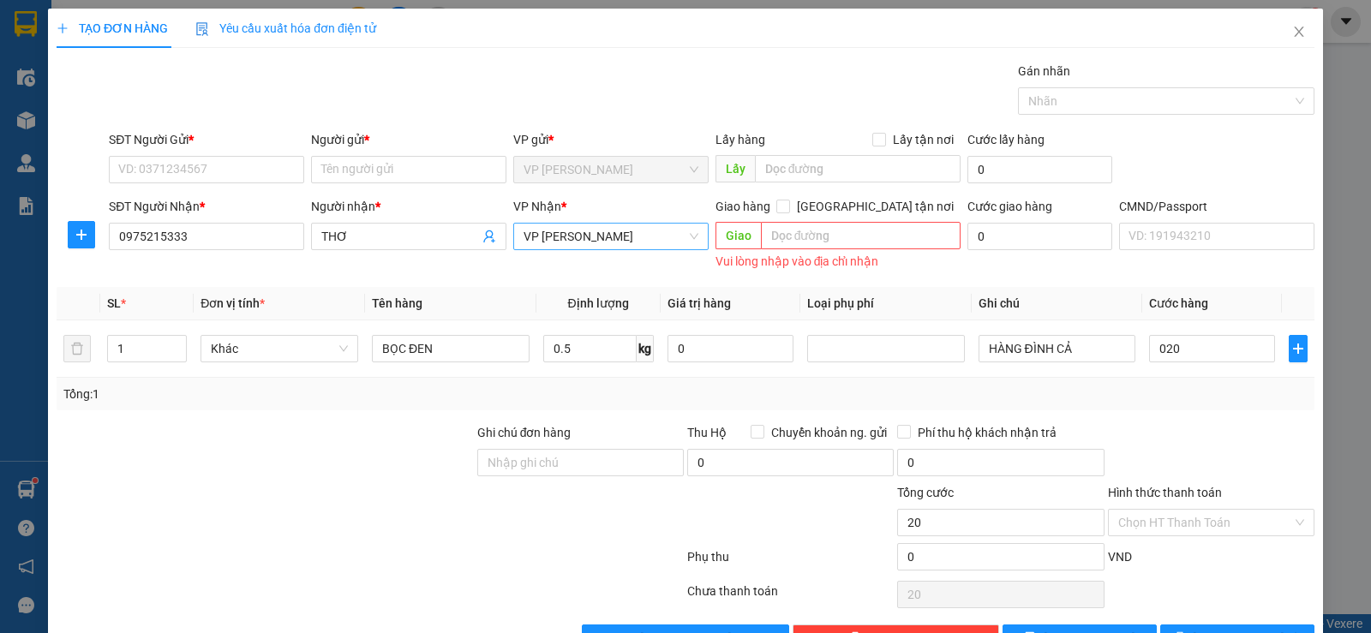
type input "20.000"
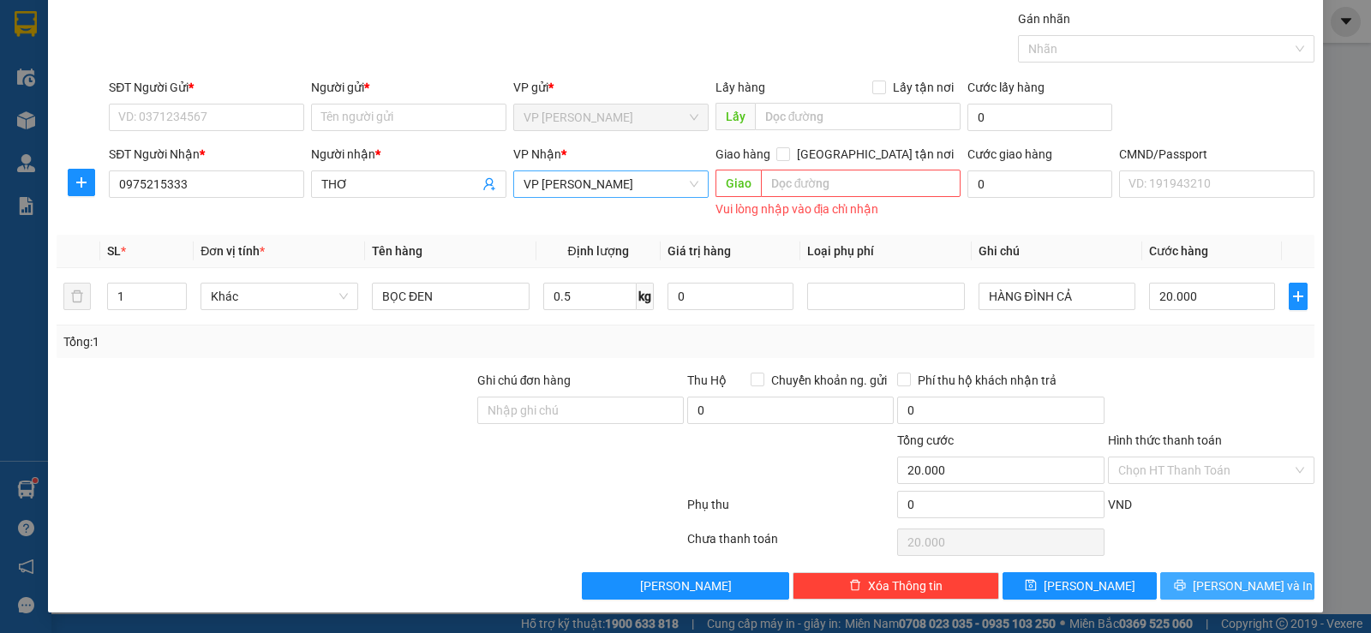
click at [1229, 587] on span "Lưu và In" at bounding box center [1253, 586] width 120 height 19
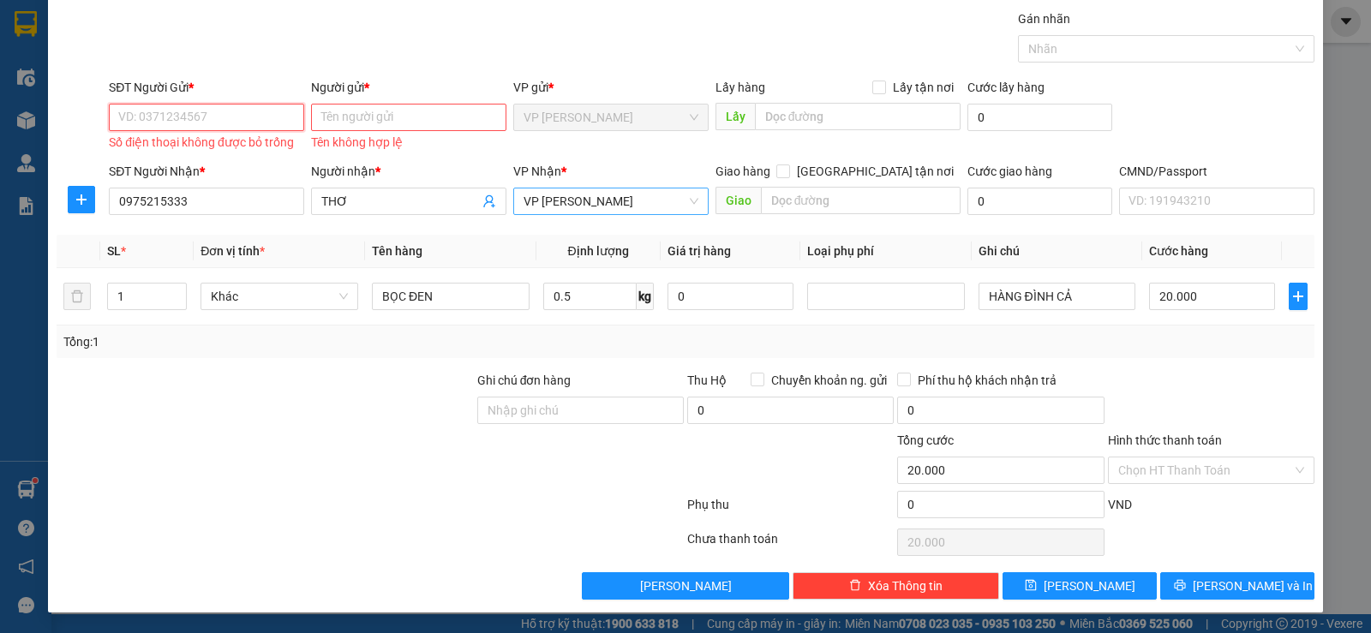
click at [179, 123] on input "SĐT Người Gửi *" at bounding box center [206, 117] width 195 height 27
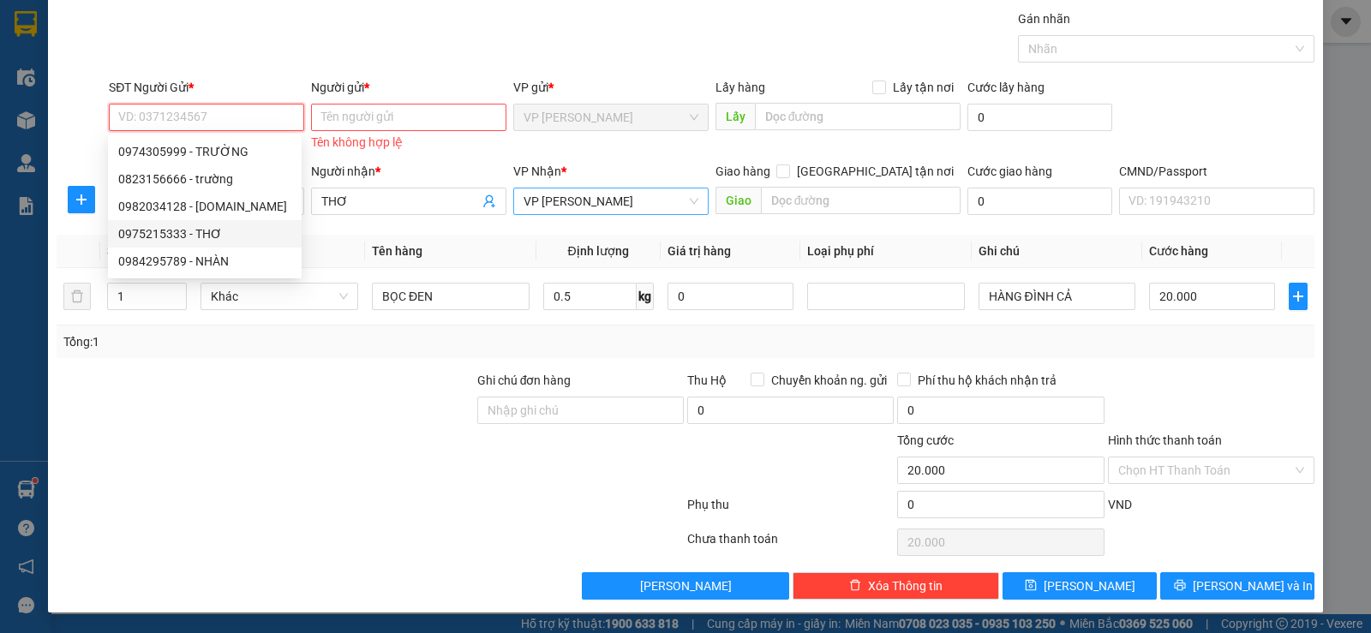
click at [209, 231] on div "0975215333 - THƠ" at bounding box center [204, 234] width 173 height 19
type input "0975215333"
type input "THƠ"
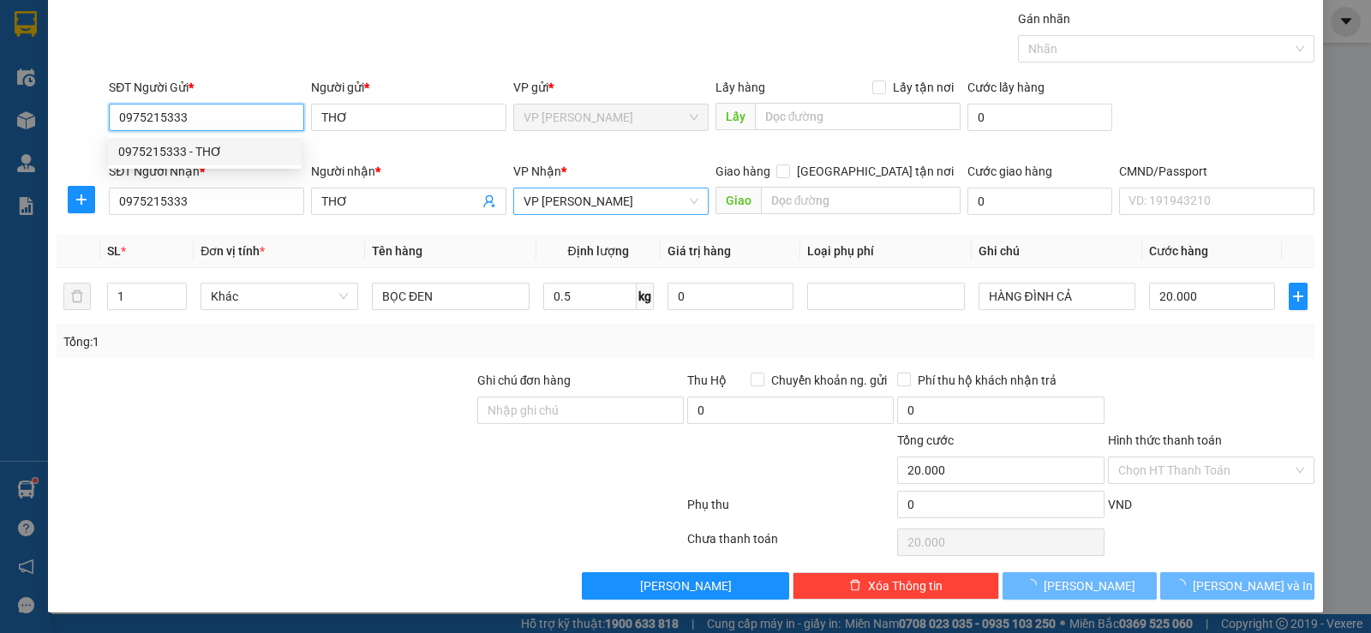
scroll to position [35, 0]
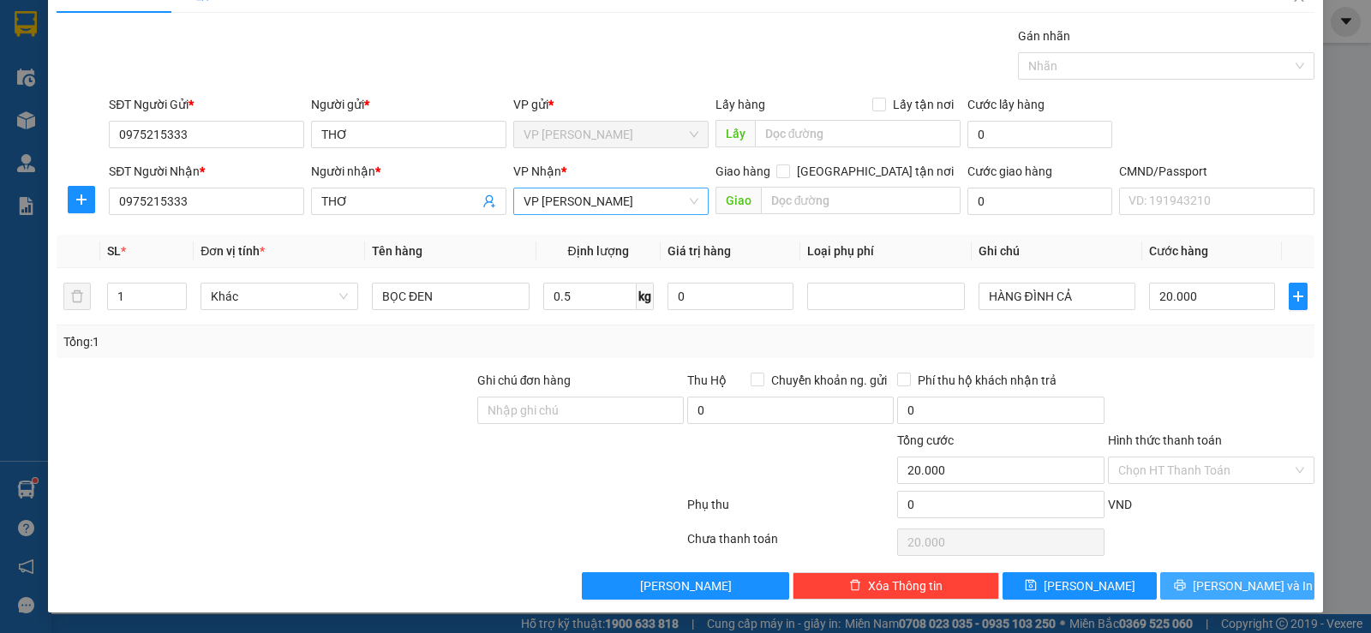
click at [1219, 589] on span "Lưu và In" at bounding box center [1253, 586] width 120 height 19
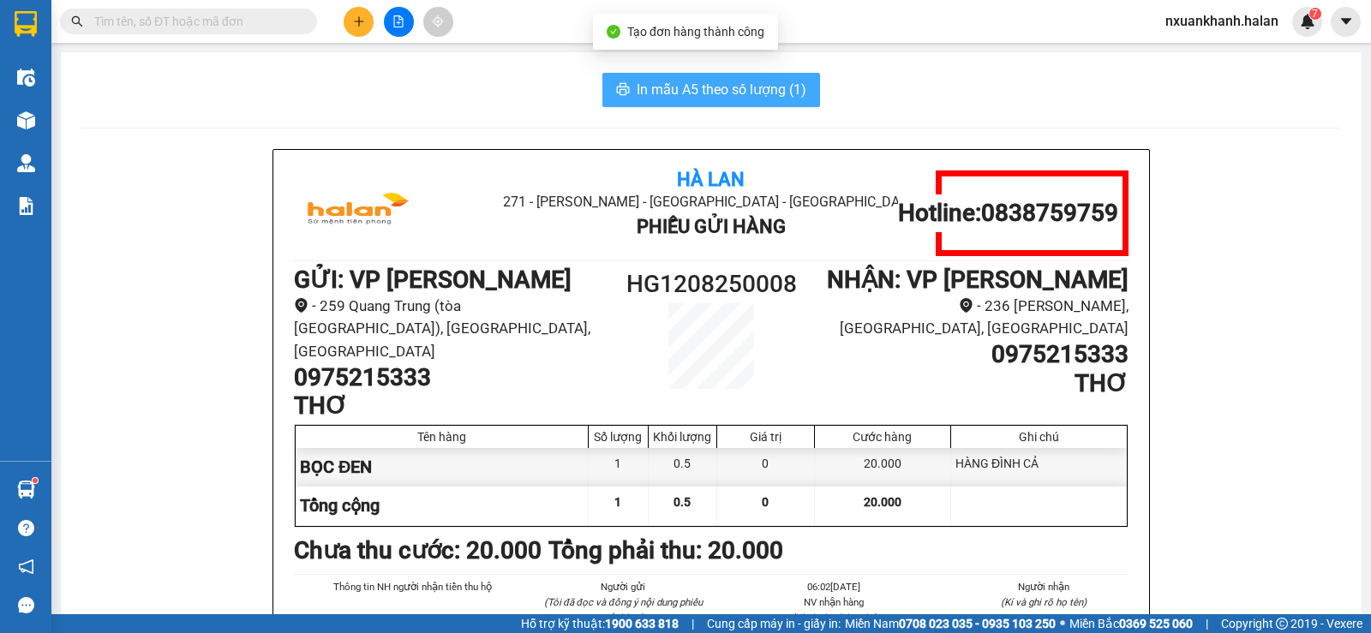
click at [715, 93] on span "In mẫu A5 theo số lượng (1)" at bounding box center [722, 89] width 170 height 21
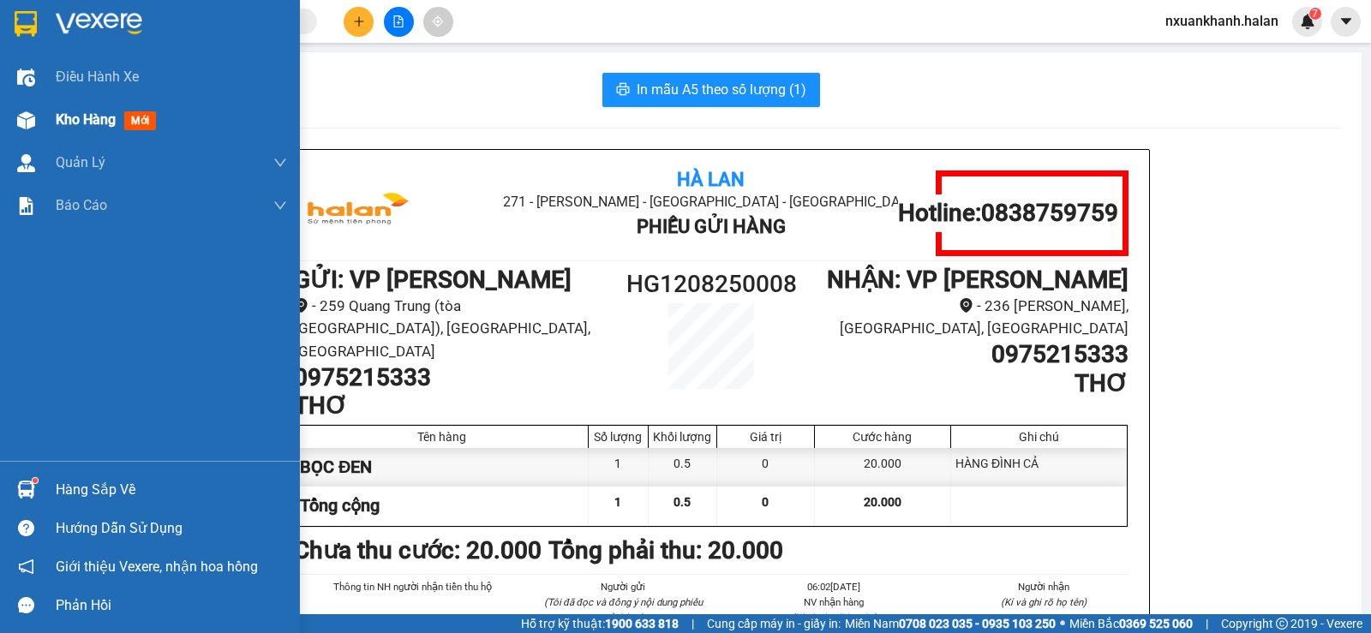
click at [45, 117] on div "Kho hàng mới" at bounding box center [150, 120] width 300 height 43
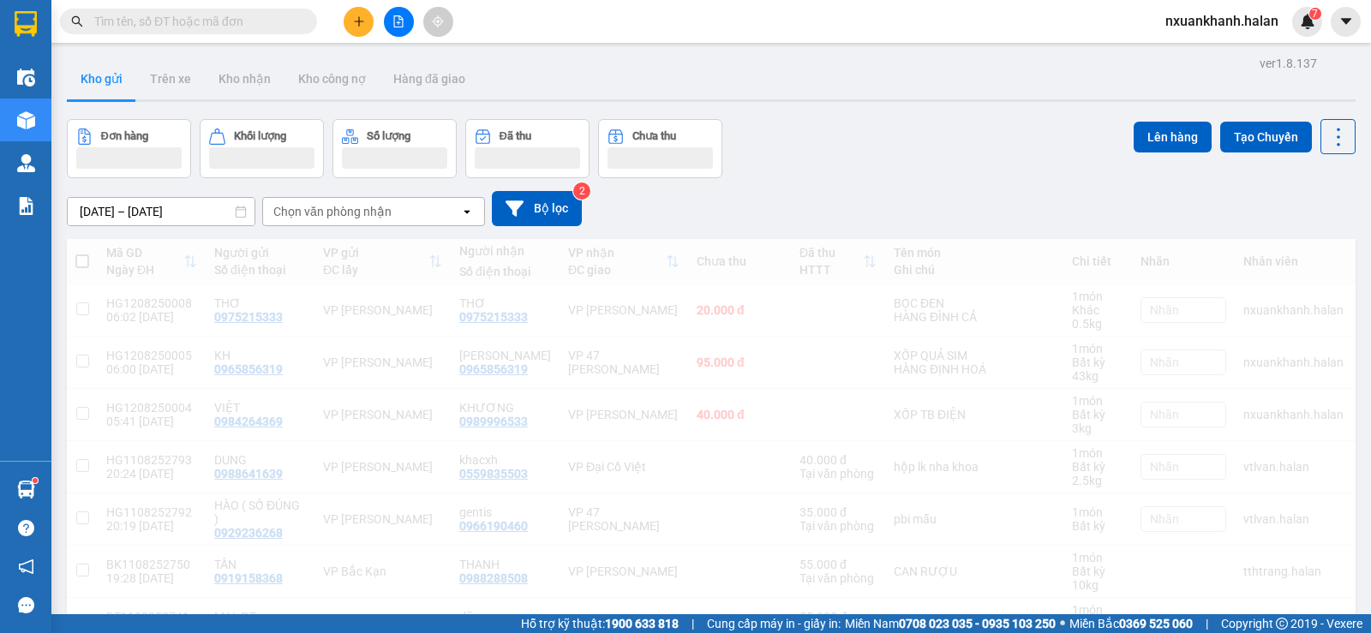
click at [399, 205] on div "Chọn văn phòng nhận" at bounding box center [361, 211] width 197 height 27
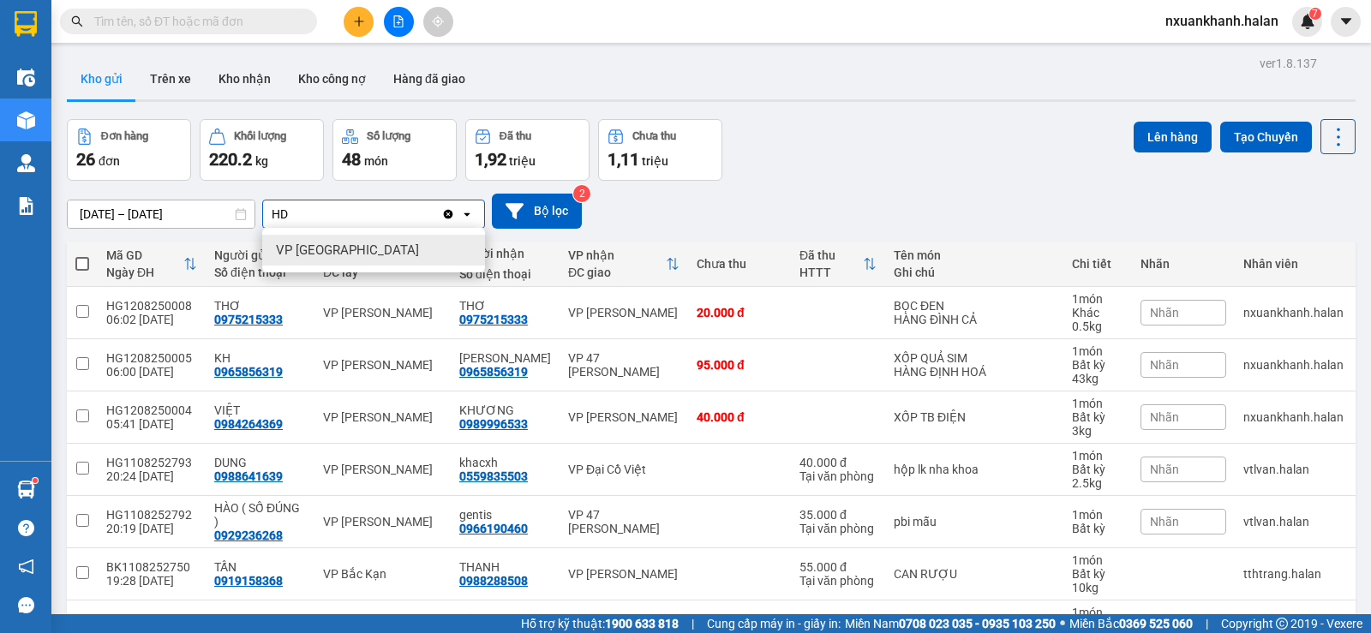
type input "HD"
click at [366, 246] on div "VP [GEOGRAPHIC_DATA]" at bounding box center [373, 250] width 223 height 31
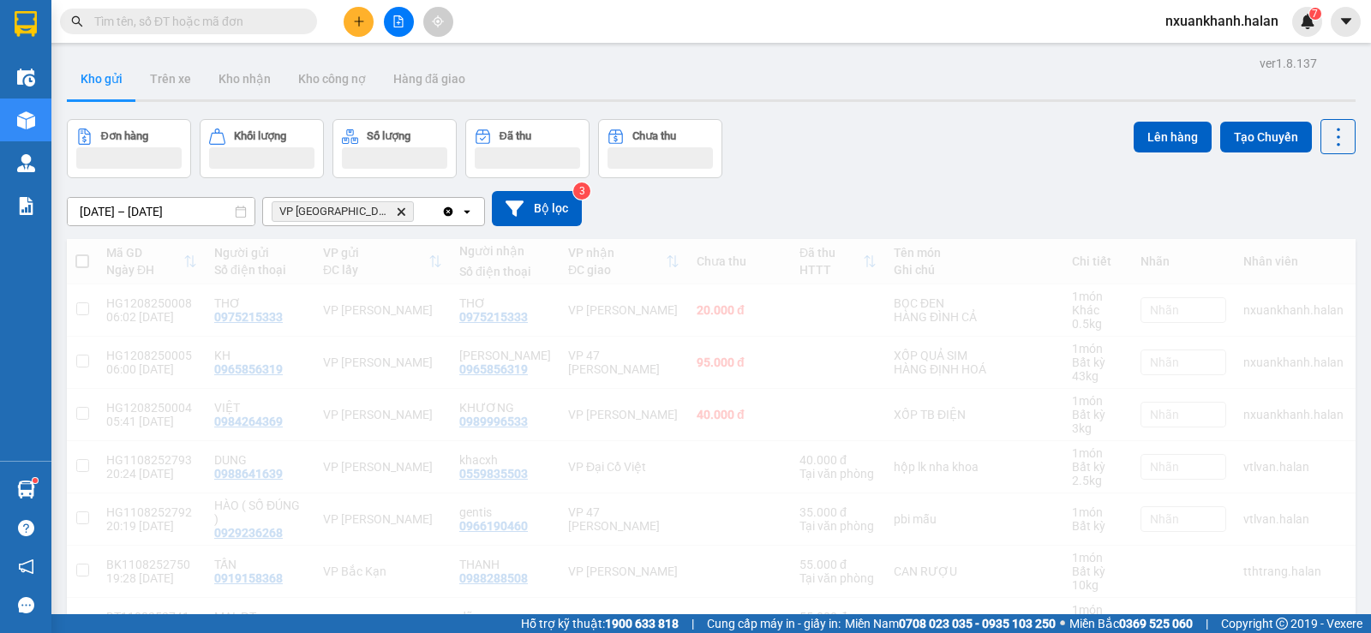
click at [409, 220] on div "VP Hà Đông Delete" at bounding box center [352, 211] width 178 height 27
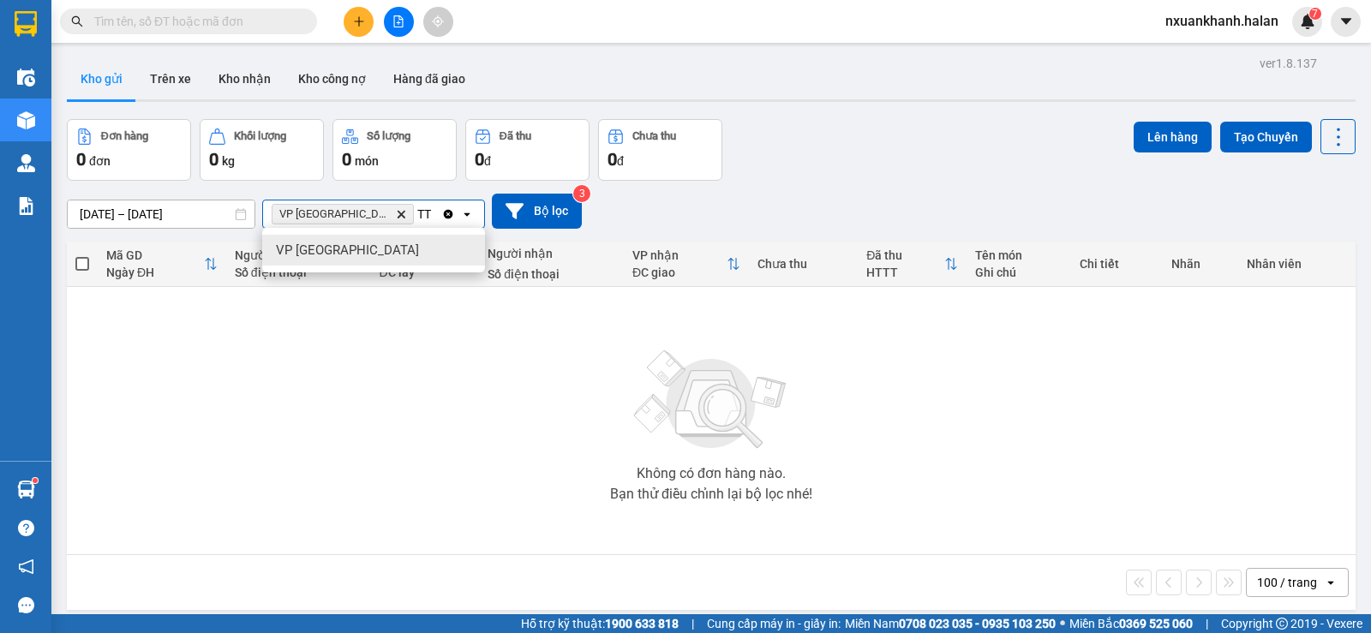
type input "TT"
click at [395, 243] on div "VP [GEOGRAPHIC_DATA]" at bounding box center [373, 250] width 223 height 31
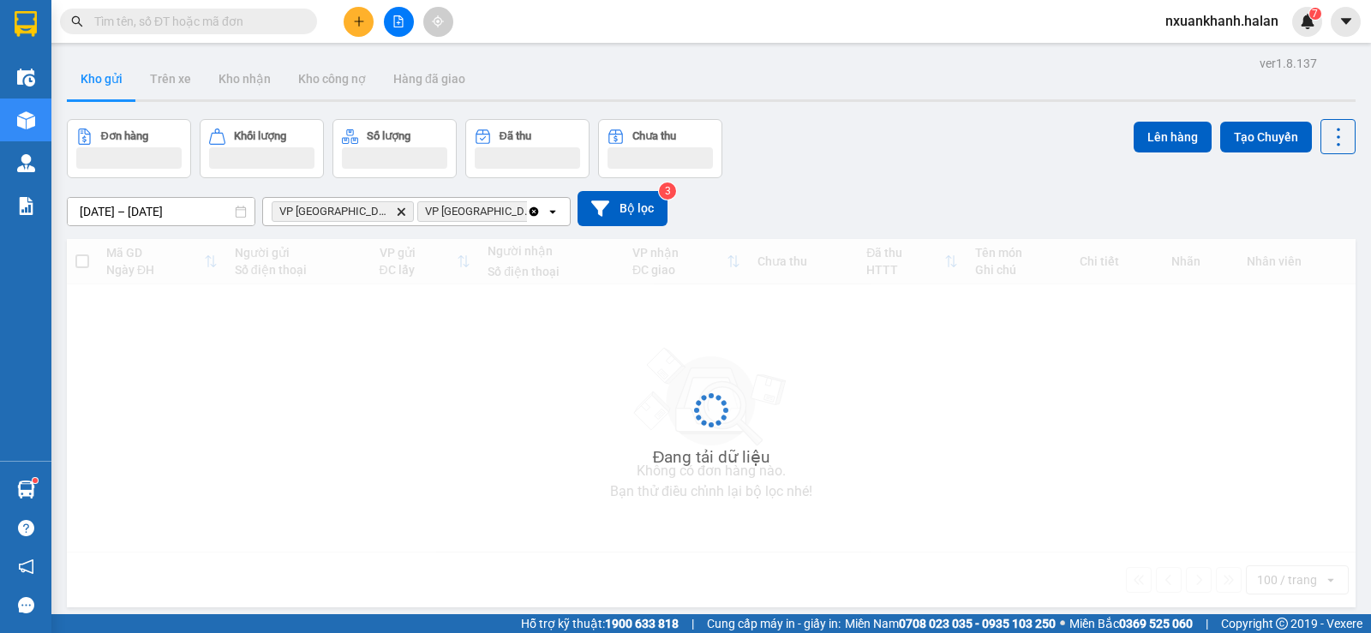
click at [527, 209] on icon "Clear all" at bounding box center [534, 212] width 14 height 14
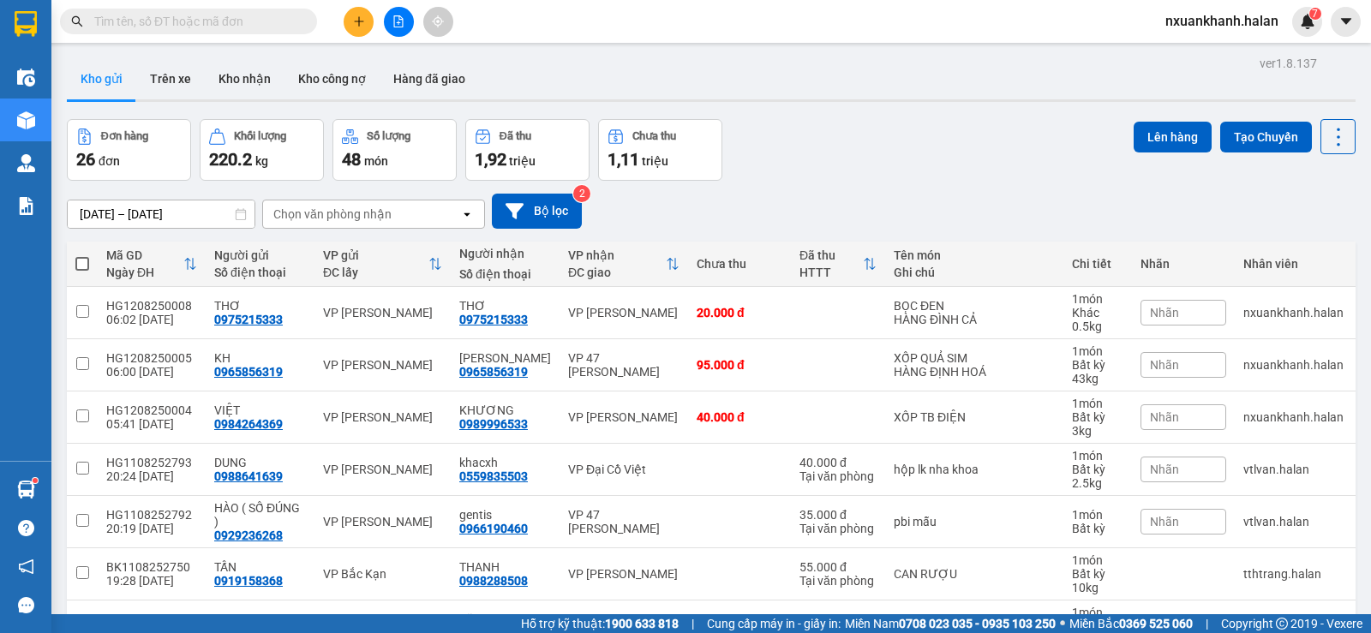
click at [396, 220] on div "Chọn văn phòng nhận" at bounding box center [361, 214] width 197 height 27
type input "TDBS"
click at [387, 241] on div "VP Thiên [PERSON_NAME]" at bounding box center [373, 250] width 223 height 31
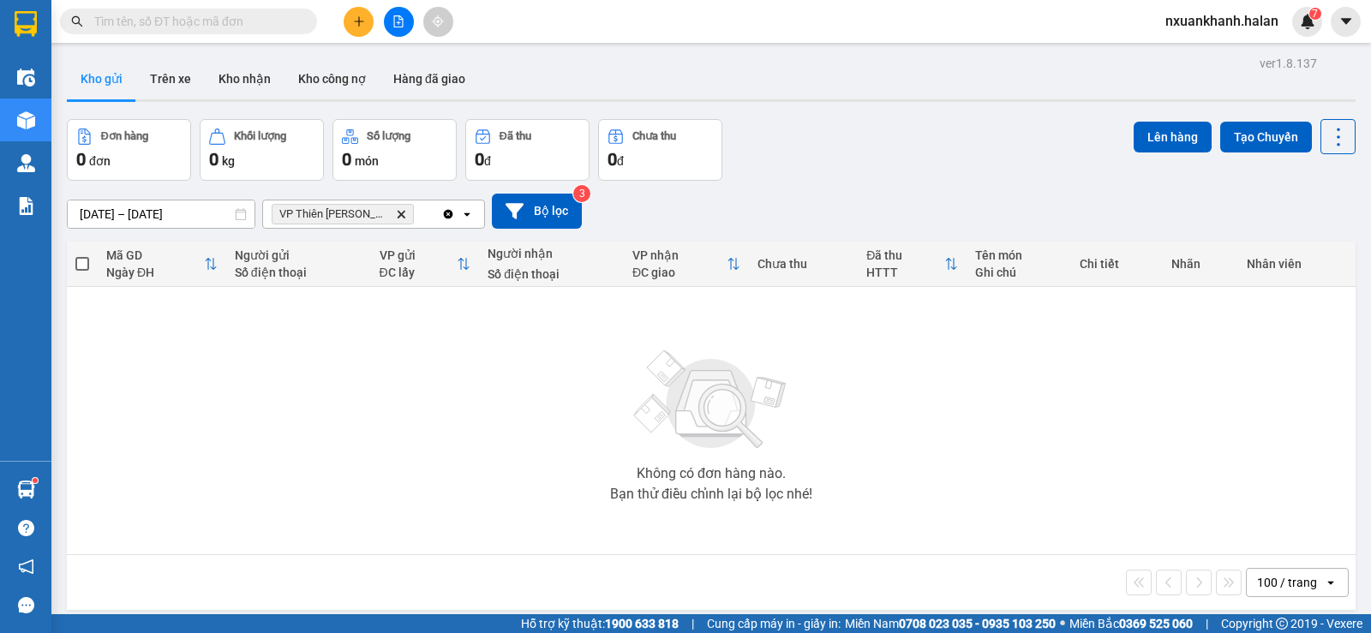
click at [451, 217] on icon "Clear all" at bounding box center [448, 213] width 9 height 9
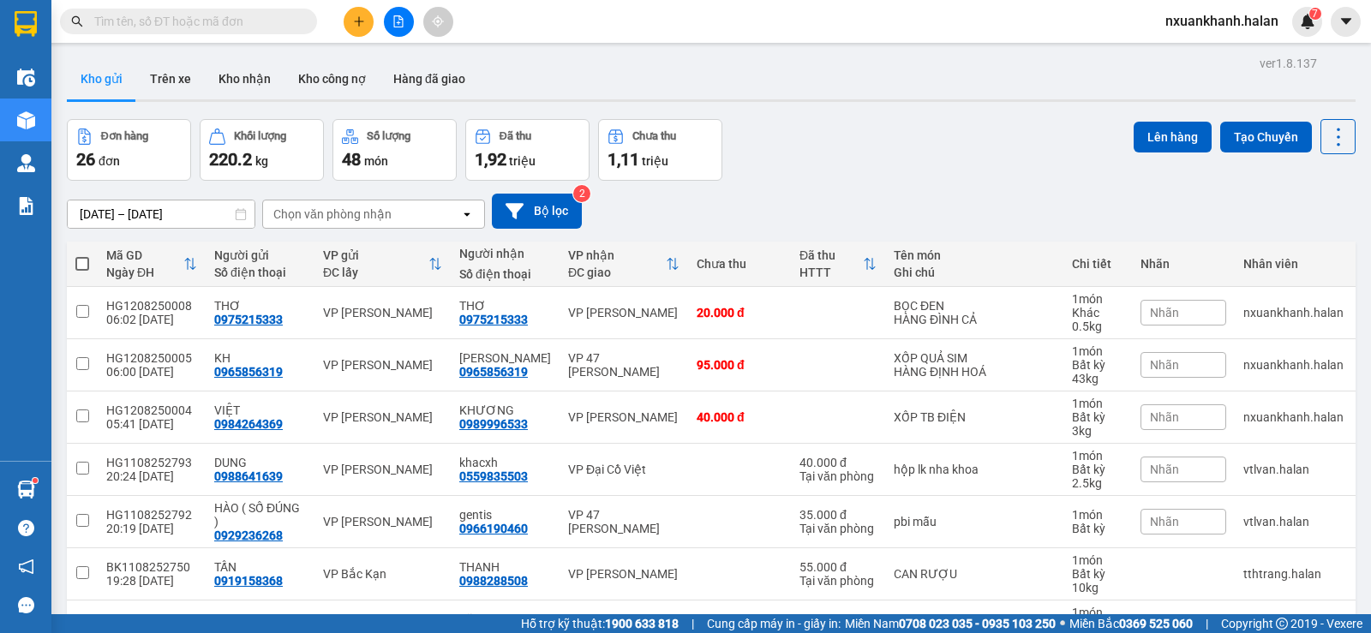
click at [162, 19] on input "text" at bounding box center [195, 21] width 202 height 19
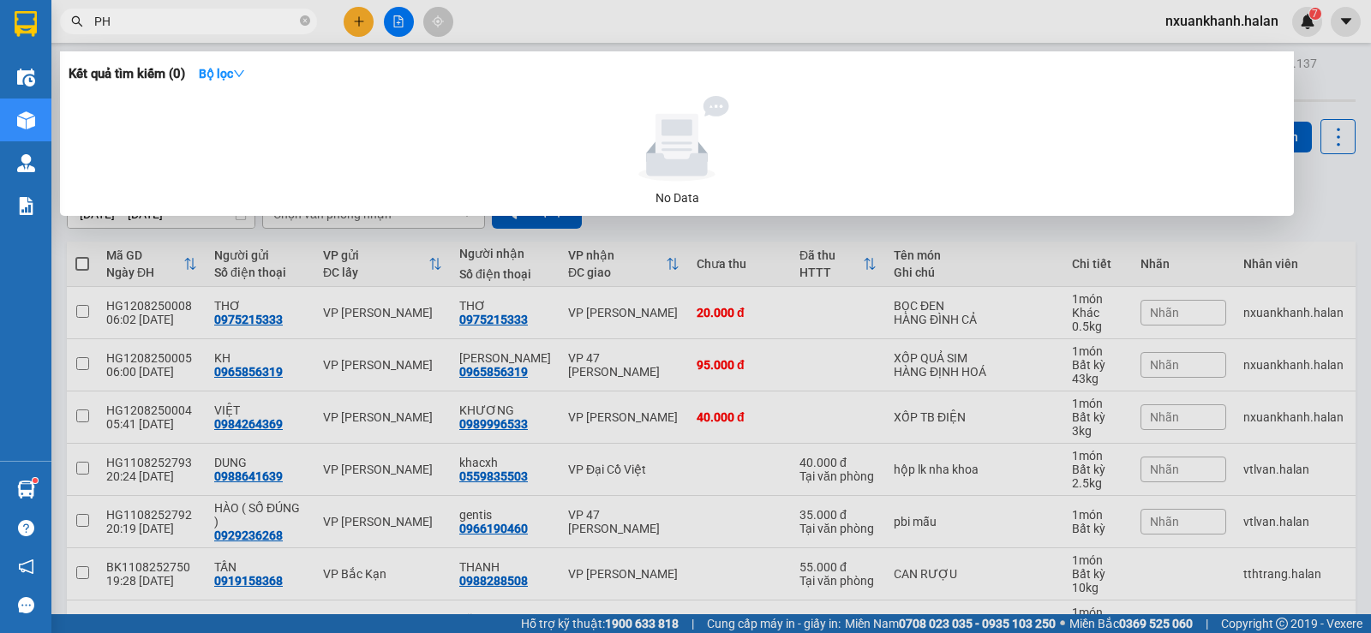
type input "P"
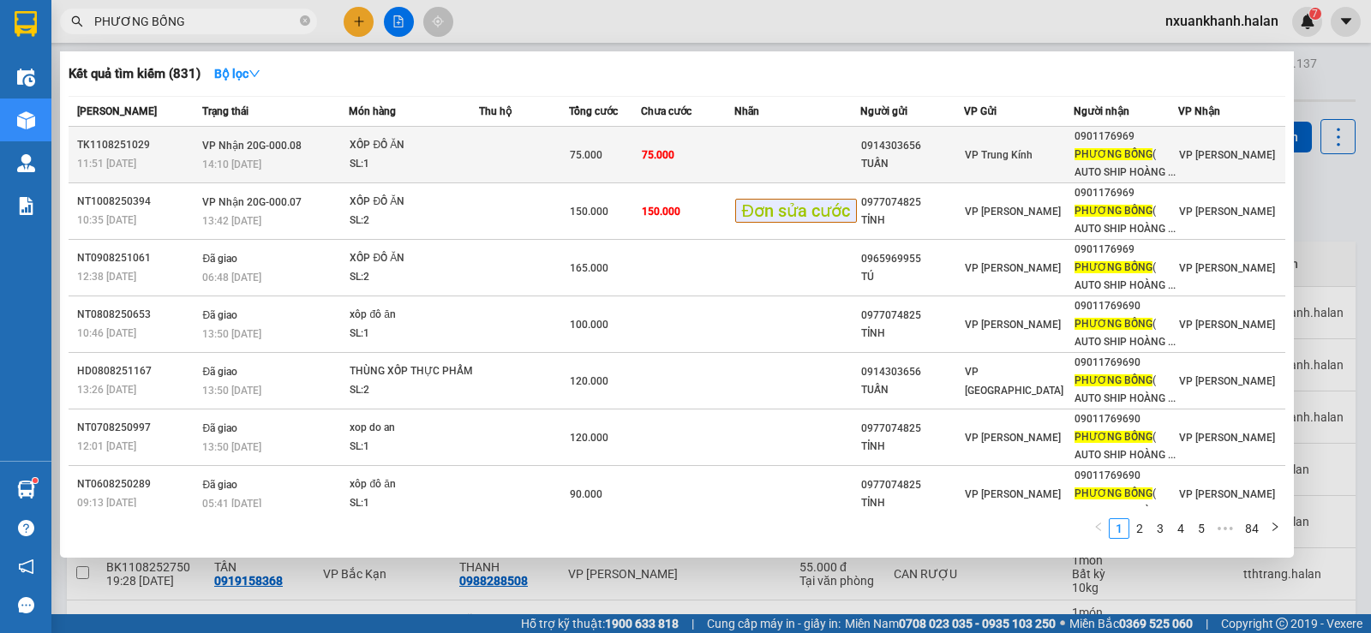
type input "PHƯƠNG BỐNG"
click at [727, 151] on td "75.000" at bounding box center [687, 155] width 93 height 57
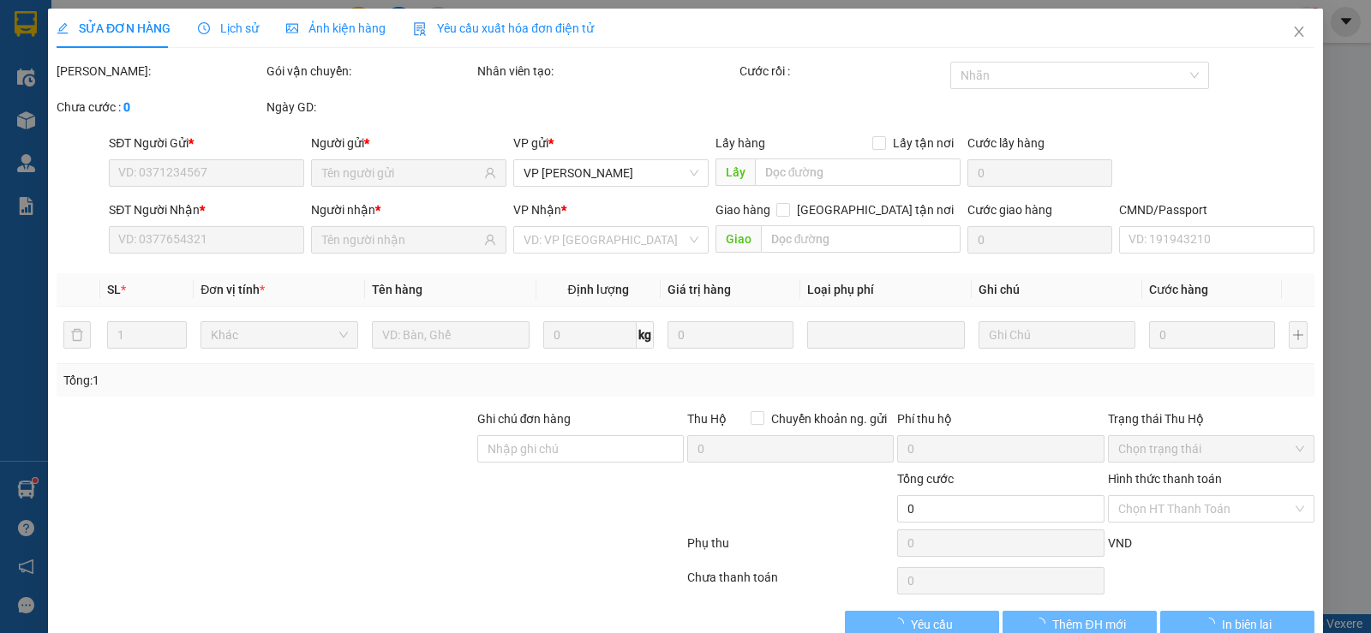
type input "0914303656"
type input "TUẤN"
type input "0901176969"
type input "PHƯƠNG BỐNG ( AUTO SHIP HOÀNG GIA )"
type input "75.000"
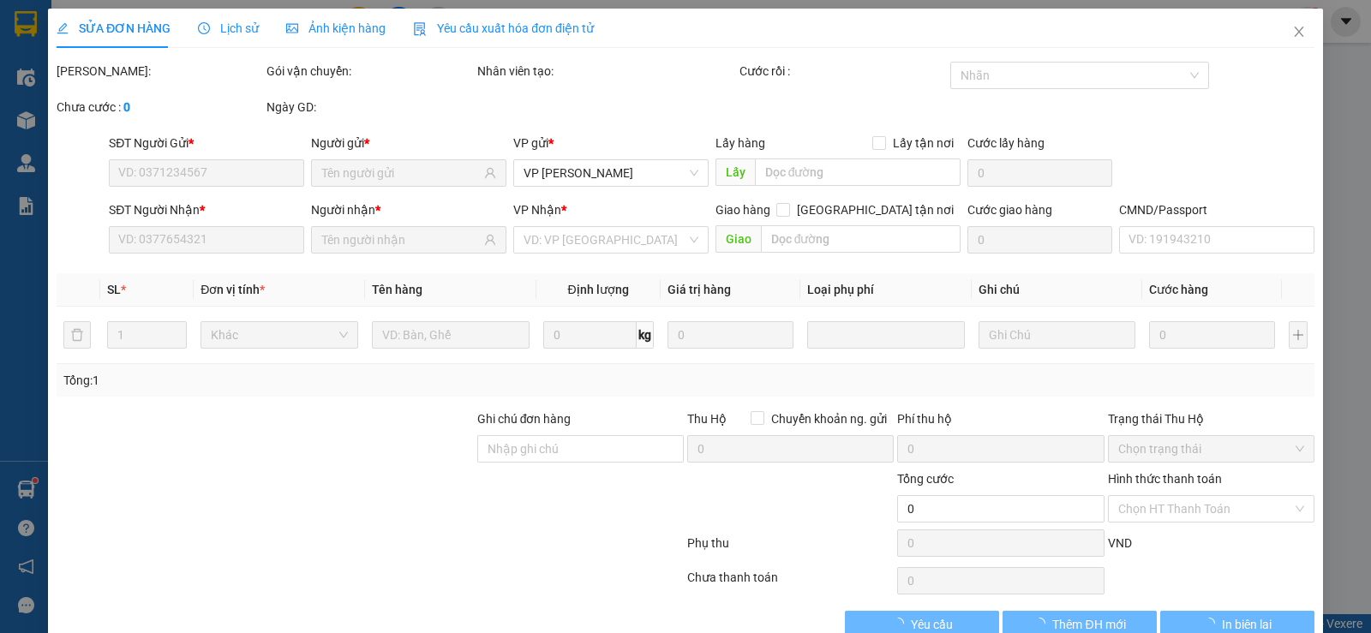
type input "75.000"
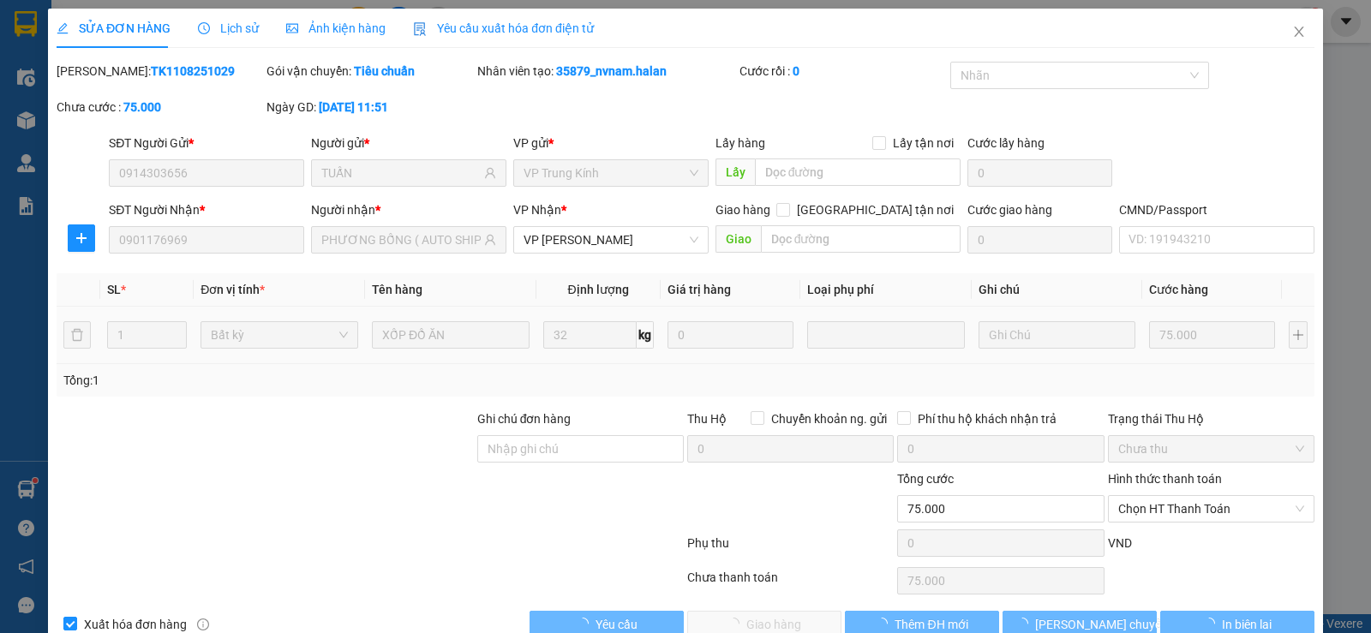
scroll to position [39, 0]
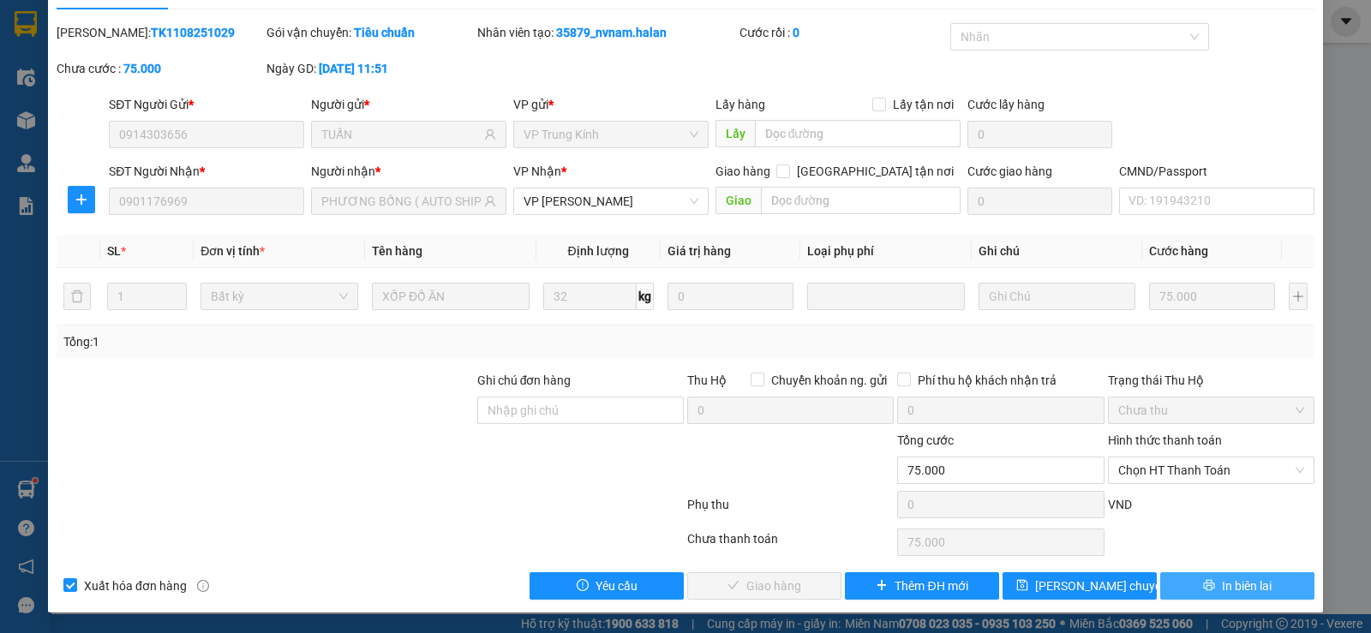
click at [1263, 594] on button "In biên lai" at bounding box center [1238, 586] width 154 height 27
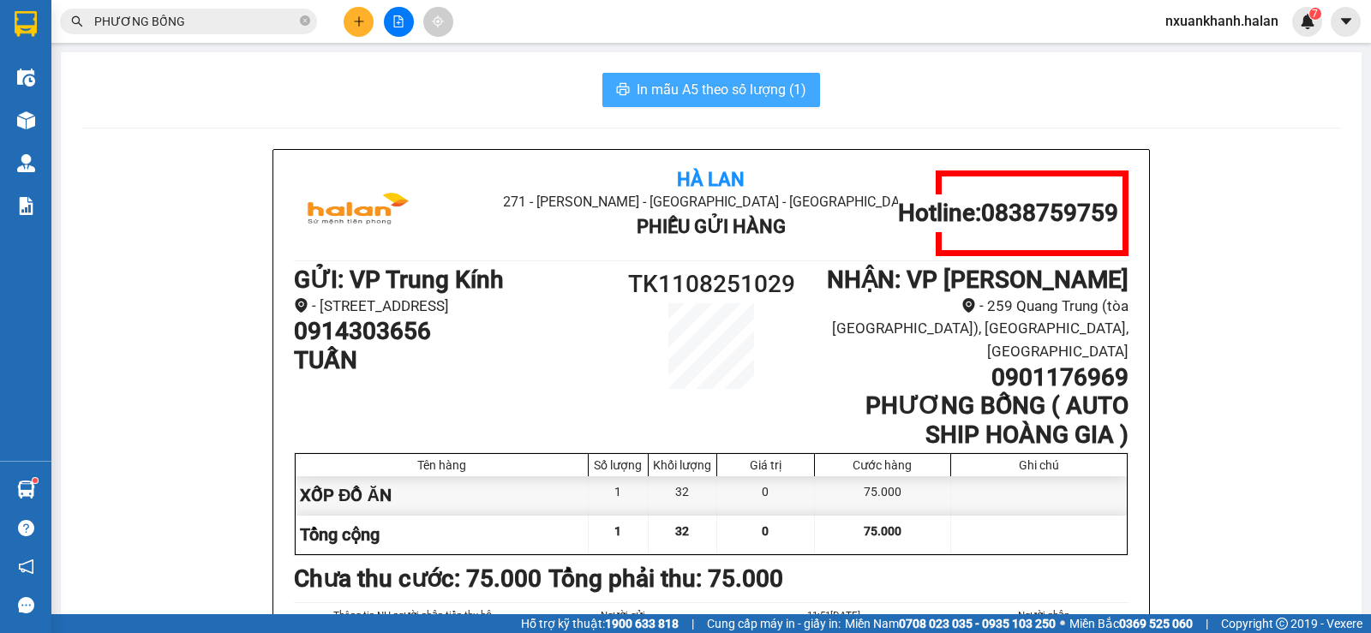
click at [745, 82] on span "In mẫu A5 theo số lượng (1)" at bounding box center [722, 89] width 170 height 21
click at [252, 19] on input "PHƯƠNG BỐNG" at bounding box center [195, 21] width 202 height 19
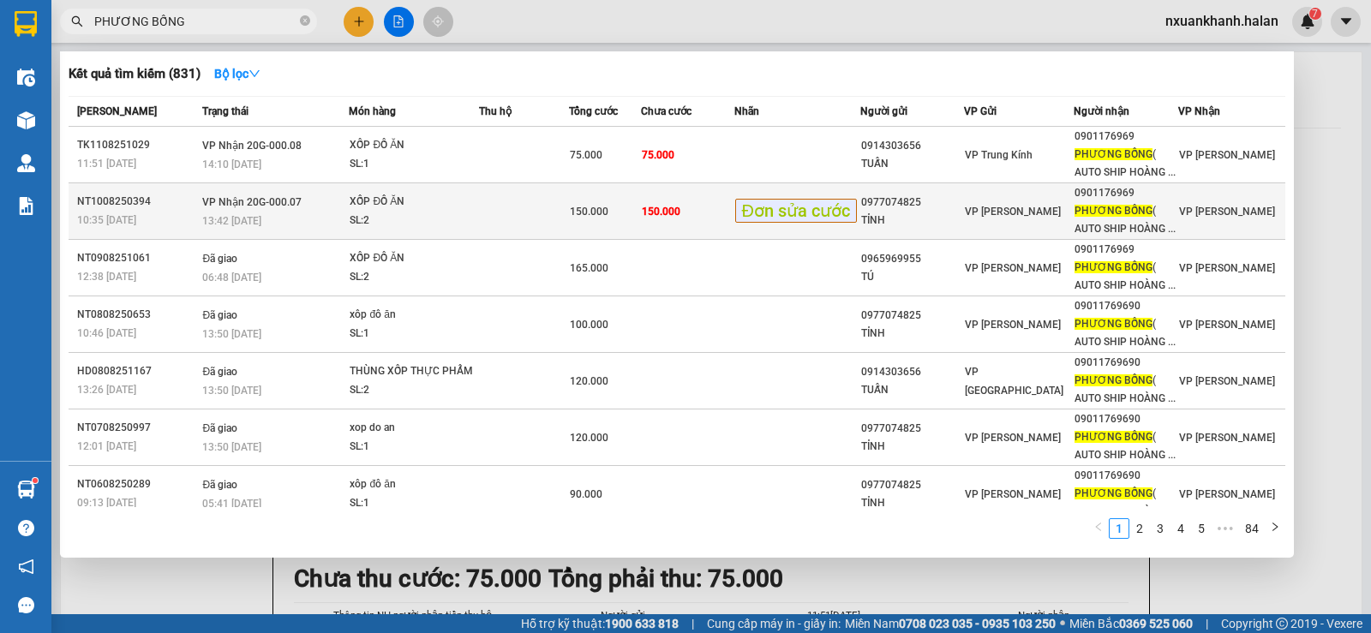
click at [594, 200] on td "150.000" at bounding box center [604, 211] width 71 height 57
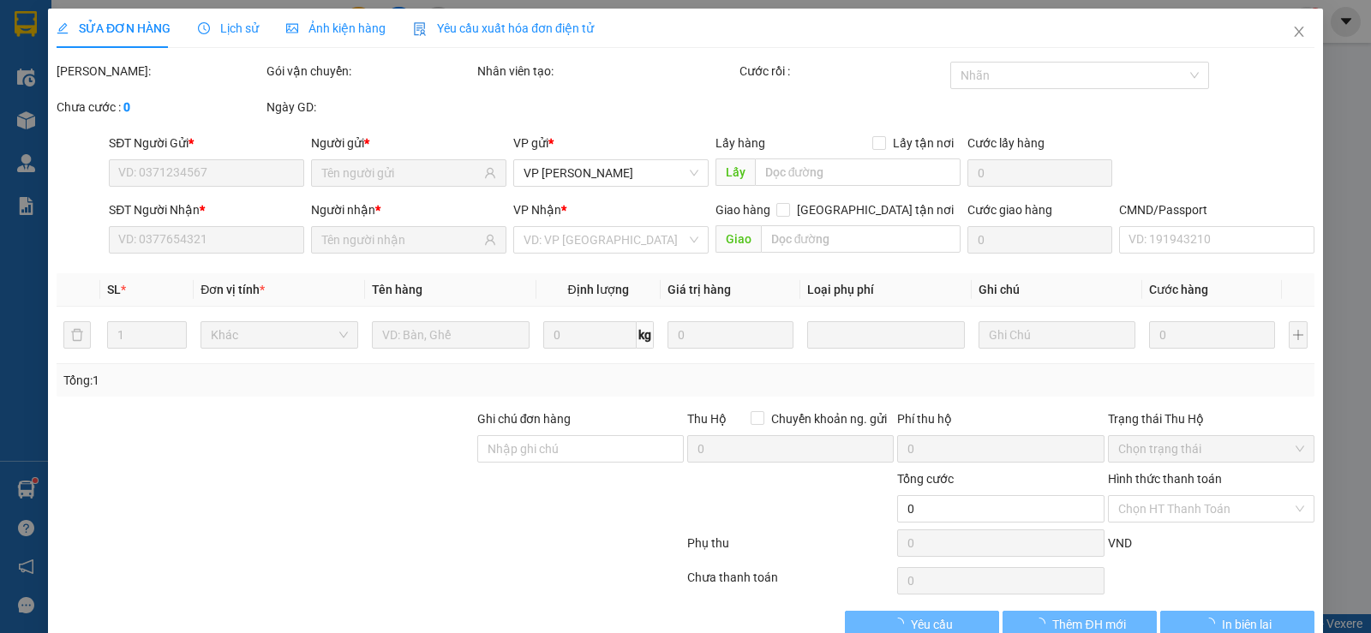
type input "0977074825"
type input "TỈNH"
type input "0901176969"
type input "PHƯƠNG BỐNG ( AUTO SHIP HOÀNG GIA )"
type input "150.000"
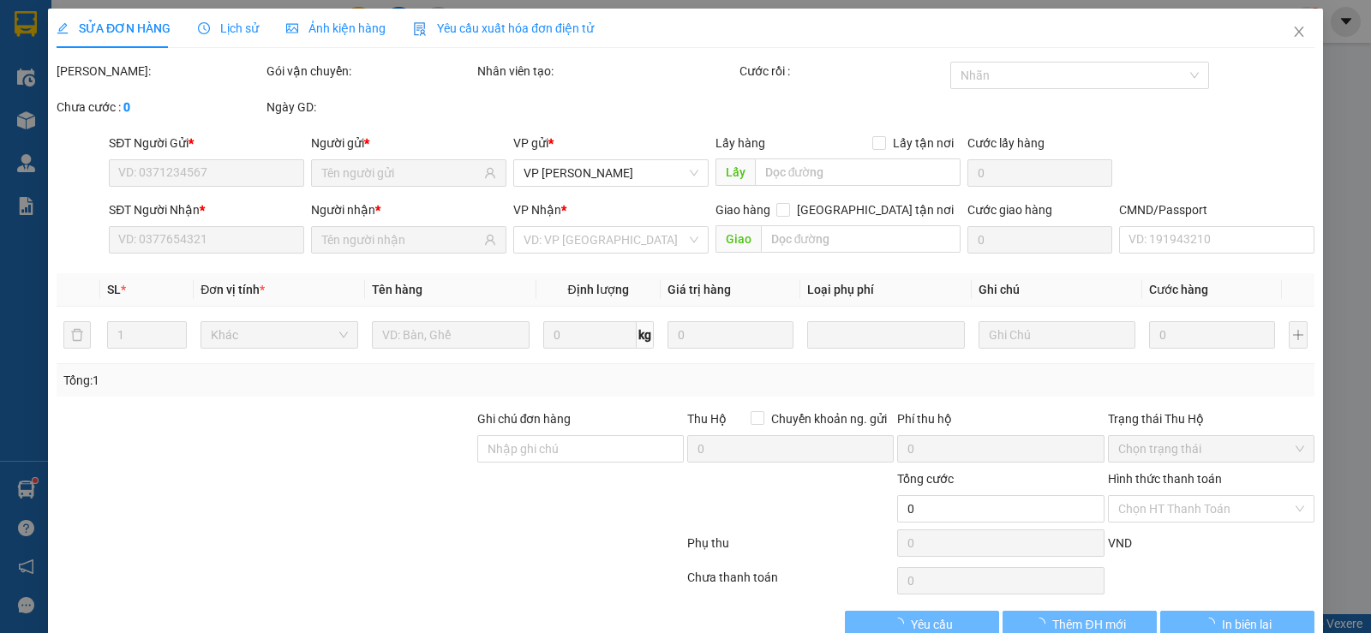
type input "150.000"
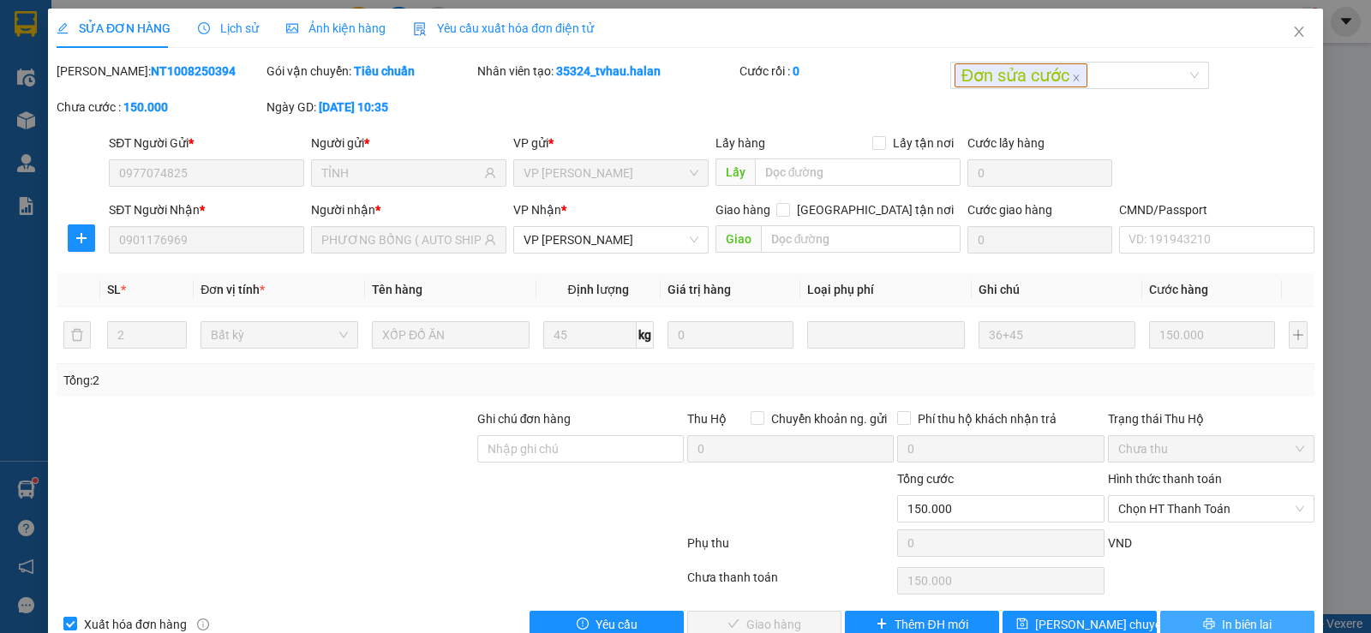
click at [1226, 611] on button "In biên lai" at bounding box center [1238, 624] width 154 height 27
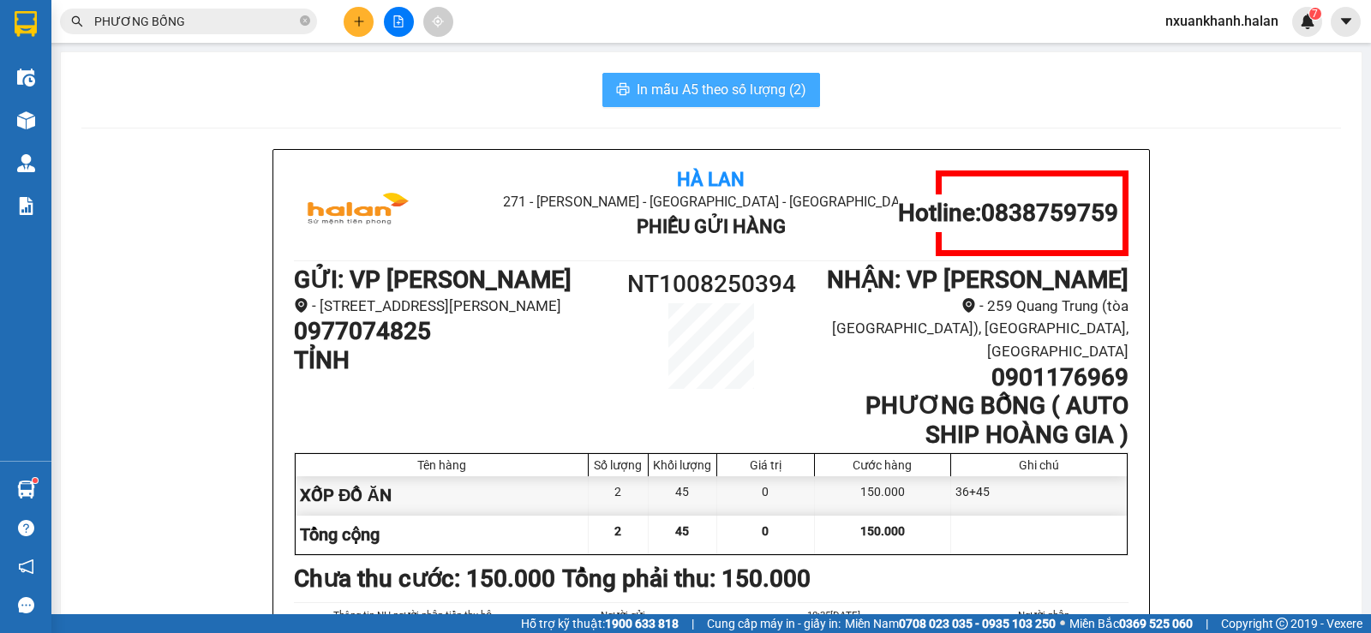
click at [740, 78] on button "In mẫu A5 theo số lượng (2)" at bounding box center [712, 90] width 218 height 34
click at [207, 20] on input "PHƯƠNG BỐNG" at bounding box center [195, 21] width 202 height 19
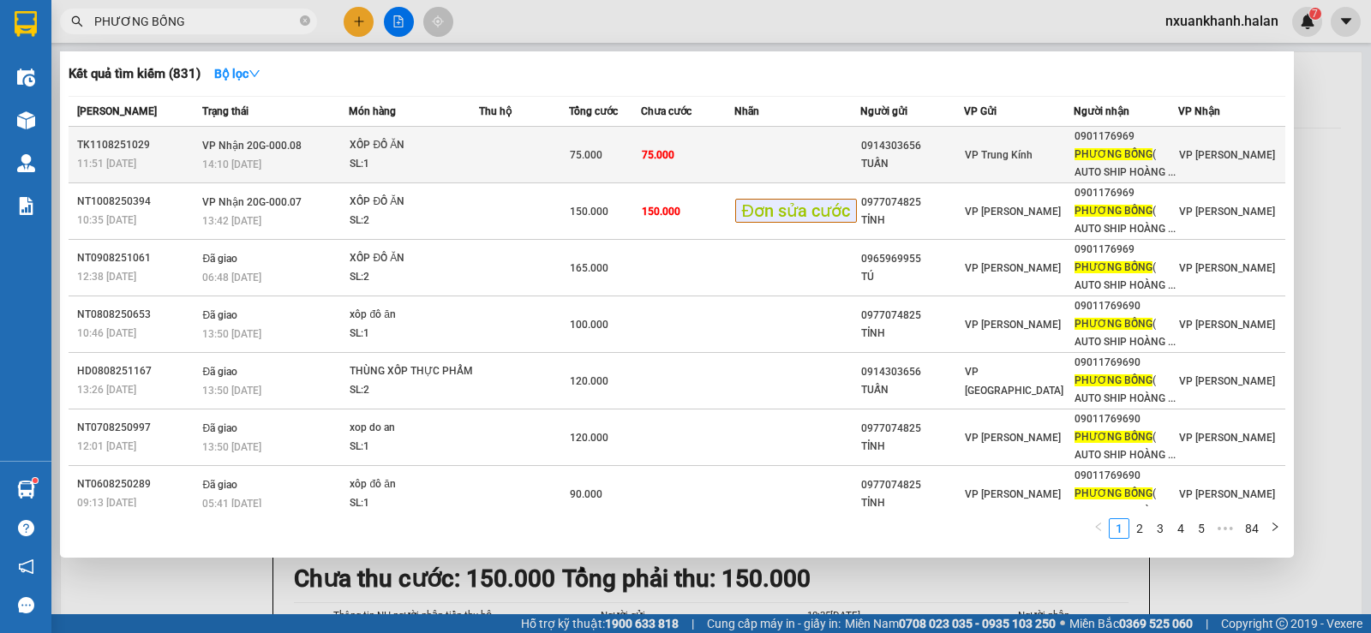
click at [585, 160] on span "75.000" at bounding box center [586, 155] width 33 height 12
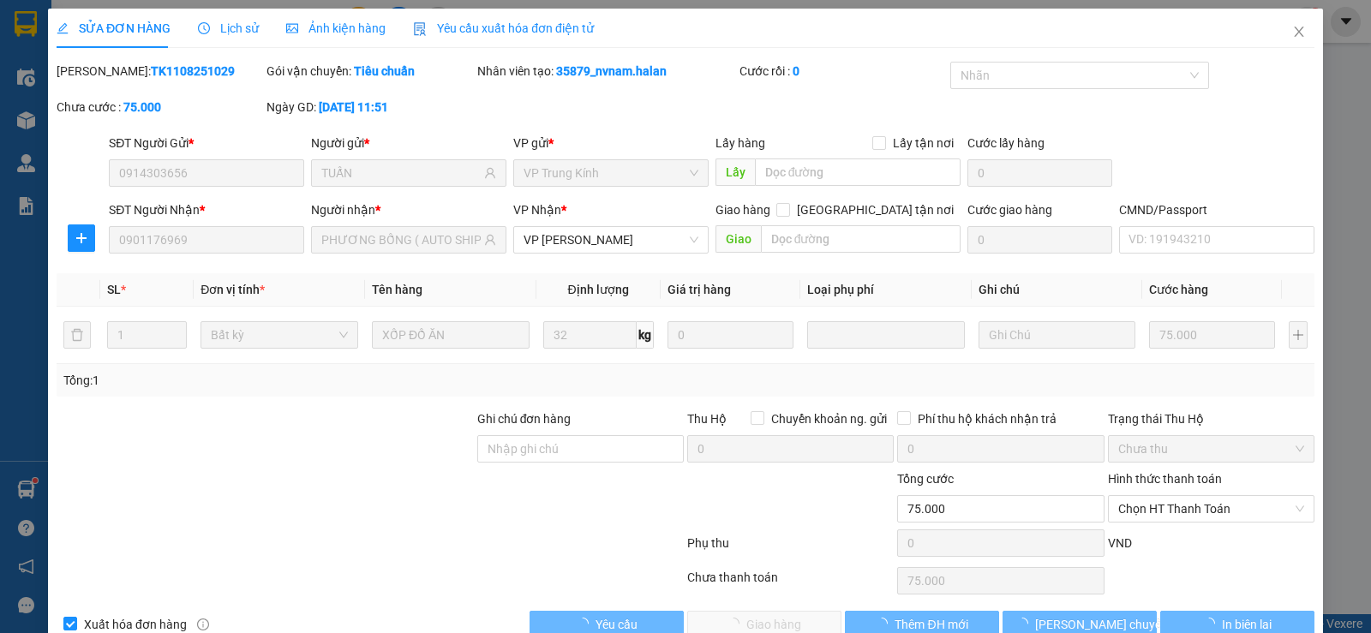
type input "0914303656"
type input "TUẤN"
type input "0901176969"
type input "PHƯƠNG BỐNG ( AUTO SHIP HOÀNG GIA )"
type input "75.000"
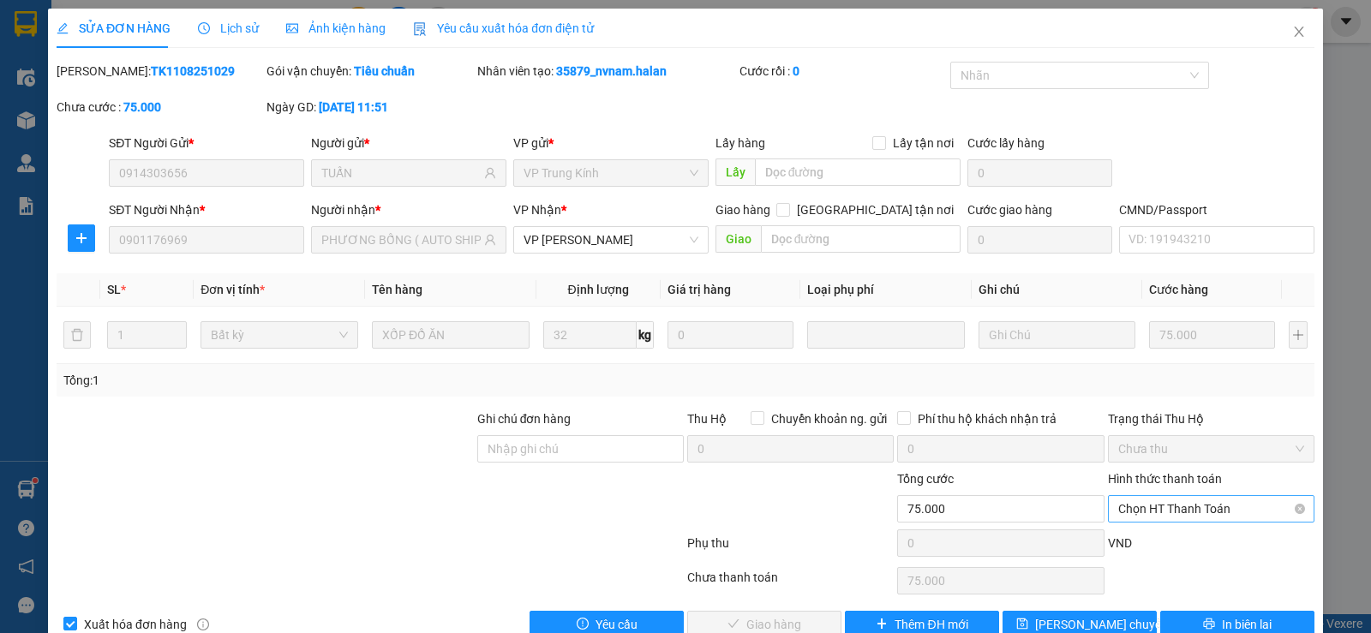
click at [1179, 497] on span "Chọn HT Thanh Toán" at bounding box center [1212, 509] width 186 height 26
click at [1183, 373] on div "Tại văn phòng" at bounding box center [1200, 365] width 184 height 19
type input "0"
click at [804, 612] on button "Giao hàng" at bounding box center [764, 624] width 154 height 27
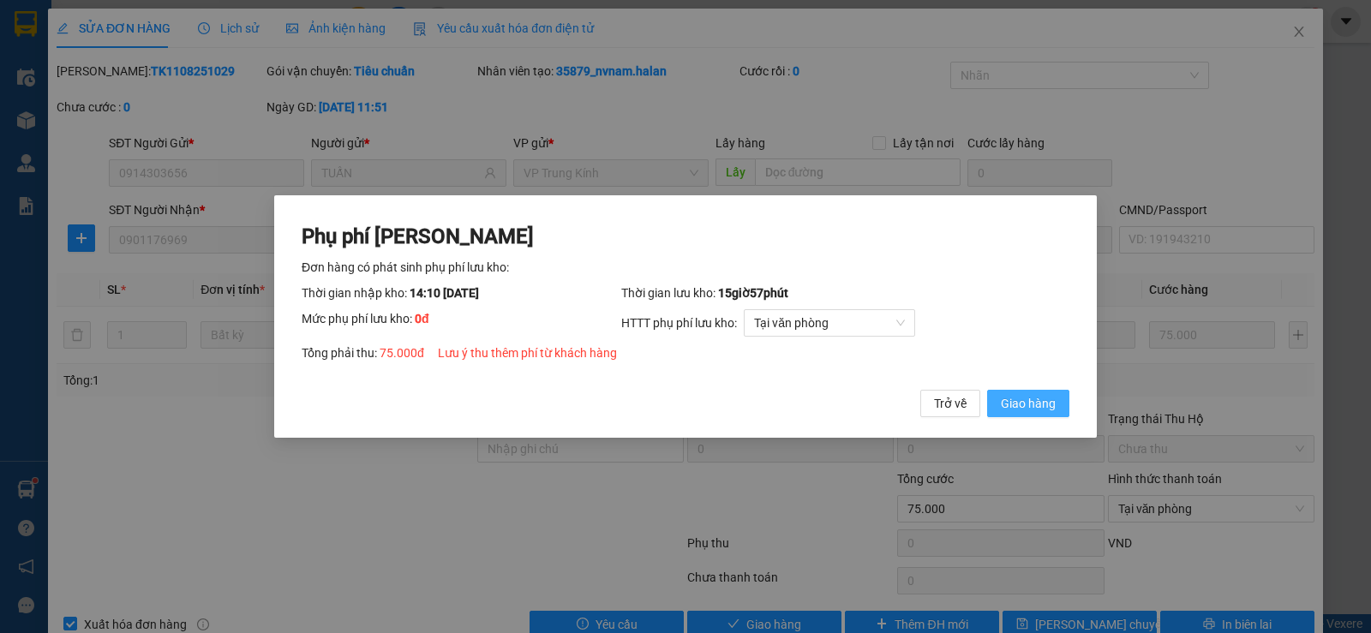
drag, startPoint x: 1047, startPoint y: 389, endPoint x: 1045, endPoint y: 399, distance: 9.8
click at [1046, 393] on div "Phụ phí Lưu kho Đơn hàng có phát sinh phụ phí lưu kho: Thời gian nhập kho: 14:1…" at bounding box center [686, 320] width 768 height 195
click at [1040, 406] on span "Giao hàng" at bounding box center [1028, 403] width 55 height 19
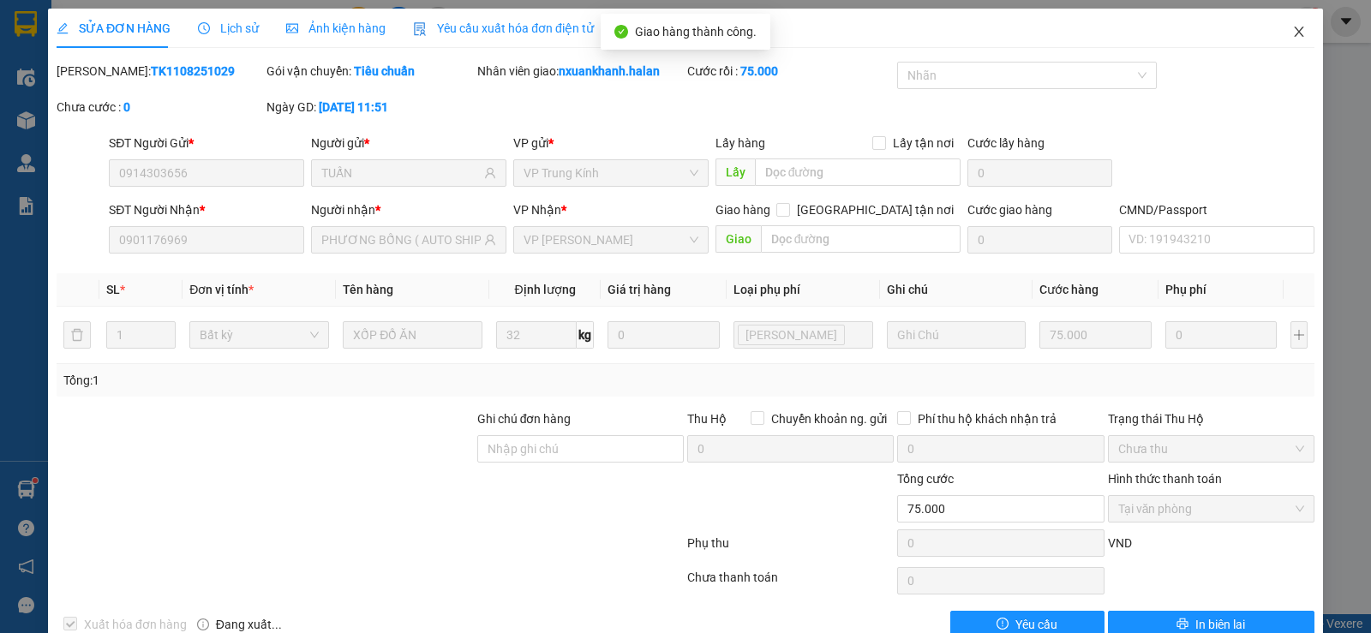
click at [1287, 25] on span "Close" at bounding box center [1299, 33] width 48 height 48
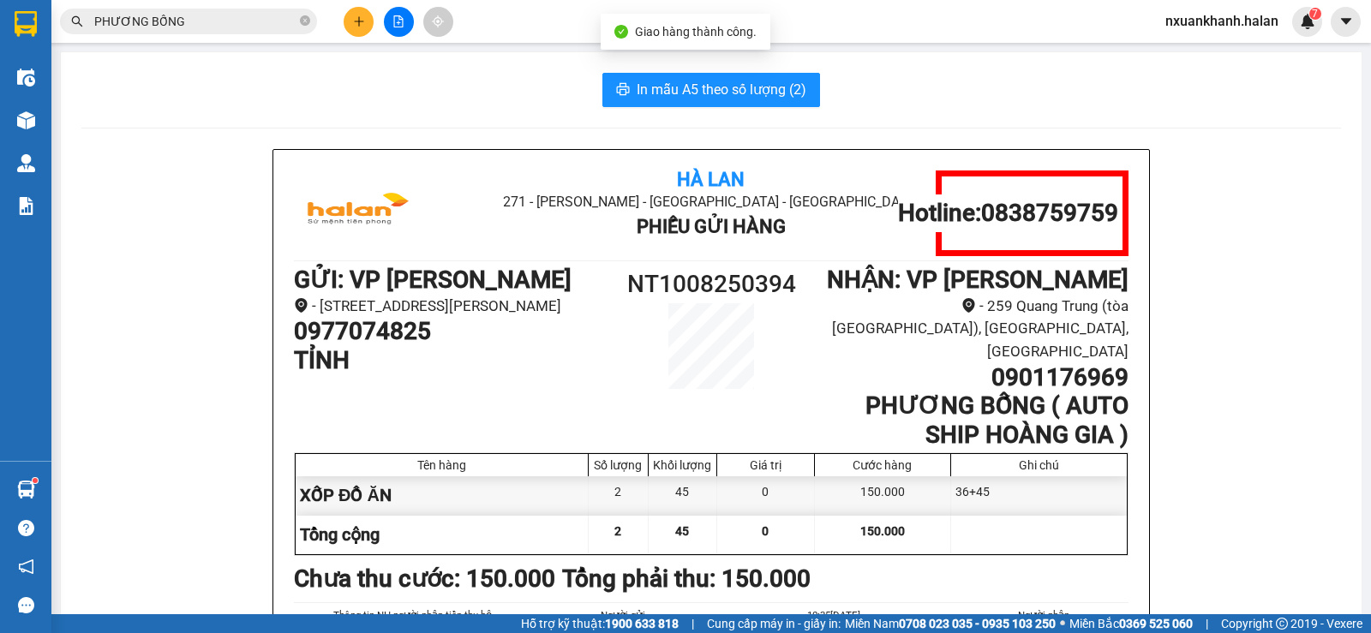
click at [211, 23] on input "PHƯƠNG BỐNG" at bounding box center [195, 21] width 202 height 19
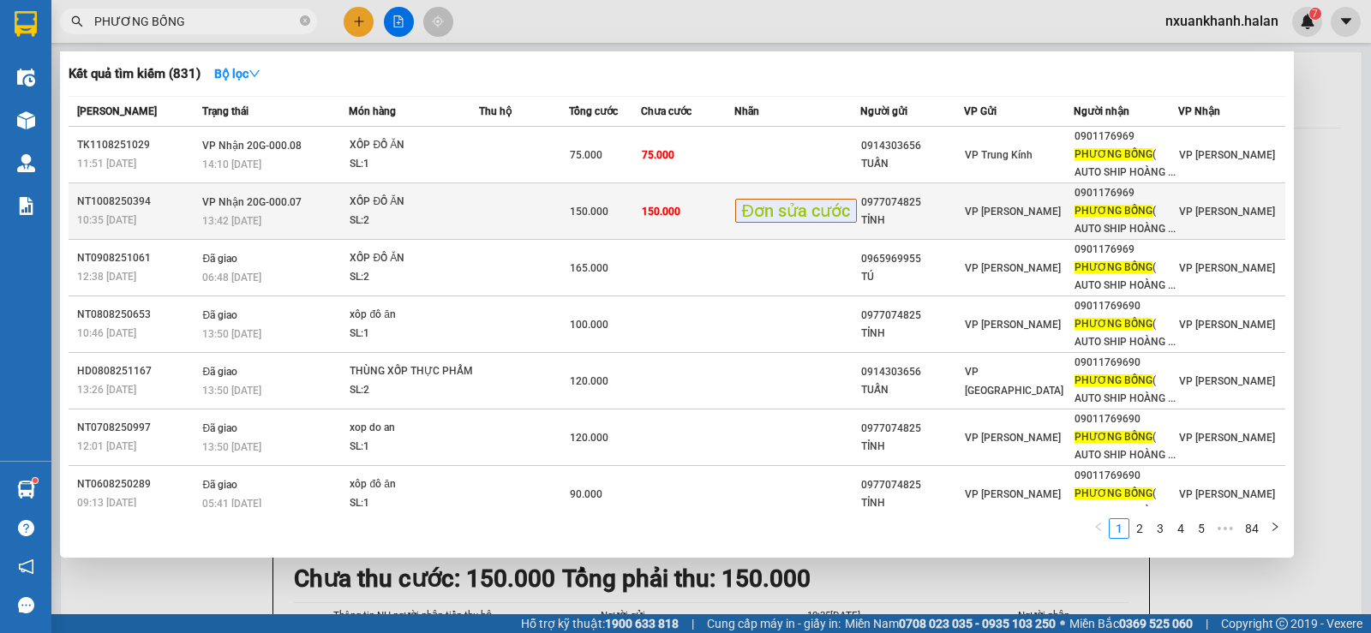
click at [552, 217] on td at bounding box center [524, 211] width 90 height 57
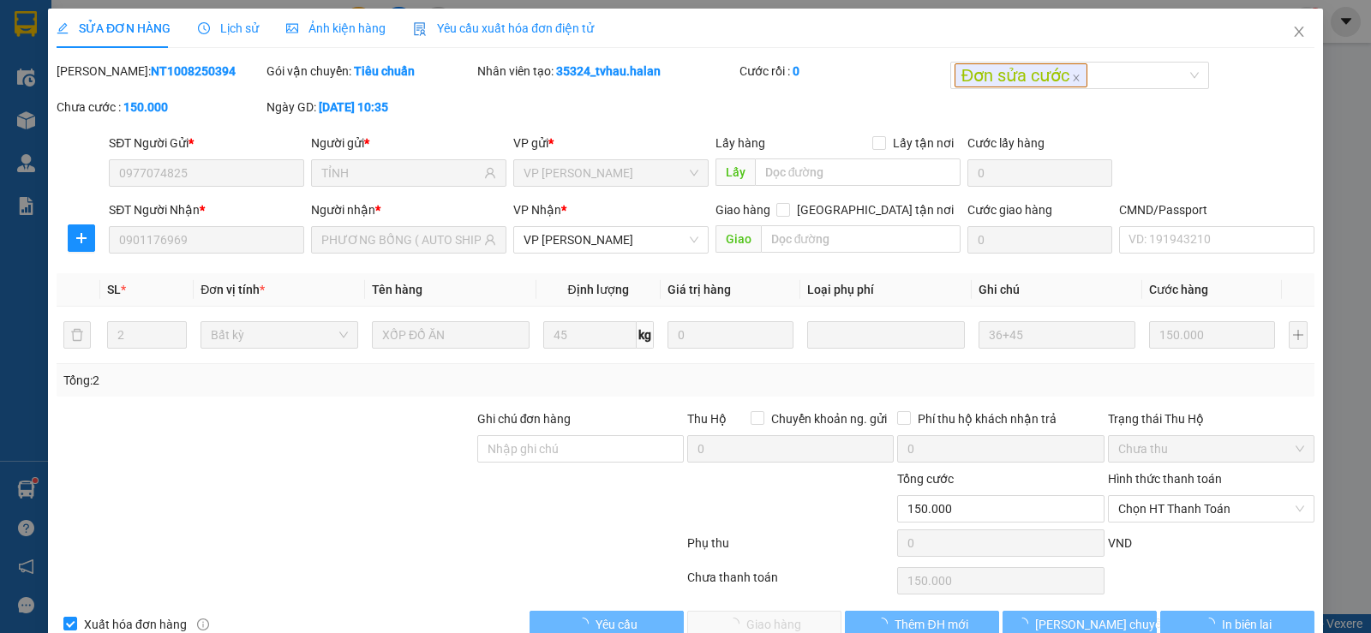
scroll to position [39, 0]
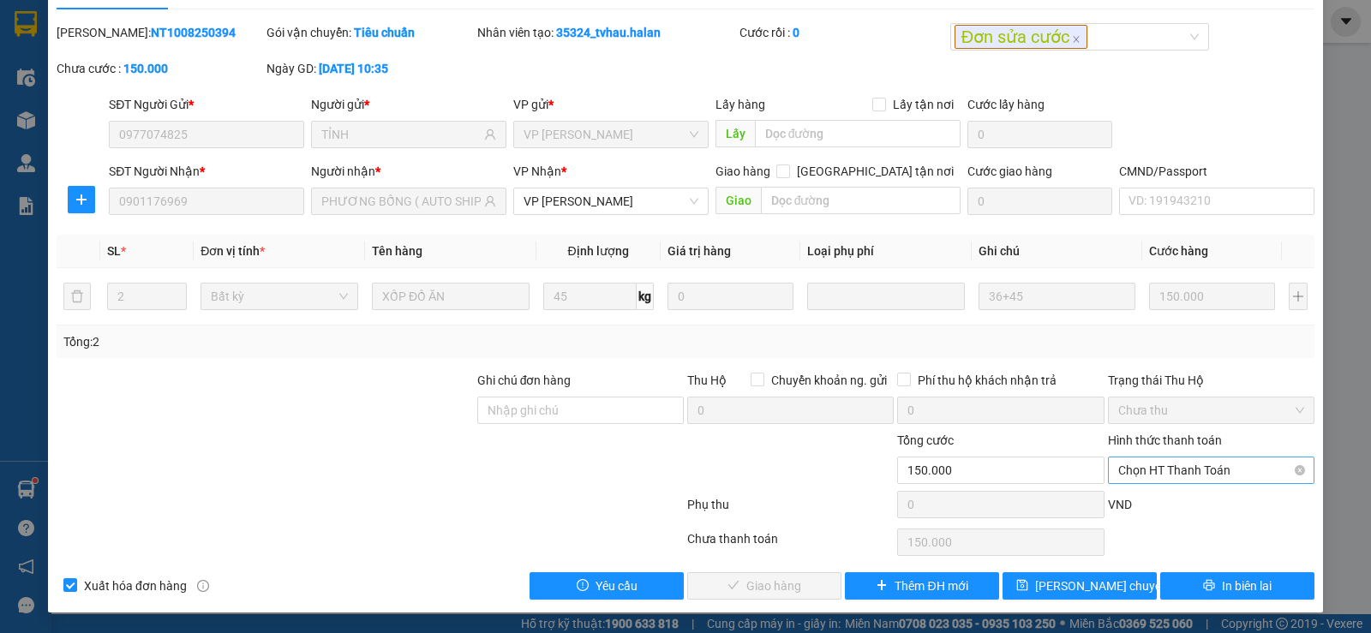
click at [1162, 468] on span "Chọn HT Thanh Toán" at bounding box center [1212, 471] width 186 height 26
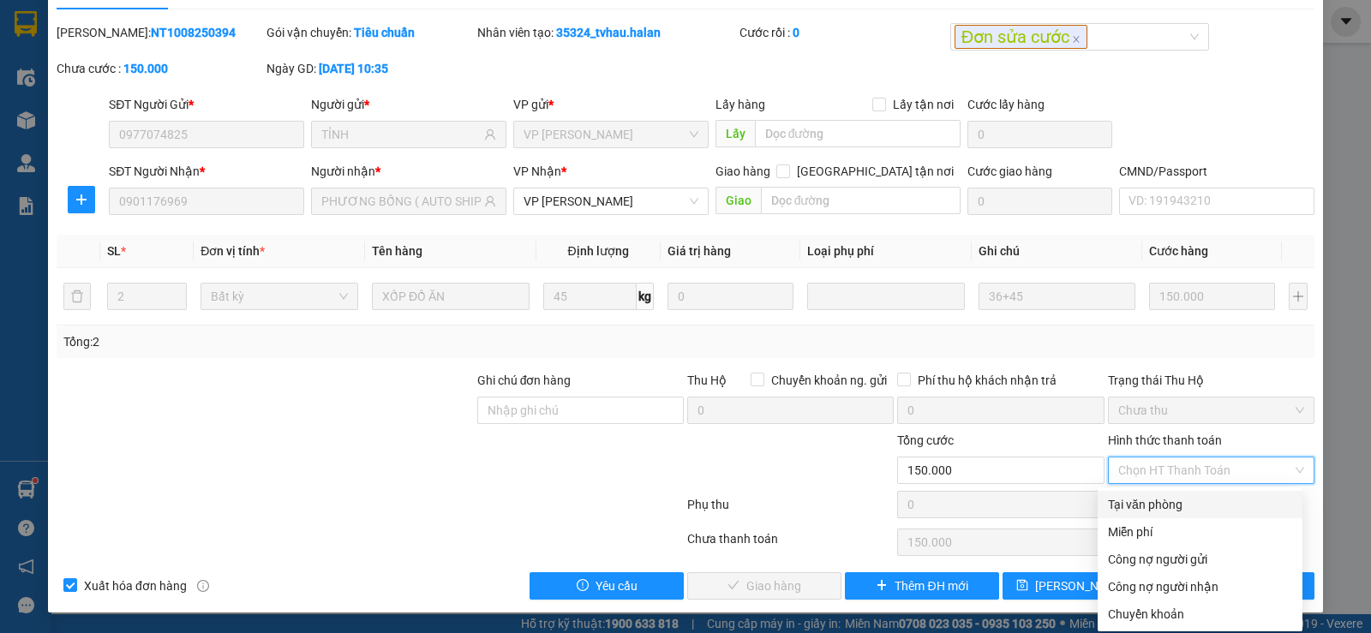
click at [1171, 491] on div "Tại văn phòng" at bounding box center [1200, 504] width 205 height 27
type input "0"
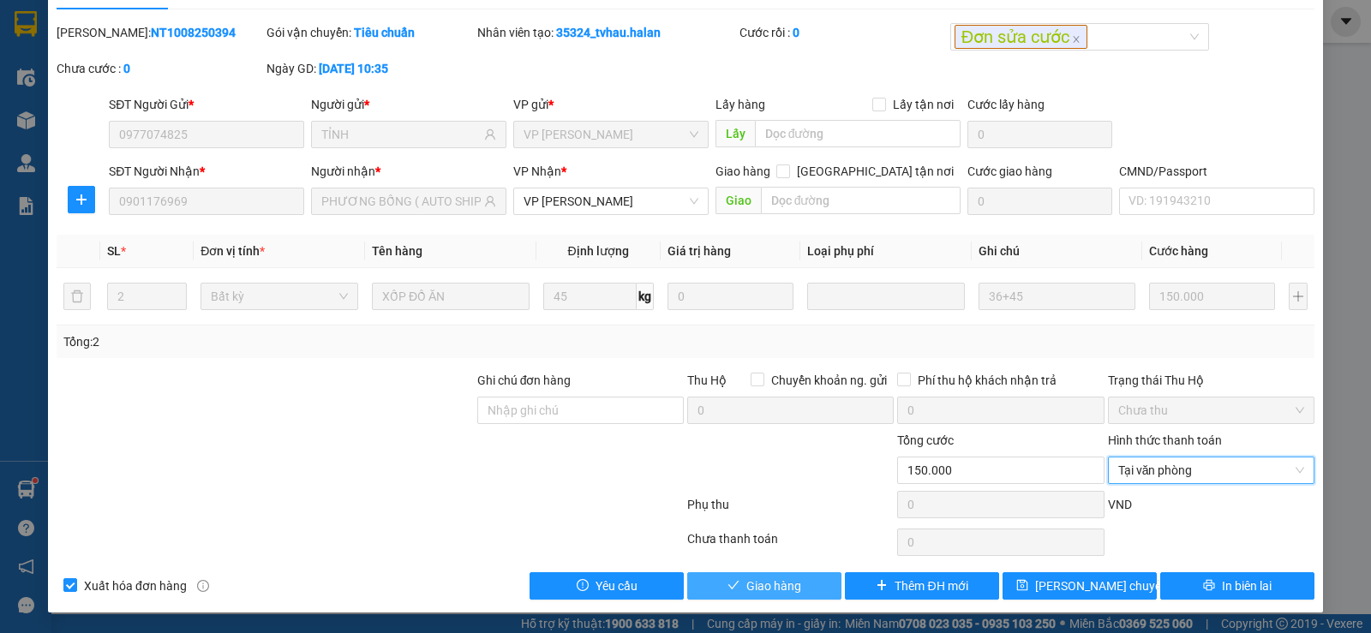
click at [819, 580] on button "Giao hàng" at bounding box center [764, 586] width 154 height 27
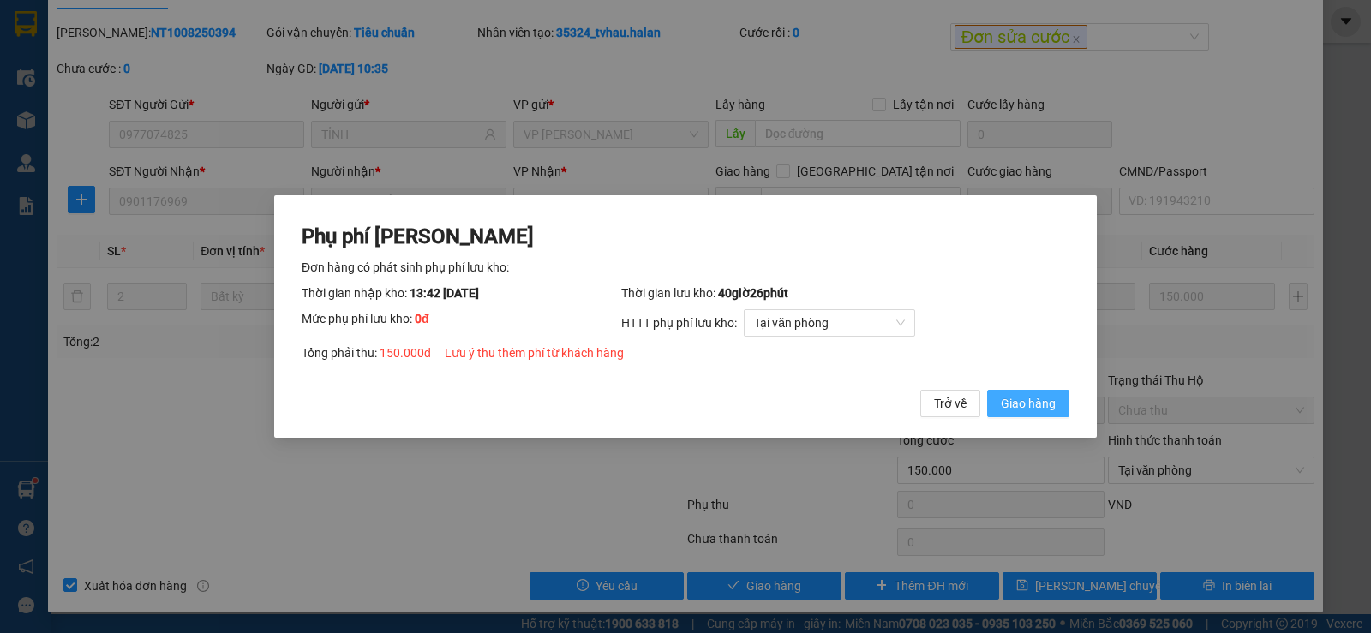
click at [1050, 413] on span "Giao hàng" at bounding box center [1028, 403] width 55 height 19
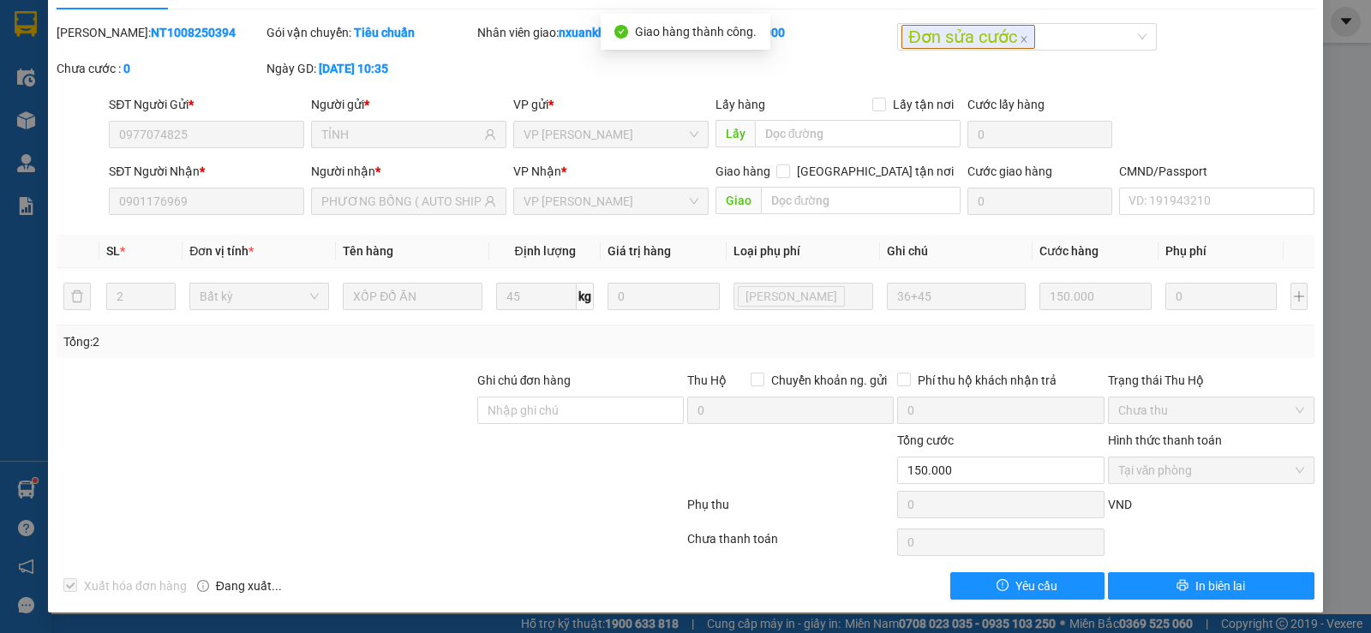
scroll to position [0, 0]
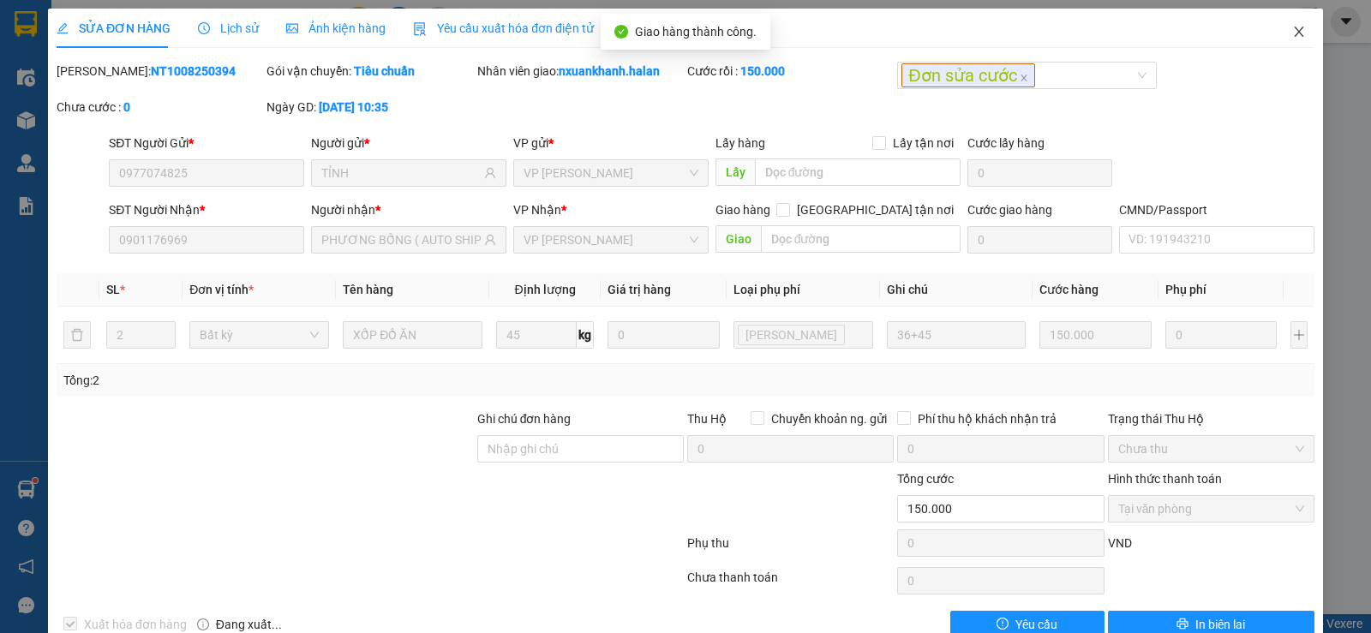
click at [1293, 32] on icon "close" at bounding box center [1300, 32] width 14 height 14
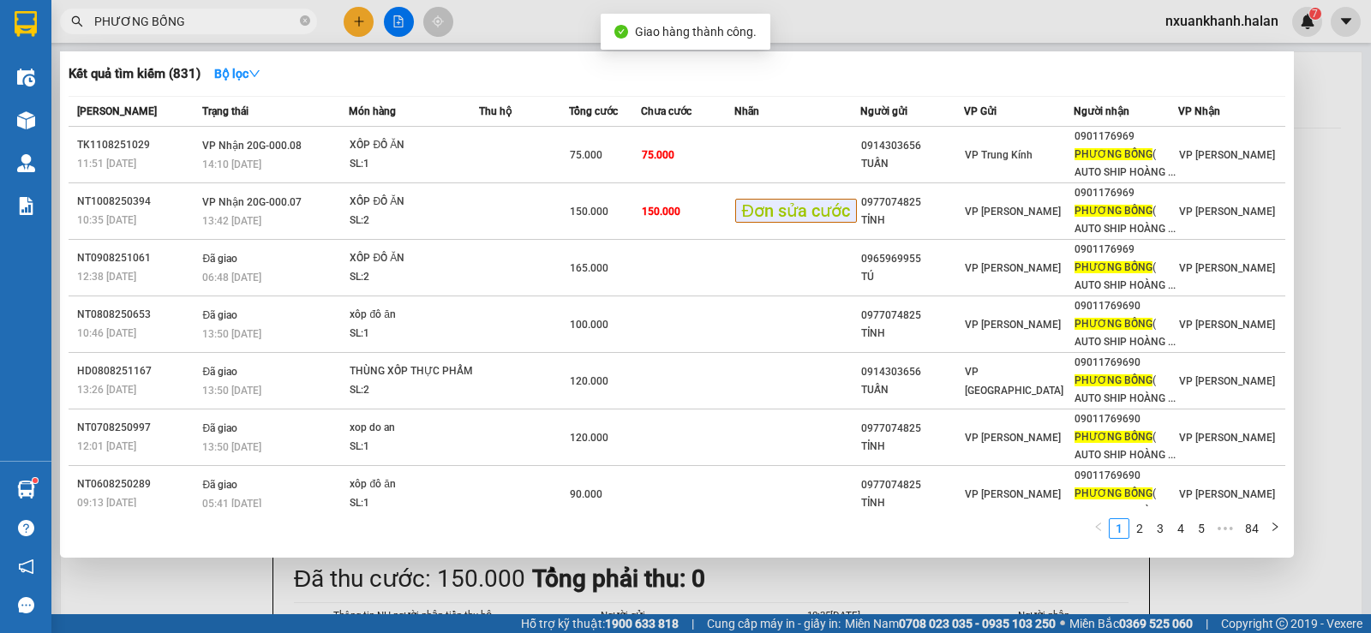
click at [273, 31] on span "PHƯƠNG BỐNG" at bounding box center [188, 22] width 257 height 26
click at [269, 26] on input "PHƯƠNG BỐNG" at bounding box center [195, 21] width 202 height 19
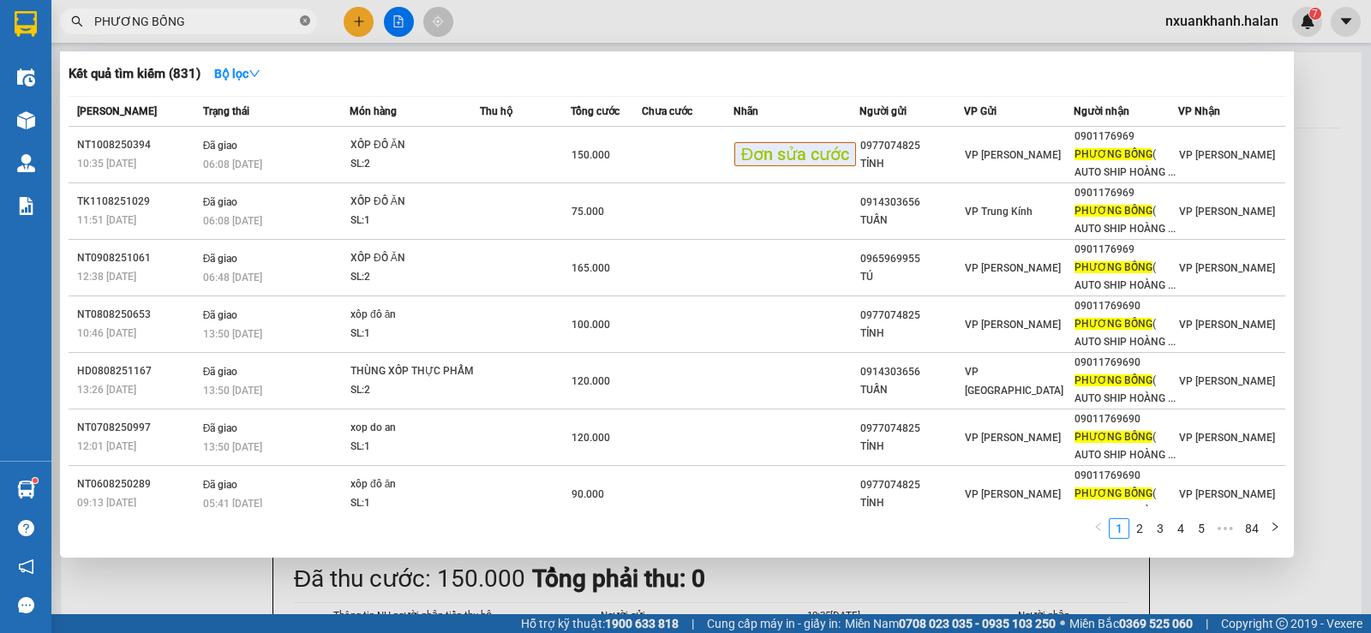
click at [303, 21] on span "PHƯƠNG BỐNG" at bounding box center [188, 22] width 257 height 26
click at [303, 21] on icon "close-circle" at bounding box center [305, 20] width 10 height 10
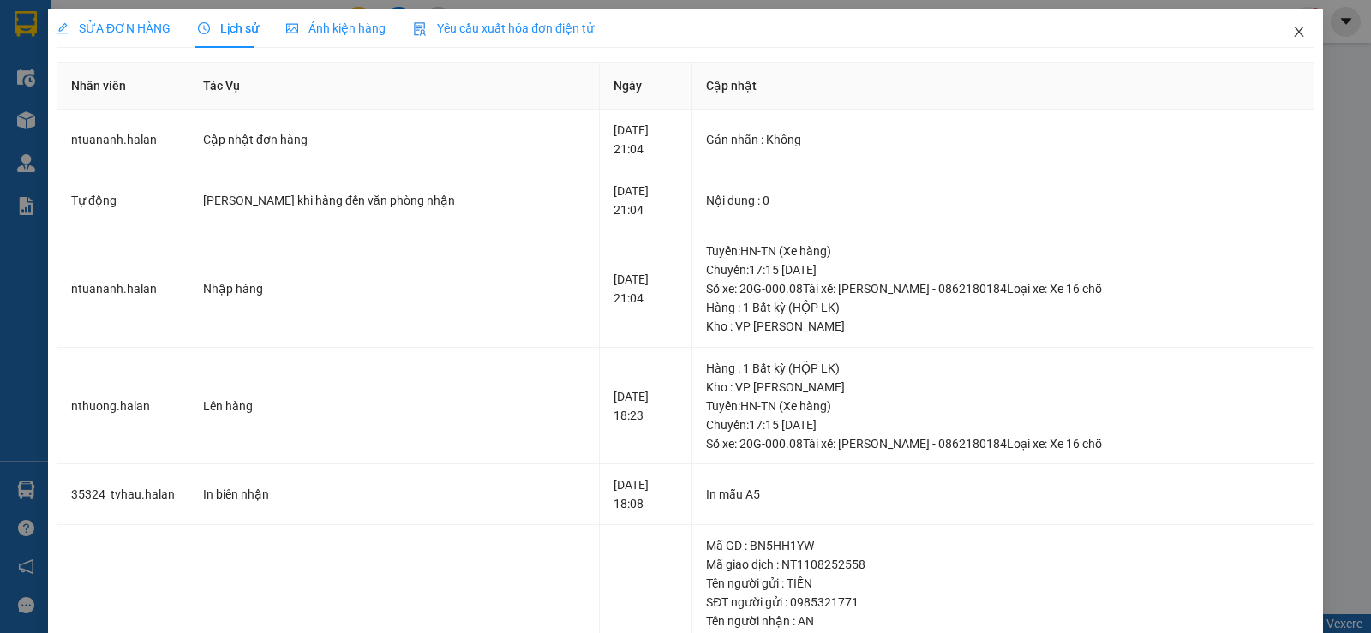
click at [1293, 26] on icon "close" at bounding box center [1300, 32] width 14 height 14
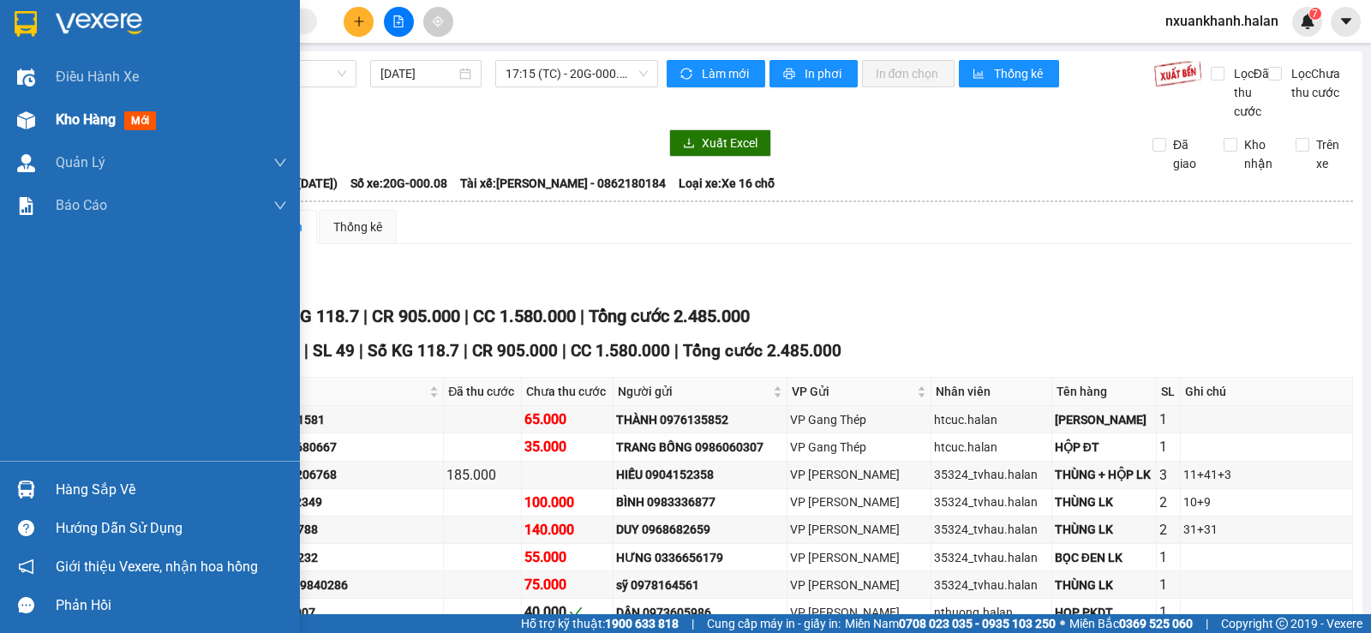
click at [39, 132] on div at bounding box center [26, 120] width 30 height 30
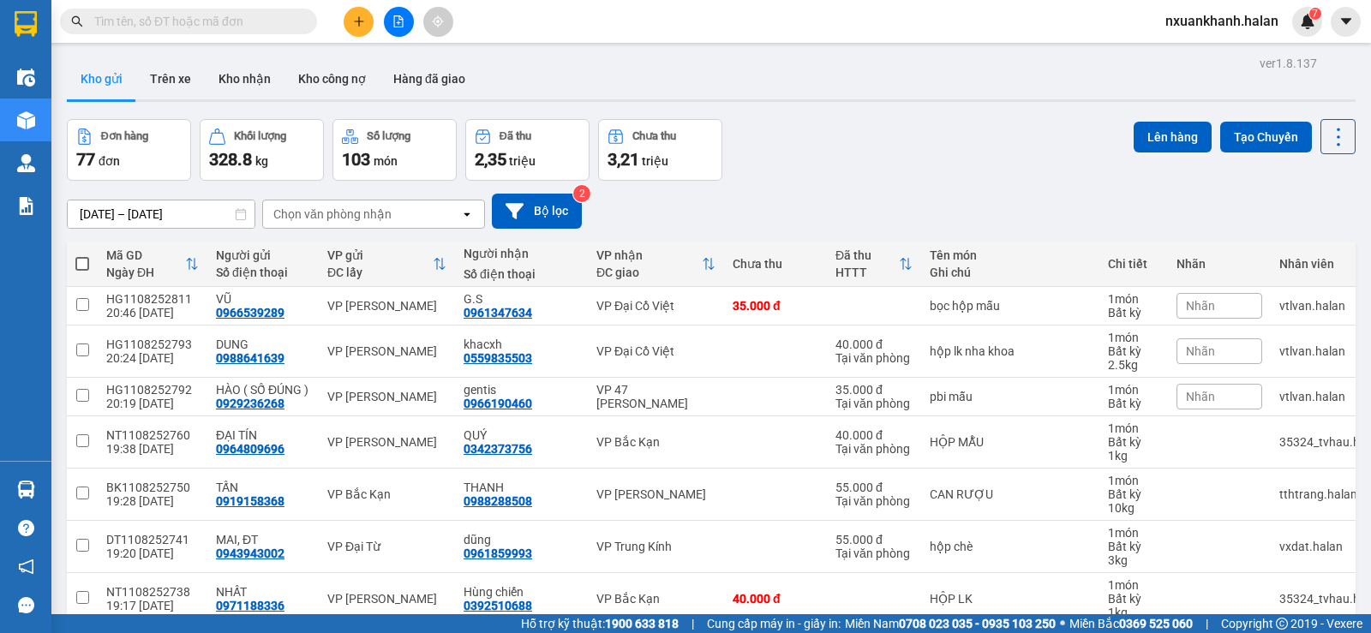
click at [414, 217] on div "Chọn văn phòng nhận" at bounding box center [361, 214] width 197 height 27
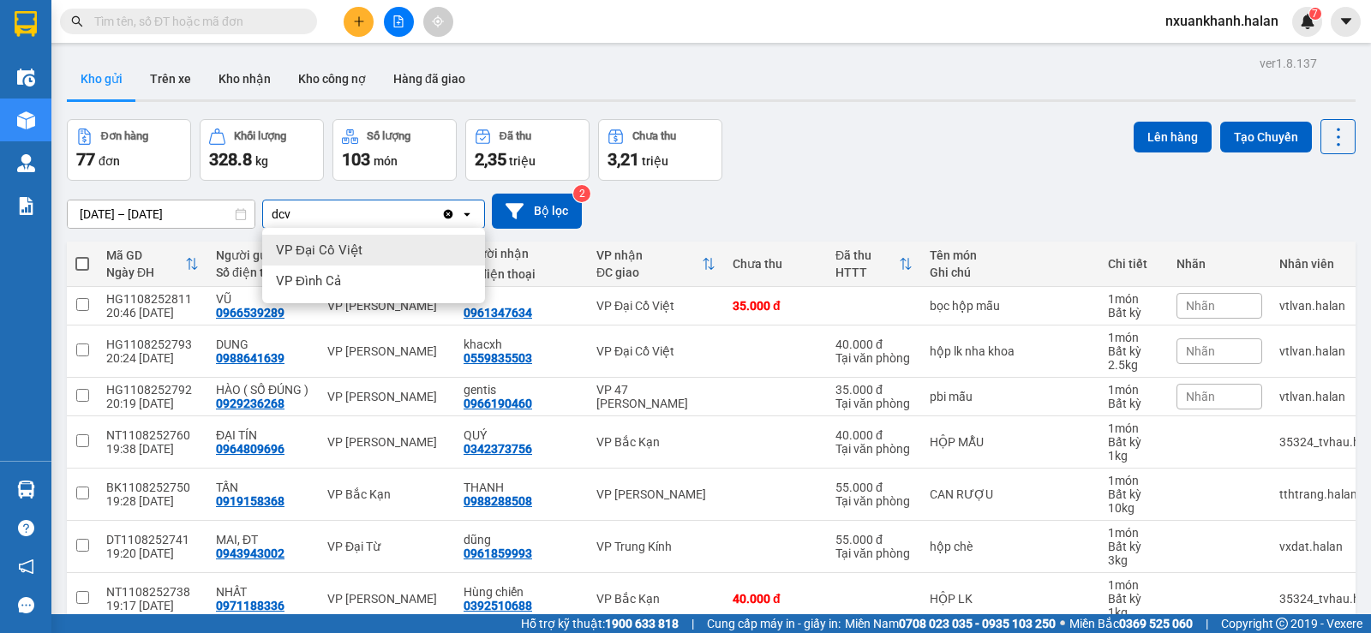
type input "dcv"
click at [380, 253] on div "VP Đại Cồ Việt" at bounding box center [373, 250] width 223 height 31
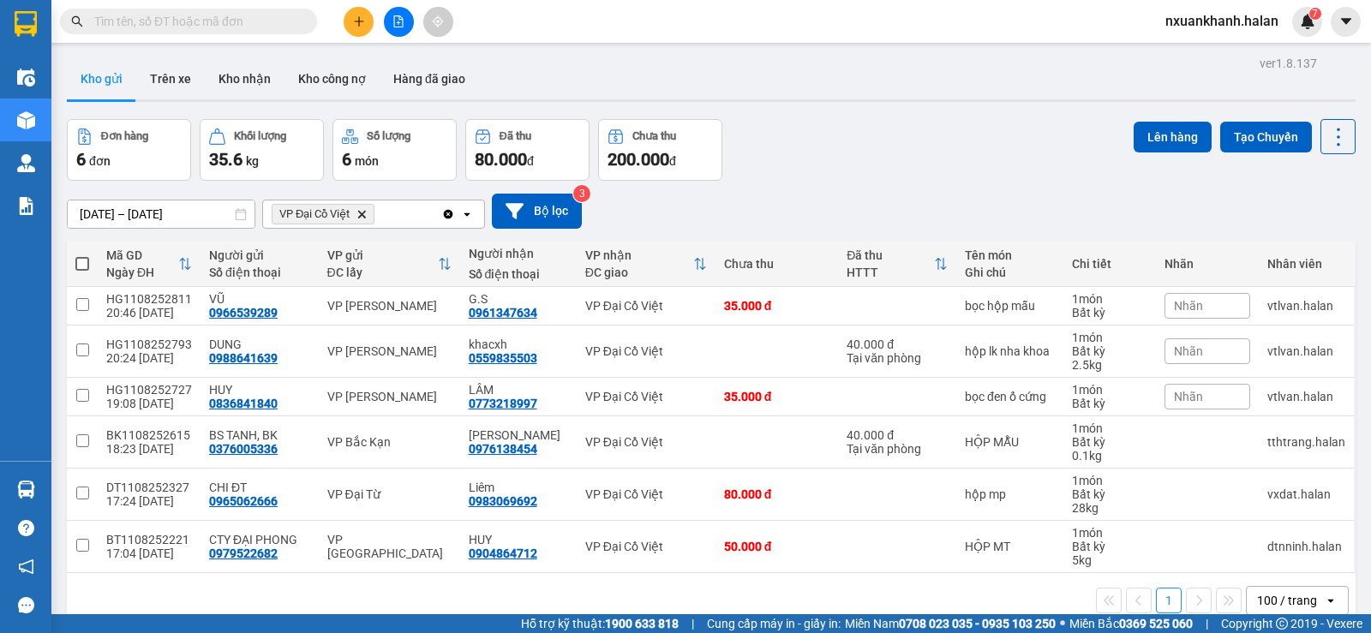
click at [81, 253] on th at bounding box center [82, 264] width 31 height 45
click at [80, 260] on span at bounding box center [82, 264] width 14 height 14
click at [82, 255] on input "checkbox" at bounding box center [82, 255] width 0 height 0
checkbox input "true"
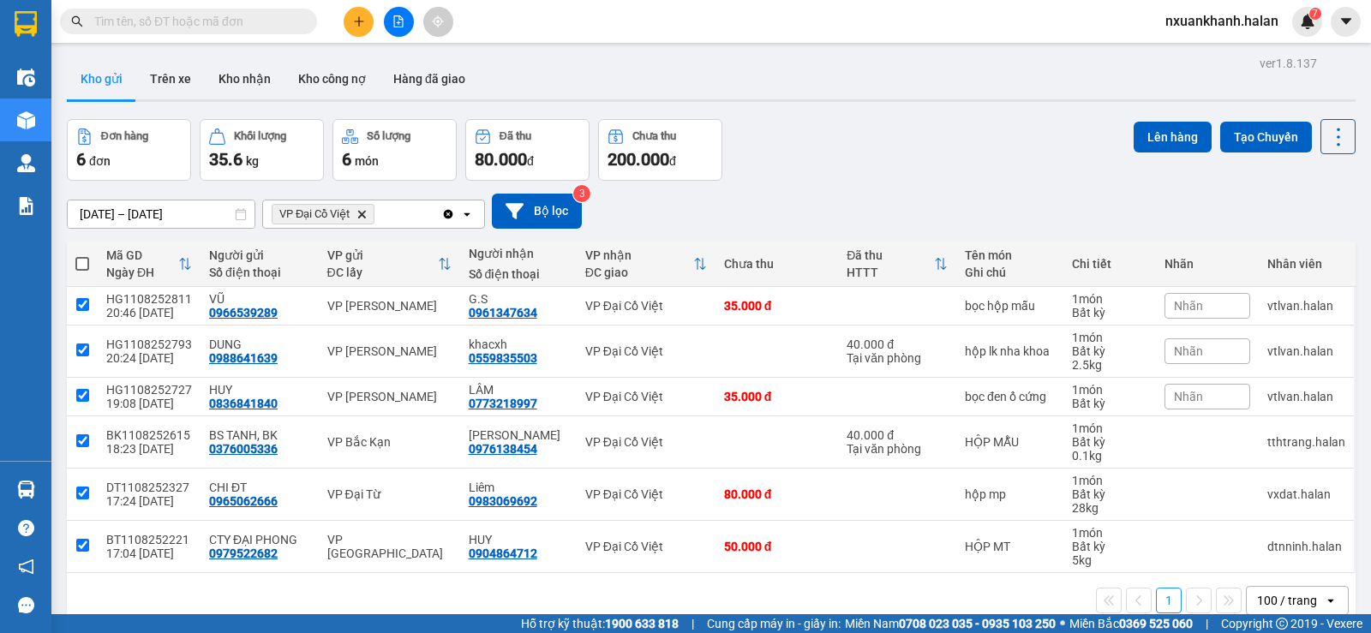
checkbox input "true"
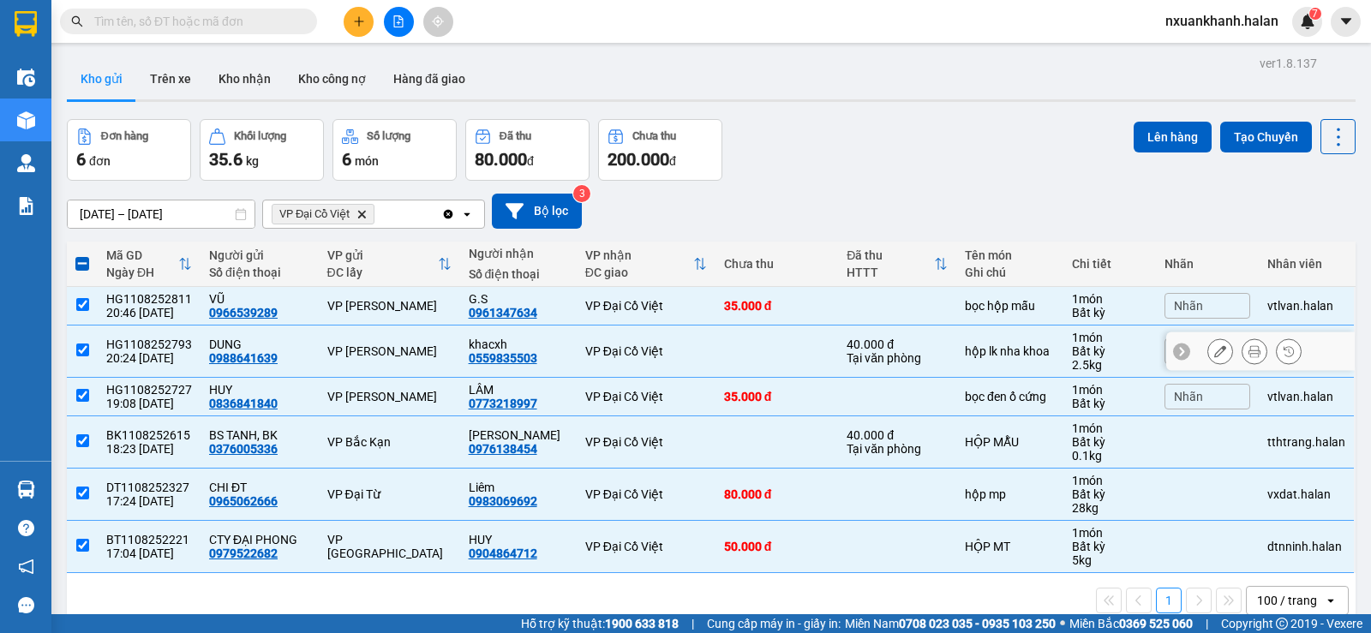
click at [81, 349] on input "checkbox" at bounding box center [82, 350] width 13 height 13
checkbox input "false"
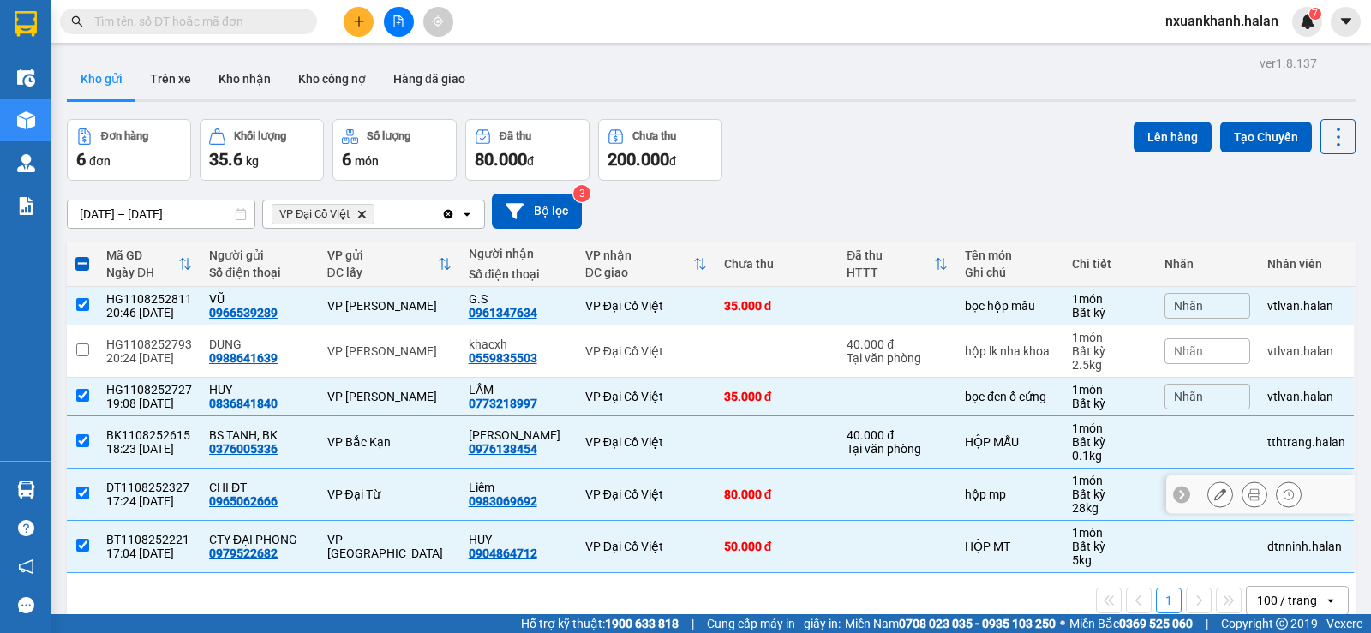
click at [88, 493] on input "checkbox" at bounding box center [82, 493] width 13 height 13
checkbox input "false"
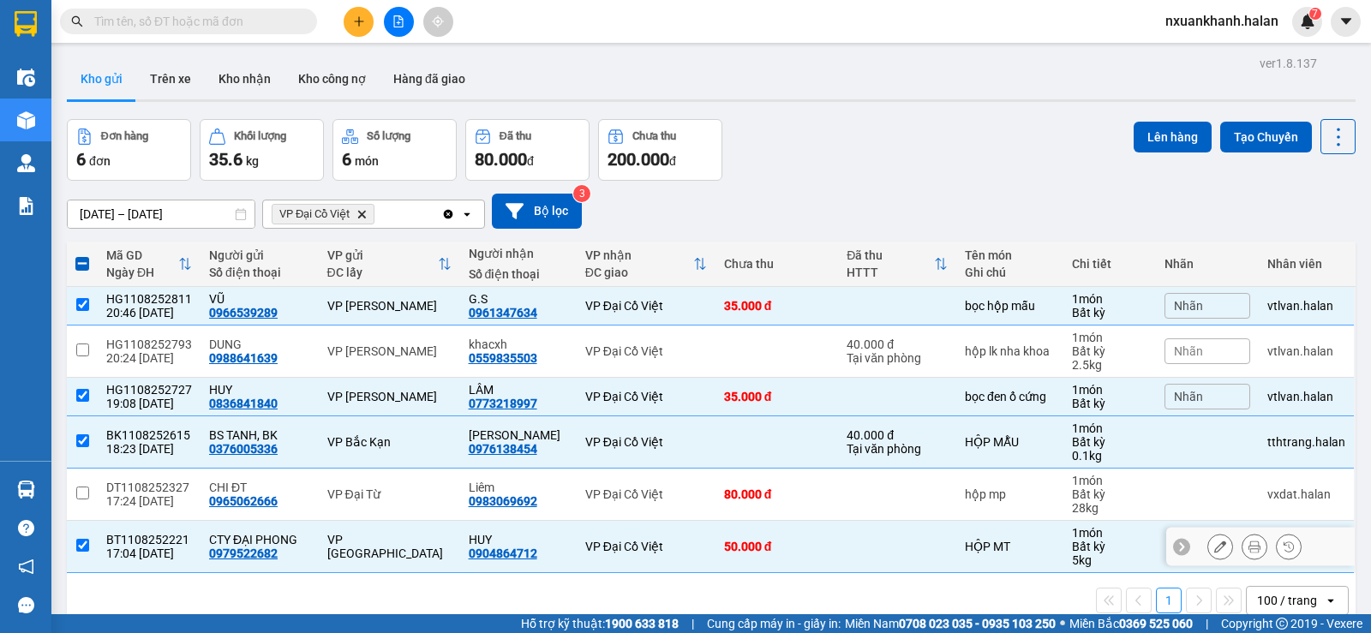
click at [90, 546] on td at bounding box center [82, 547] width 31 height 52
checkbox input "false"
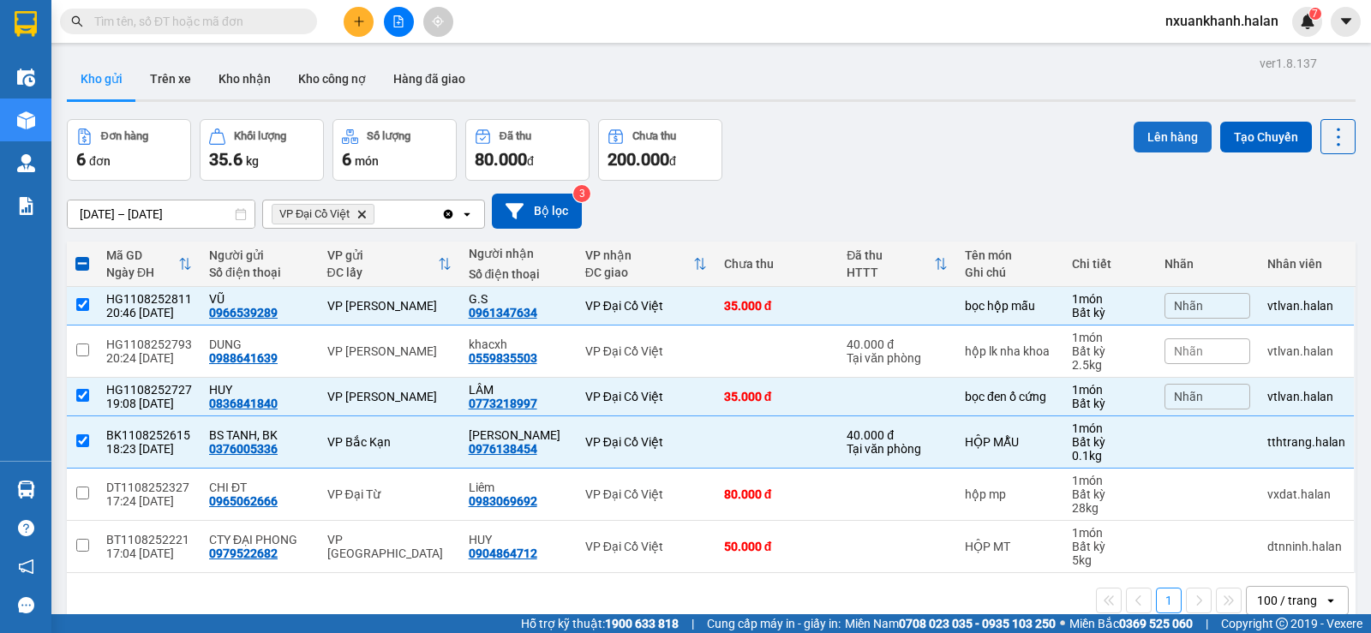
click at [1138, 139] on button "Lên hàng" at bounding box center [1173, 137] width 78 height 31
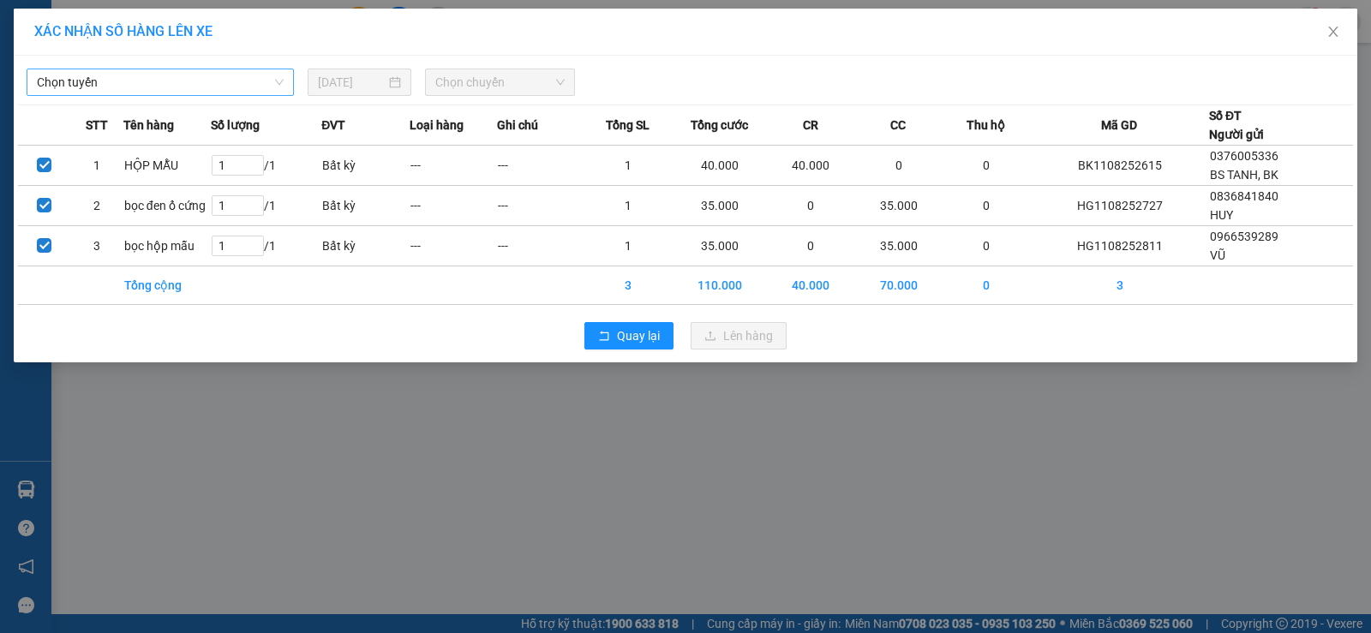
click at [223, 79] on span "Chọn tuyến" at bounding box center [160, 82] width 247 height 26
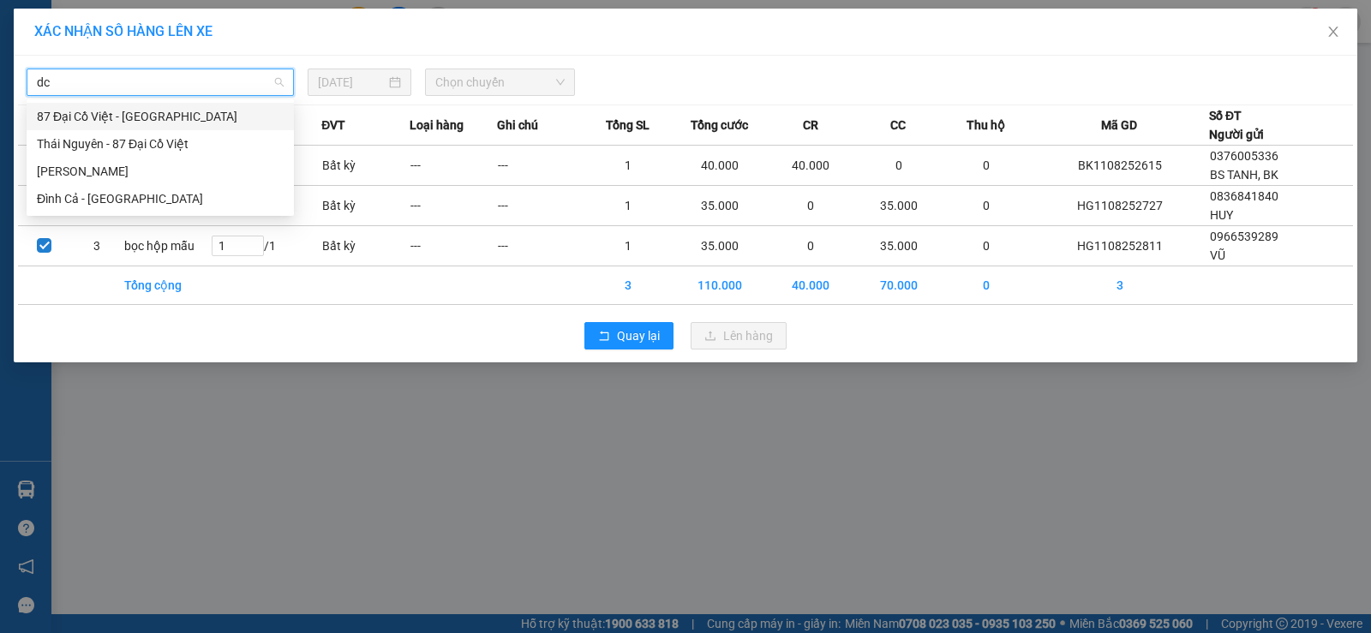
type input "dcv"
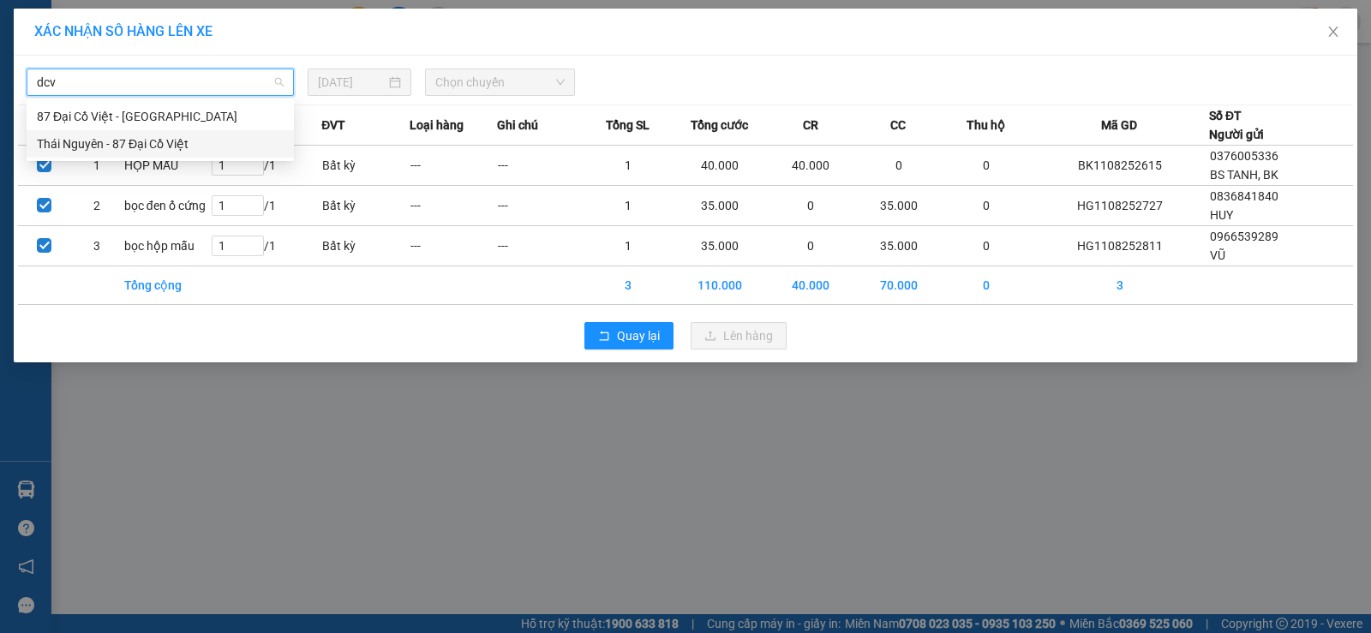
click at [111, 146] on div "Thái Nguyên - 87 Đại Cồ Việt" at bounding box center [160, 144] width 247 height 19
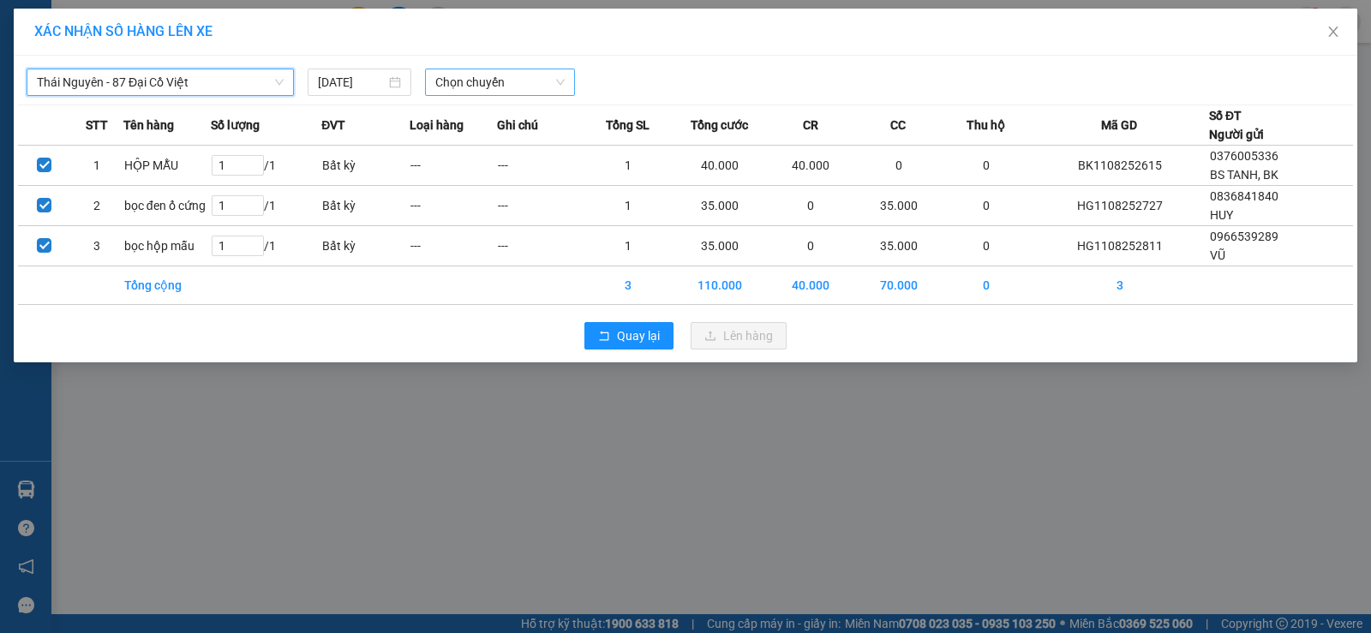
click at [474, 90] on span "Chọn chuyến" at bounding box center [499, 82] width 129 height 26
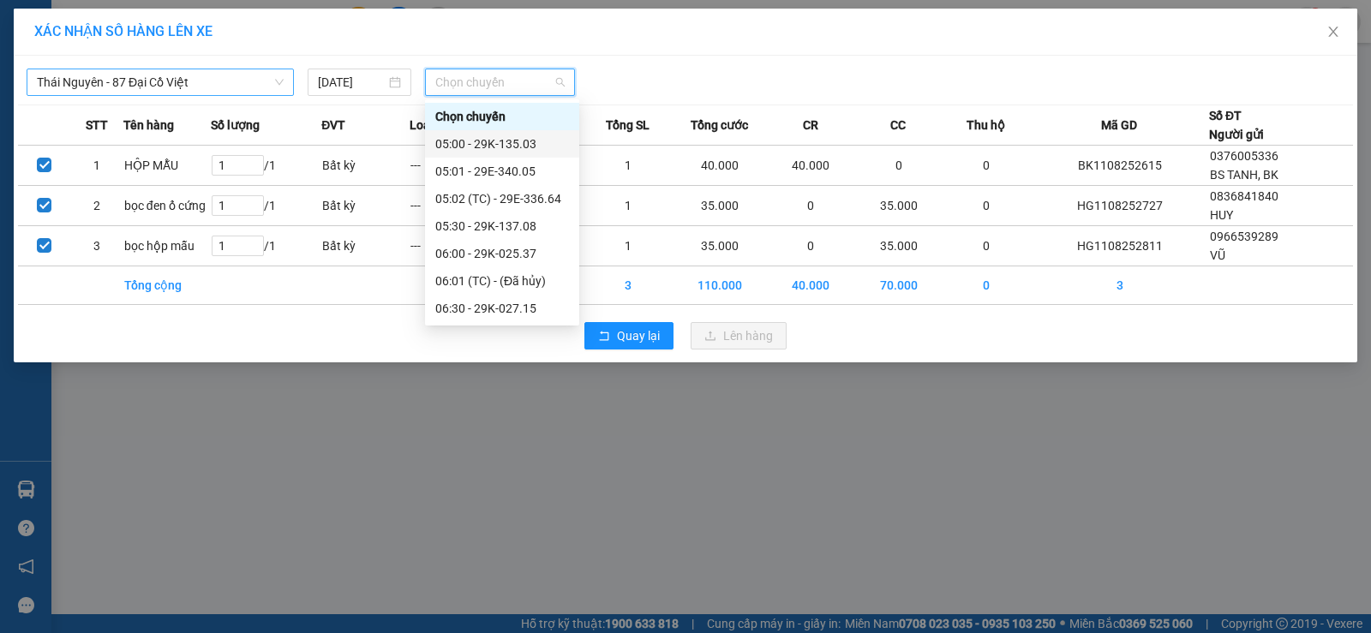
click at [539, 143] on div "05:00 - 29K-135.03" at bounding box center [502, 144] width 134 height 19
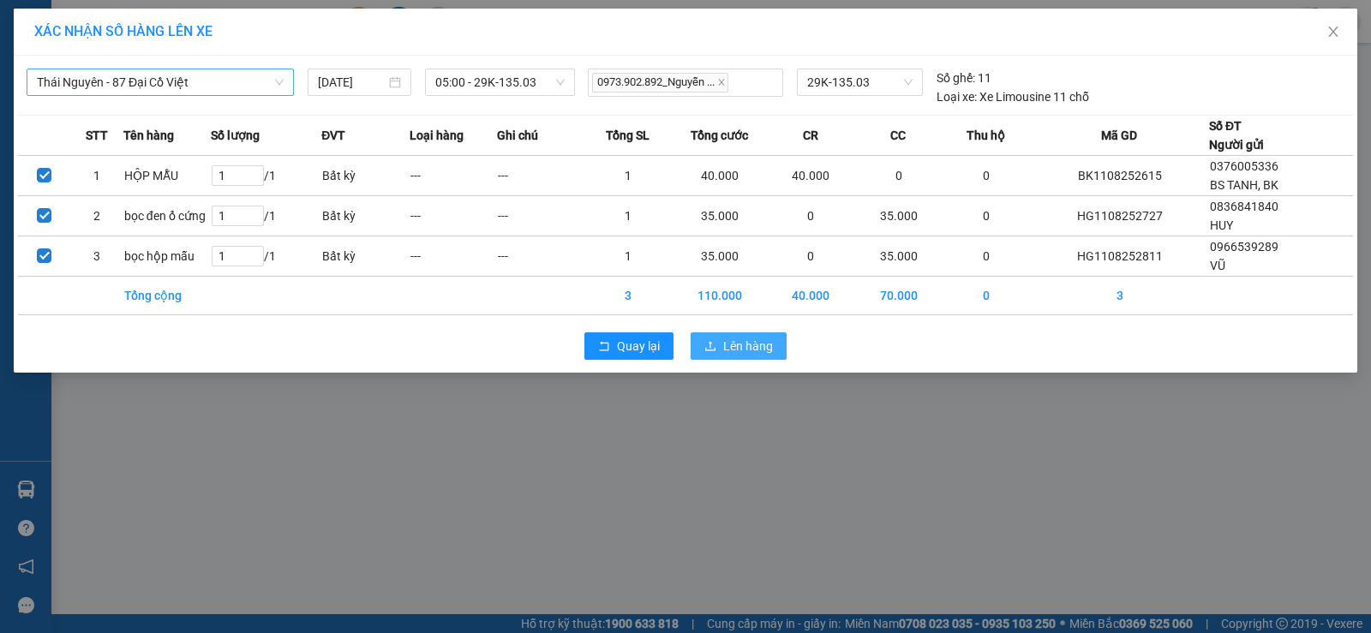
click at [777, 338] on button "Lên hàng" at bounding box center [739, 346] width 96 height 27
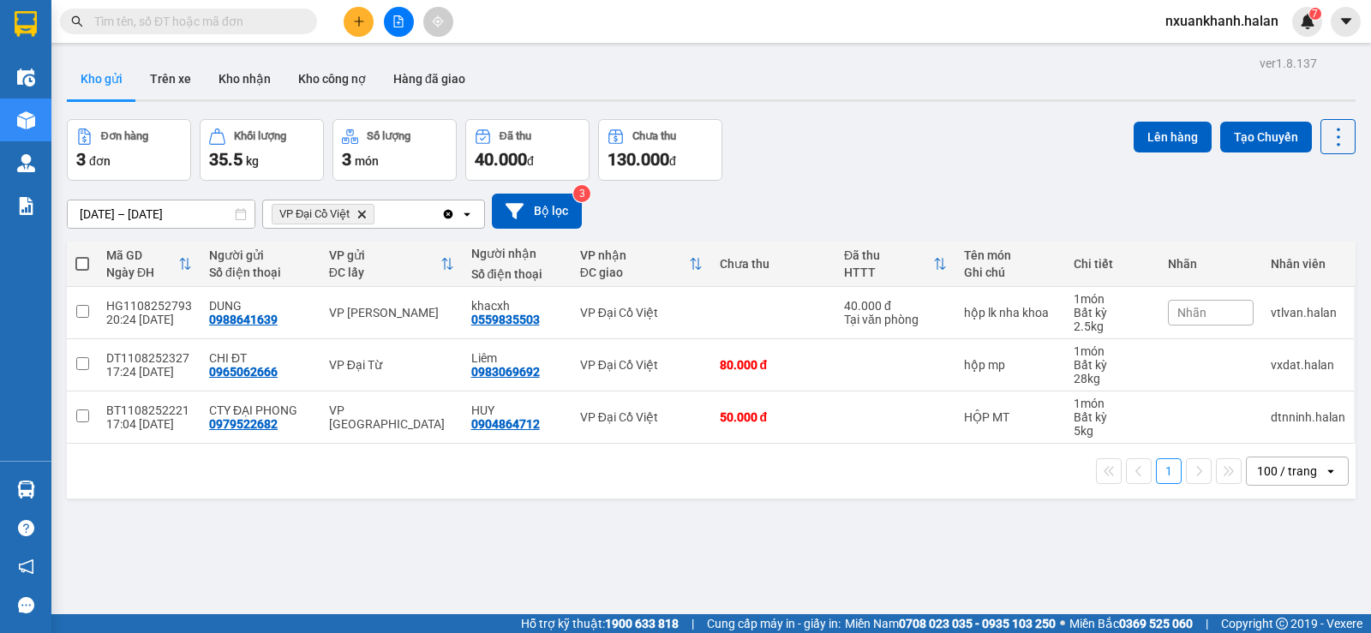
click at [444, 213] on icon "Clear all" at bounding box center [448, 213] width 9 height 9
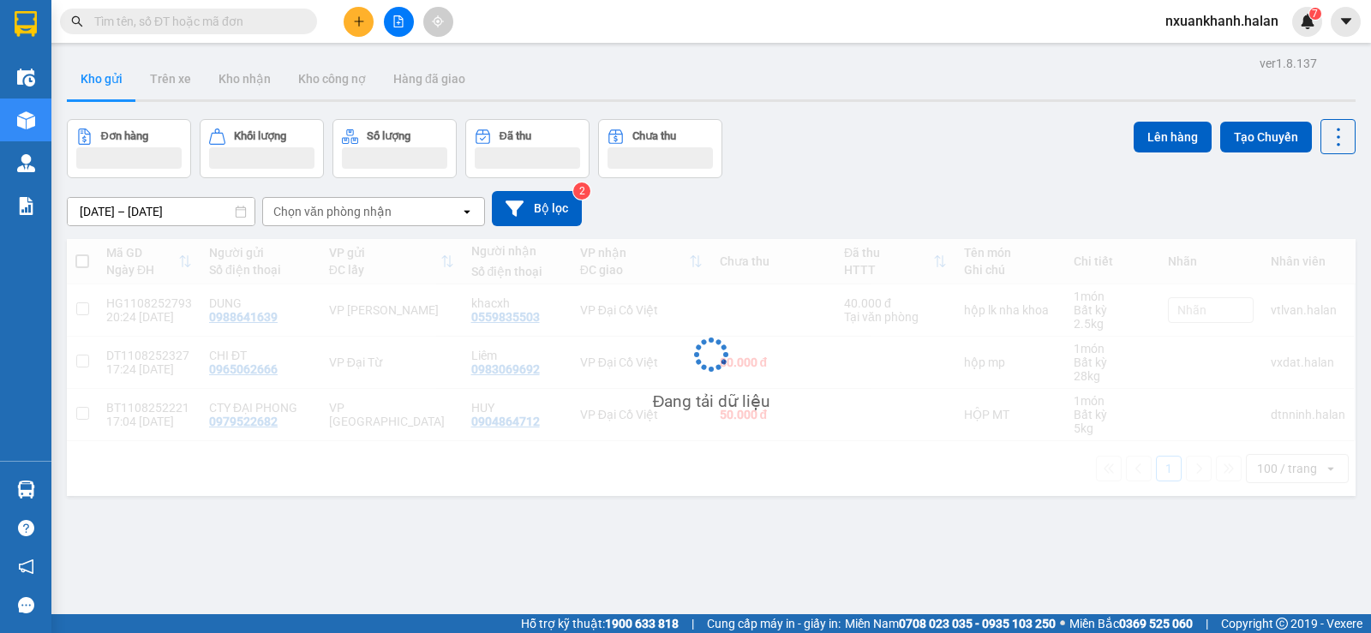
click at [430, 217] on div "Chọn văn phòng nhận" at bounding box center [361, 211] width 197 height 27
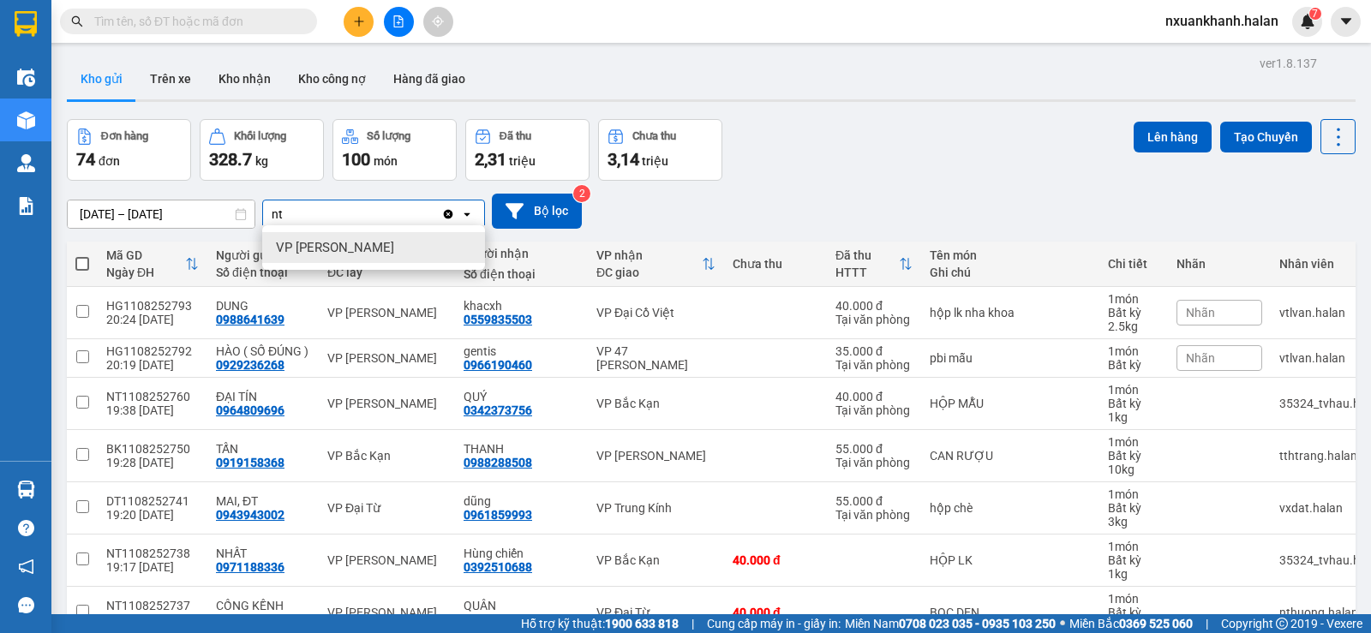
type input "nt"
click at [357, 242] on span "VP [PERSON_NAME]" at bounding box center [335, 247] width 118 height 17
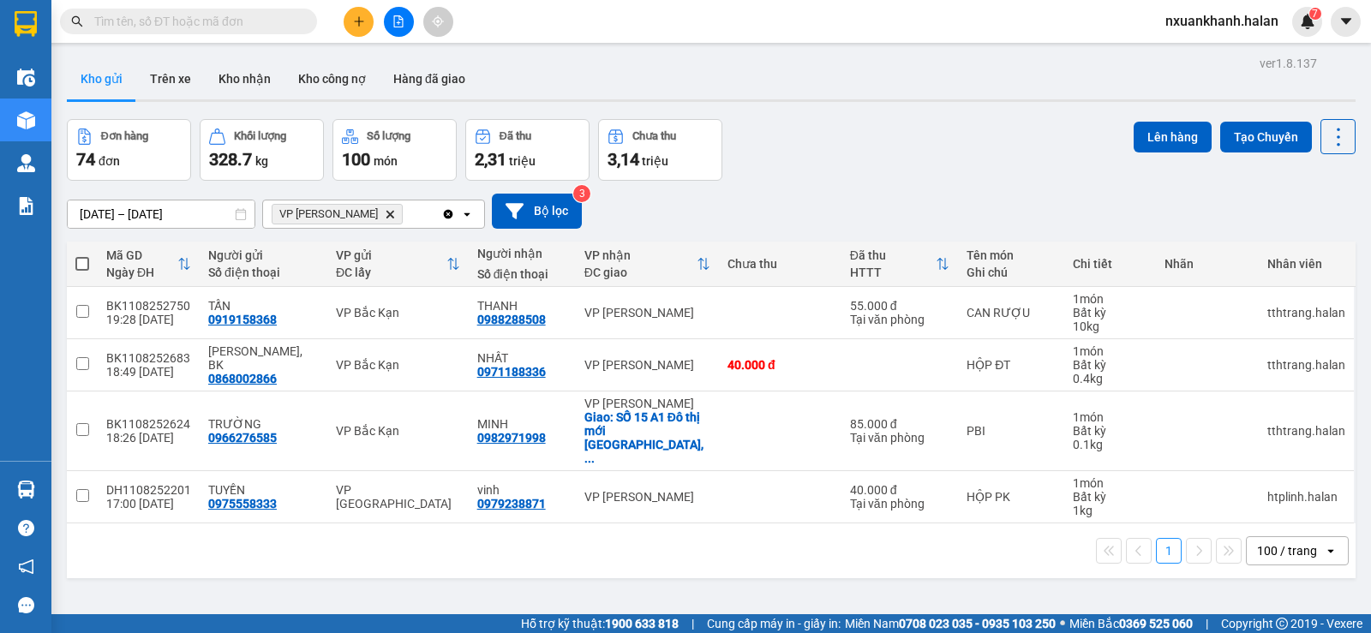
click at [85, 261] on span at bounding box center [82, 264] width 14 height 14
click at [82, 255] on input "checkbox" at bounding box center [82, 255] width 0 height 0
checkbox input "true"
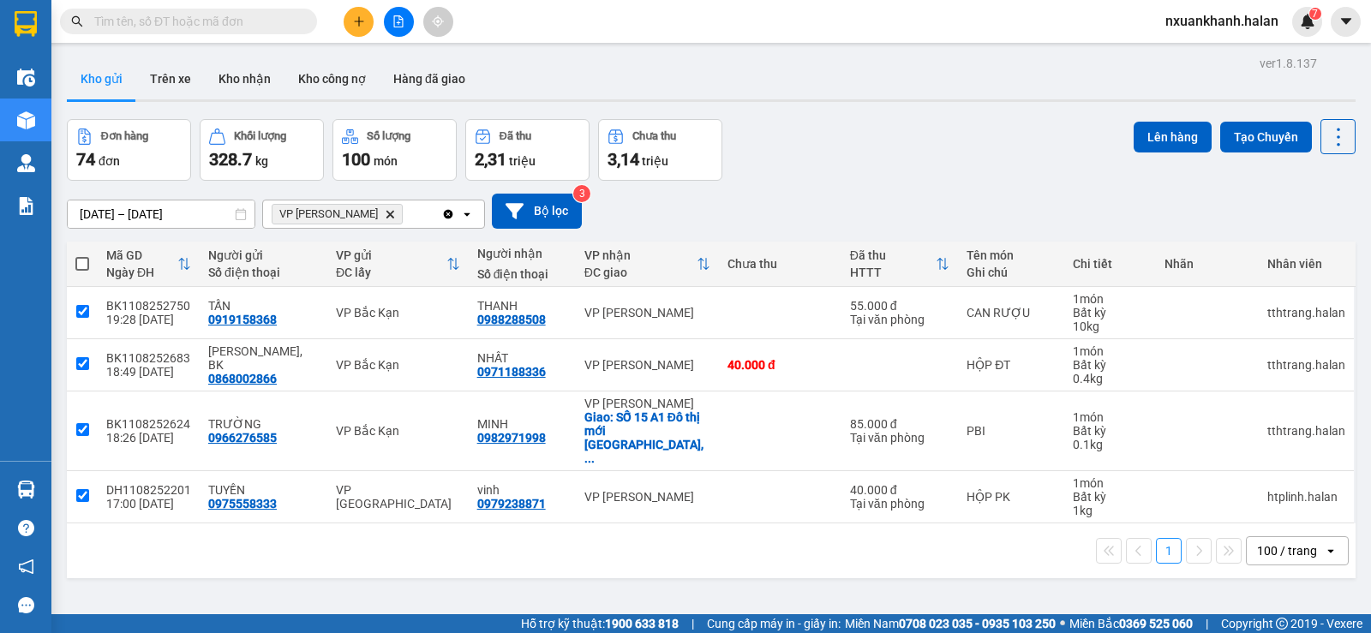
checkbox input "true"
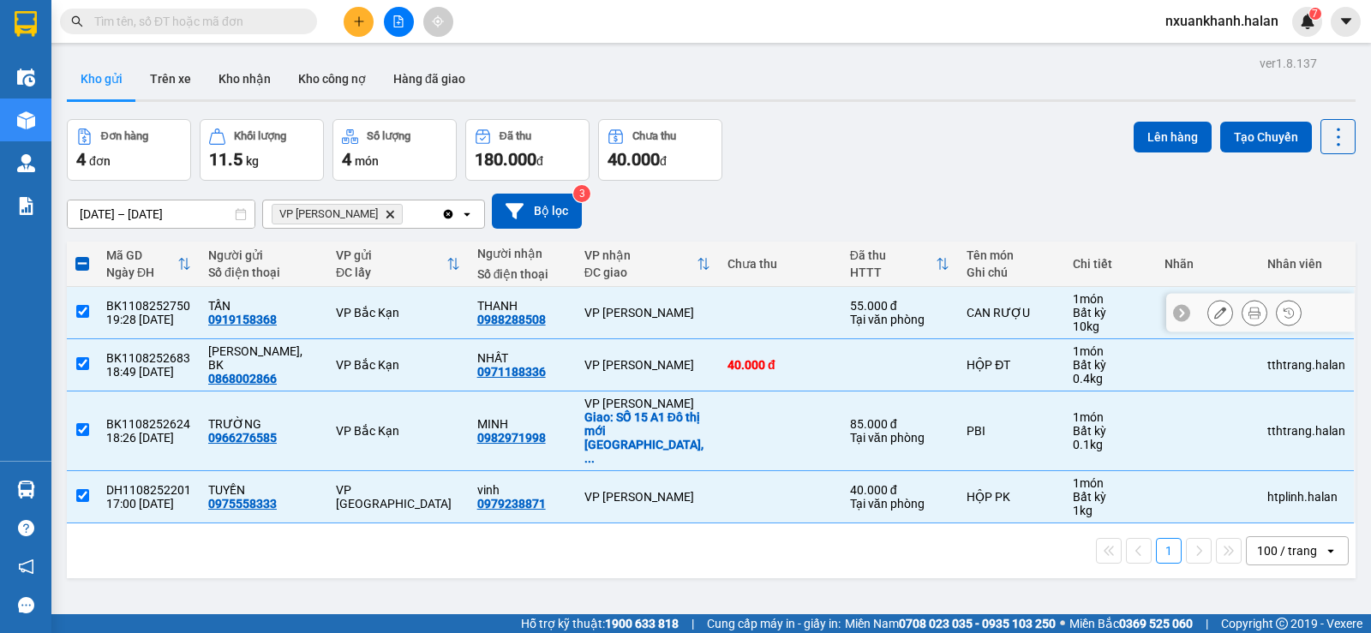
click at [87, 315] on input "checkbox" at bounding box center [82, 311] width 13 height 13
checkbox input "false"
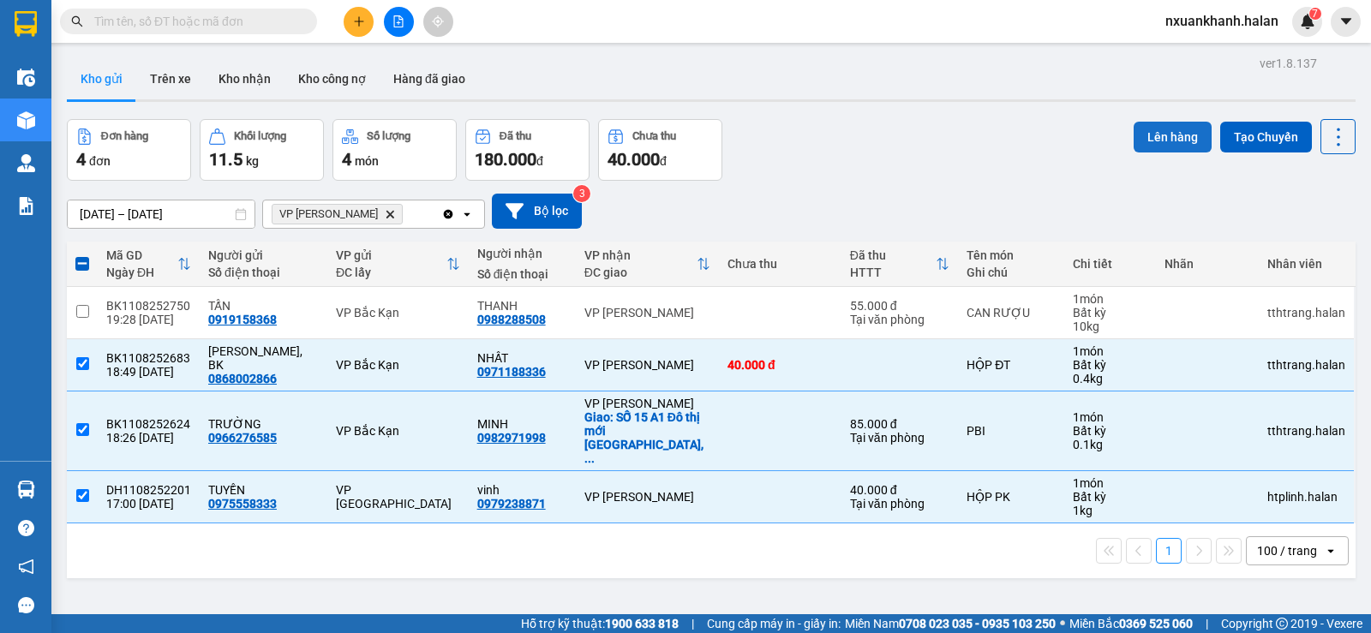
click at [1165, 132] on button "Lên hàng" at bounding box center [1173, 137] width 78 height 31
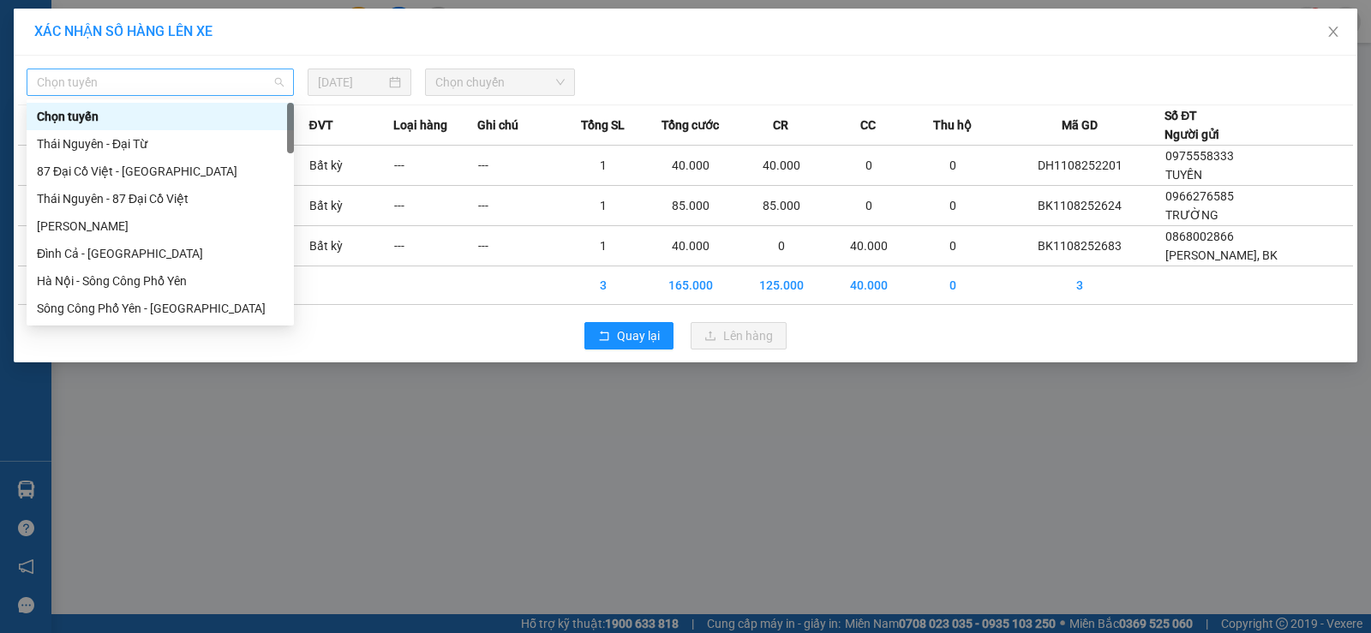
click at [207, 79] on span "Chọn tuyến" at bounding box center [160, 82] width 247 height 26
type input "nt"
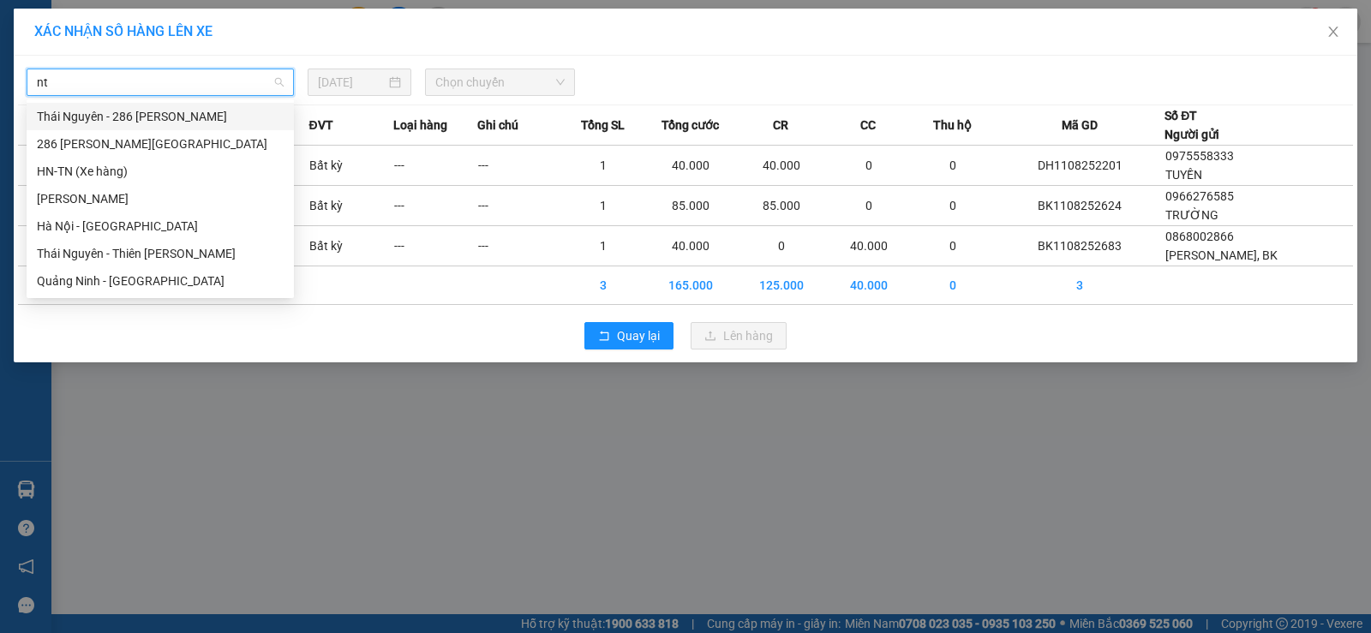
click at [195, 122] on div "Thái Nguyên - 286 [PERSON_NAME]" at bounding box center [160, 116] width 247 height 19
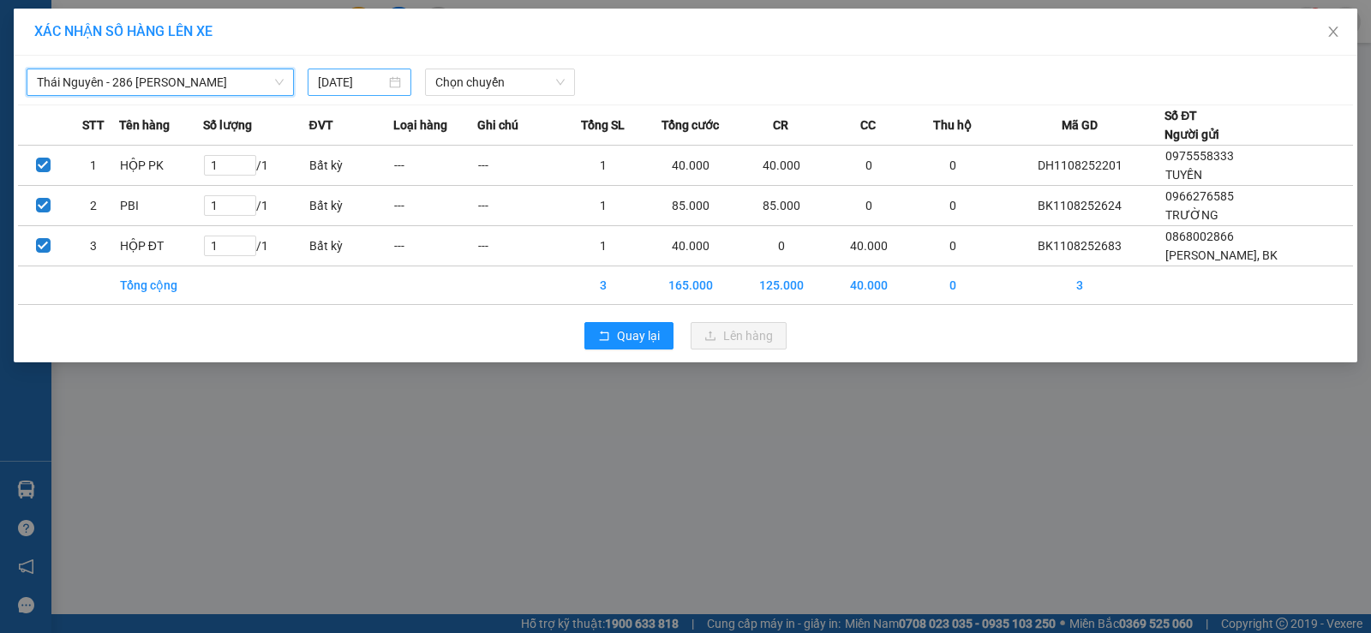
click at [353, 83] on input "[DATE]" at bounding box center [352, 82] width 68 height 19
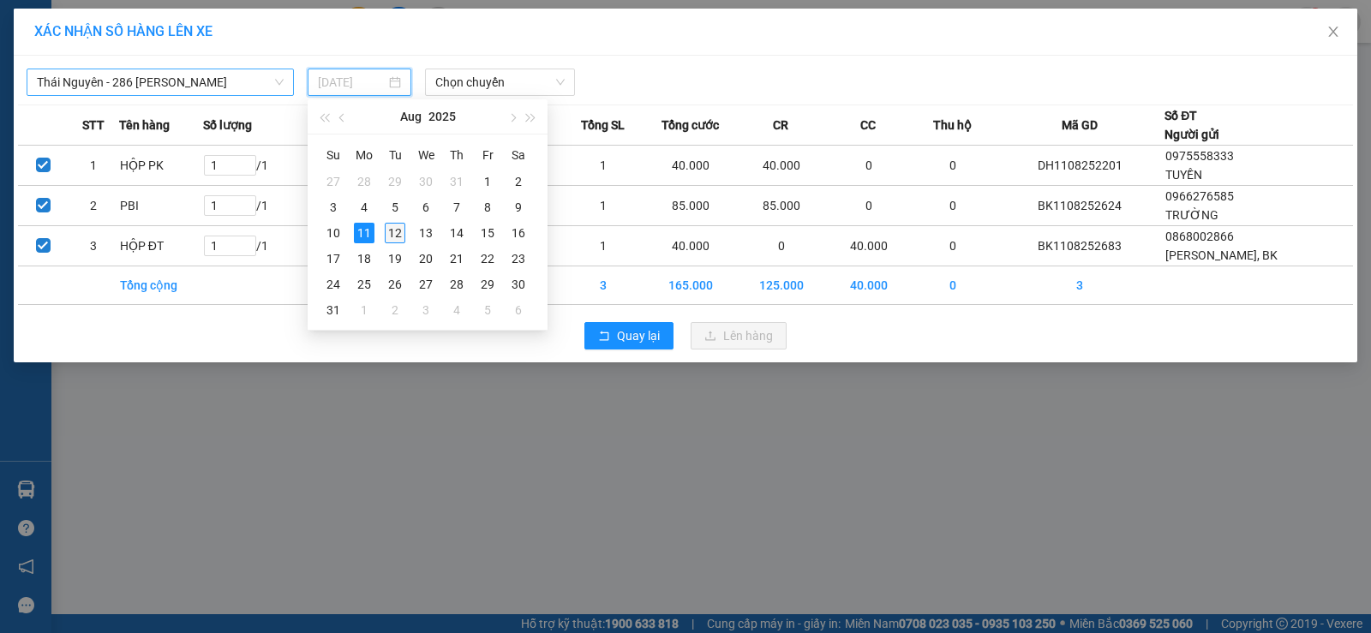
click at [387, 225] on div "12" at bounding box center [395, 233] width 21 height 21
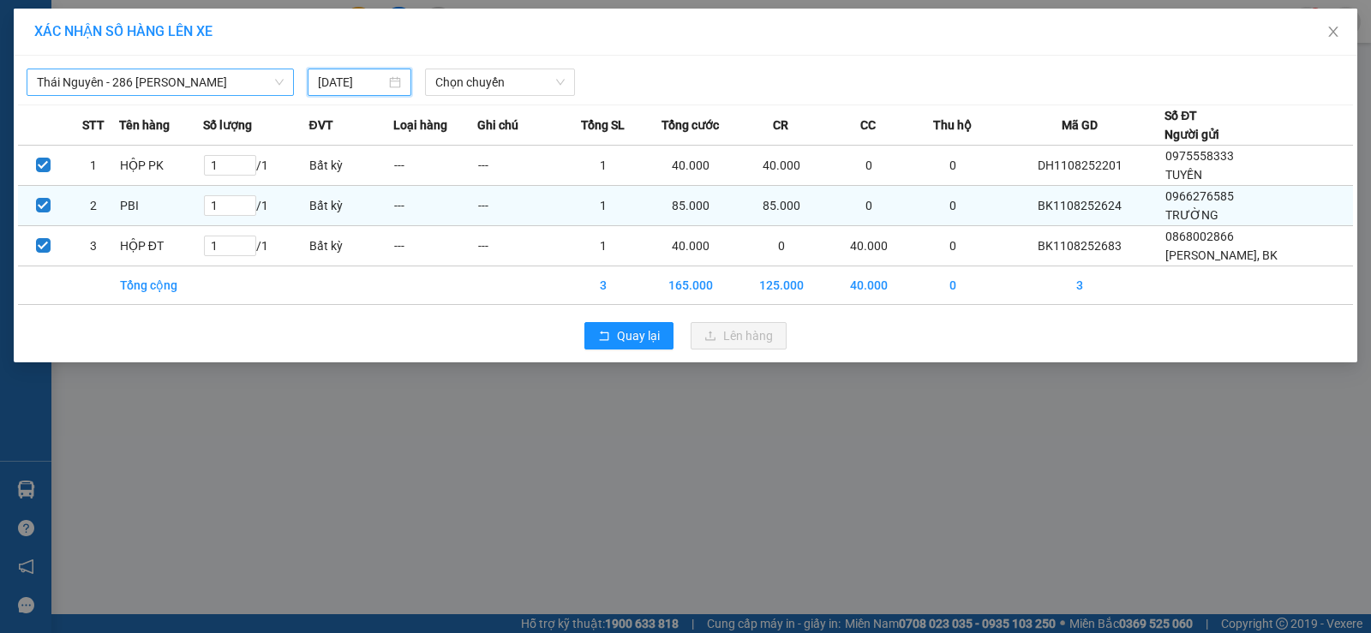
type input "[DATE]"
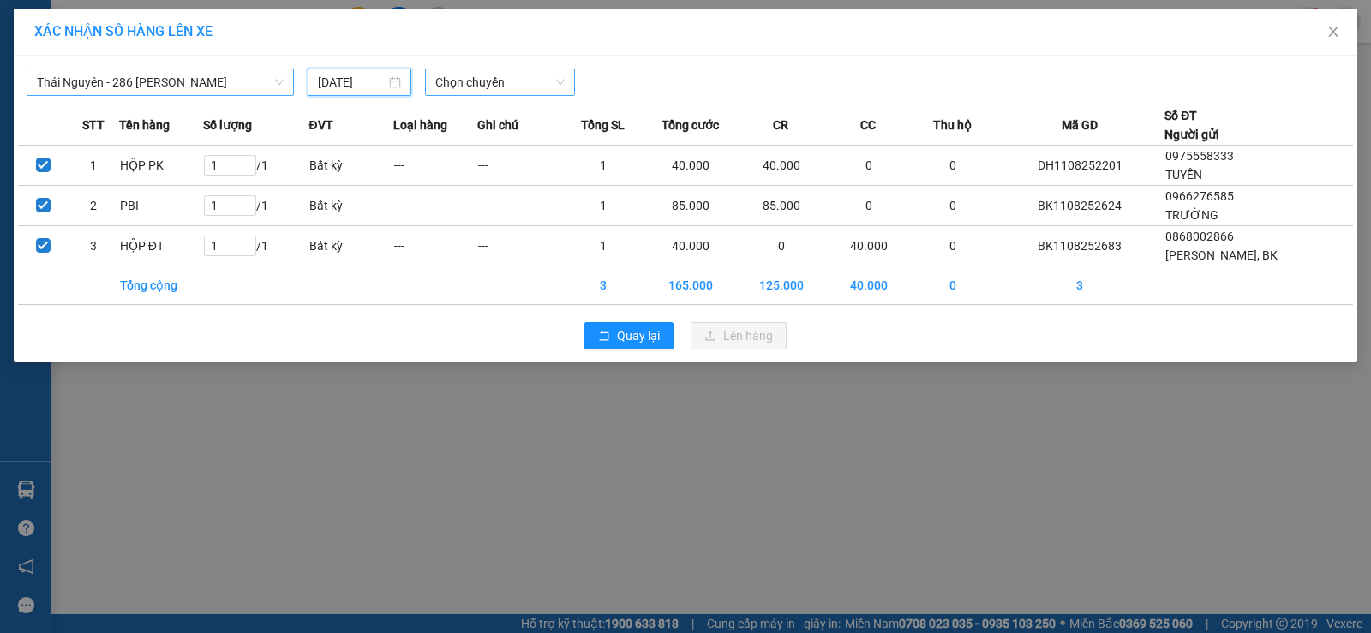
click at [488, 88] on span "Chọn chuyến" at bounding box center [499, 82] width 129 height 26
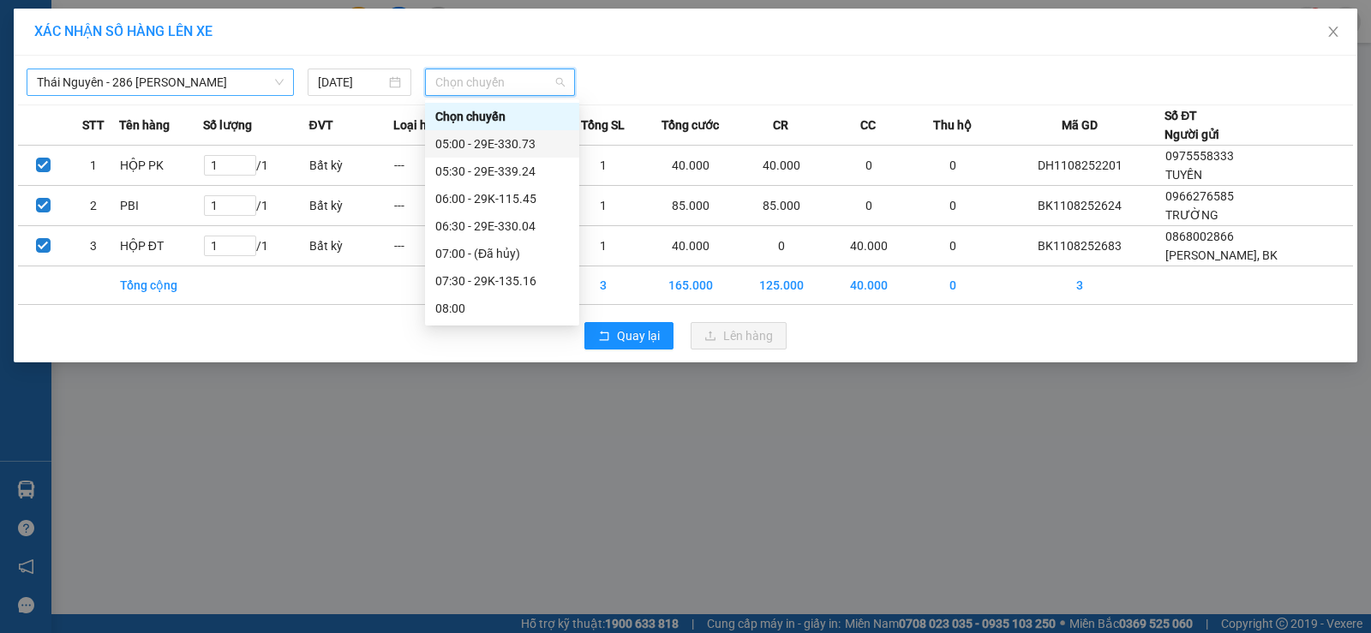
click at [501, 135] on div "05:00 - 29E-330.73" at bounding box center [502, 144] width 134 height 19
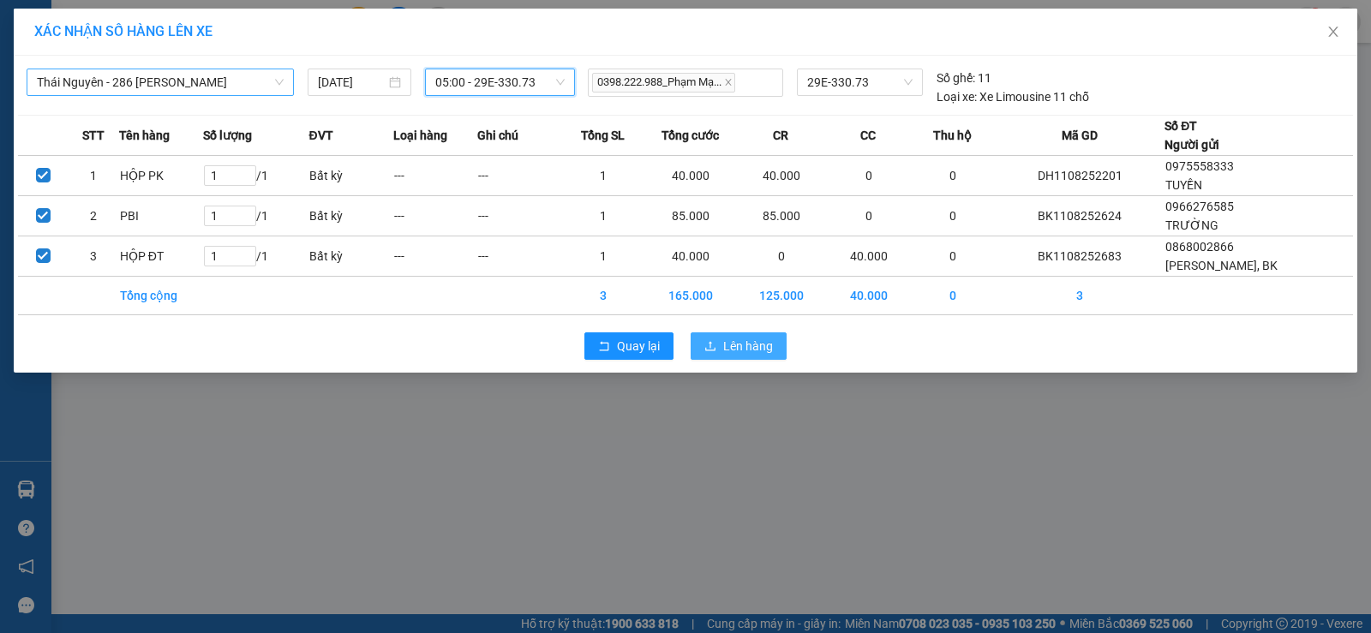
click at [768, 339] on span "Lên hàng" at bounding box center [748, 346] width 50 height 19
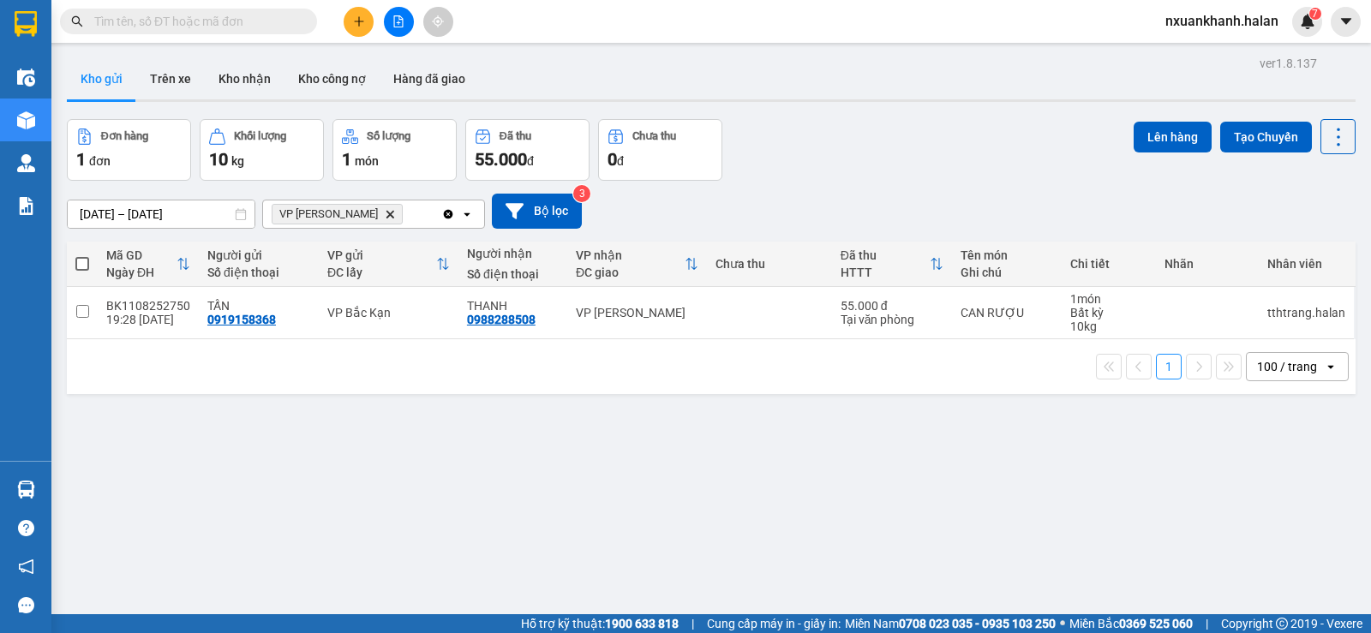
click at [451, 216] on icon "Clear all" at bounding box center [448, 213] width 9 height 9
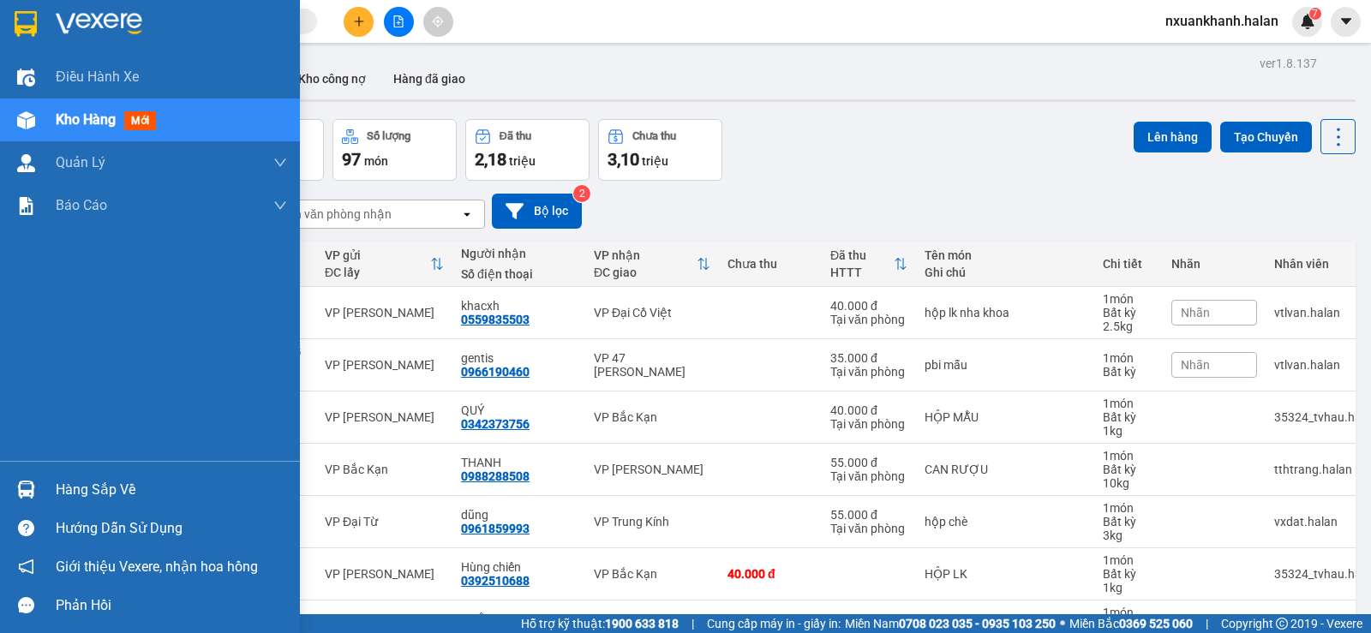
click at [31, 482] on img at bounding box center [26, 490] width 18 height 18
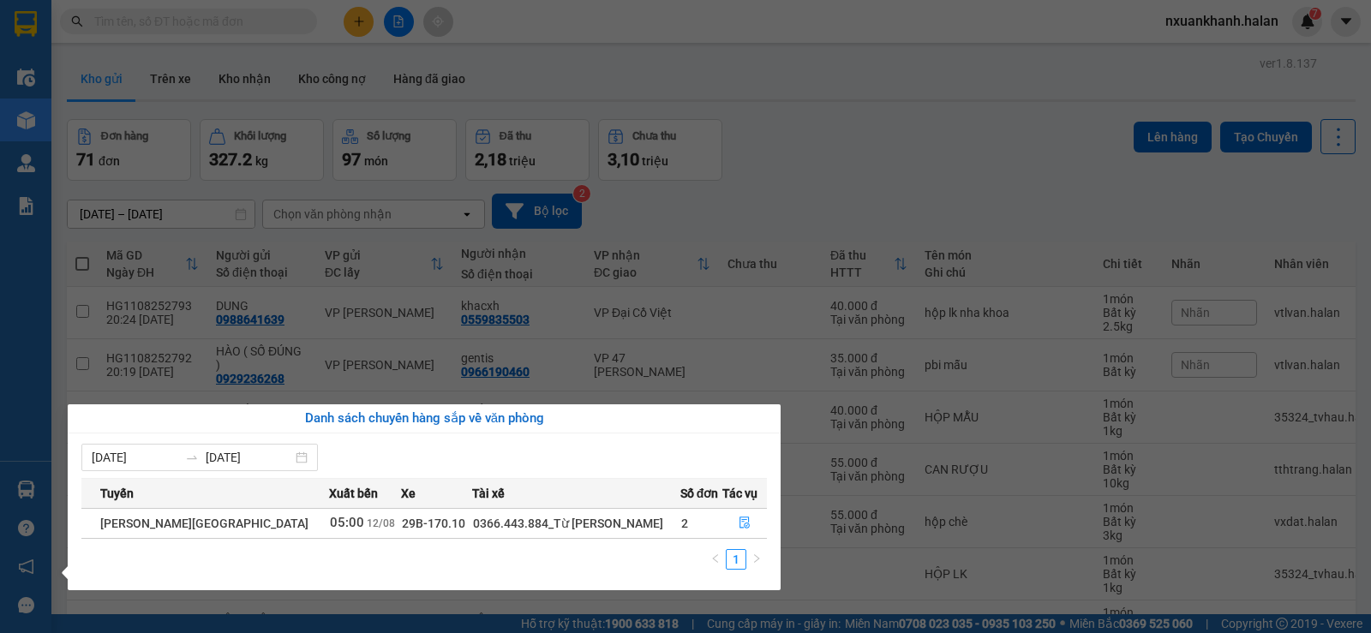
click at [870, 118] on section "Kết quả tìm kiếm ( 0 ) Bộ lọc No Data nxuankhanh.halan 7 Điều hành xe Kho hàng …" at bounding box center [685, 316] width 1371 height 633
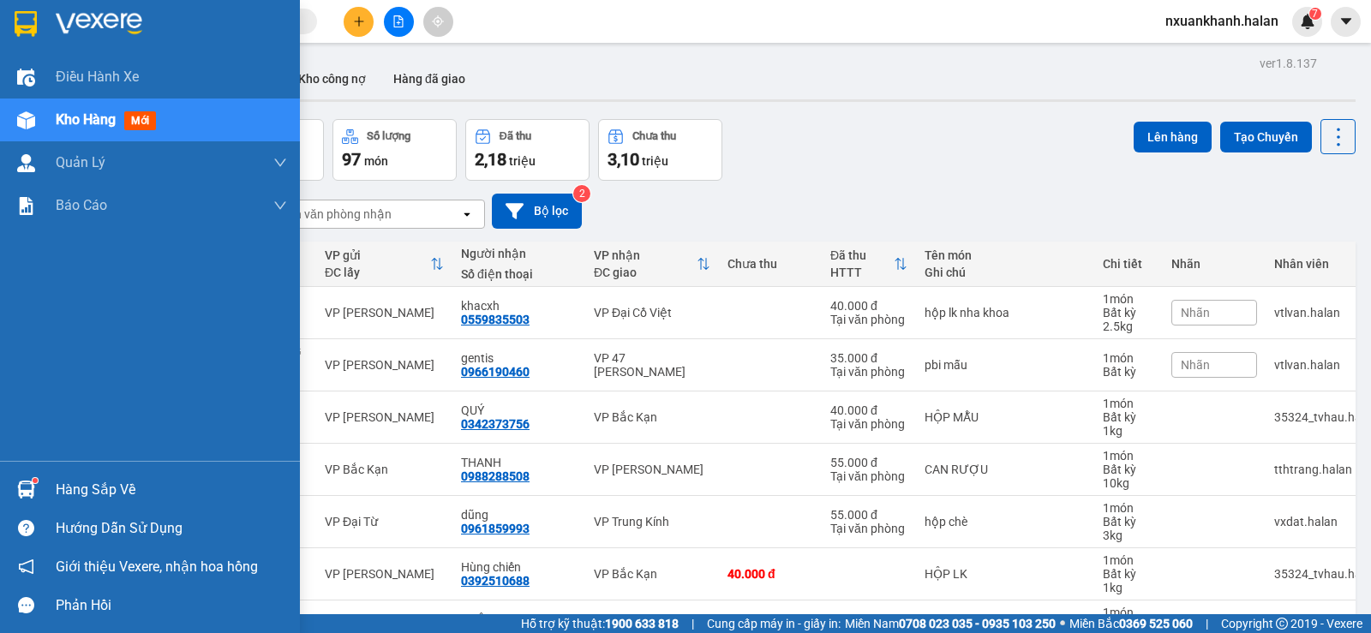
click at [22, 474] on div "Hàng sắp về" at bounding box center [150, 490] width 300 height 39
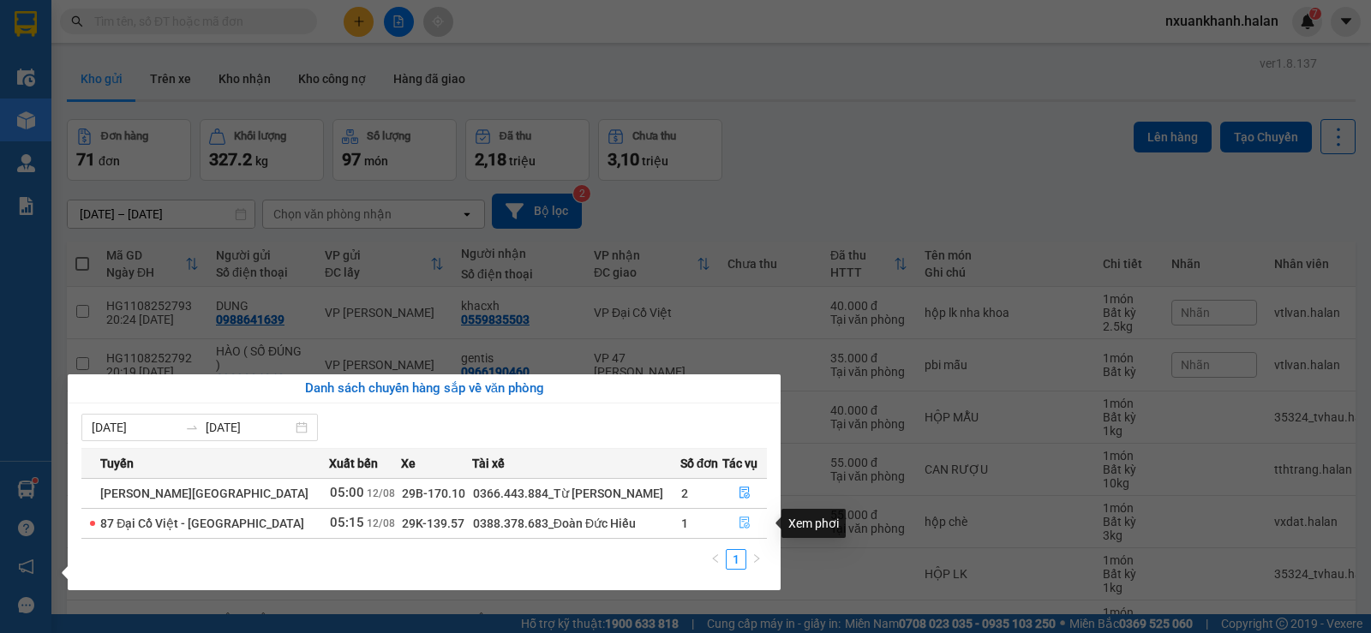
click at [744, 521] on icon "file-done" at bounding box center [745, 523] width 12 height 12
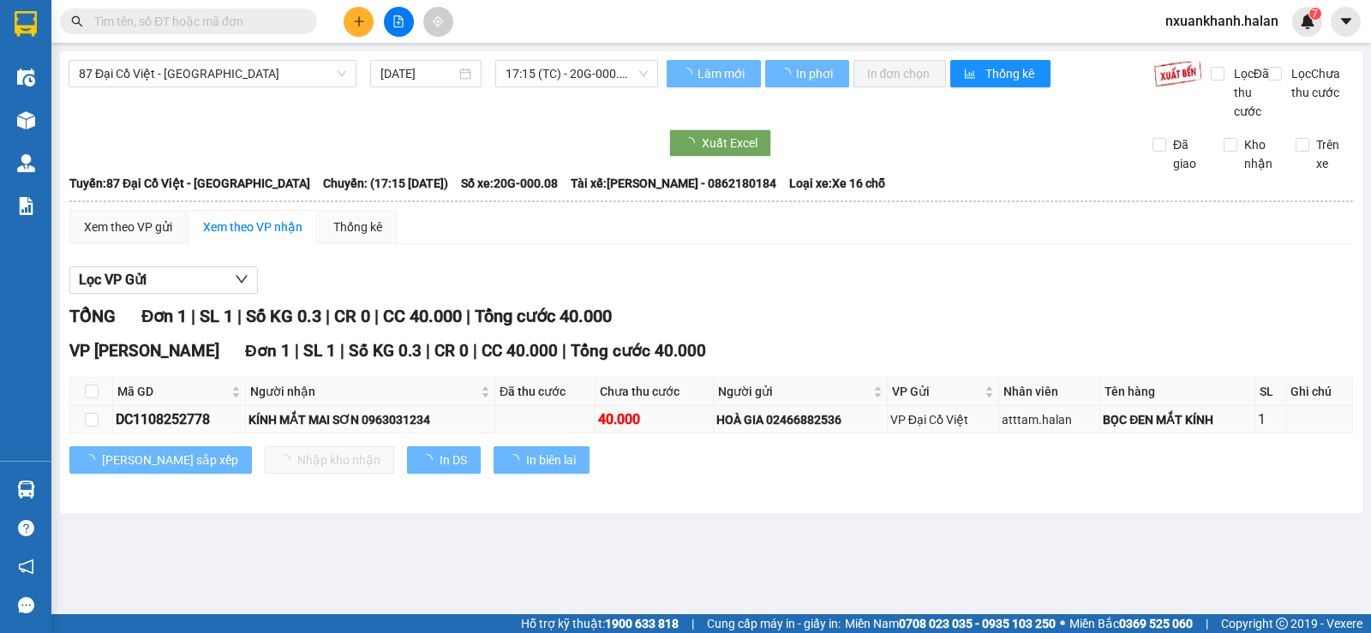
type input "[DATE]"
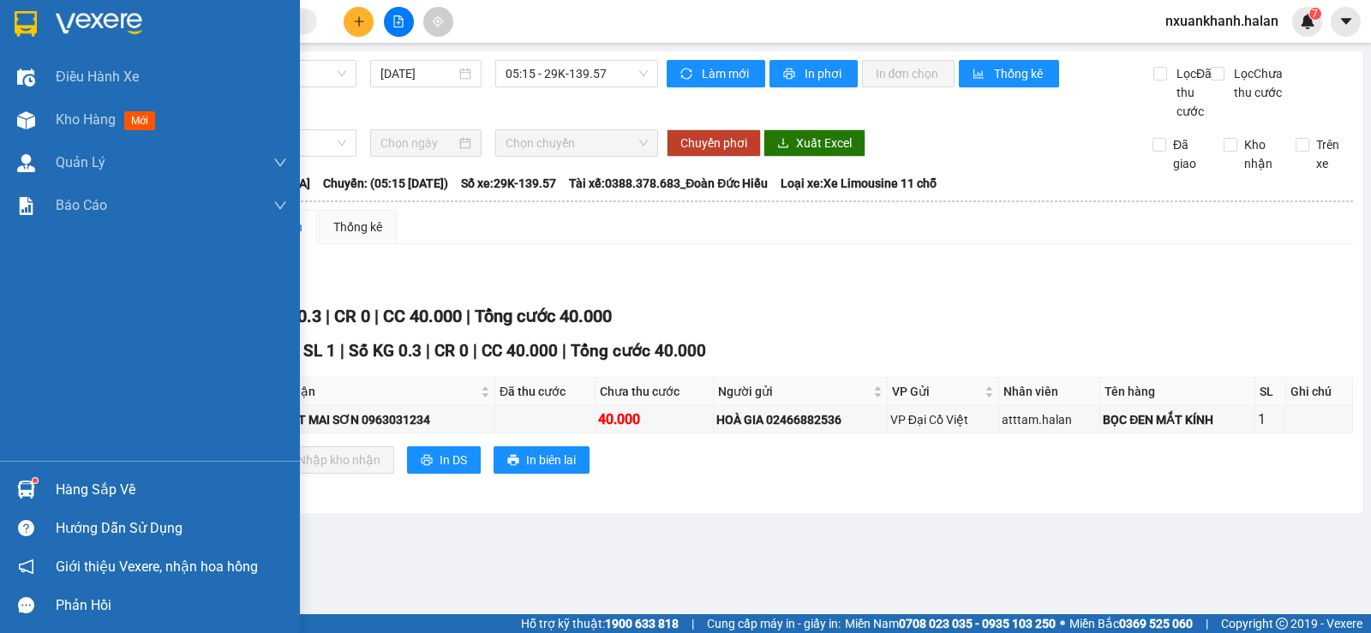
click at [45, 488] on div "Hàng sắp về" at bounding box center [150, 490] width 300 height 39
